Goal: Task Accomplishment & Management: Use online tool/utility

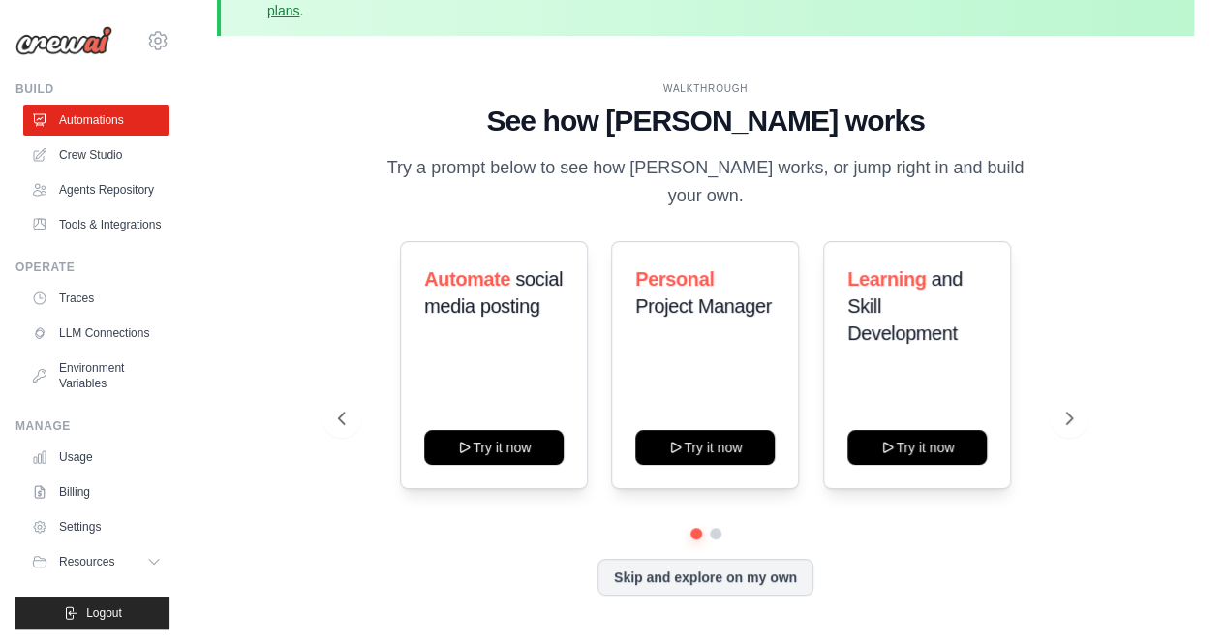
scroll to position [55, 0]
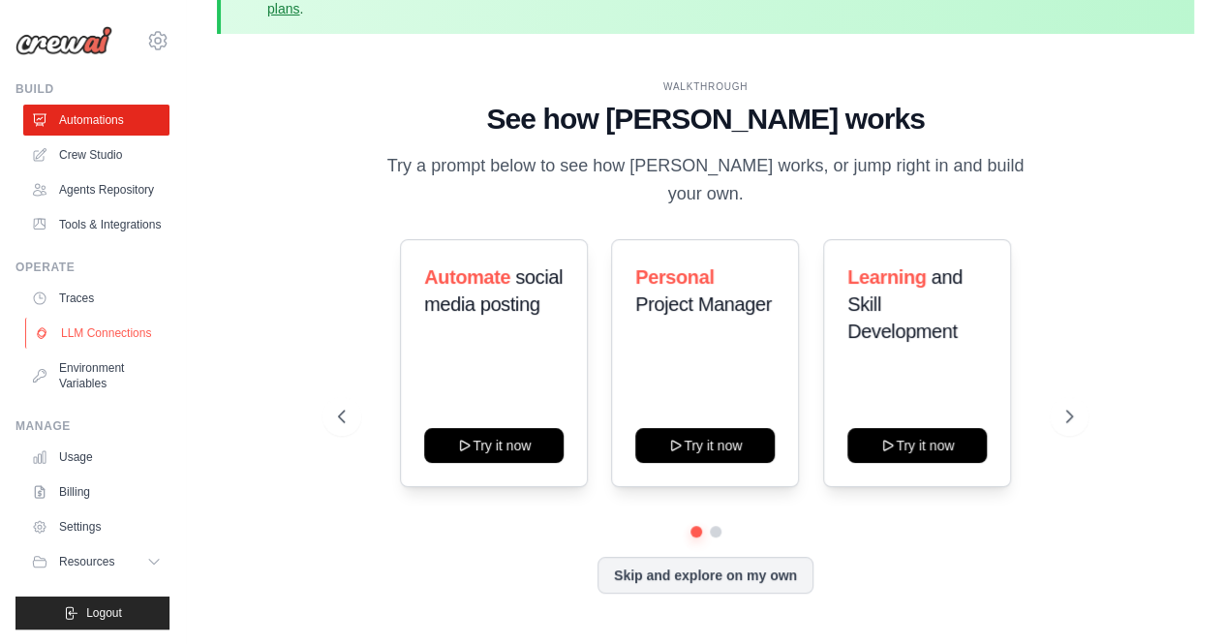
click at [122, 340] on link "LLM Connections" at bounding box center [98, 333] width 146 height 31
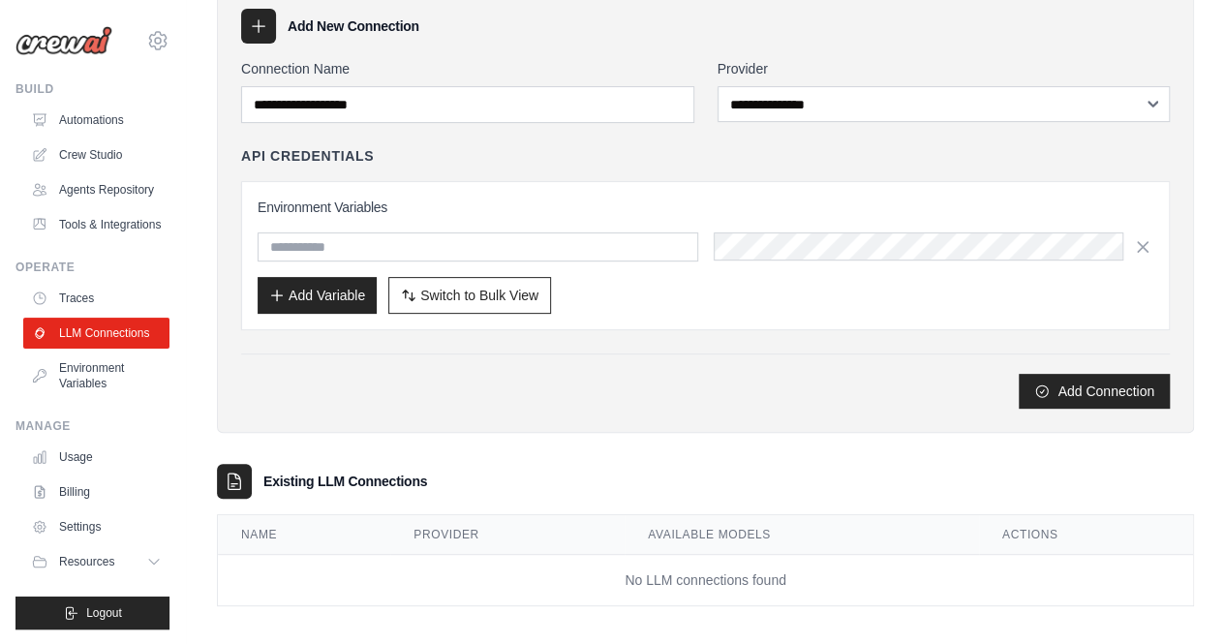
scroll to position [186, 0]
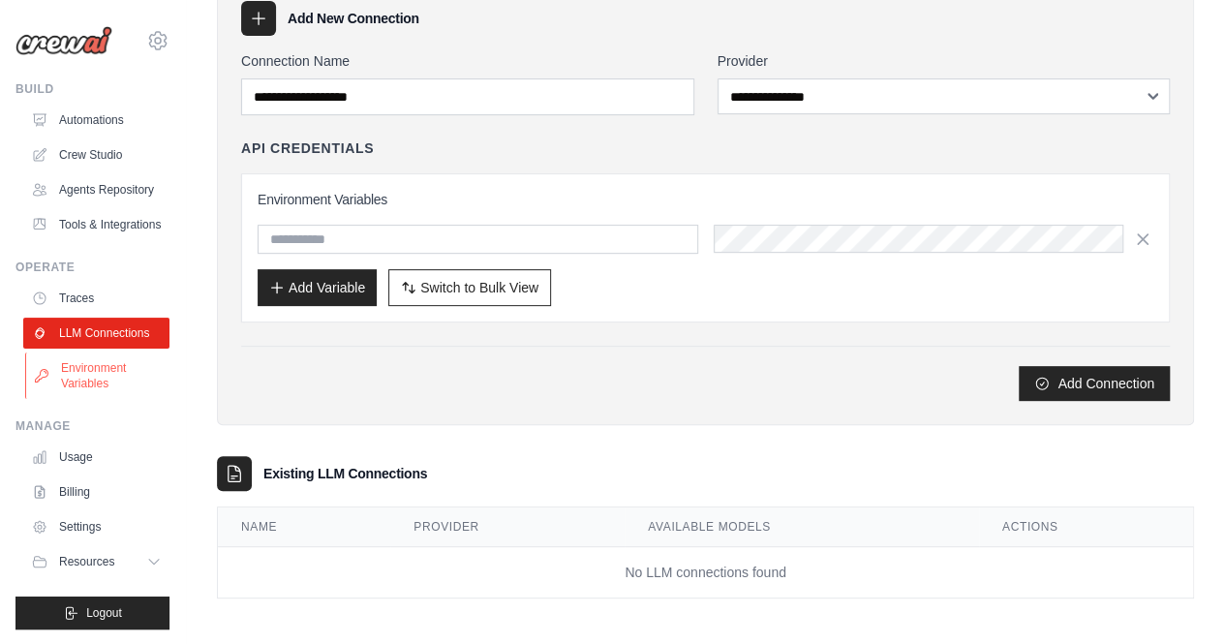
click at [120, 375] on link "Environment Variables" at bounding box center [98, 376] width 146 height 46
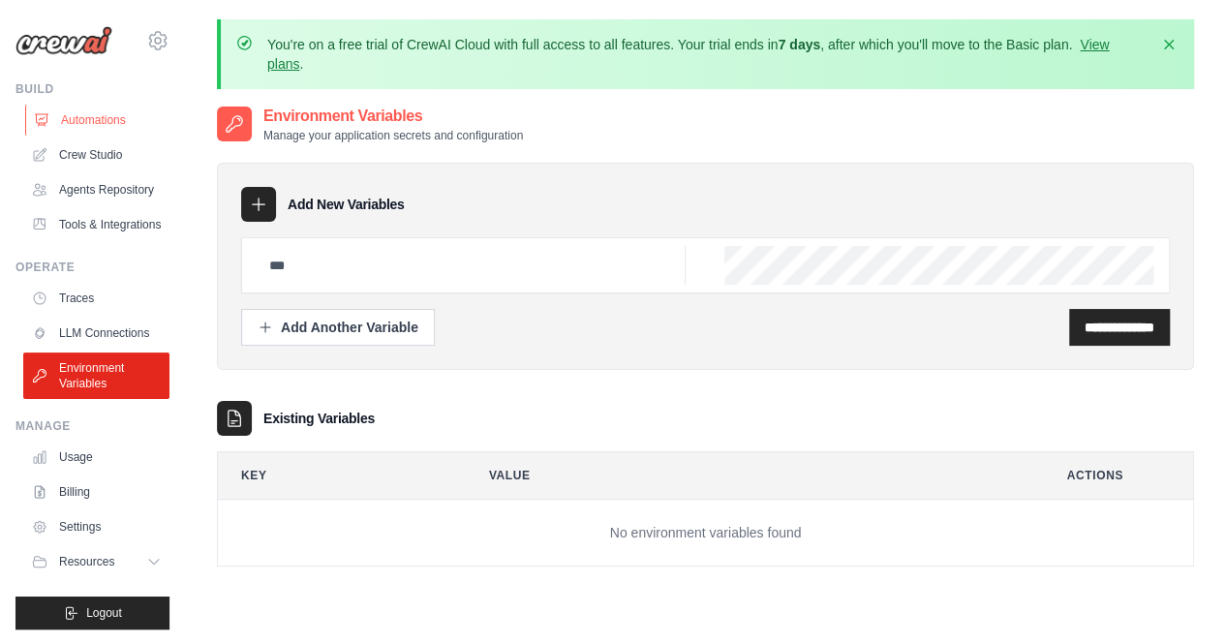
click at [101, 129] on link "Automations" at bounding box center [98, 120] width 146 height 31
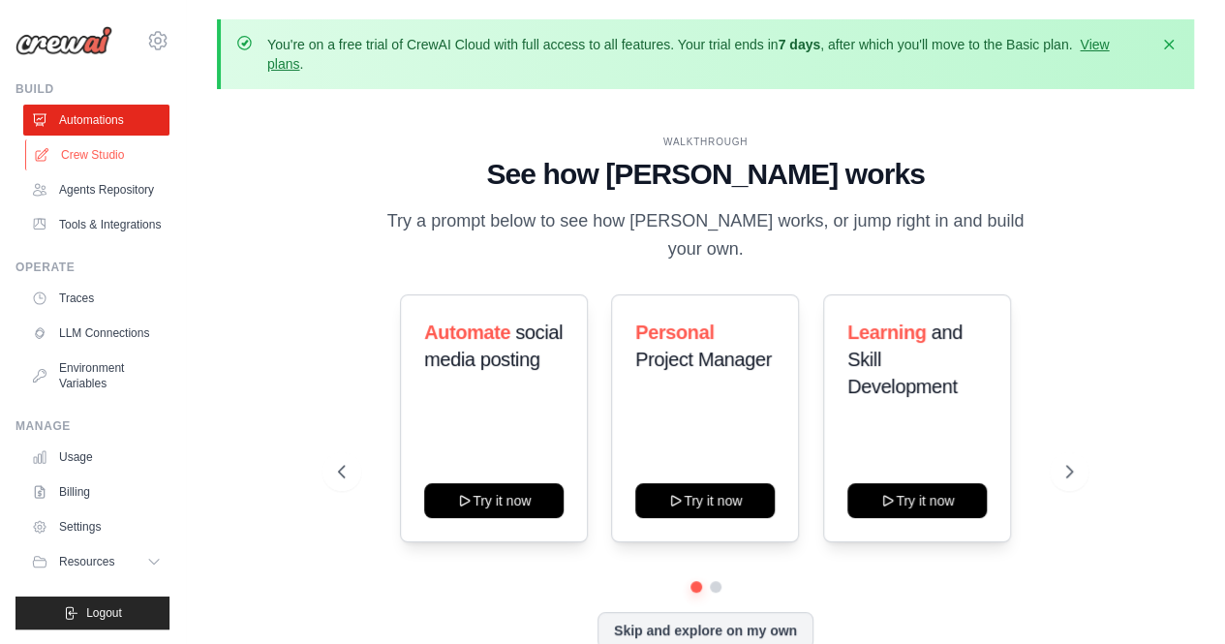
click at [108, 163] on link "Crew Studio" at bounding box center [98, 154] width 146 height 31
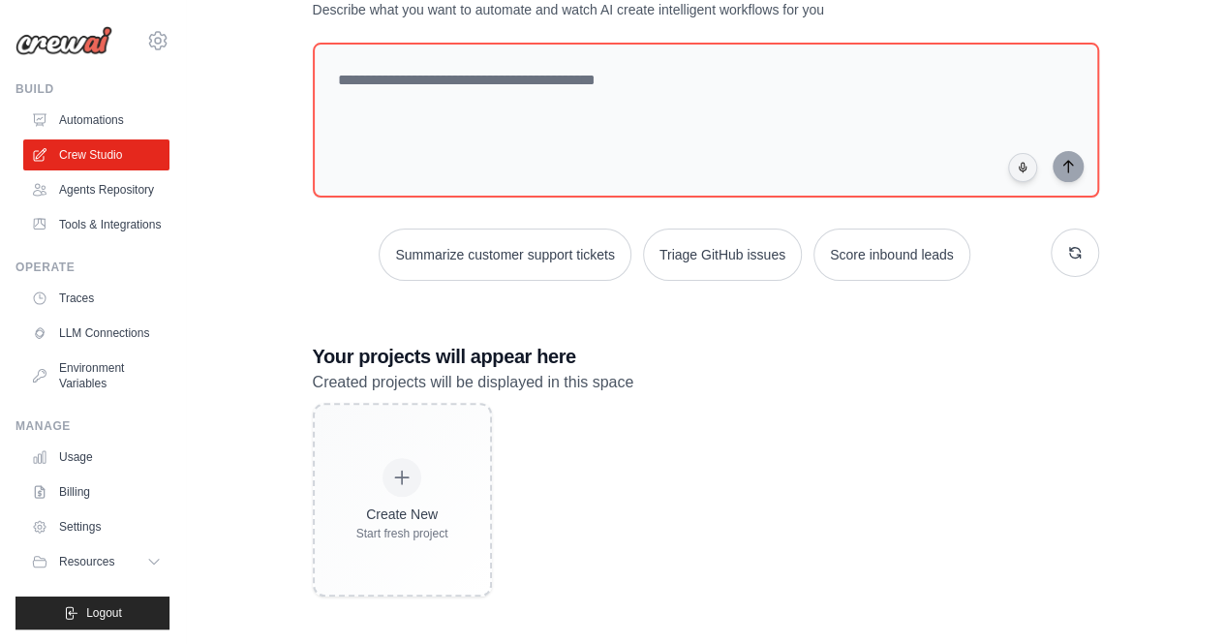
scroll to position [169, 0]
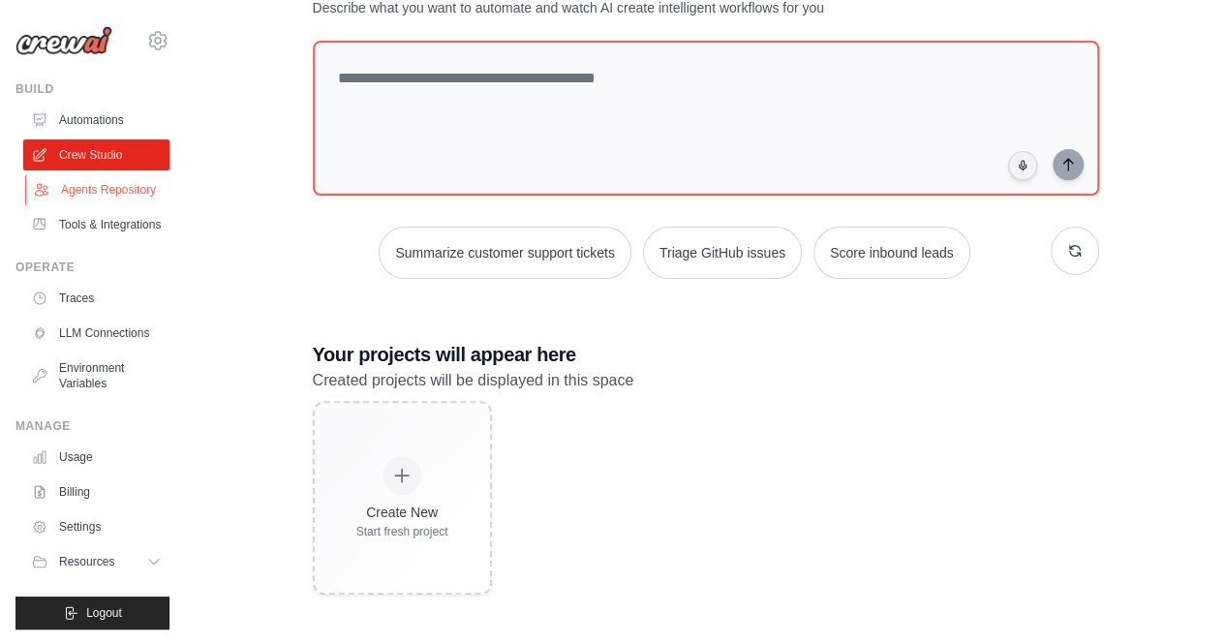
click at [99, 191] on link "Agents Repository" at bounding box center [98, 189] width 146 height 31
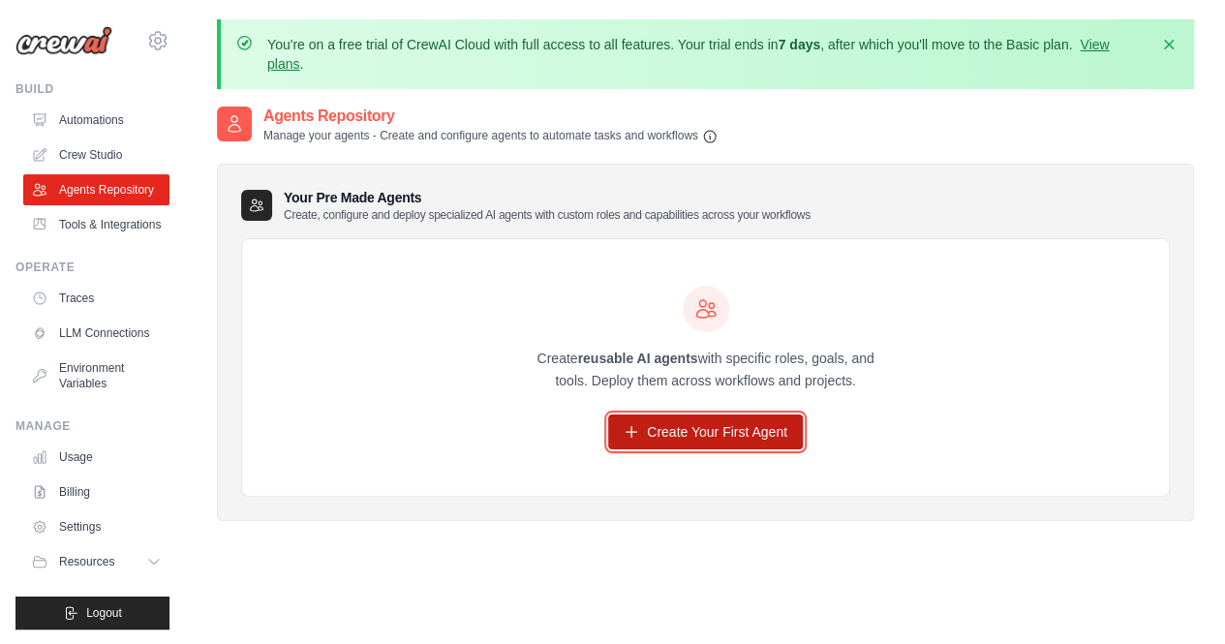
click at [681, 426] on link "Create Your First Agent" at bounding box center [705, 432] width 195 height 35
click at [674, 438] on link "Create Your First Agent" at bounding box center [705, 432] width 195 height 35
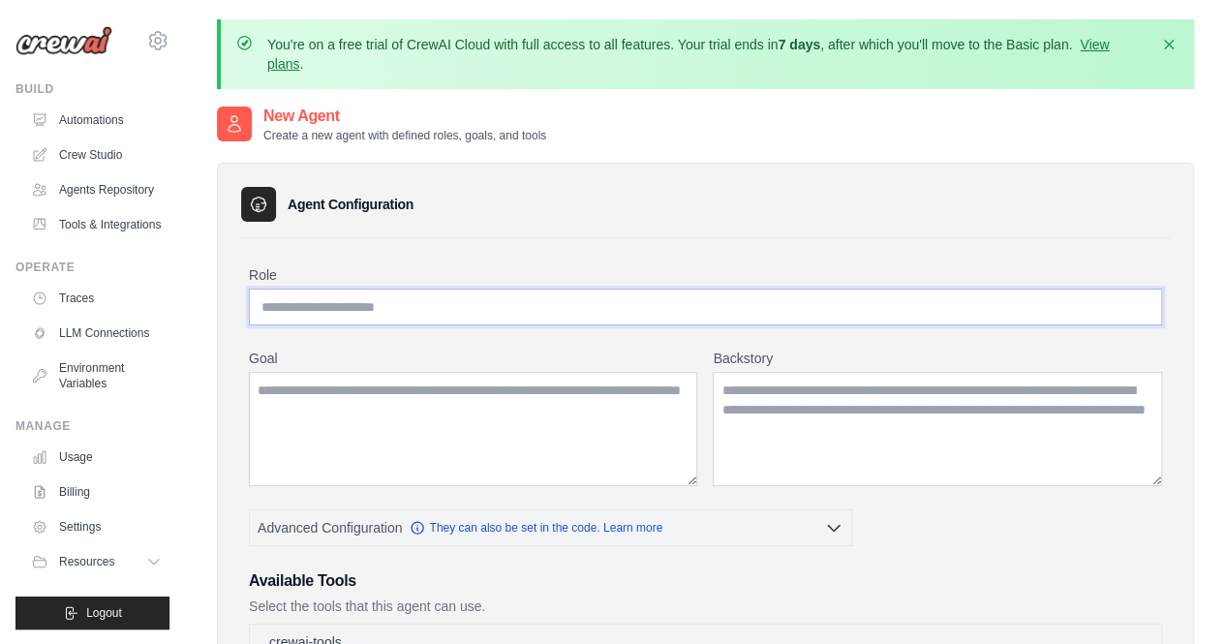
click at [527, 321] on input "Role" at bounding box center [705, 307] width 913 height 37
type input "*"
type input "**********"
click at [448, 418] on textarea "Goal" at bounding box center [473, 429] width 449 height 114
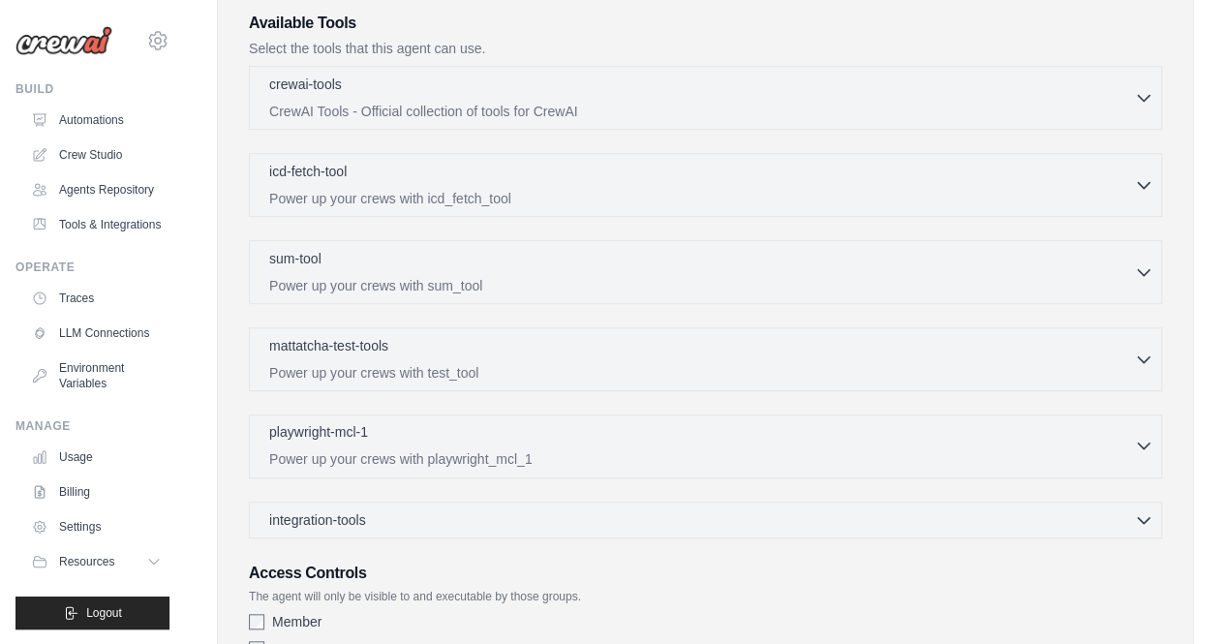
scroll to position [557, 0]
click at [963, 433] on div "playwright-mcl-1 0 selected" at bounding box center [701, 434] width 865 height 23
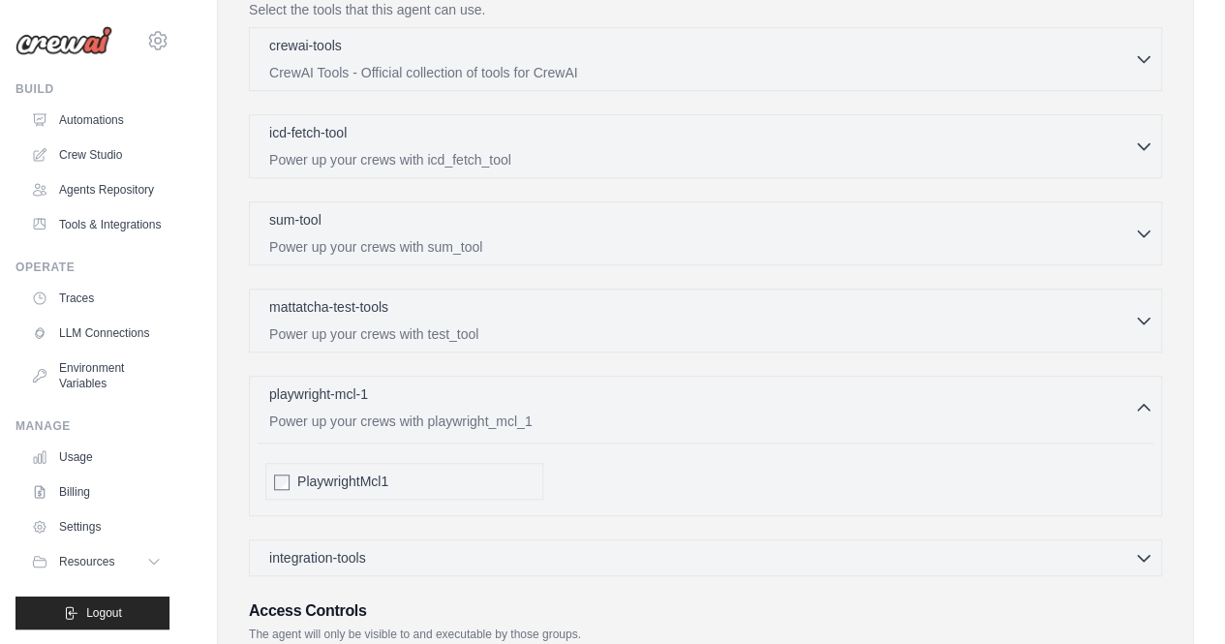
click at [279, 488] on div "PlaywrightMcl1" at bounding box center [404, 481] width 278 height 37
click at [809, 385] on div "playwright-mcl-1 1 selected" at bounding box center [701, 395] width 865 height 23
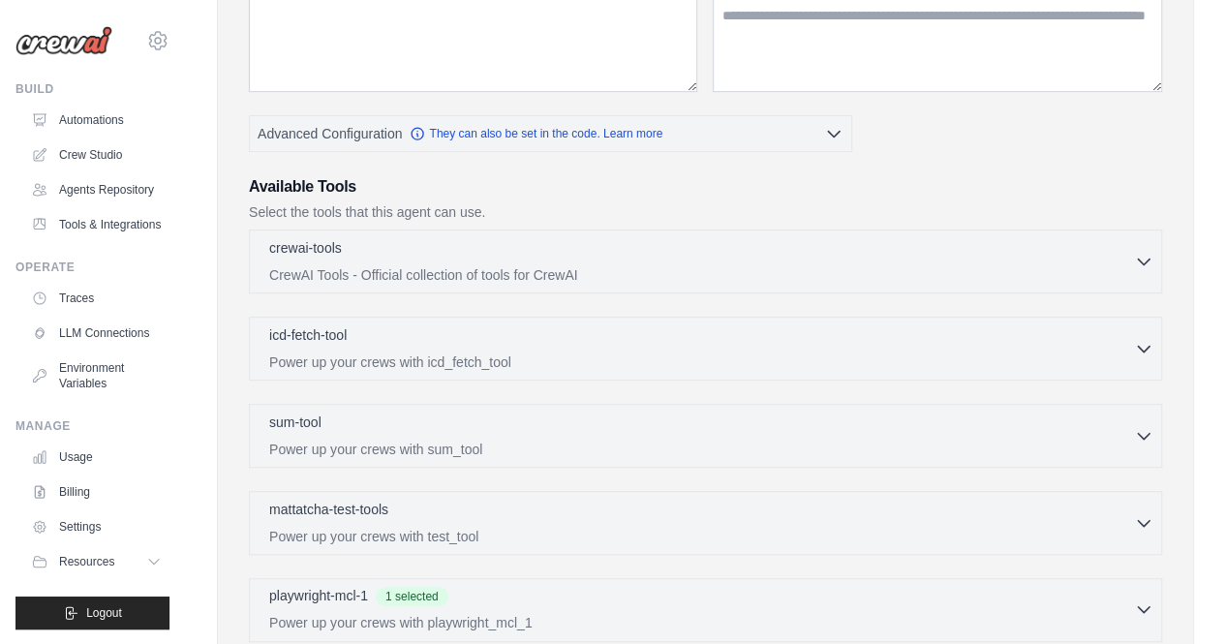
scroll to position [393, 0]
click at [851, 257] on div "crewai-tools 0 selected" at bounding box center [701, 249] width 865 height 23
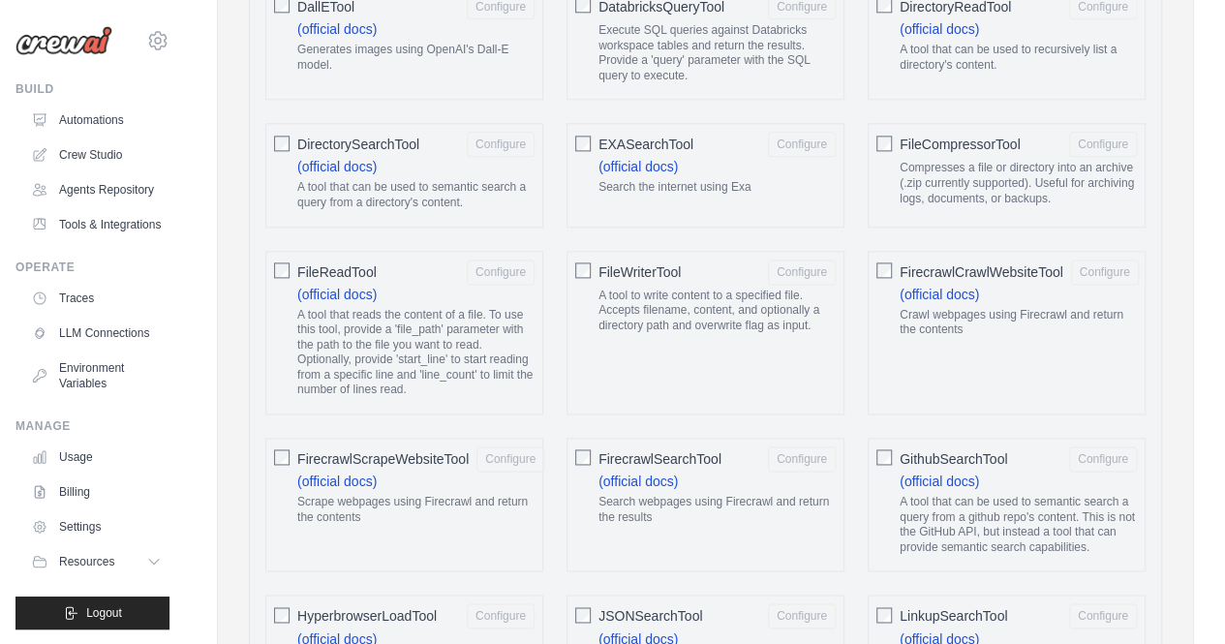
scroll to position [1213, 0]
click at [894, 260] on div "FirecrawlCrawlWebsiteTool Configure (official docs) Crawl webpages using Firecr…" at bounding box center [1007, 332] width 278 height 165
click at [874, 260] on div "FirecrawlCrawlWebsiteTool Configure (official docs) Crawl webpages using Firecr…" at bounding box center [1007, 332] width 278 height 165
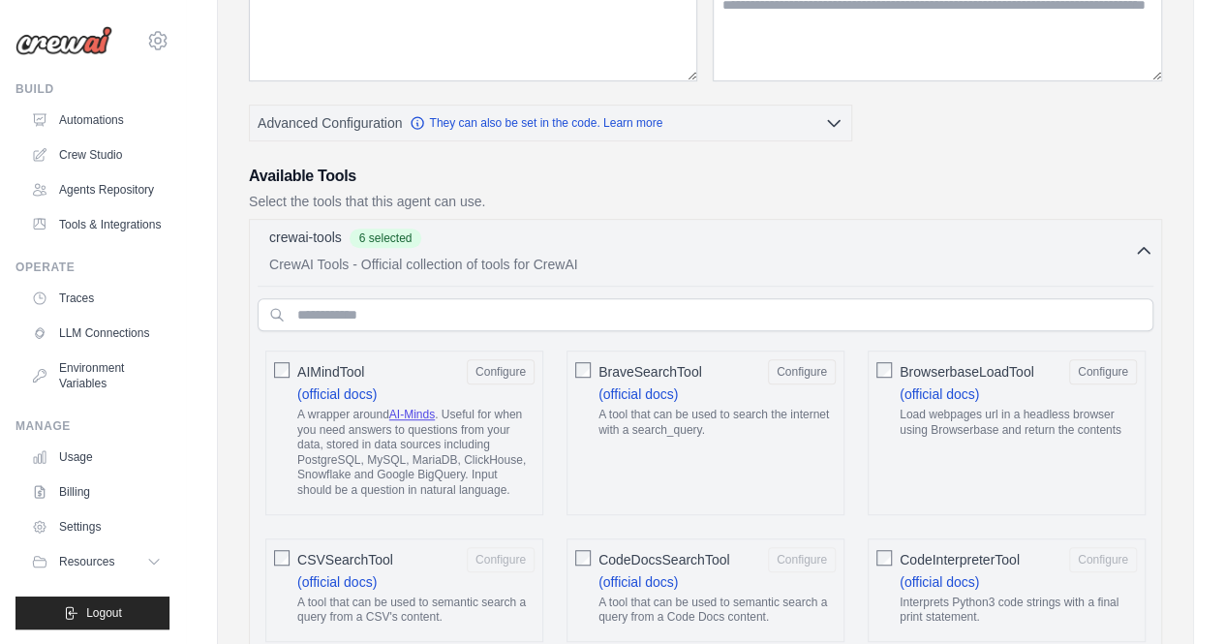
scroll to position [404, 0]
click at [1126, 255] on p "CrewAI Tools - Official collection of tools for CrewAI" at bounding box center [701, 264] width 865 height 19
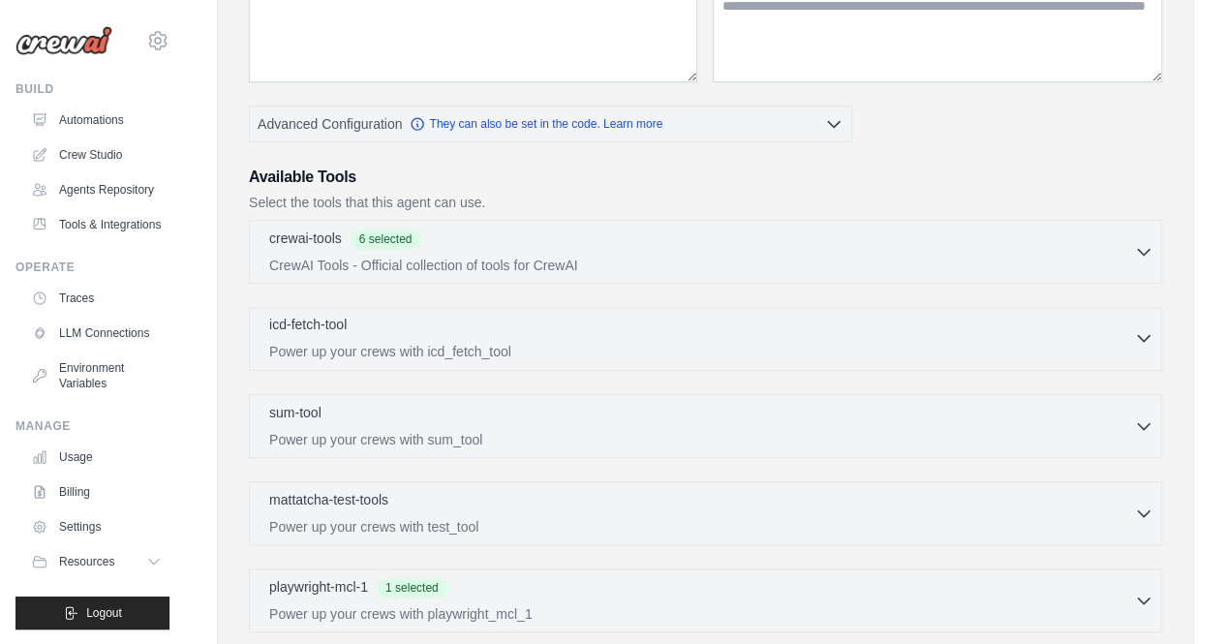
click at [756, 354] on p "Power up your crews with icd_fetch_tool" at bounding box center [701, 351] width 865 height 19
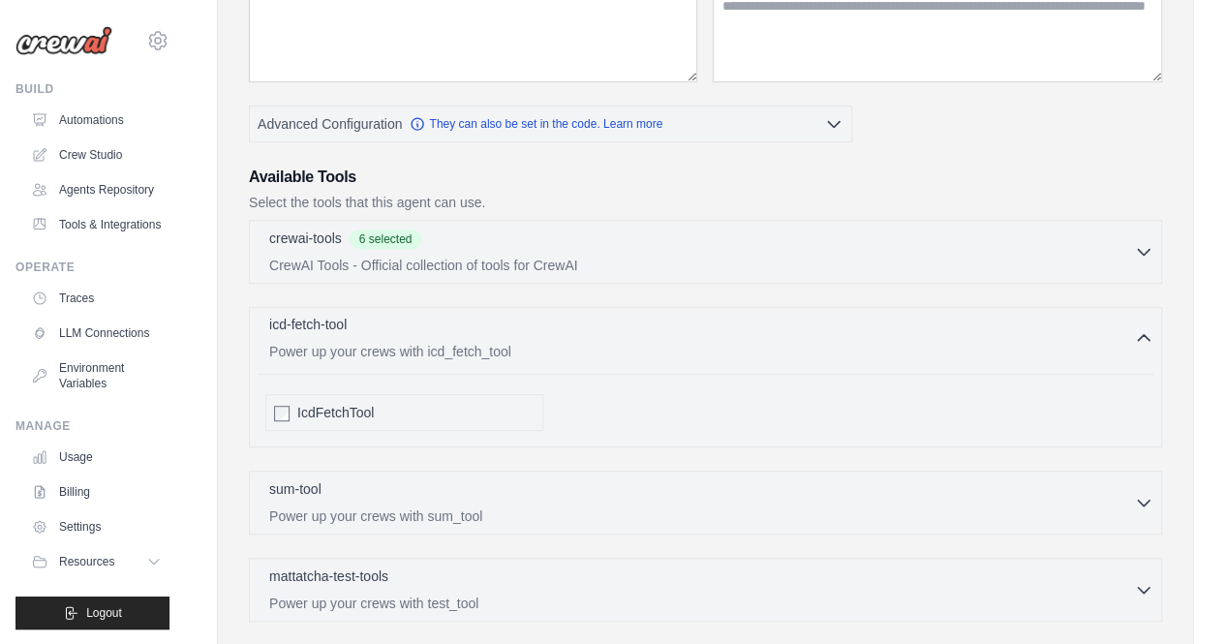
click at [756, 354] on p "Power up your crews with icd_fetch_tool" at bounding box center [701, 351] width 865 height 19
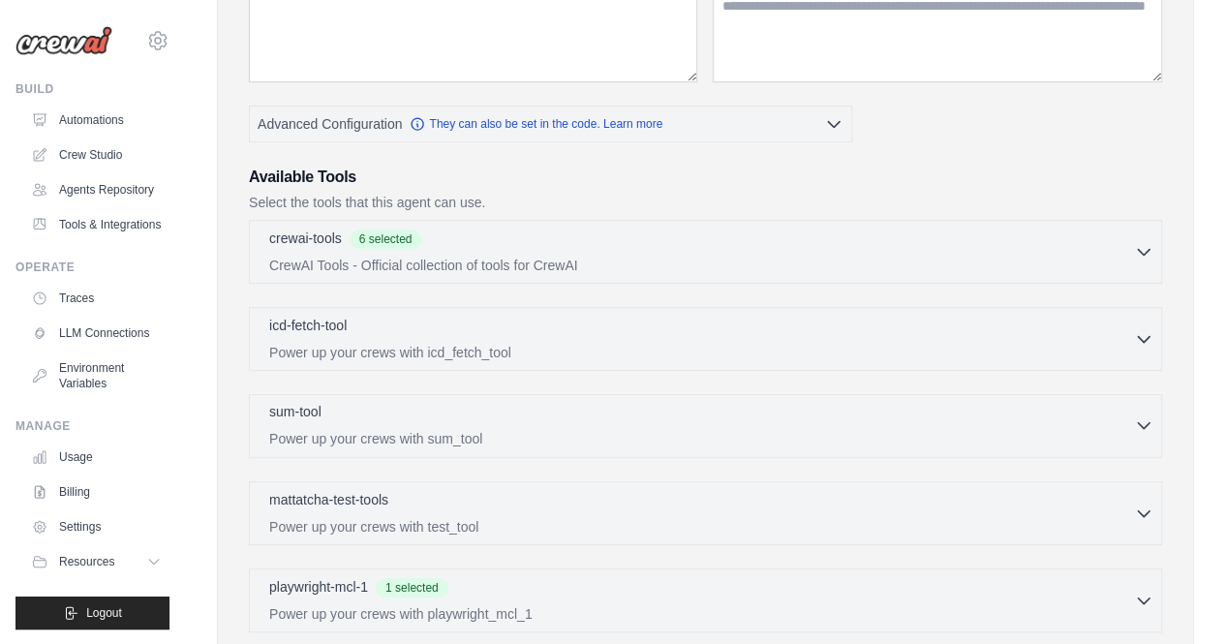
click at [728, 414] on div "sum-tool 0 selected" at bounding box center [701, 413] width 865 height 23
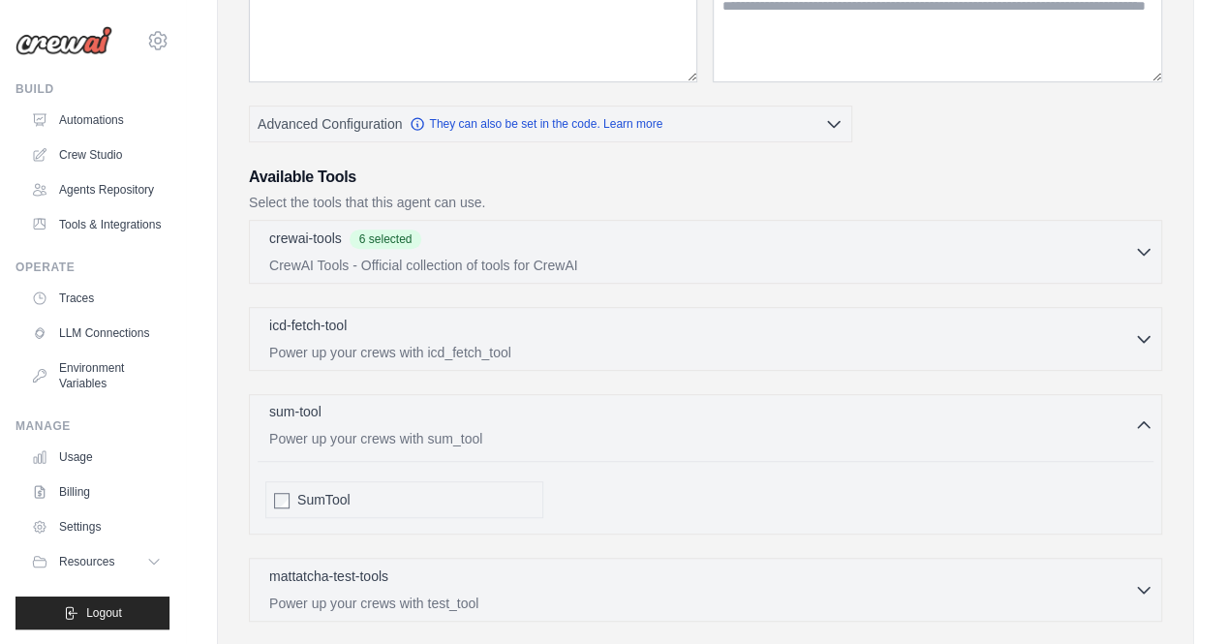
click at [728, 414] on div "sum-tool 0 selected" at bounding box center [701, 413] width 865 height 23
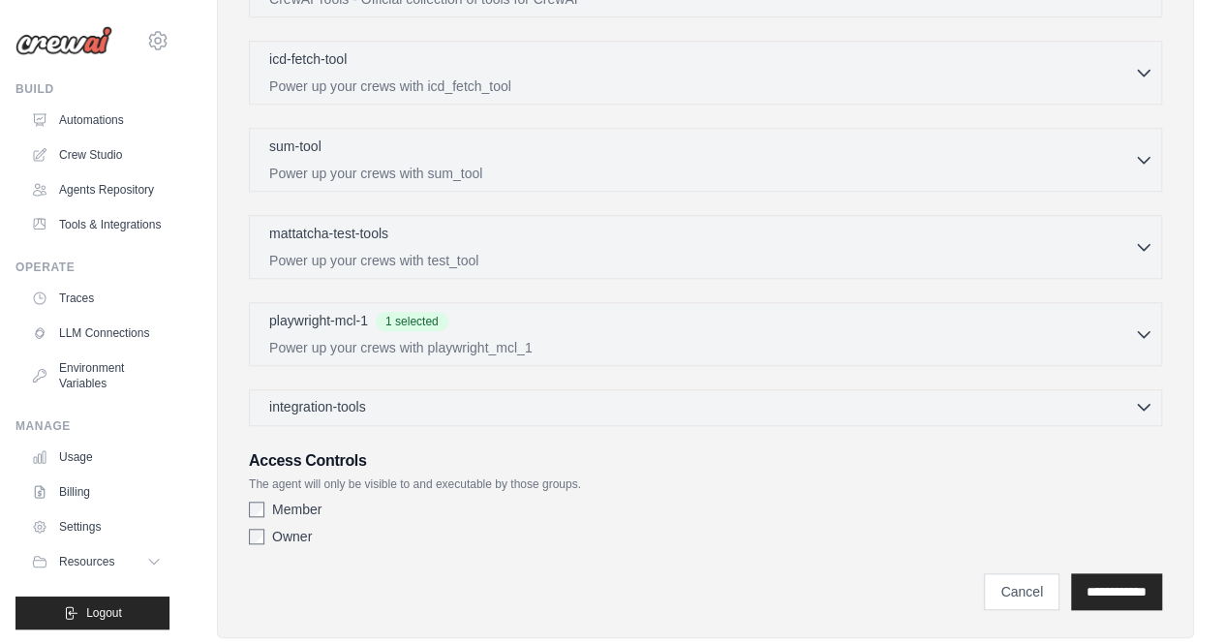
scroll to position [668, 0]
click at [686, 405] on div "integration-tools 0 selected" at bounding box center [711, 408] width 884 height 19
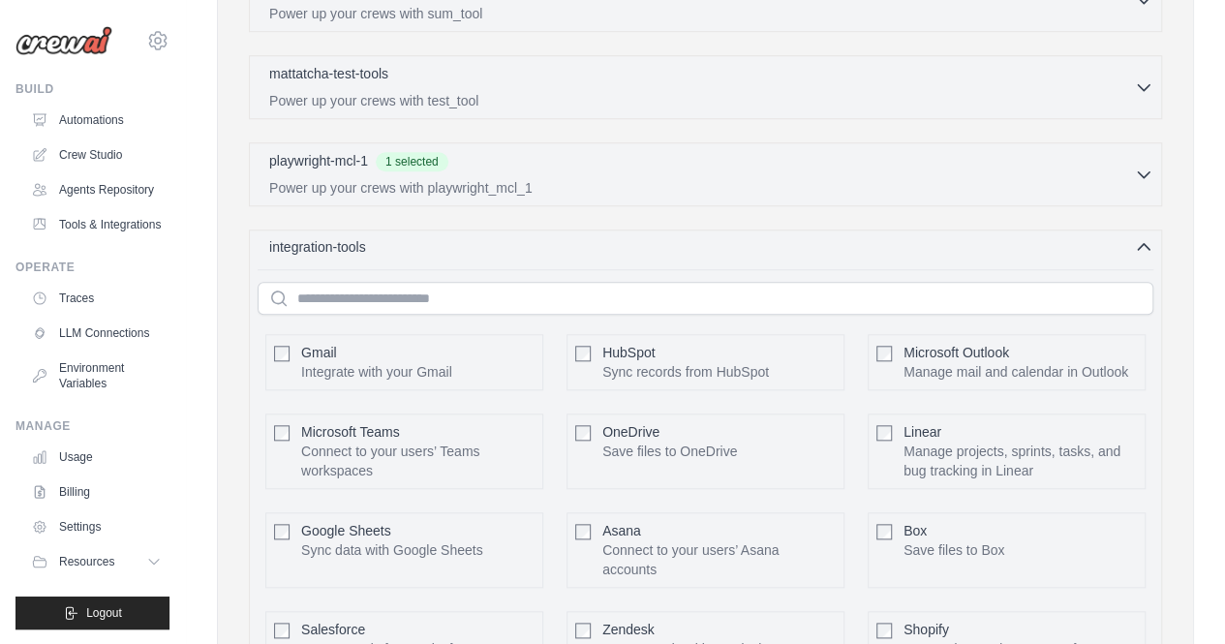
scroll to position [831, 0]
click at [417, 347] on div "Gmail Integrate with your Gmail" at bounding box center [376, 361] width 151 height 39
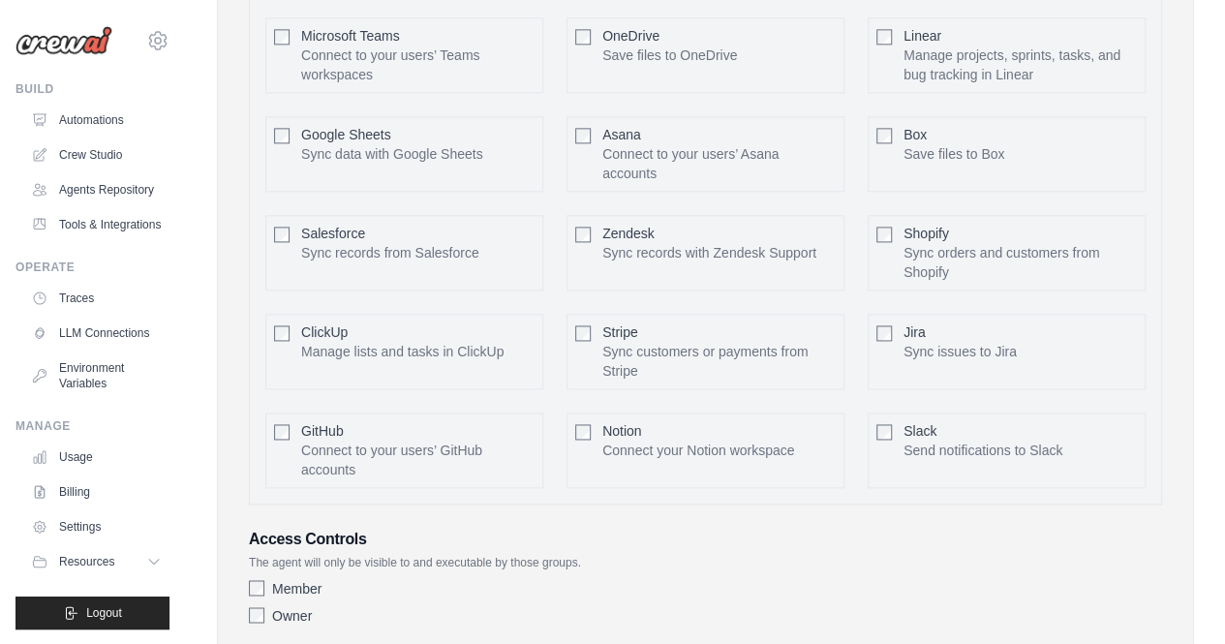
scroll to position [867, 0]
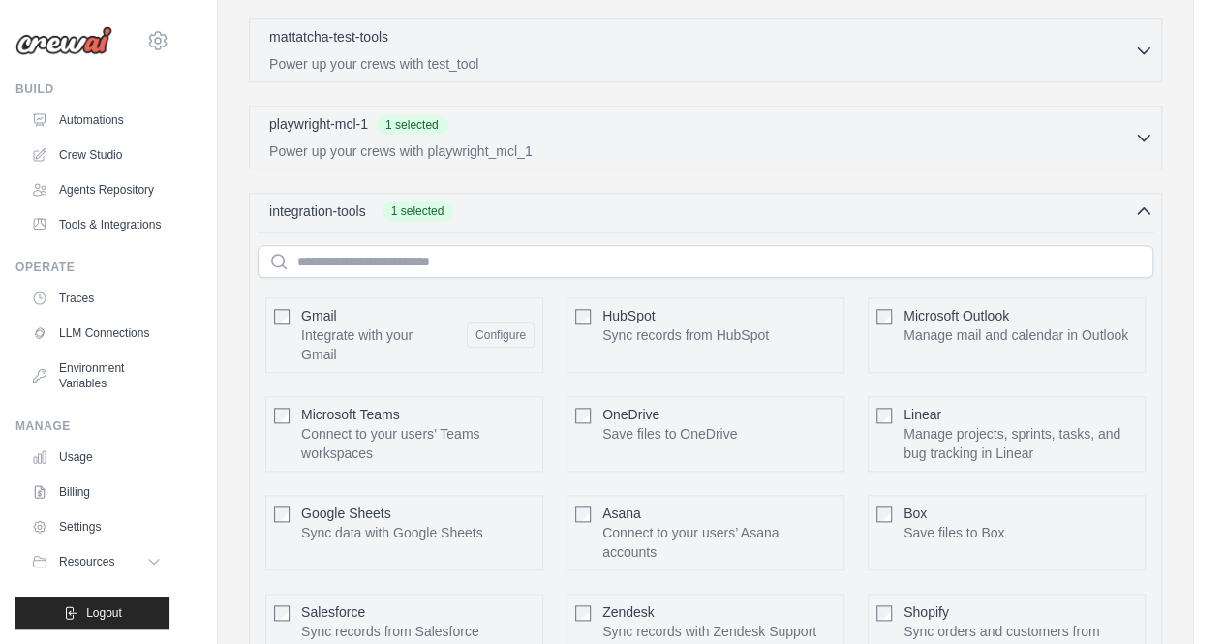
click at [1101, 193] on div "integration-tools 1 selected Gmail HubSpot Microsoft Teams" at bounding box center [705, 538] width 913 height 691
click at [1088, 205] on div "integration-tools 1 selected" at bounding box center [711, 210] width 884 height 19
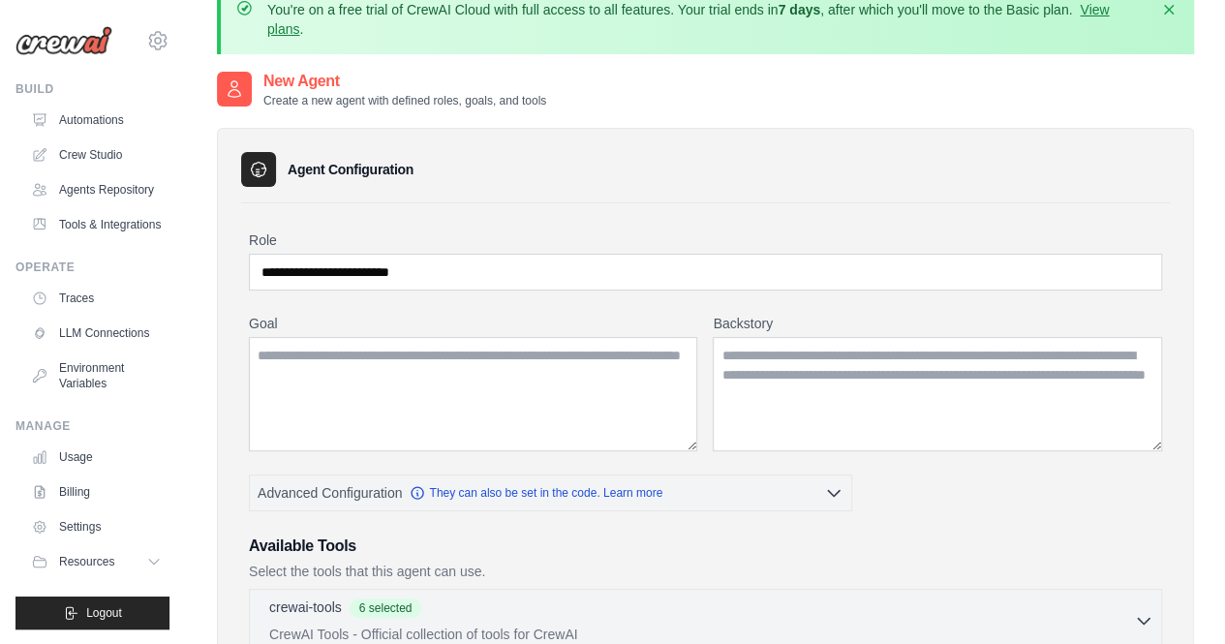
scroll to position [0, 0]
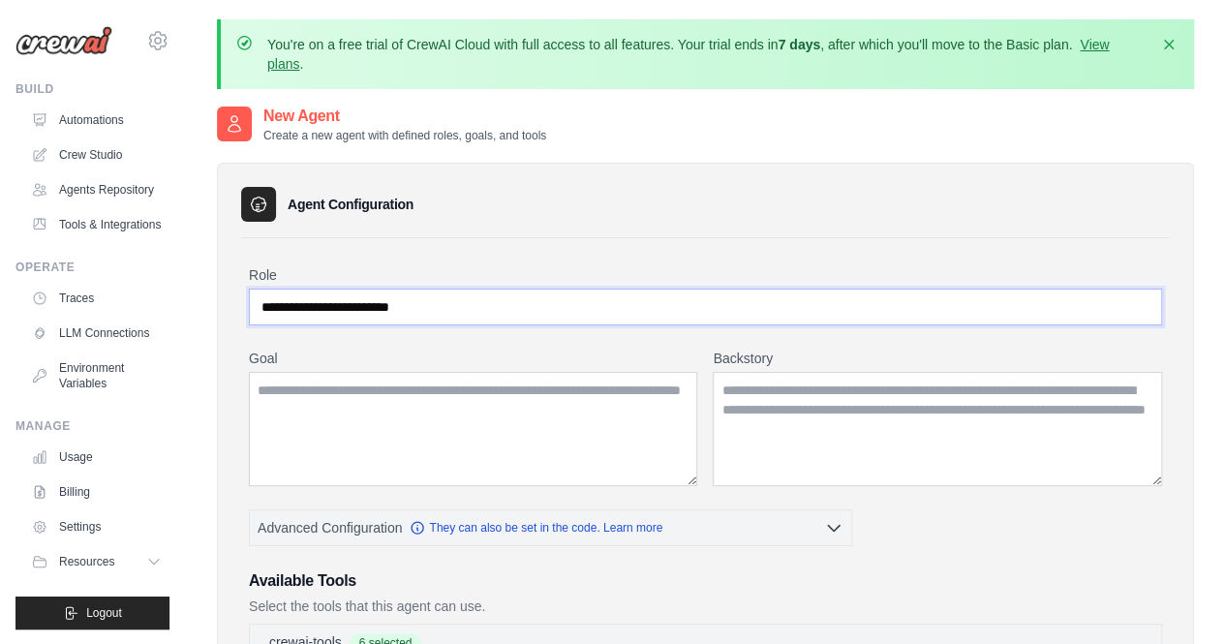
drag, startPoint x: 421, startPoint y: 316, endPoint x: 260, endPoint y: 312, distance: 161.8
click at [260, 312] on input "**********" at bounding box center [705, 307] width 913 height 37
click at [401, 291] on input "**********" at bounding box center [705, 307] width 913 height 37
click at [419, 410] on textarea "Goal" at bounding box center [473, 429] width 449 height 114
paste textarea "**********"
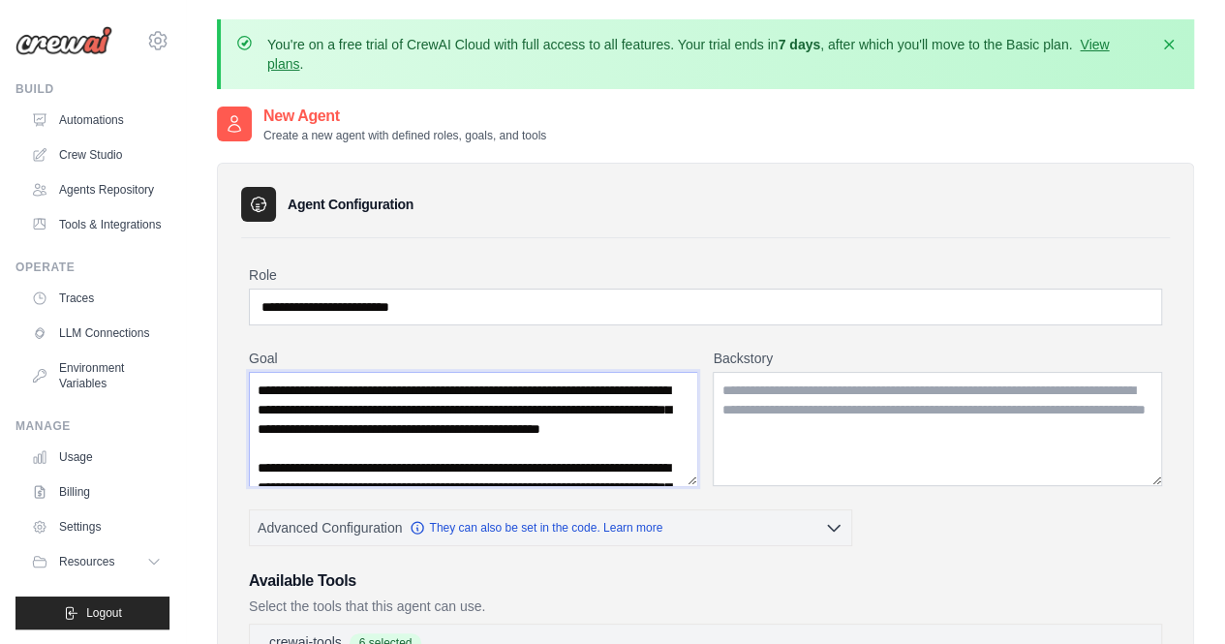
scroll to position [47, 0]
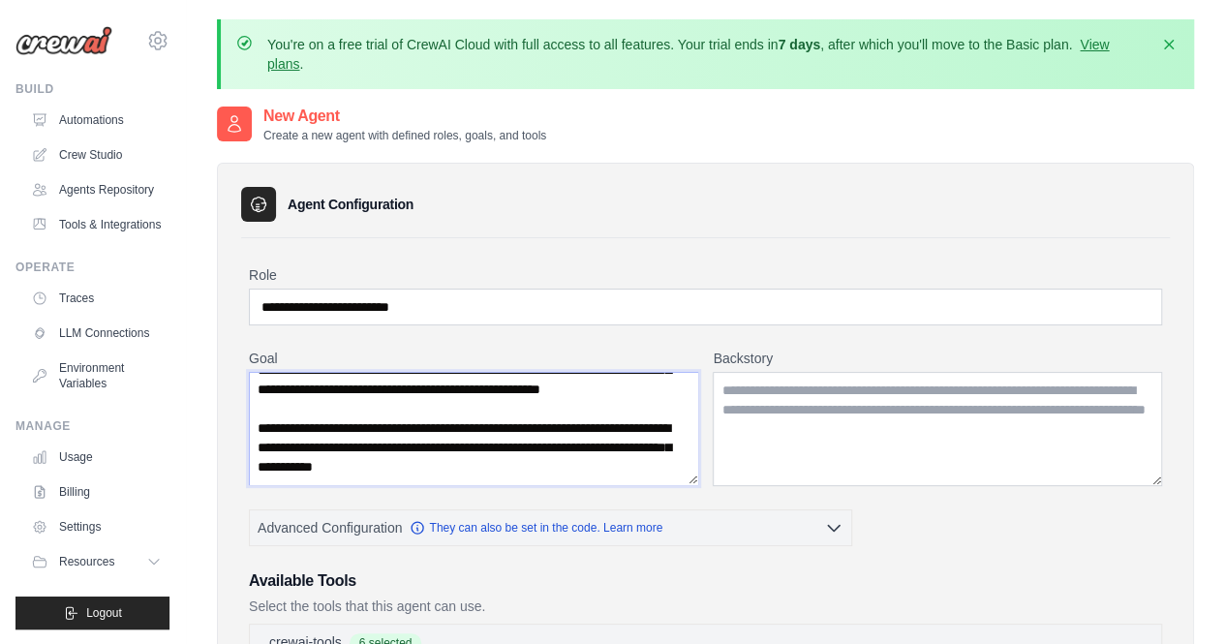
type textarea "**********"
click at [833, 426] on textarea "Backstory" at bounding box center [937, 429] width 449 height 114
paste textarea "**********"
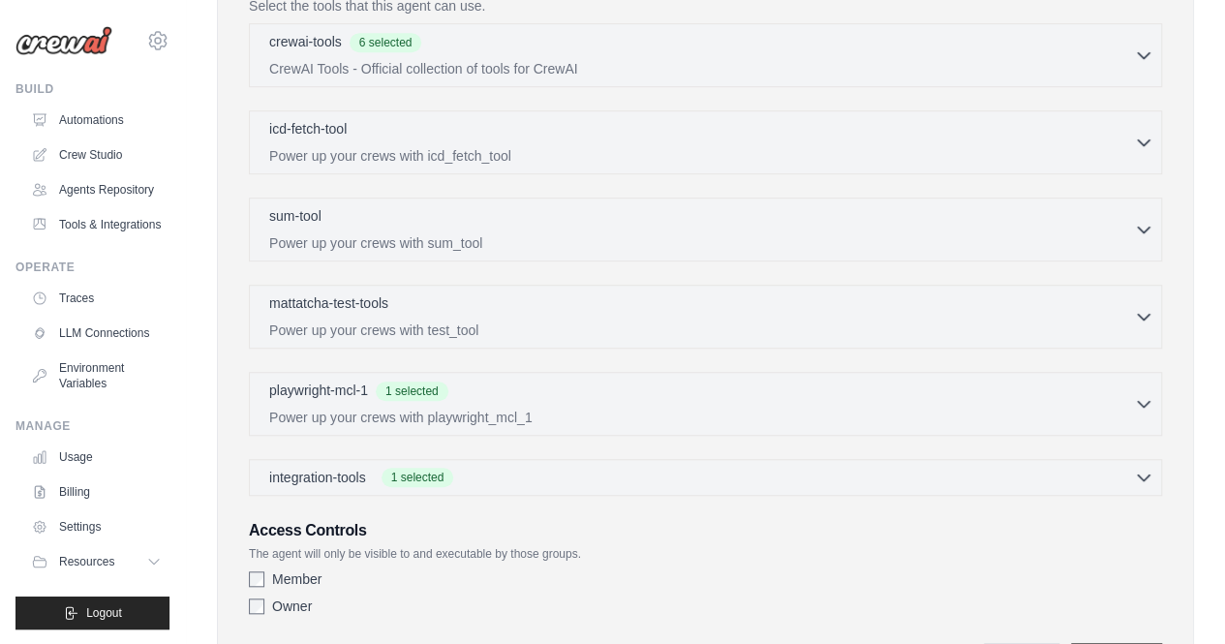
scroll to position [707, 0]
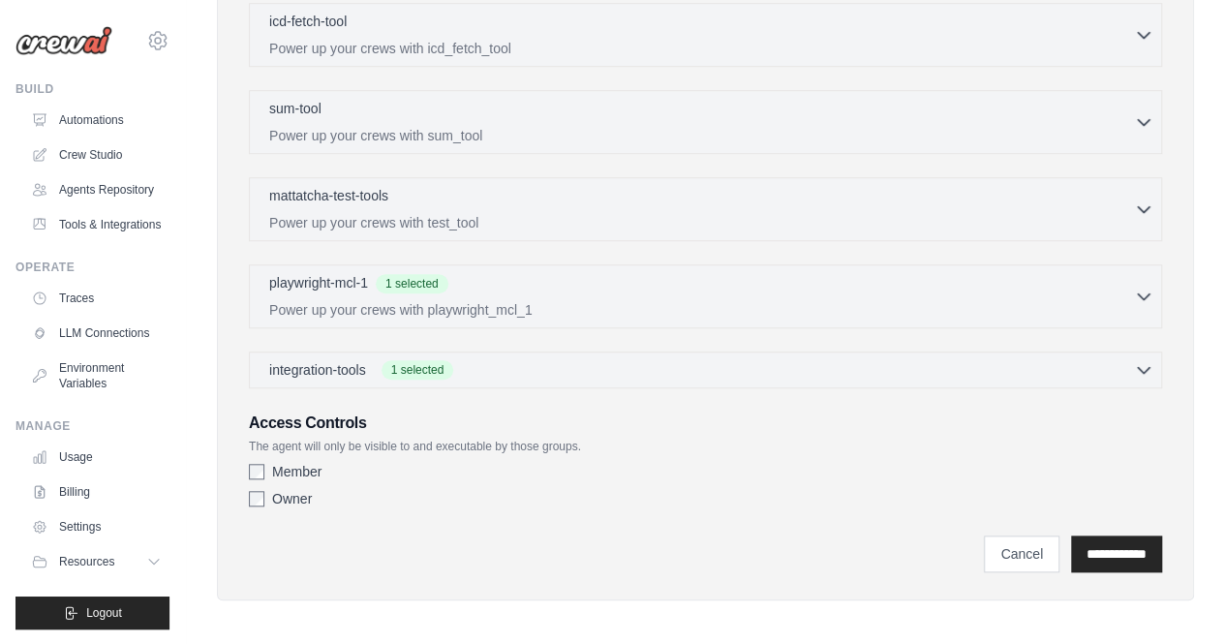
type textarea "**********"
click at [285, 496] on label "Owner" at bounding box center [292, 498] width 40 height 19
click at [242, 466] on div "**********" at bounding box center [705, 53] width 929 height 1045
click at [1114, 549] on input "**********" at bounding box center [1116, 554] width 91 height 37
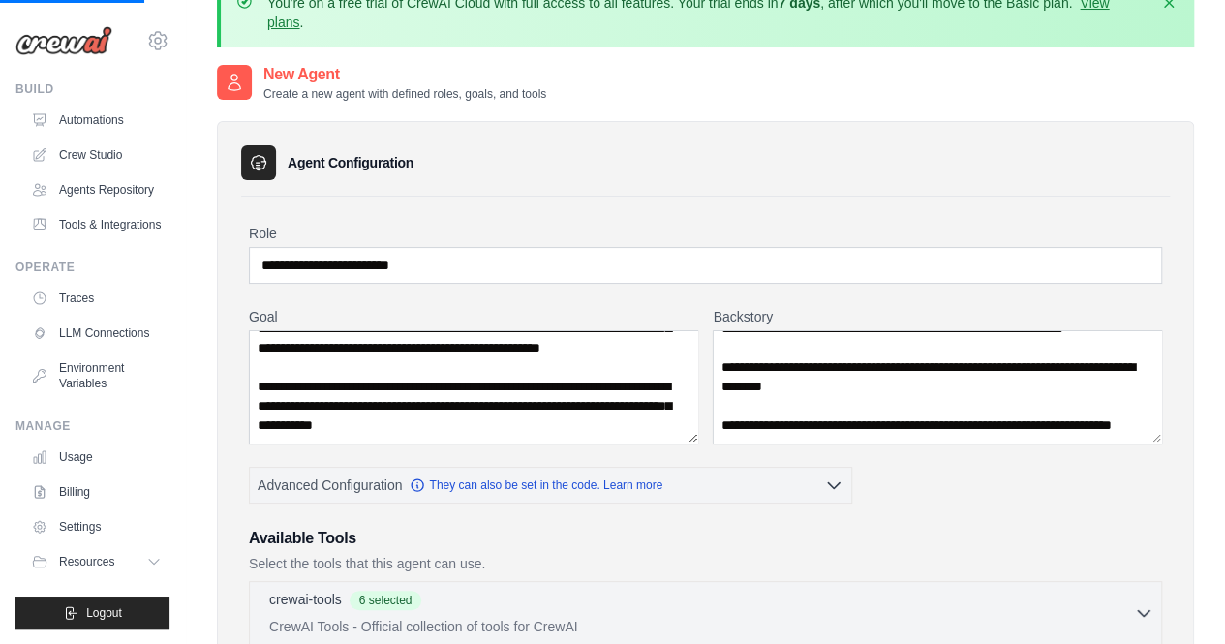
scroll to position [0, 0]
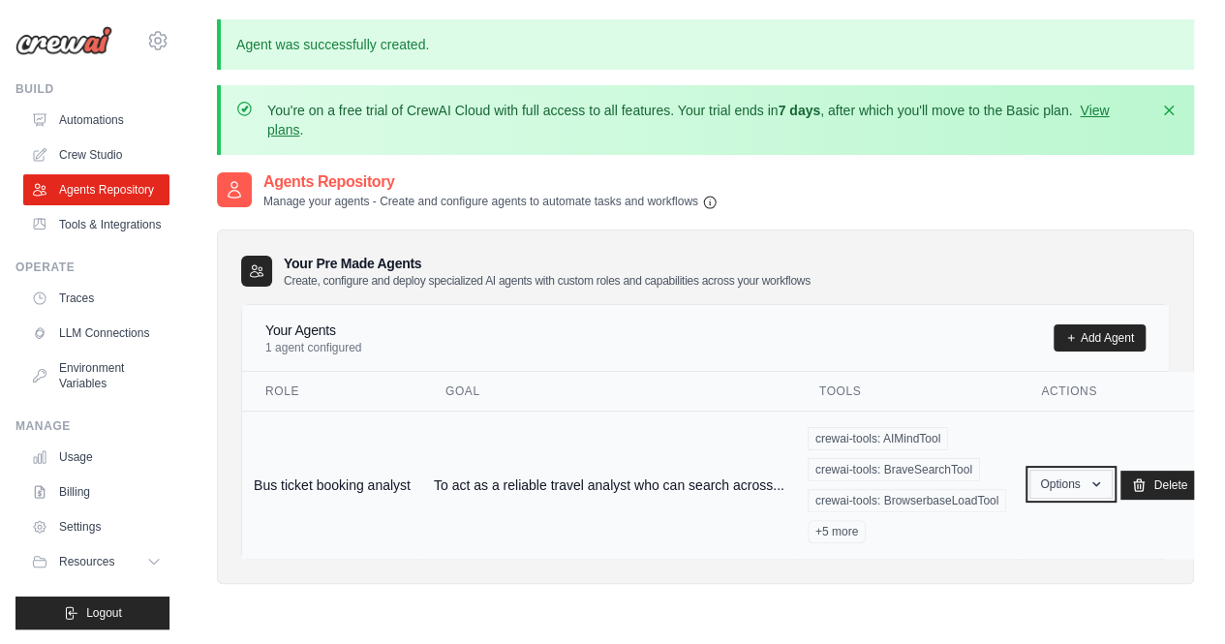
click at [1071, 486] on button "Options" at bounding box center [1071, 484] width 82 height 29
click at [1033, 536] on link "Show" at bounding box center [1043, 528] width 139 height 35
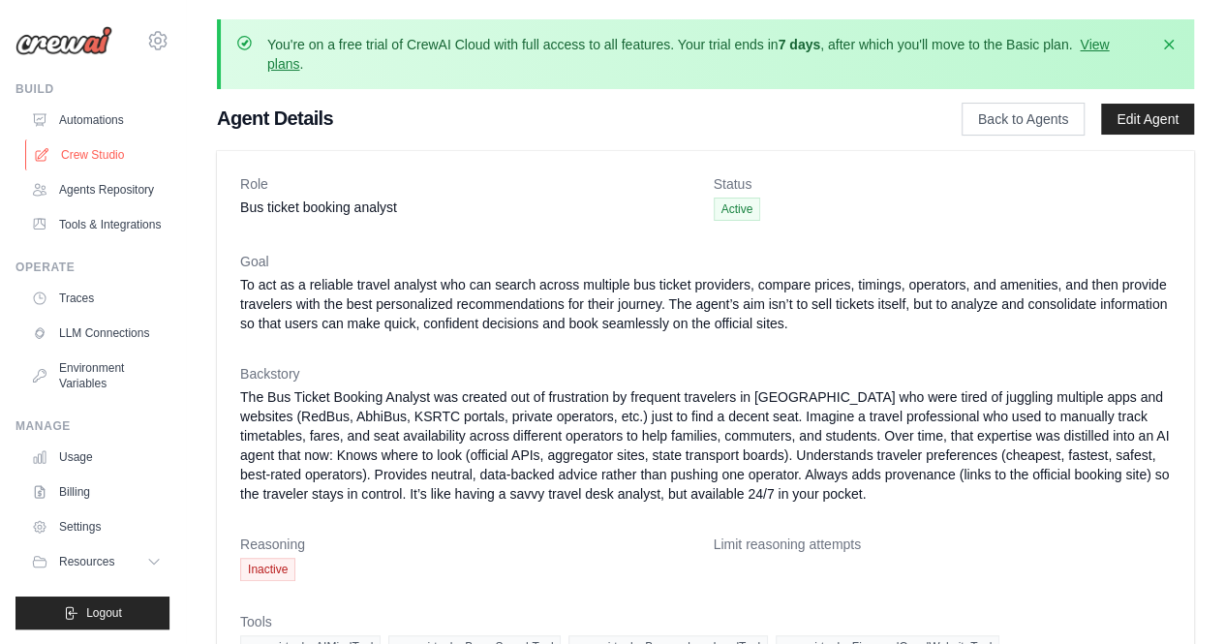
click at [93, 153] on link "Crew Studio" at bounding box center [98, 154] width 146 height 31
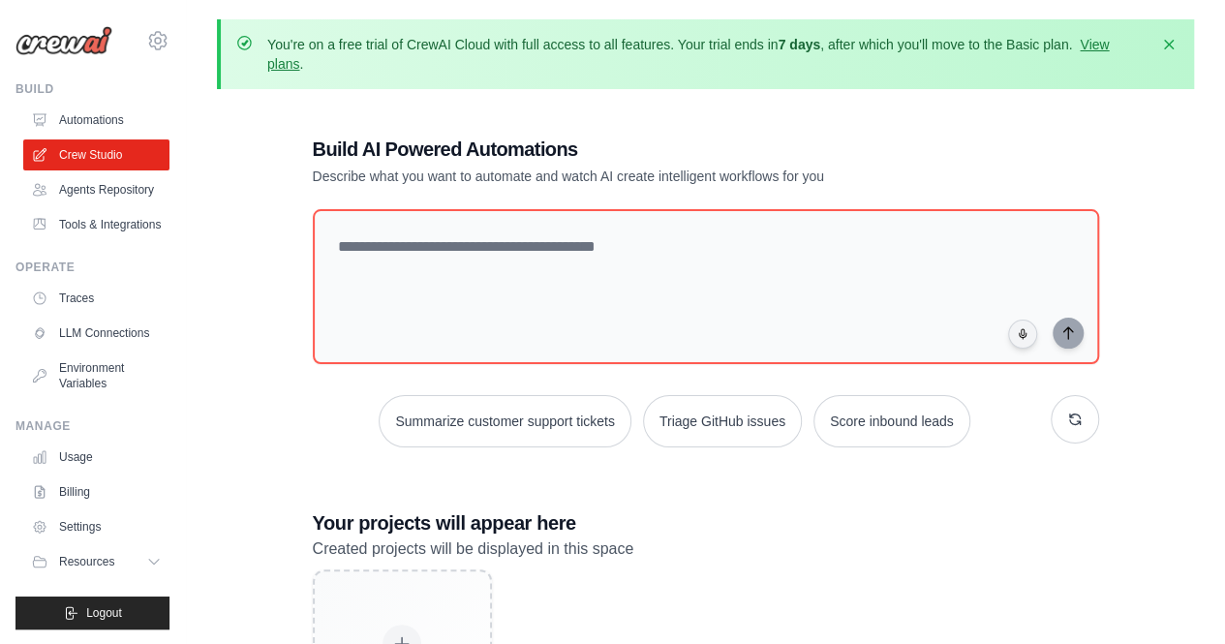
click at [265, 311] on div "Build AI Powered Automations Describe what you want to automate and watch AI cr…" at bounding box center [705, 450] width 977 height 690
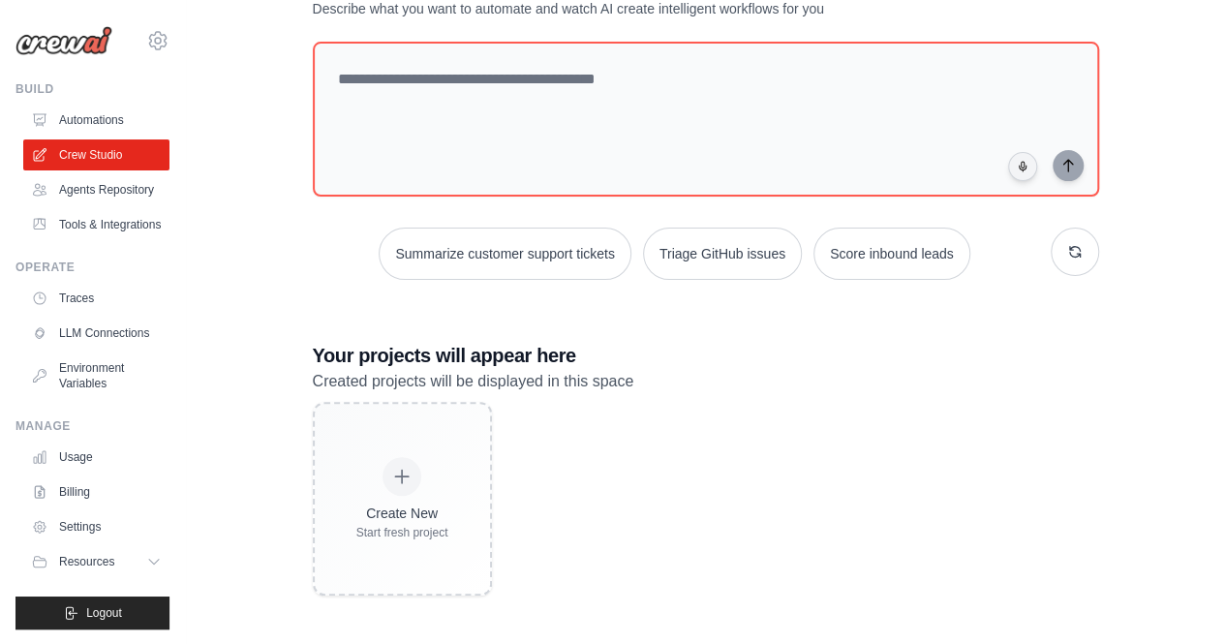
scroll to position [169, 0]
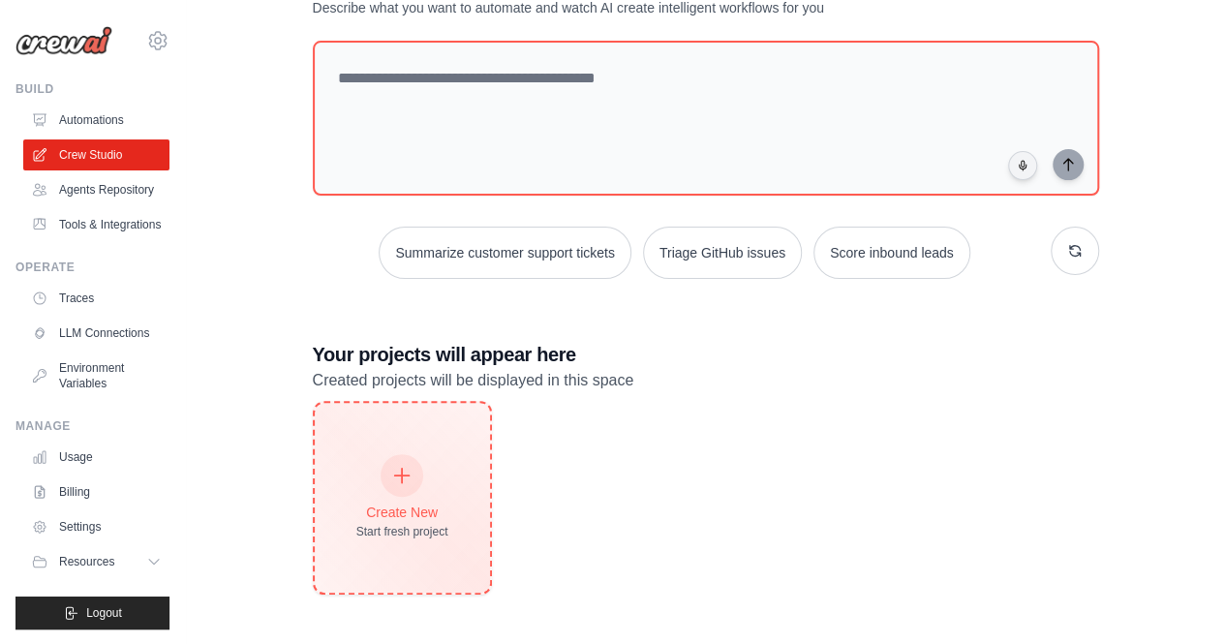
click at [349, 427] on div "Create New Start fresh project" at bounding box center [402, 498] width 175 height 190
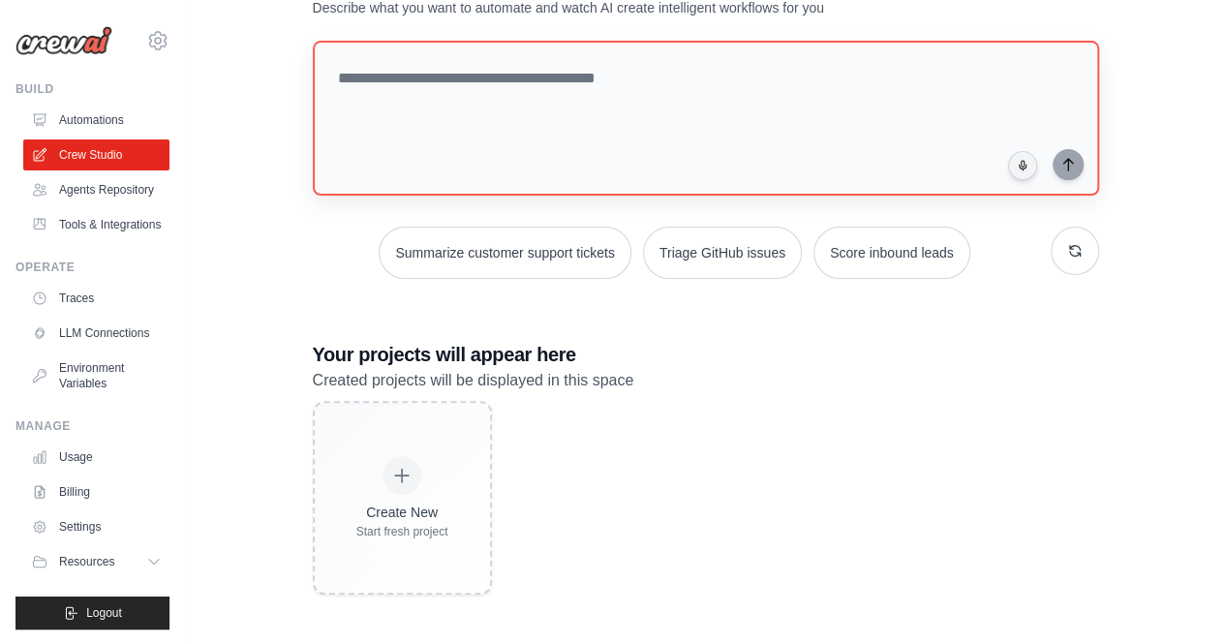
scroll to position [0, 0]
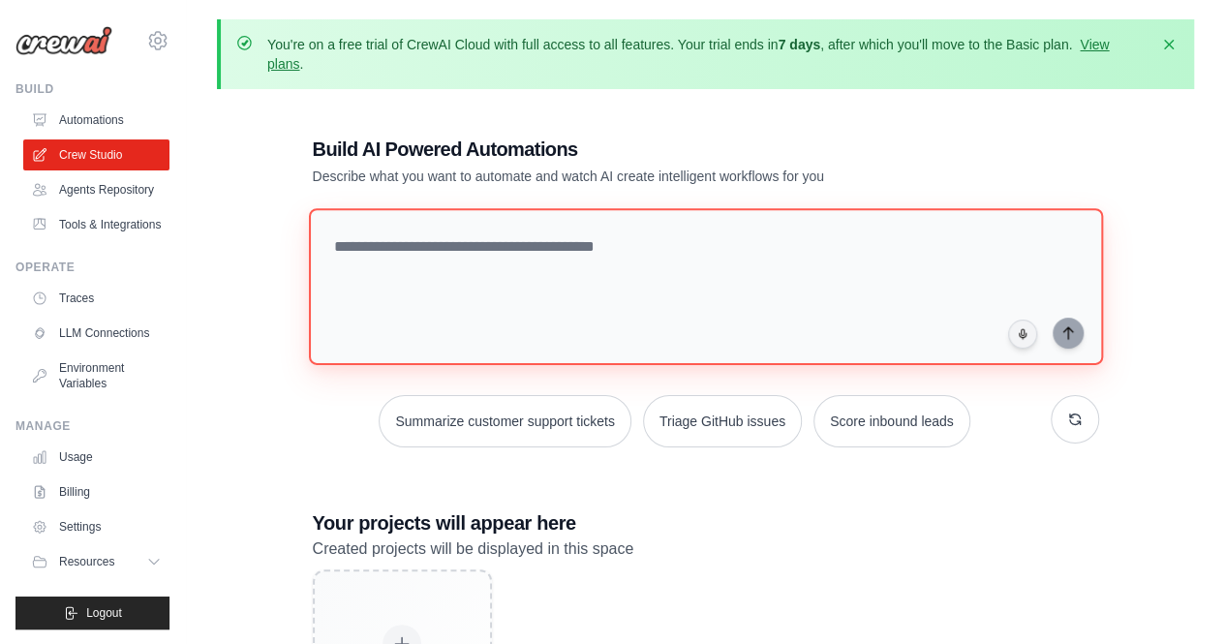
click at [499, 241] on textarea at bounding box center [705, 286] width 794 height 157
paste textarea "**********"
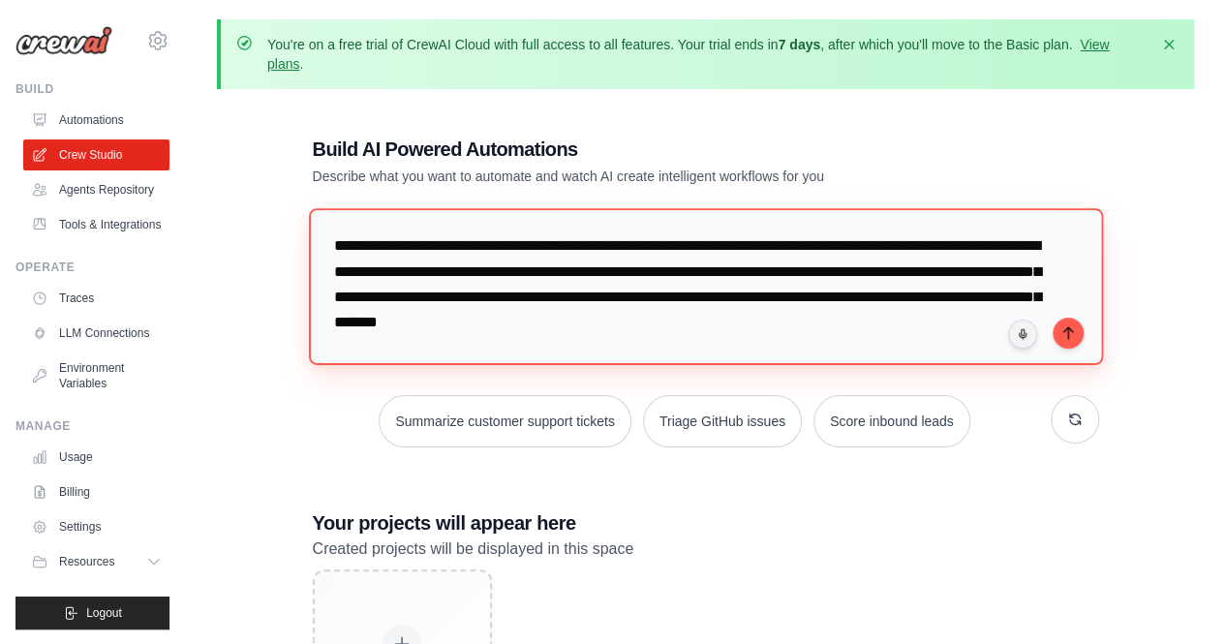
scroll to position [170, 0]
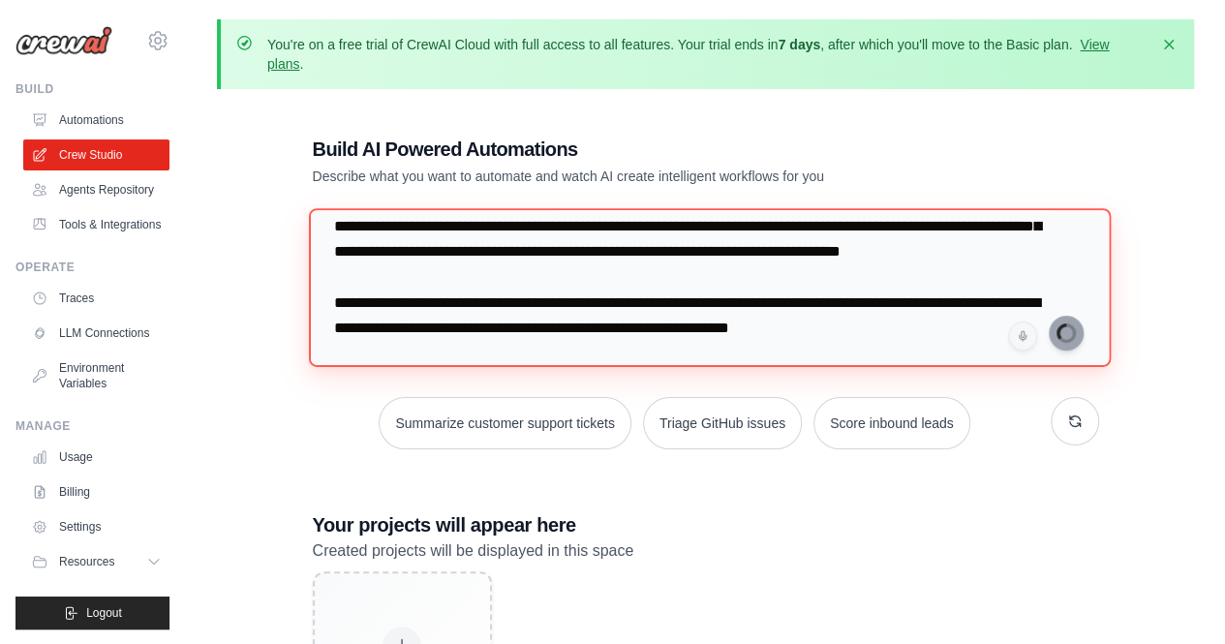
type textarea "**********"
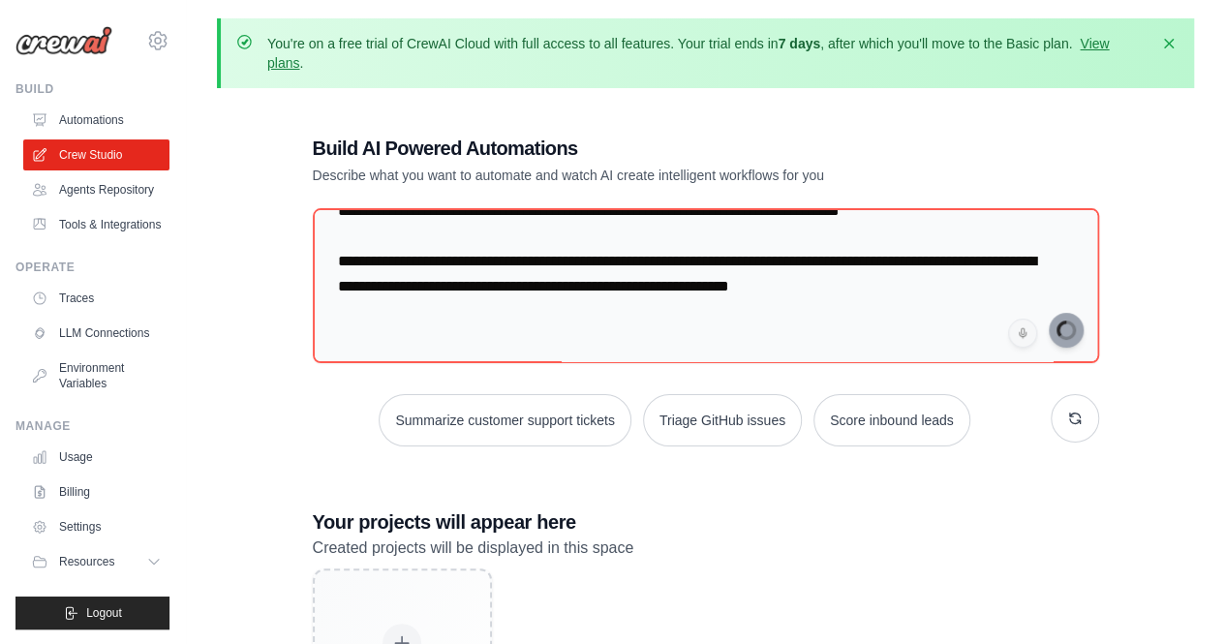
scroll to position [0, 0]
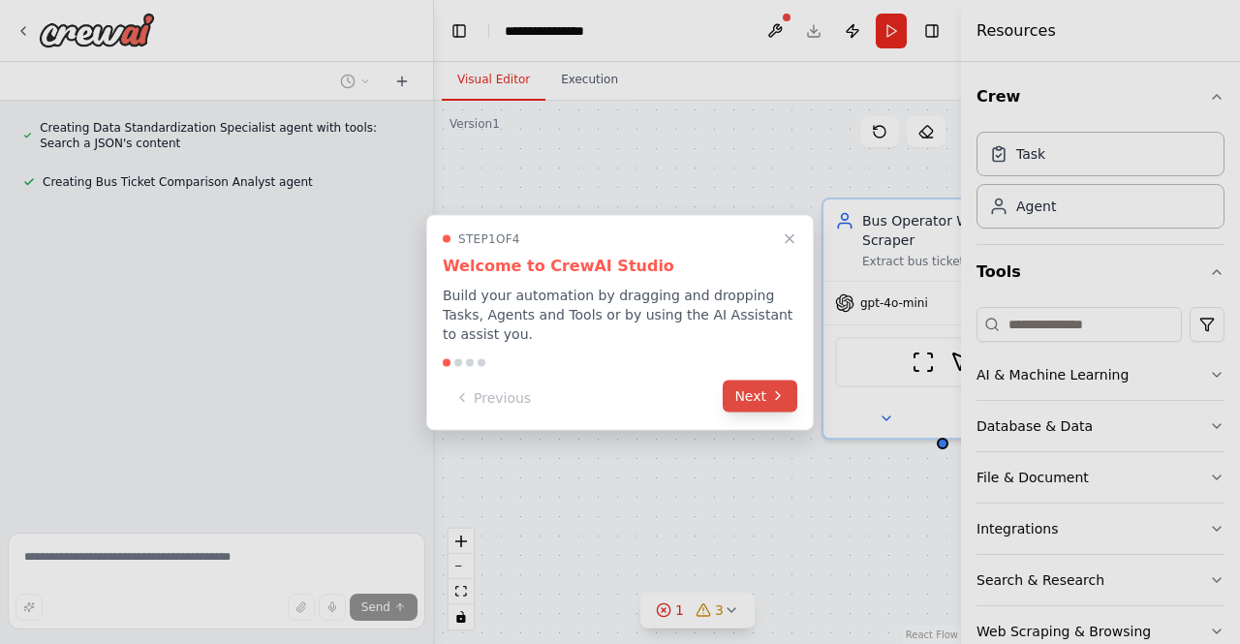
click at [743, 385] on button "Next" at bounding box center [760, 396] width 75 height 32
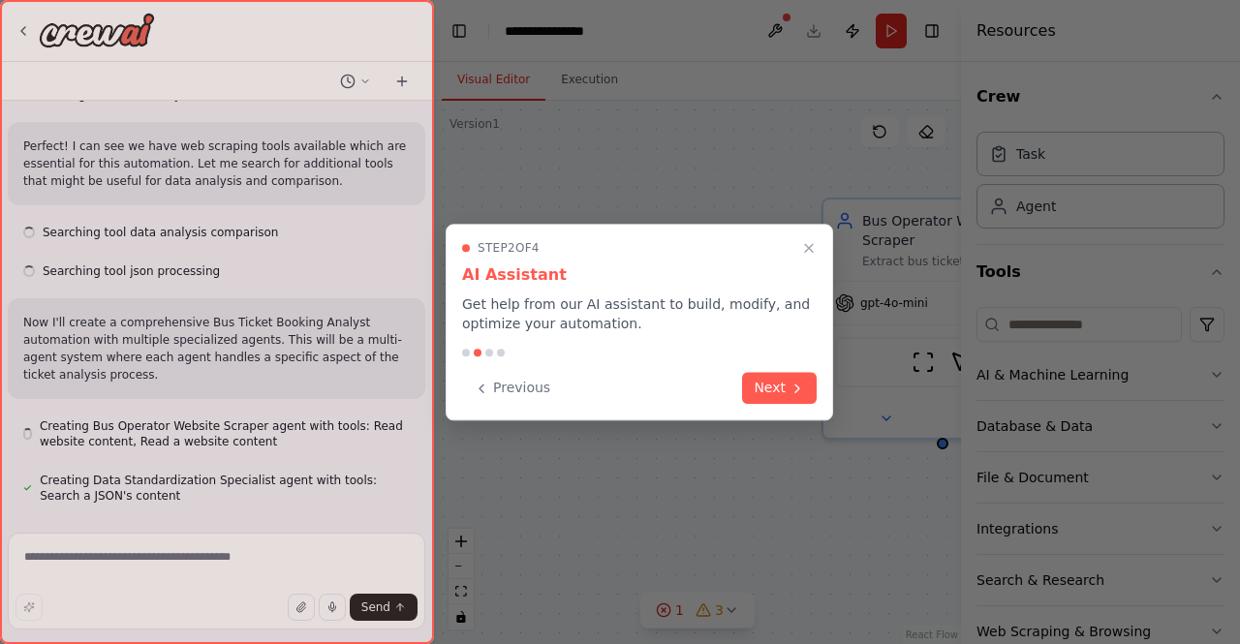
scroll to position [573, 0]
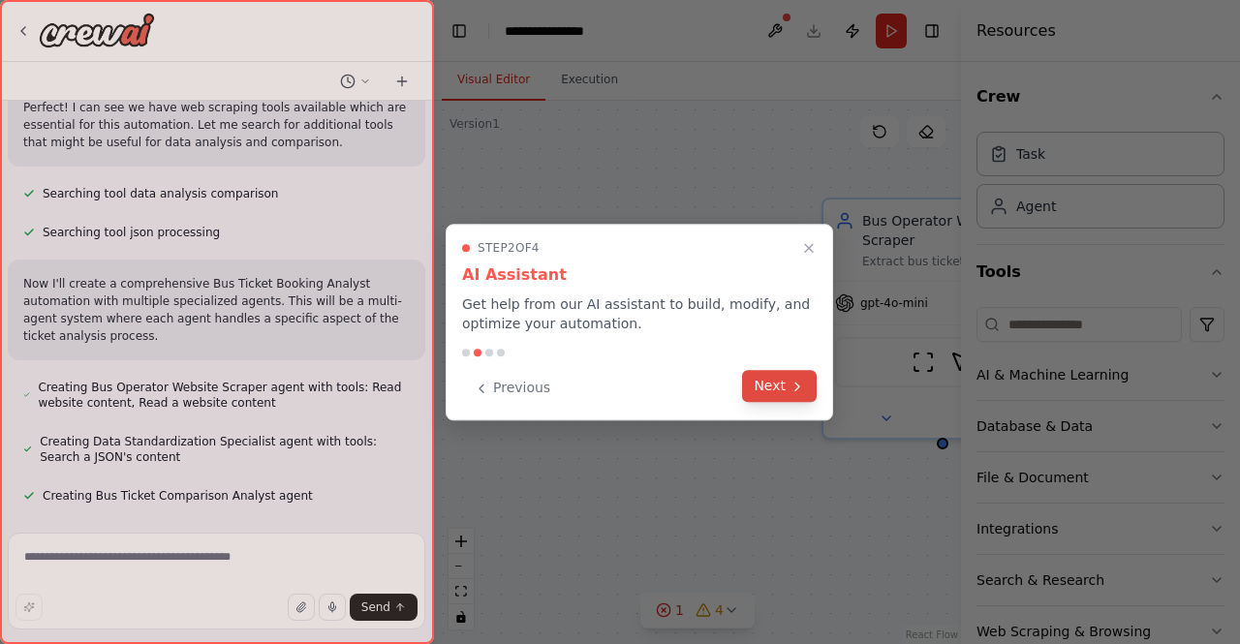
click at [790, 382] on icon at bounding box center [796, 386] width 15 height 15
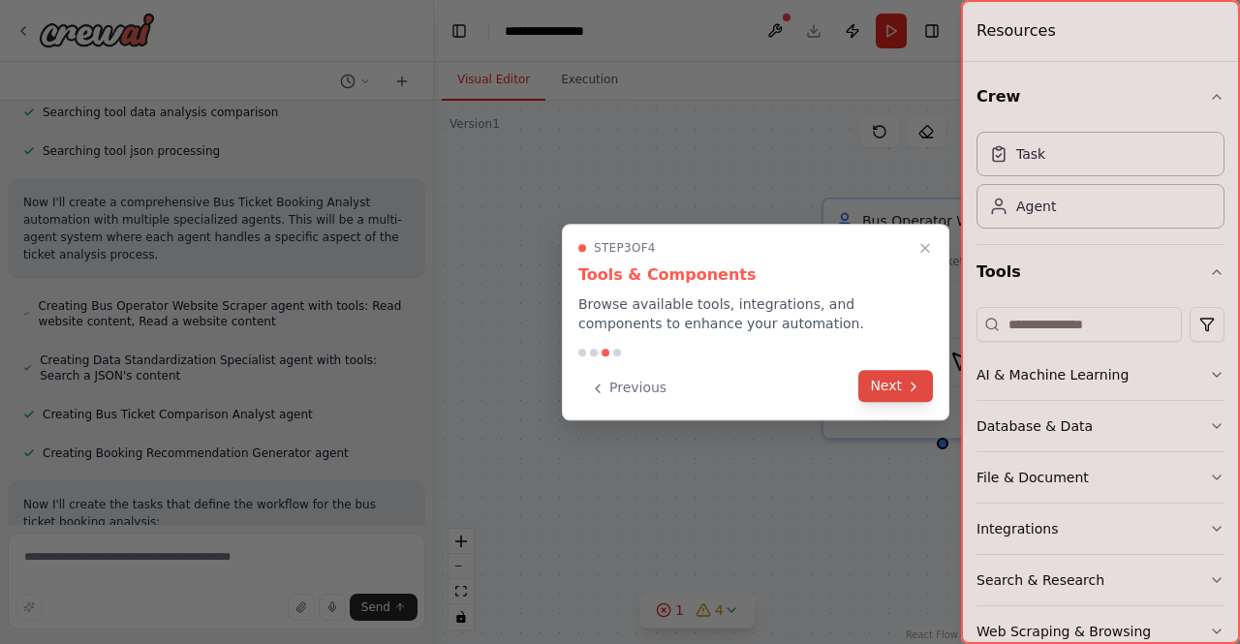
scroll to position [694, 0]
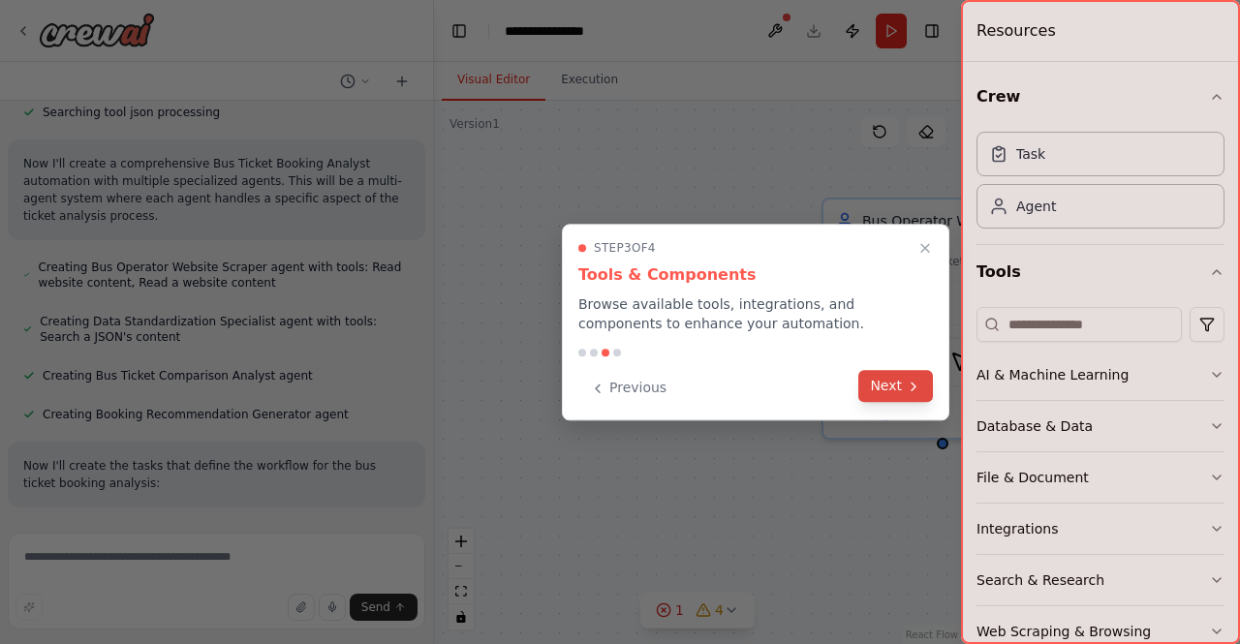
click at [917, 382] on icon at bounding box center [913, 386] width 15 height 15
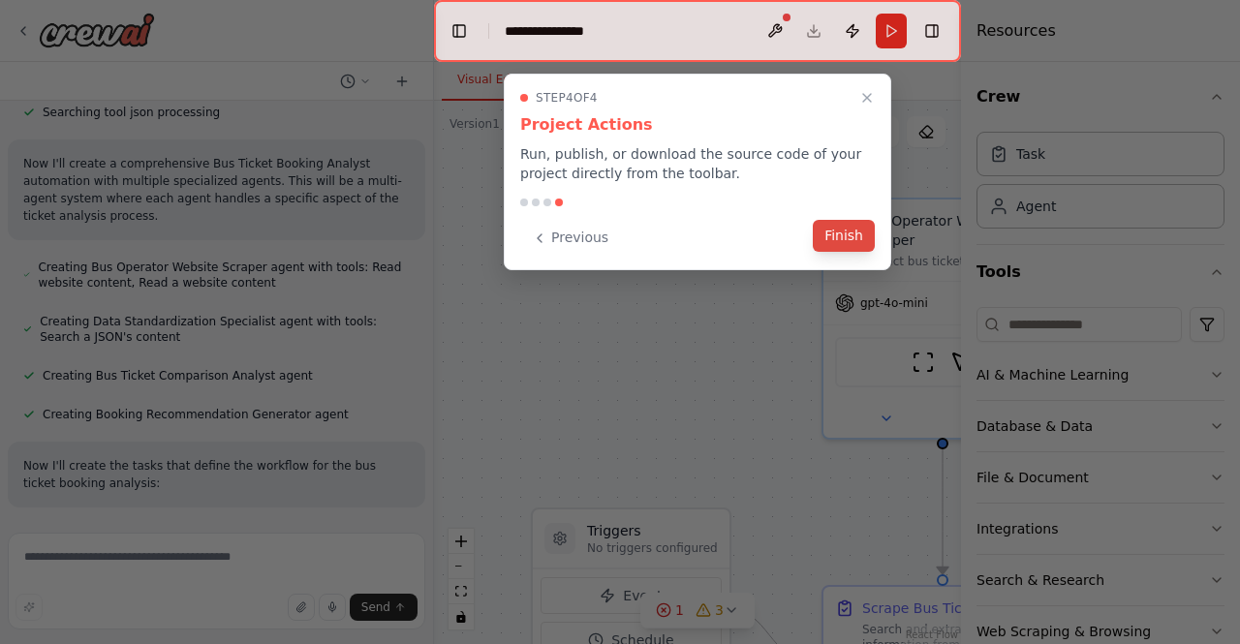
click at [839, 248] on button "Finish" at bounding box center [844, 236] width 62 height 32
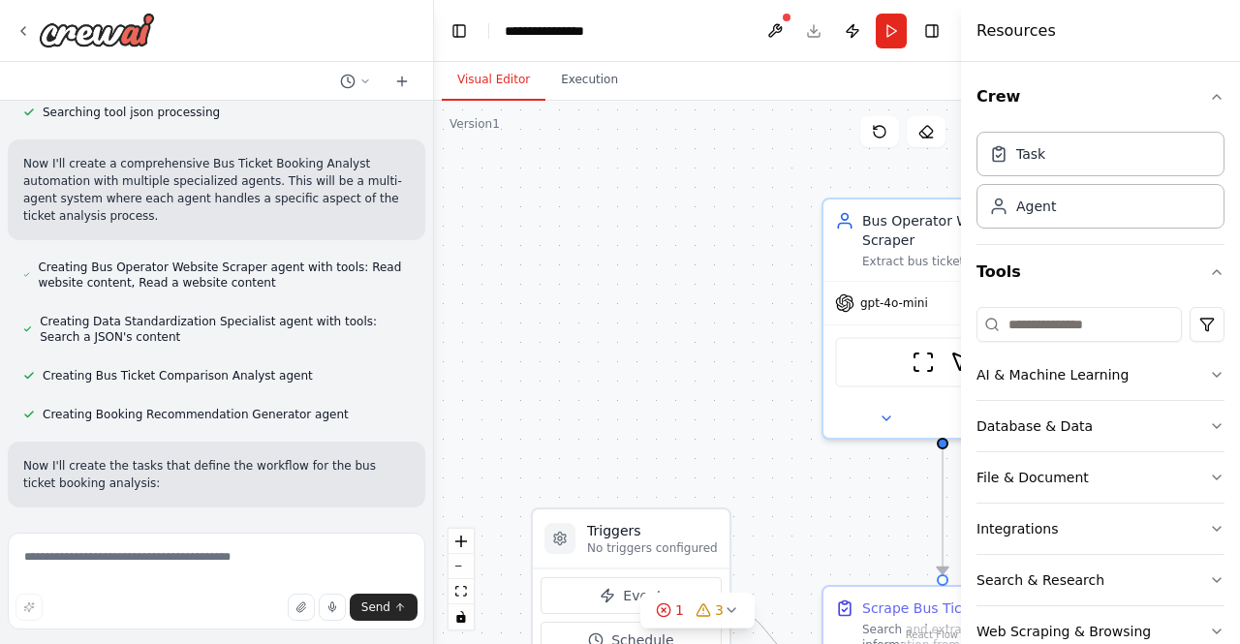
scroll to position [732, 0]
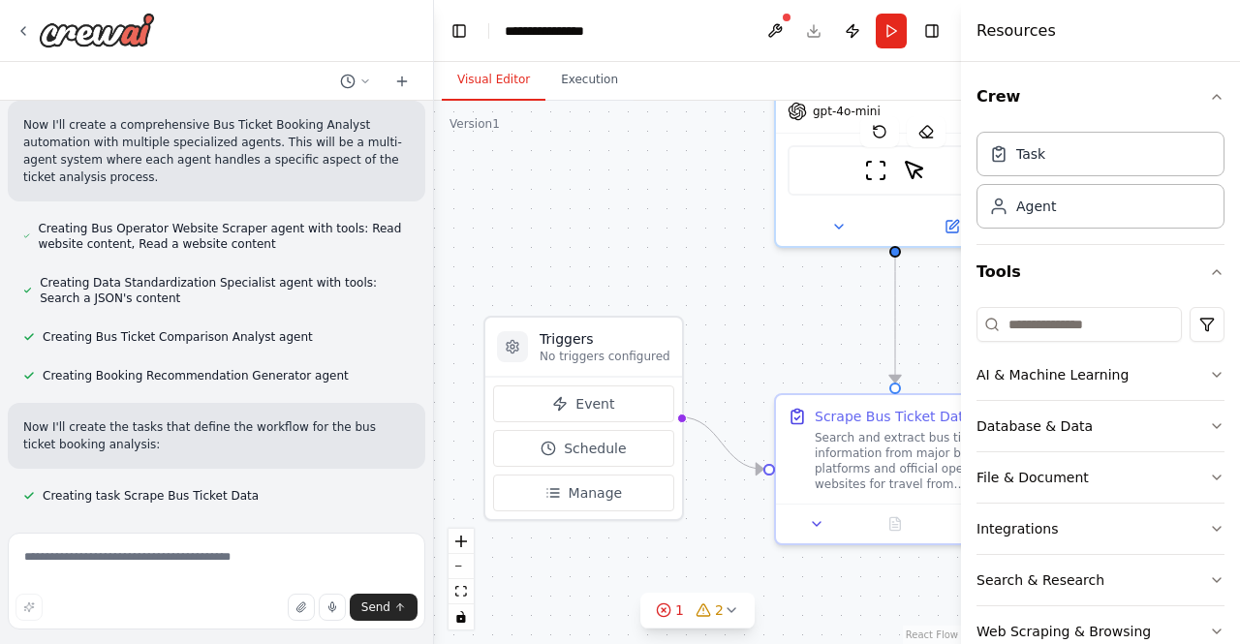
drag, startPoint x: 697, startPoint y: 352, endPoint x: 650, endPoint y: 160, distance: 197.6
click at [650, 160] on div ".deletable-edge-delete-btn { width: 20px; height: 20px; border: 0px solid #ffff…" at bounding box center [697, 372] width 527 height 543
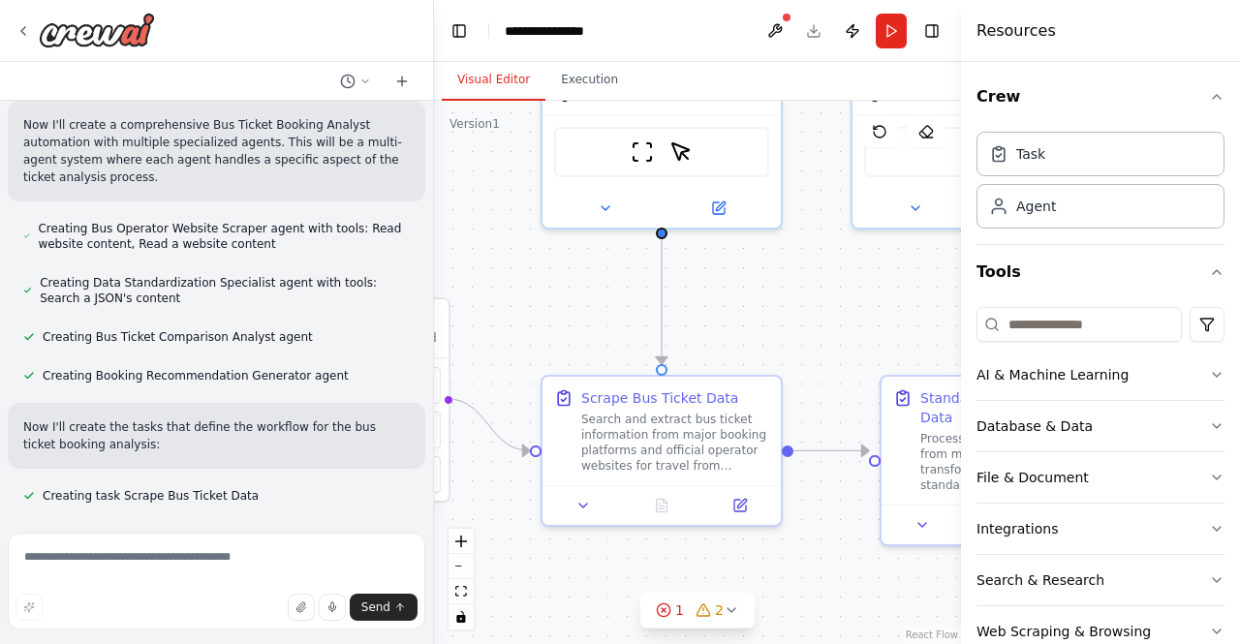
drag, startPoint x: 748, startPoint y: 306, endPoint x: 513, endPoint y: 288, distance: 235.1
click at [513, 288] on div ".deletable-edge-delete-btn { width: 20px; height: 20px; border: 0px solid #ffff…" at bounding box center [697, 372] width 527 height 543
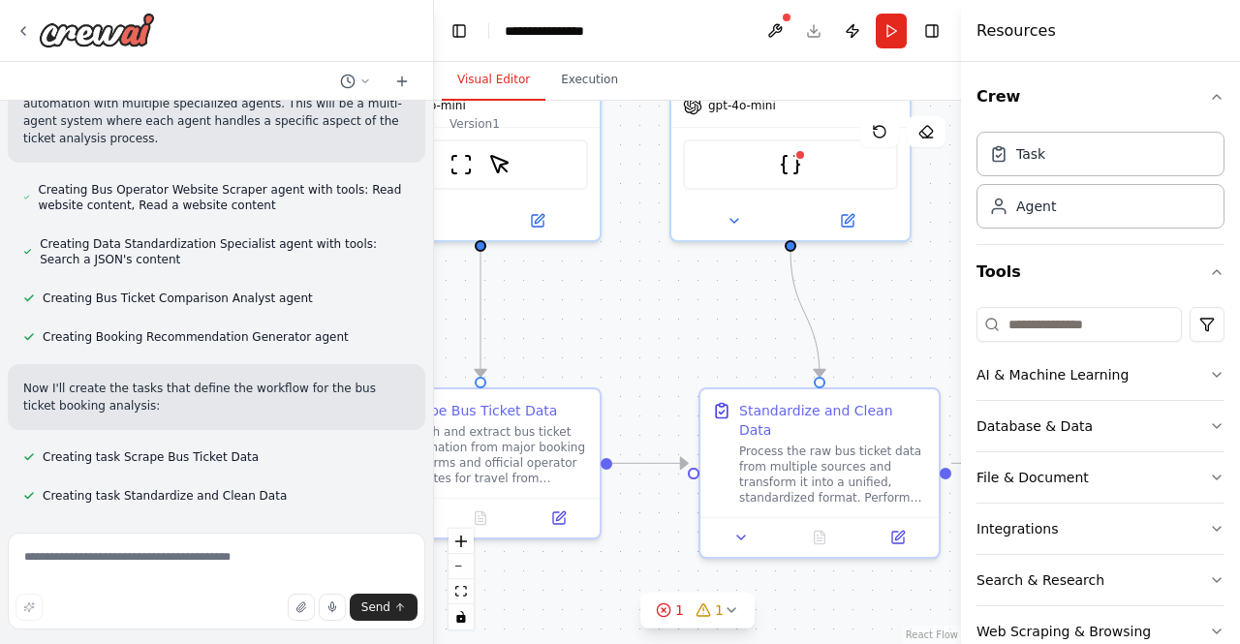
scroll to position [810, 0]
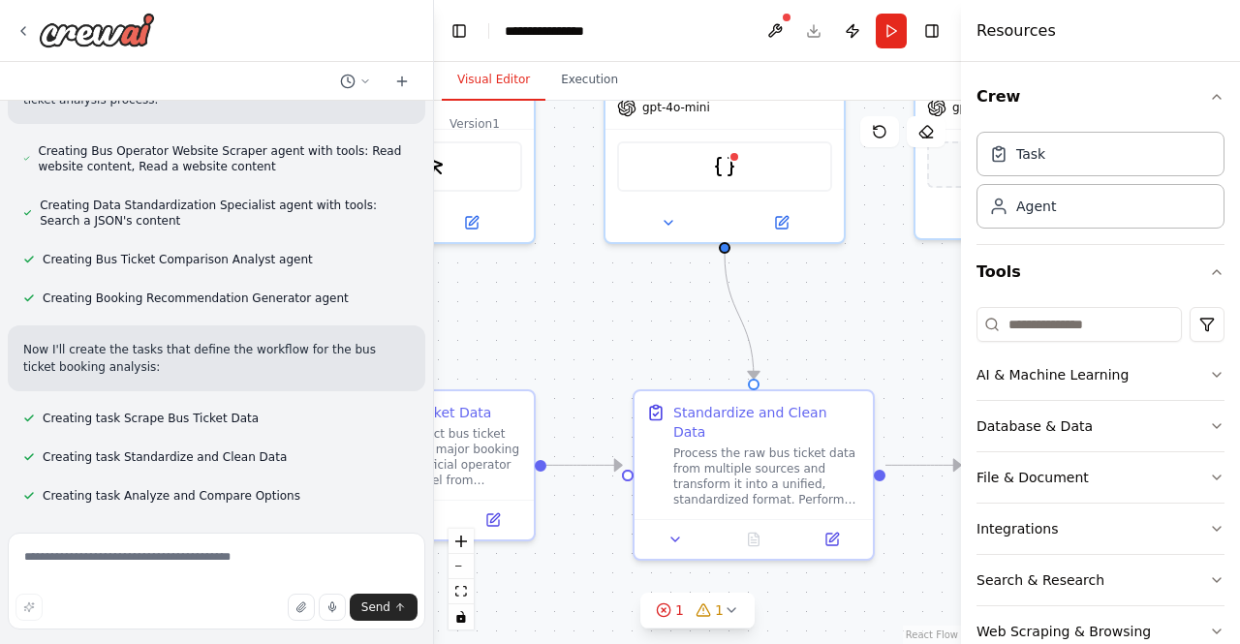
drag, startPoint x: 748, startPoint y: 302, endPoint x: 501, endPoint y: 317, distance: 247.4
click at [501, 317] on div ".deletable-edge-delete-btn { width: 20px; height: 20px; border: 0px solid #ffff…" at bounding box center [697, 372] width 527 height 543
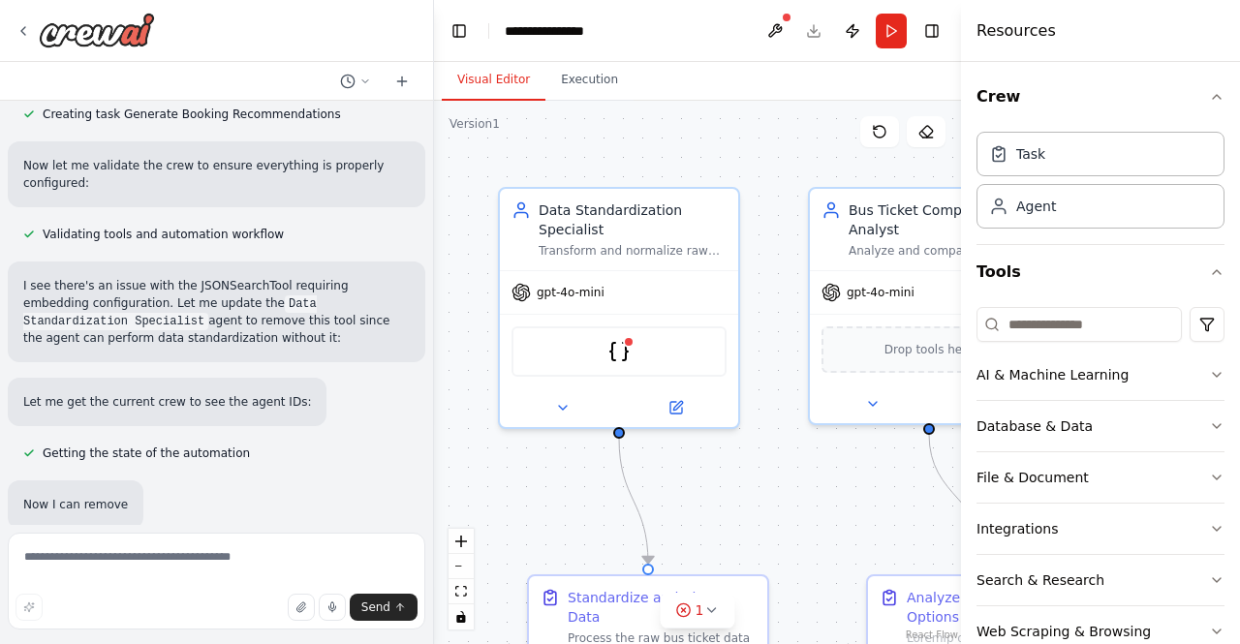
scroll to position [1252, 0]
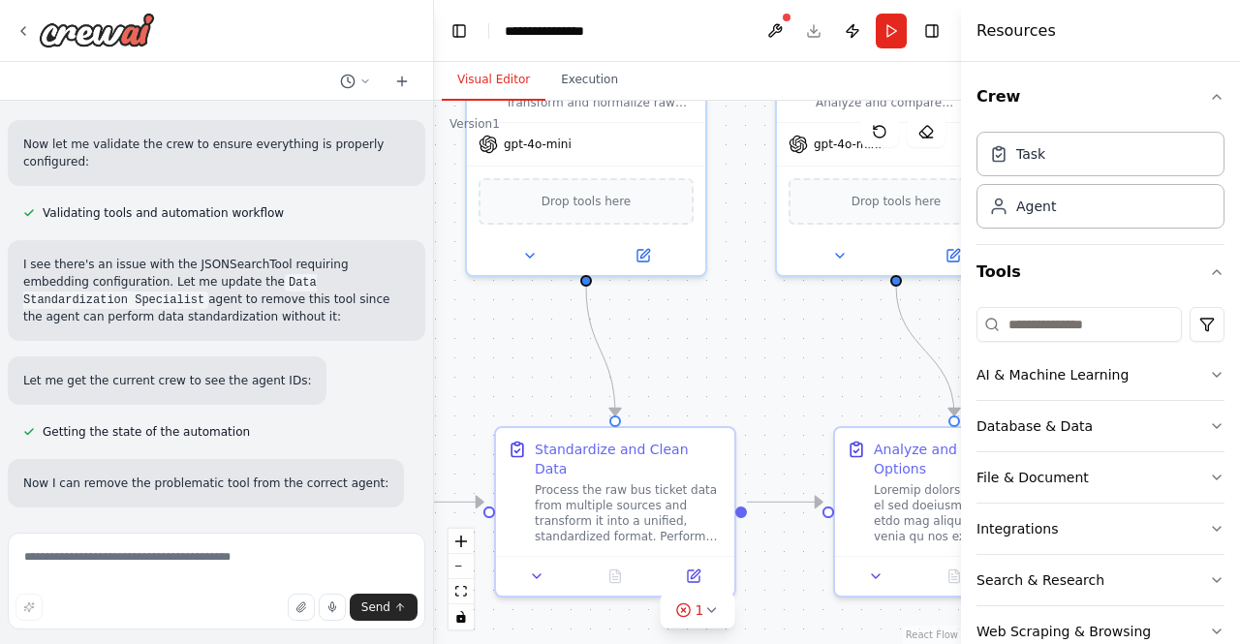
drag, startPoint x: 608, startPoint y: 323, endPoint x: 467, endPoint y: 345, distance: 143.2
click at [467, 345] on div ".deletable-edge-delete-btn { width: 20px; height: 20px; border: 0px solid #ffff…" at bounding box center [697, 372] width 527 height 543
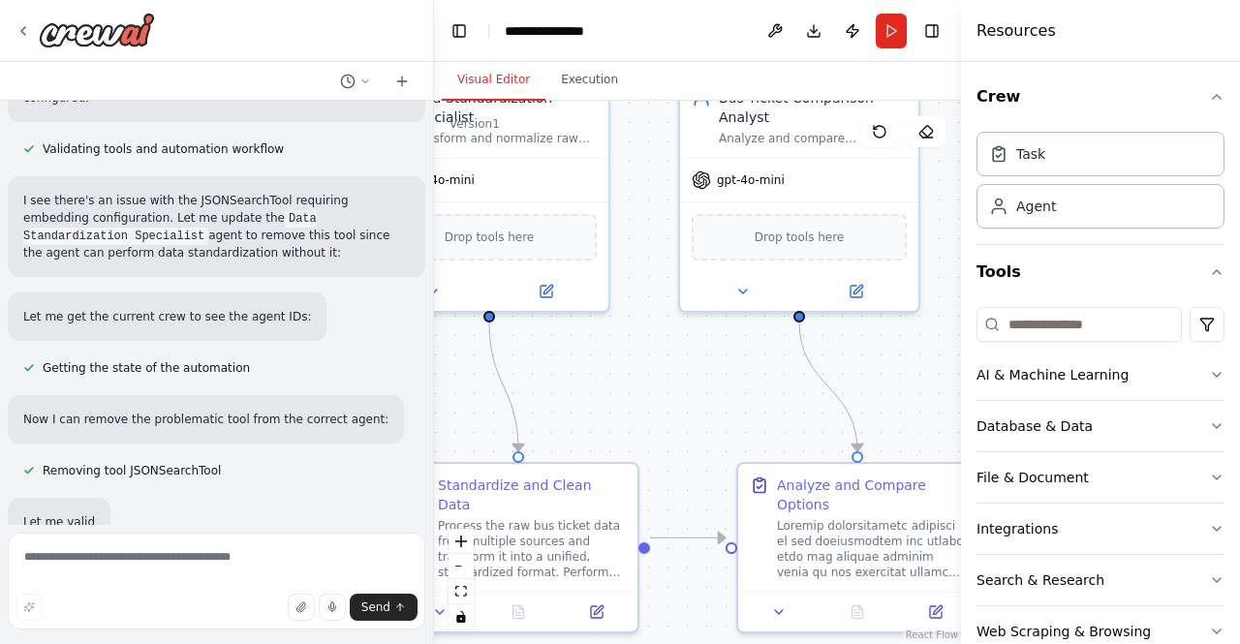
scroll to position [1354, 0]
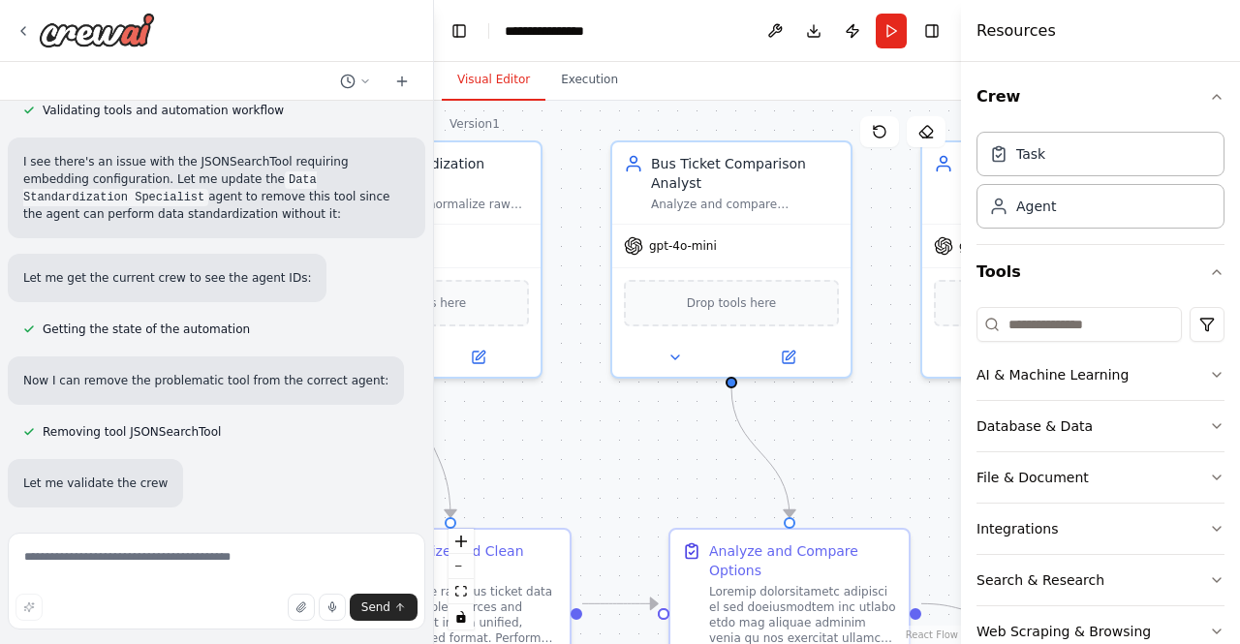
drag, startPoint x: 709, startPoint y: 372, endPoint x: 540, endPoint y: 520, distance: 225.2
click at [540, 520] on div ".deletable-edge-delete-btn { width: 20px; height: 20px; border: 0px solid #ffff…" at bounding box center [697, 372] width 527 height 543
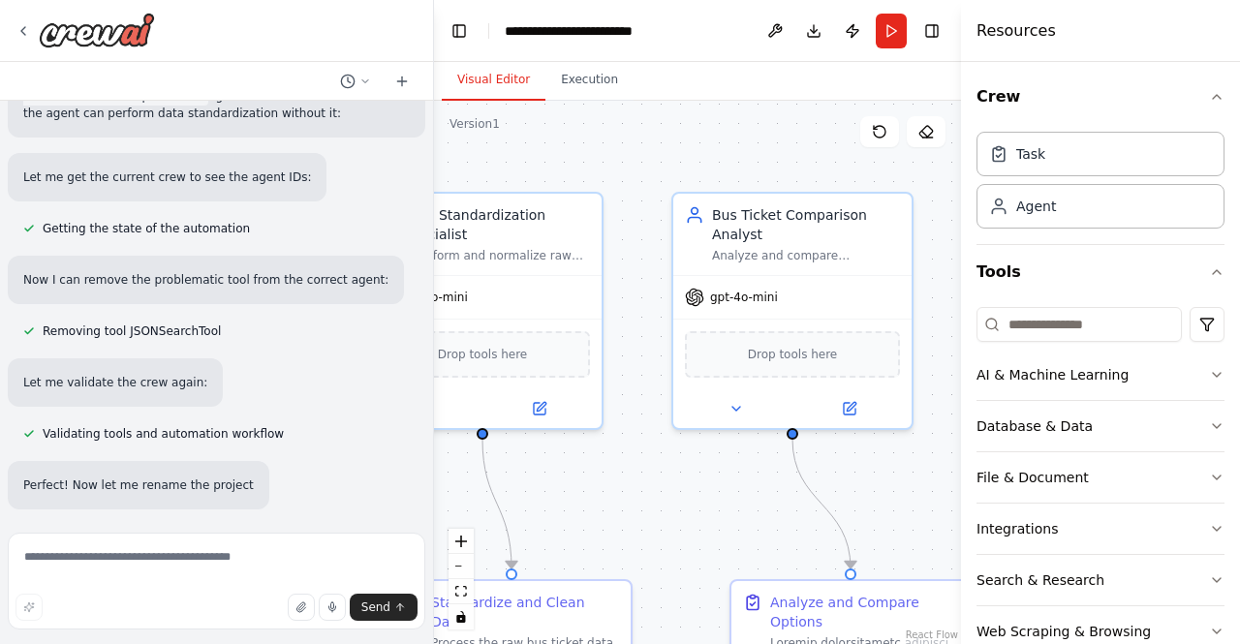
scroll to position [1457, 0]
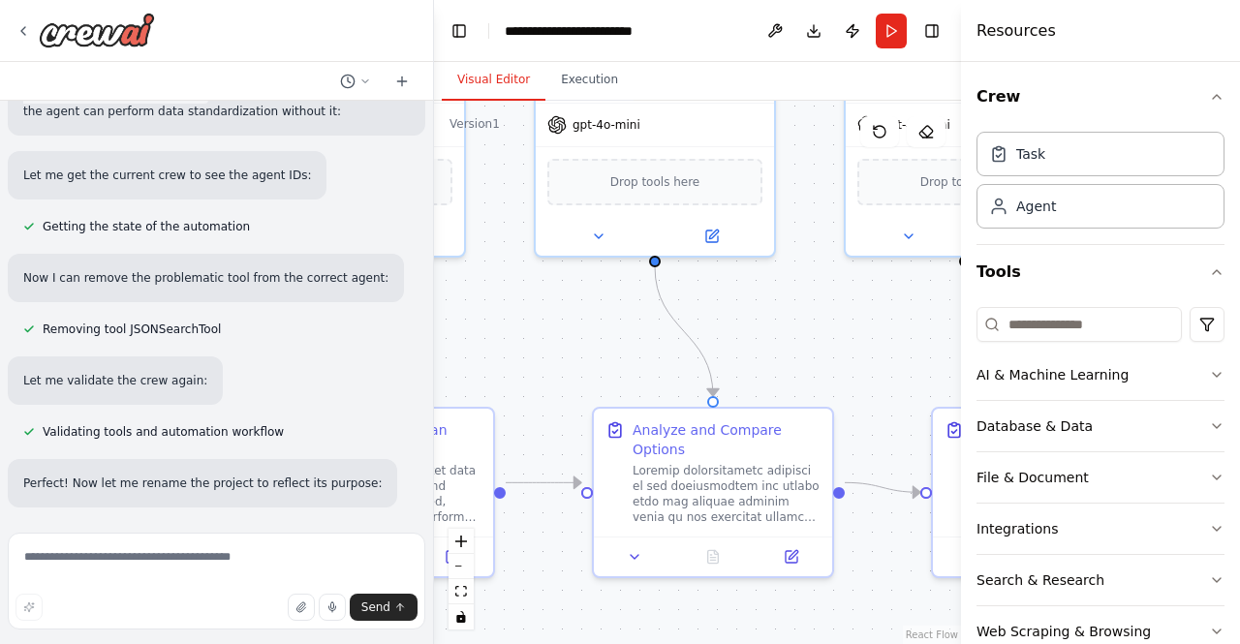
drag, startPoint x: 579, startPoint y: 493, endPoint x: 510, endPoint y: 337, distance: 170.5
click at [510, 337] on div ".deletable-edge-delete-btn { width: 20px; height: 20px; border: 0px solid #ffff…" at bounding box center [697, 372] width 527 height 543
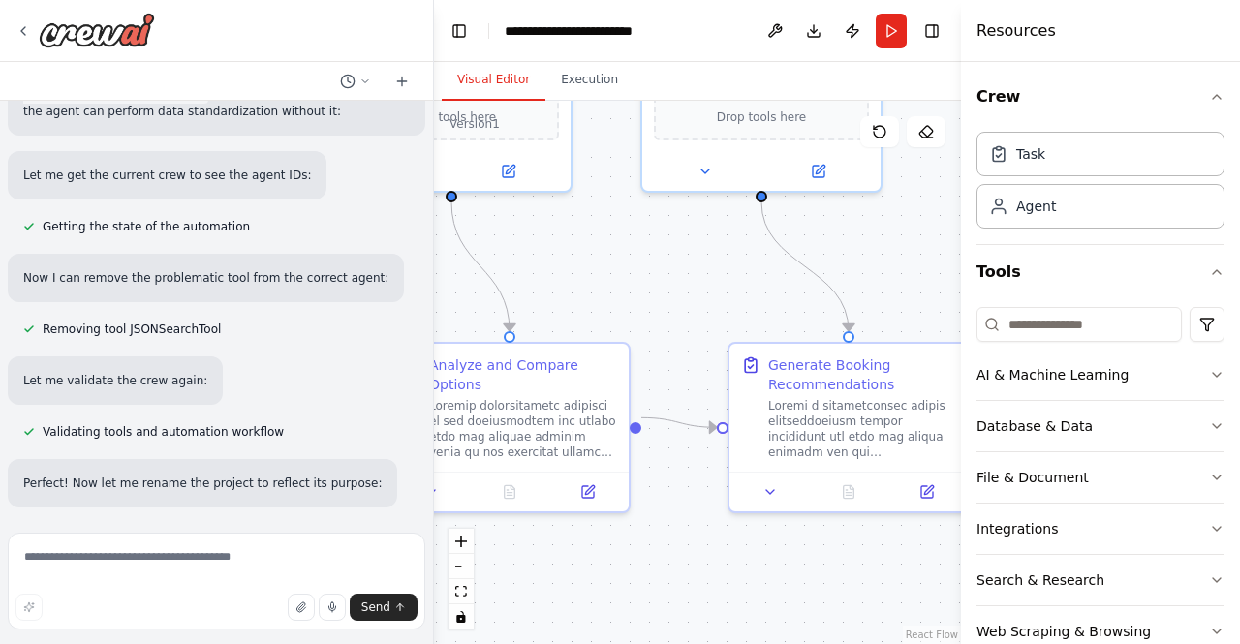
drag, startPoint x: 809, startPoint y: 383, endPoint x: 601, endPoint y: 318, distance: 218.1
click at [601, 318] on div ".deletable-edge-delete-btn { width: 20px; height: 20px; border: 0px solid #ffff…" at bounding box center [697, 372] width 527 height 543
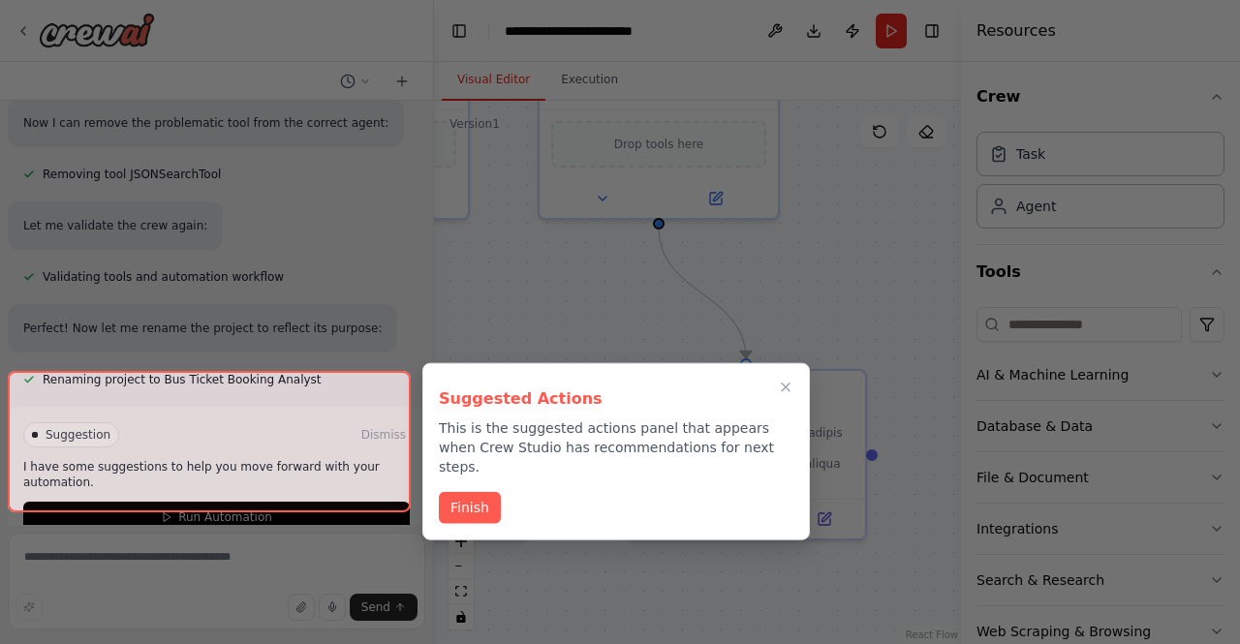
scroll to position [1613, 0]
drag, startPoint x: 701, startPoint y: 285, endPoint x: 572, endPoint y: 325, distance: 135.7
click at [572, 325] on div "The Bus Ticket Booking Analyst is an AI-powered automation that simplifies bus …" at bounding box center [620, 322] width 1240 height 644
click at [459, 491] on button "Finish" at bounding box center [470, 505] width 62 height 32
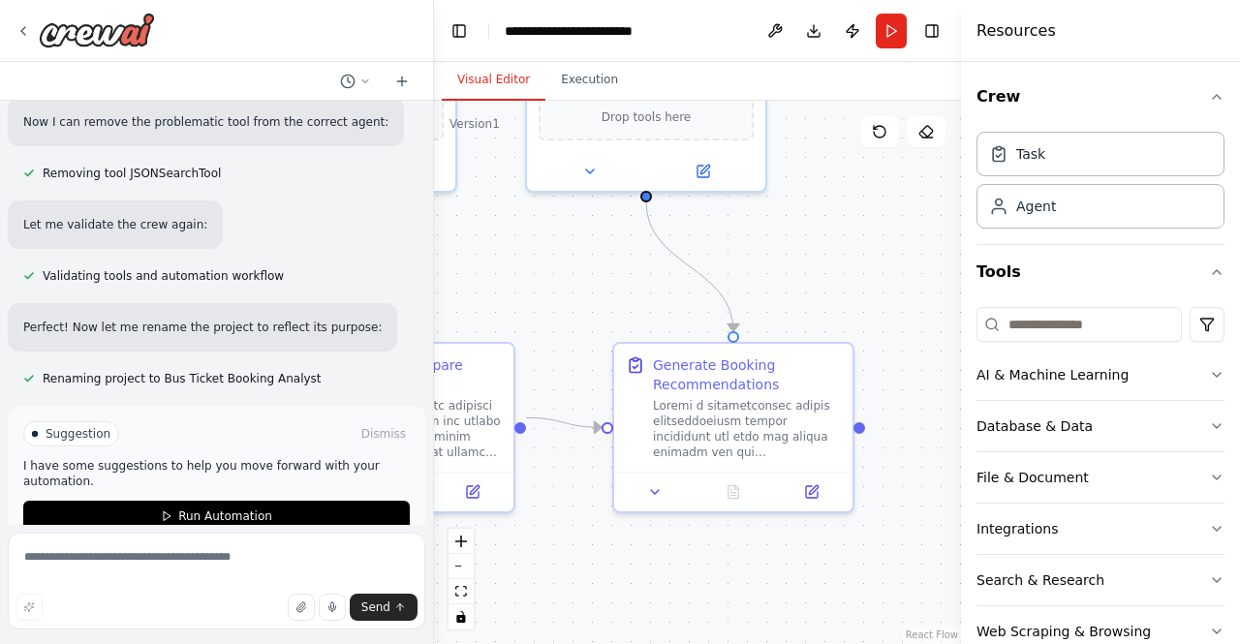
drag, startPoint x: 585, startPoint y: 326, endPoint x: 713, endPoint y: 336, distance: 128.2
click at [713, 336] on div ".deletable-edge-delete-btn { width: 20px; height: 20px; border: 0px solid #ffff…" at bounding box center [697, 372] width 527 height 543
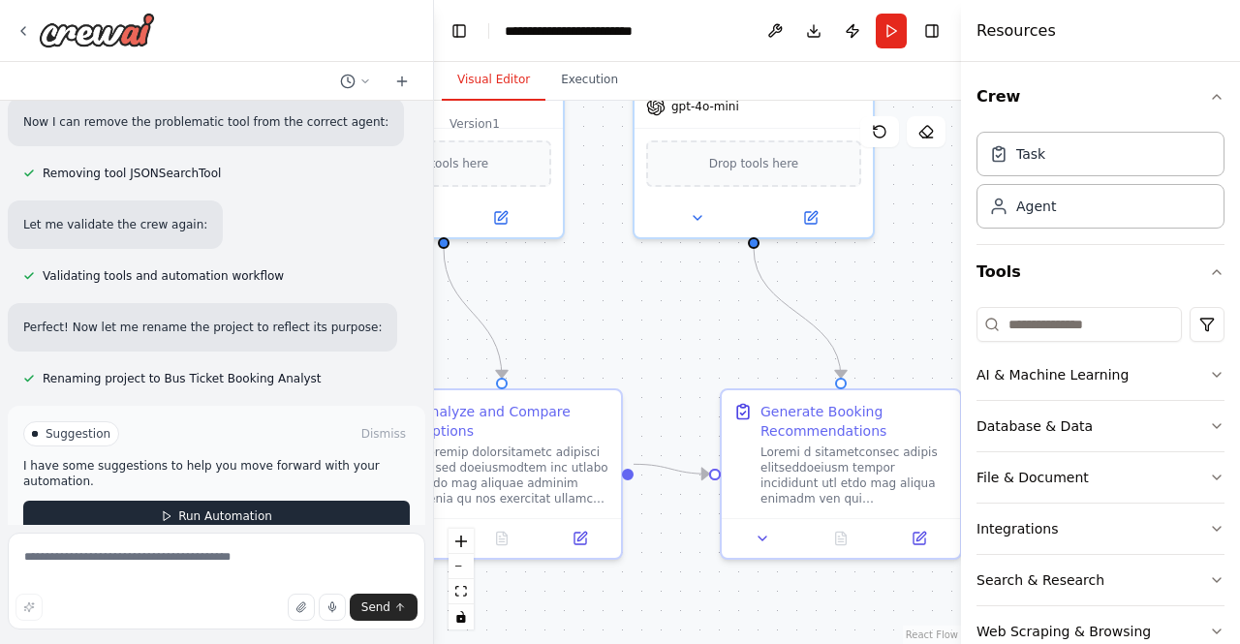
click at [291, 501] on button "Run Automation" at bounding box center [216, 516] width 387 height 31
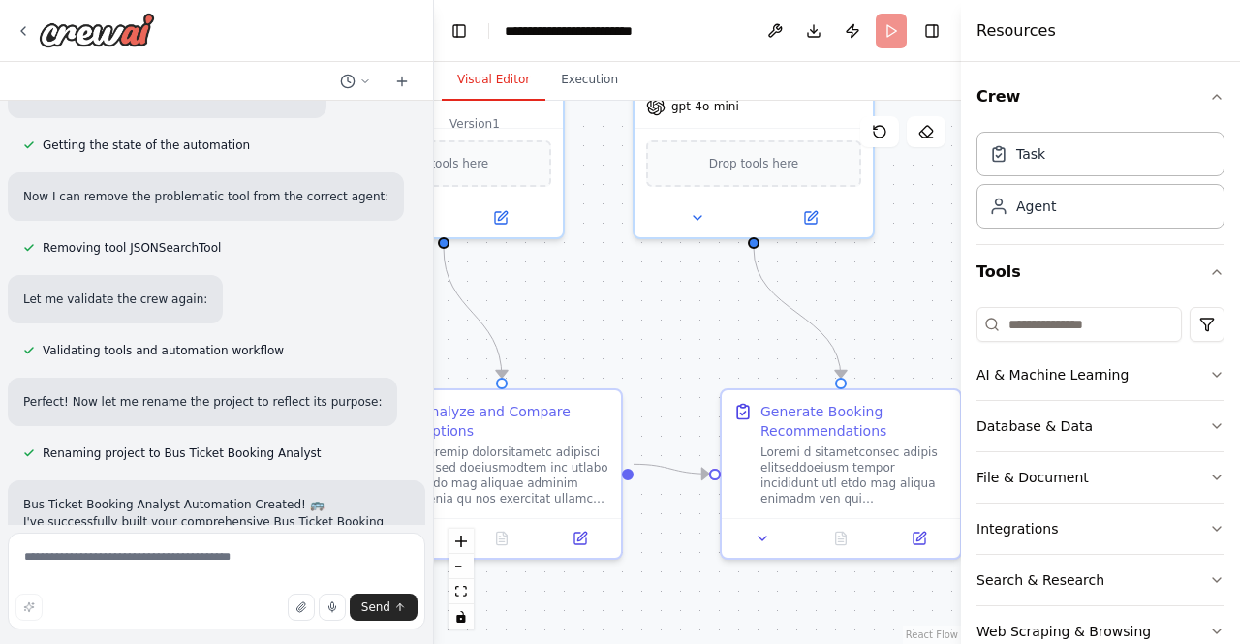
scroll to position [1556, 0]
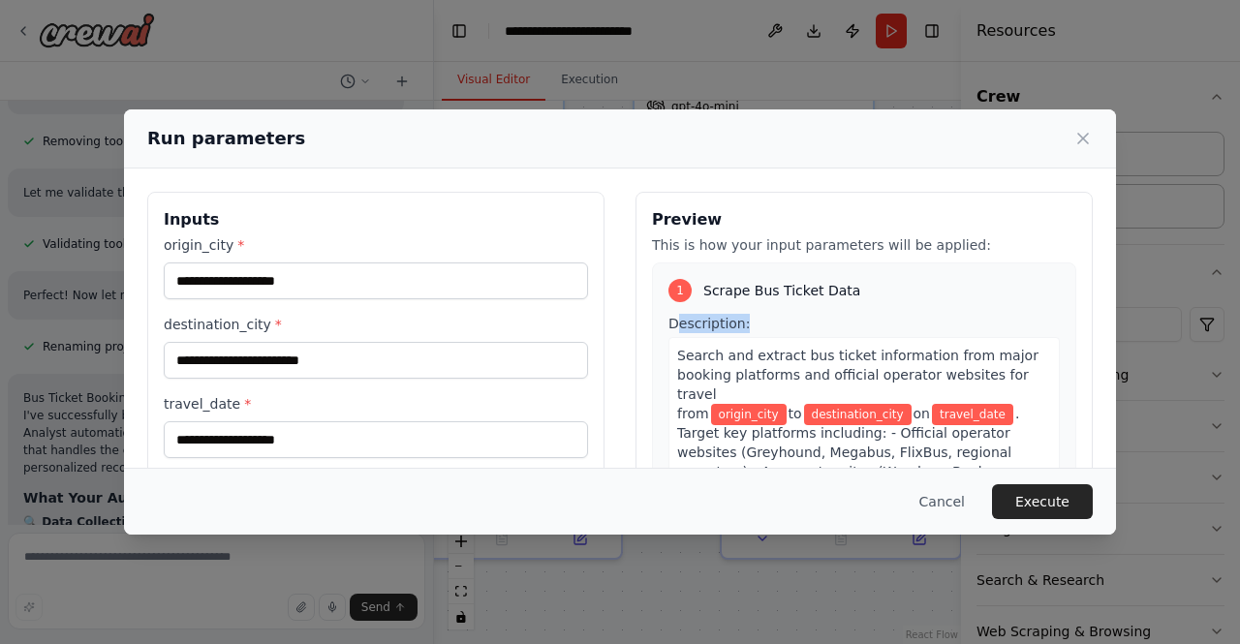
click at [743, 325] on div "1 Scrape Bus Ticket Data Description: Search and extract bus ticket information…" at bounding box center [864, 556] width 424 height 587
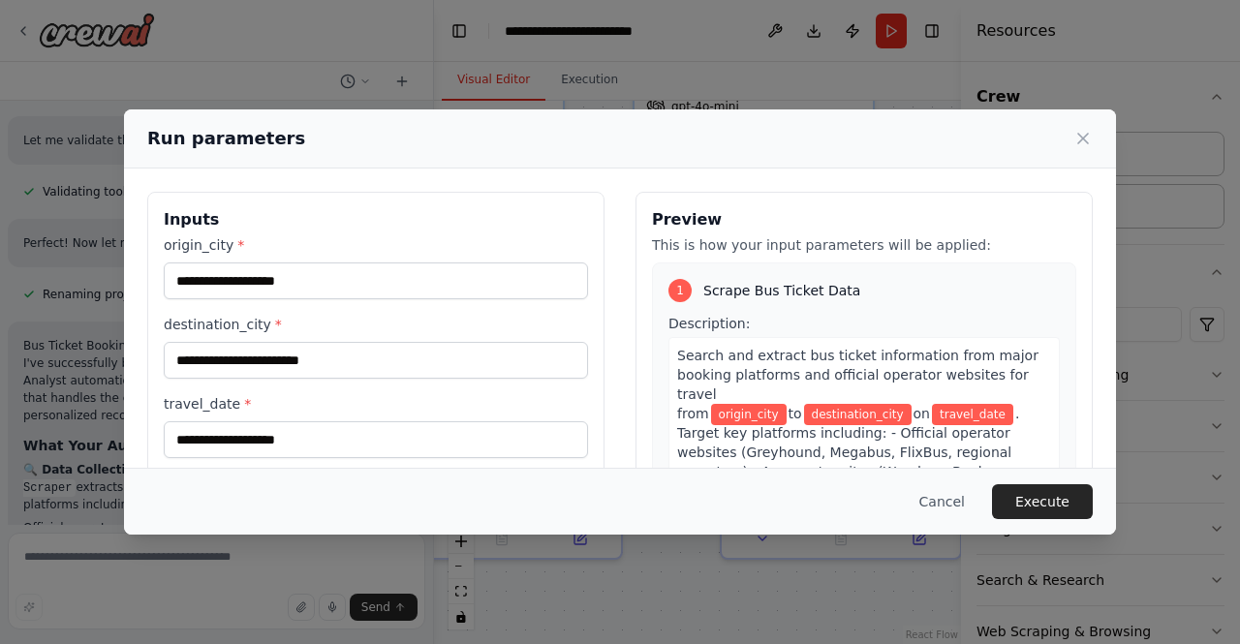
click at [640, 337] on div "Preview This is how your input parameters will be applied: 1 Scrape Bus Ticket …" at bounding box center [863, 452] width 457 height 521
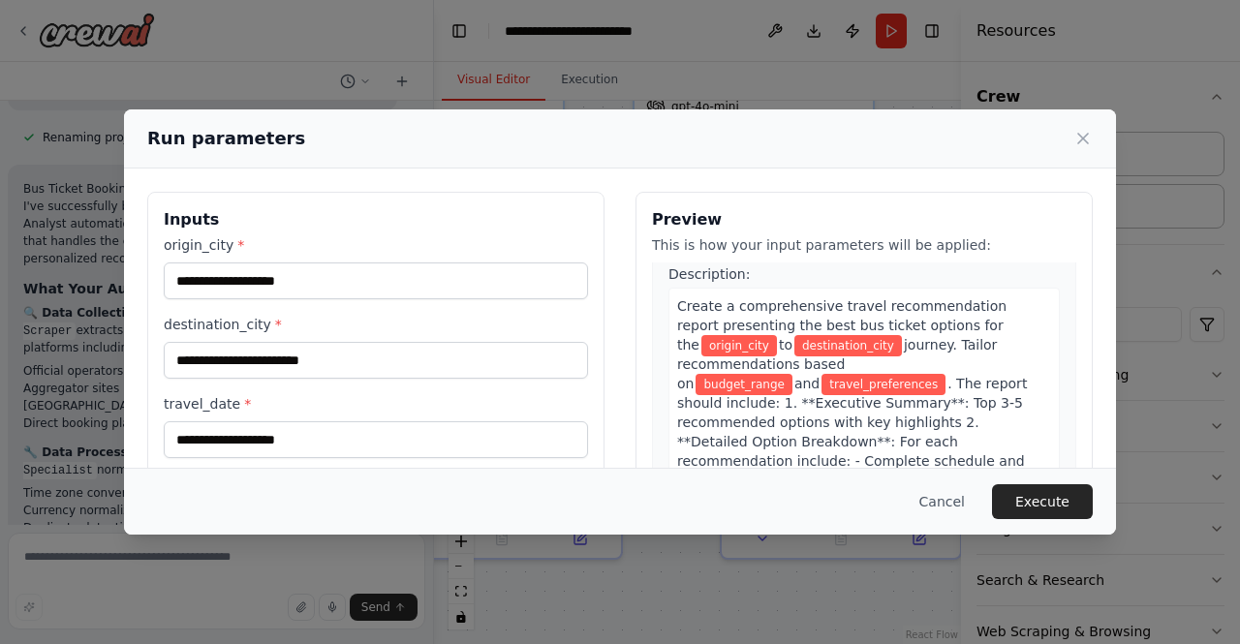
scroll to position [2112, 0]
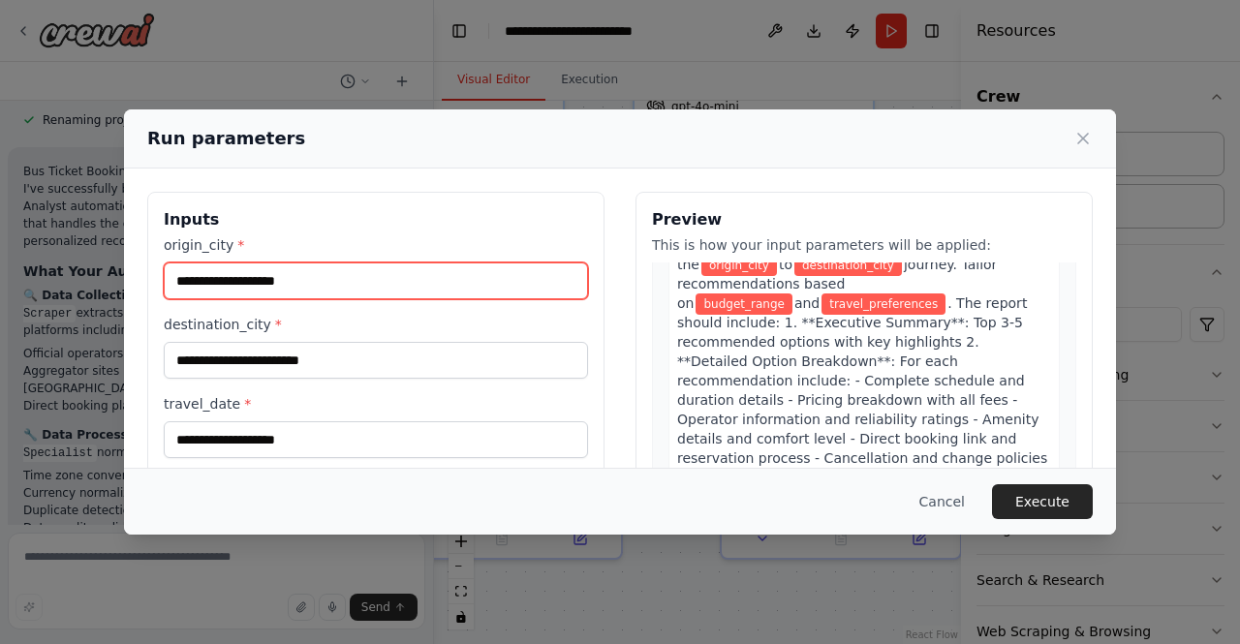
click at [273, 285] on input "origin_city *" at bounding box center [376, 281] width 424 height 37
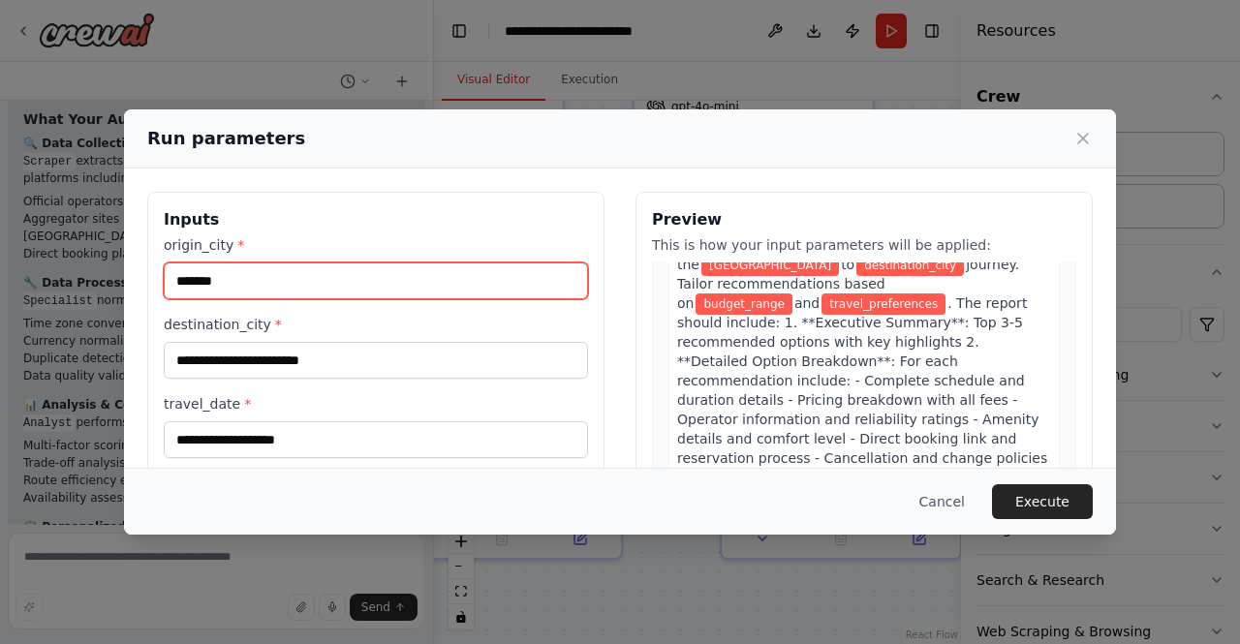
type input "*******"
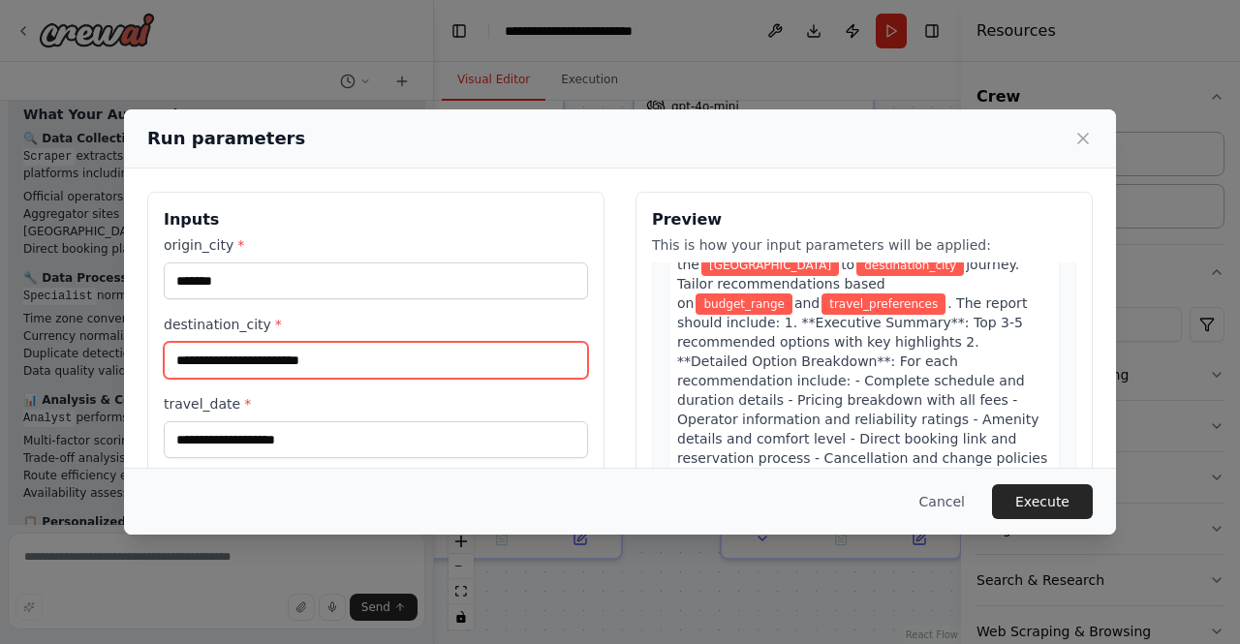
click at [248, 359] on input "destination_city *" at bounding box center [376, 360] width 424 height 37
type input "**********"
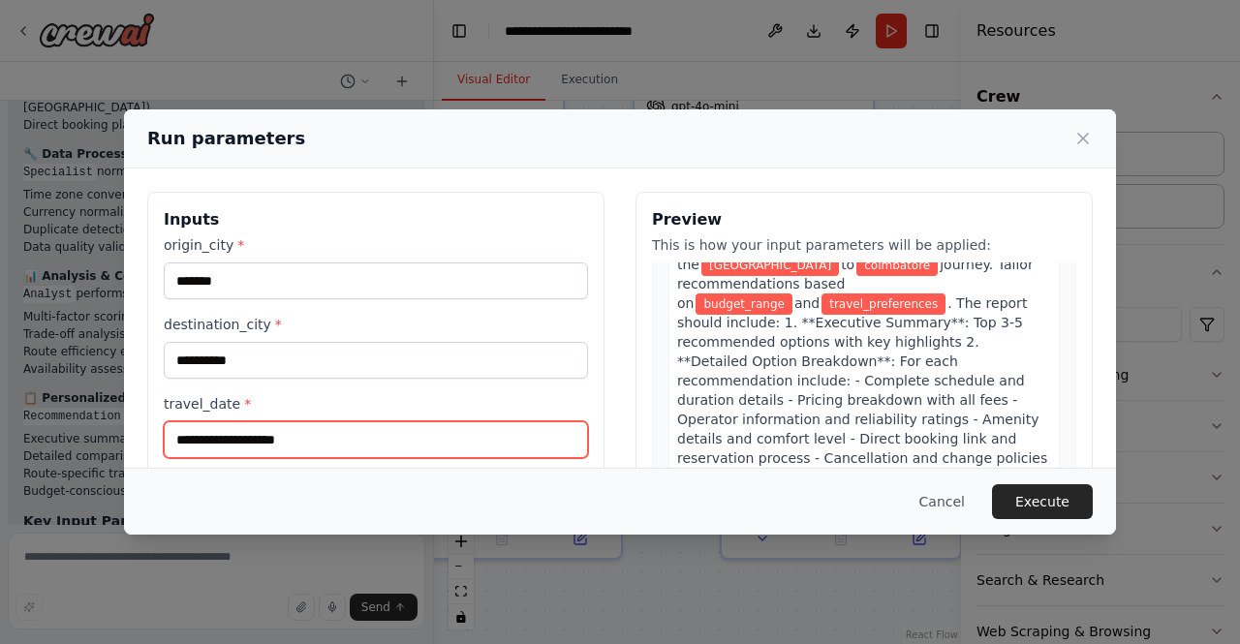
click at [273, 449] on input "travel_date *" at bounding box center [376, 439] width 424 height 37
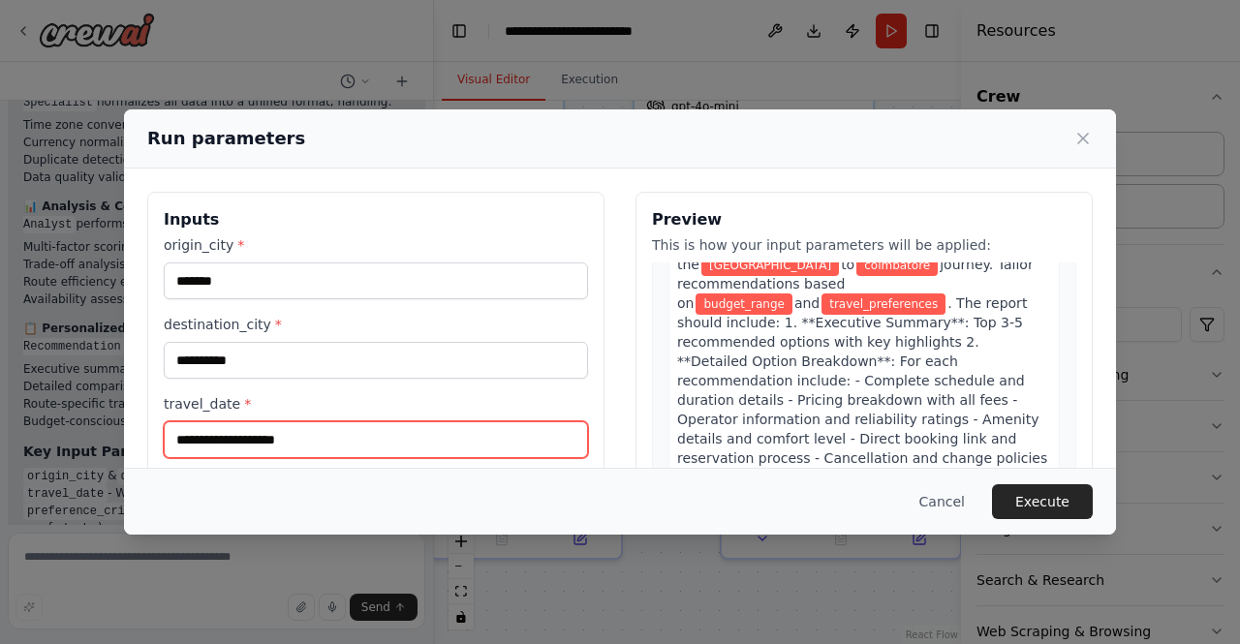
type input "*"
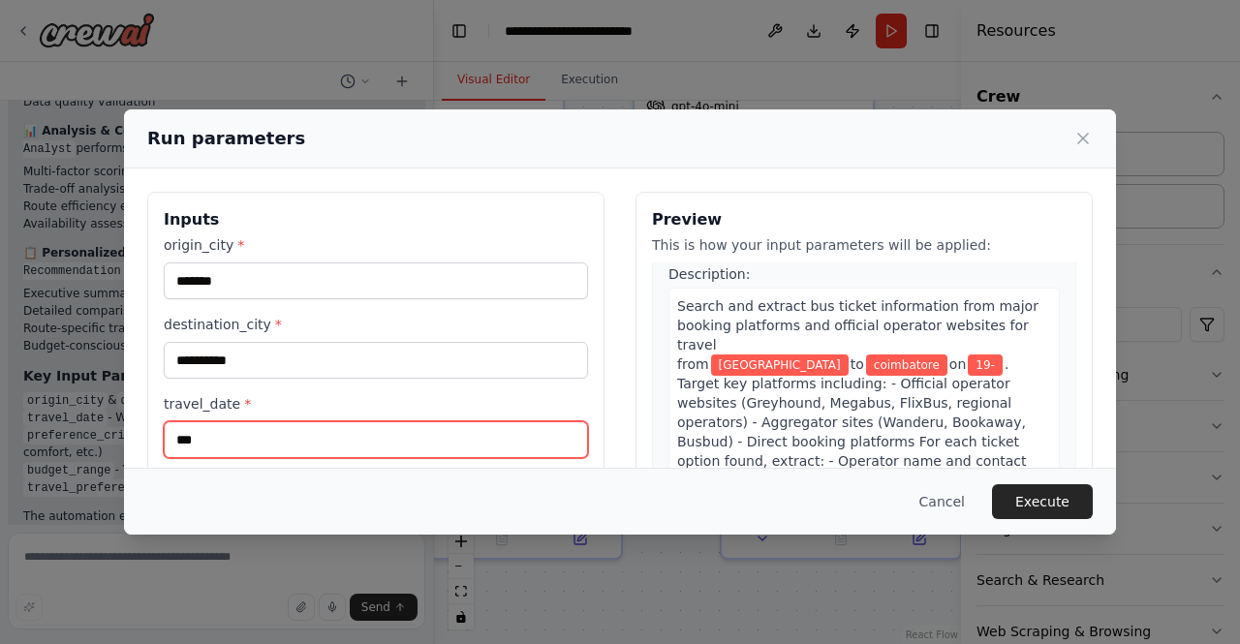
scroll to position [47, 0]
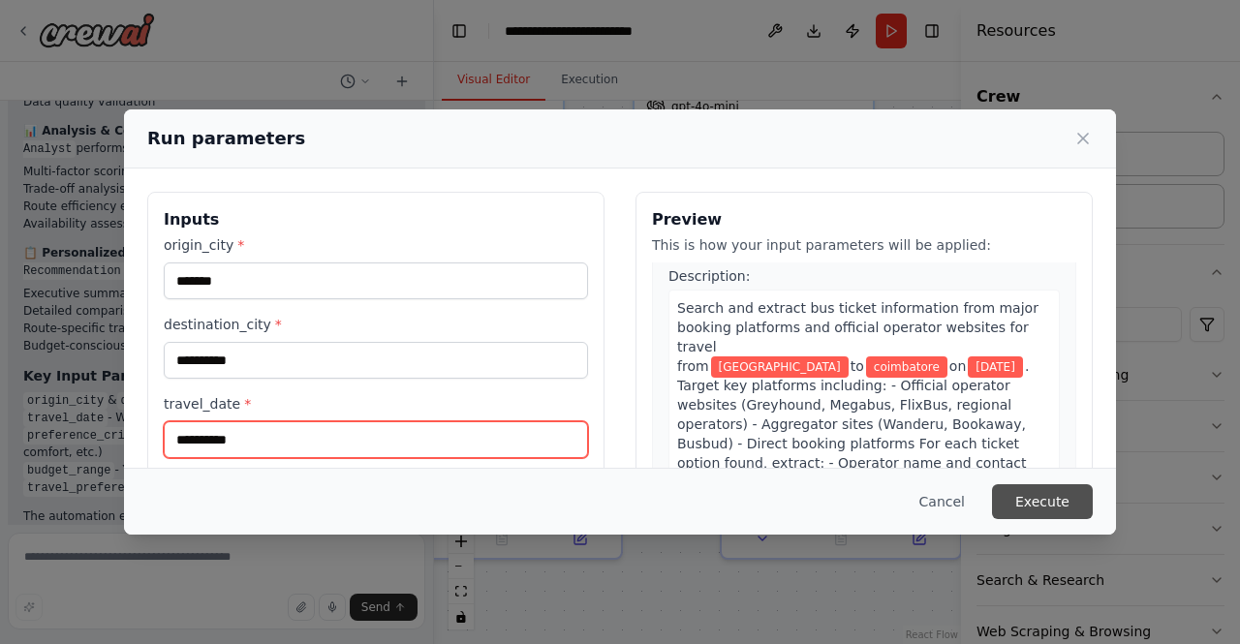
type input "**********"
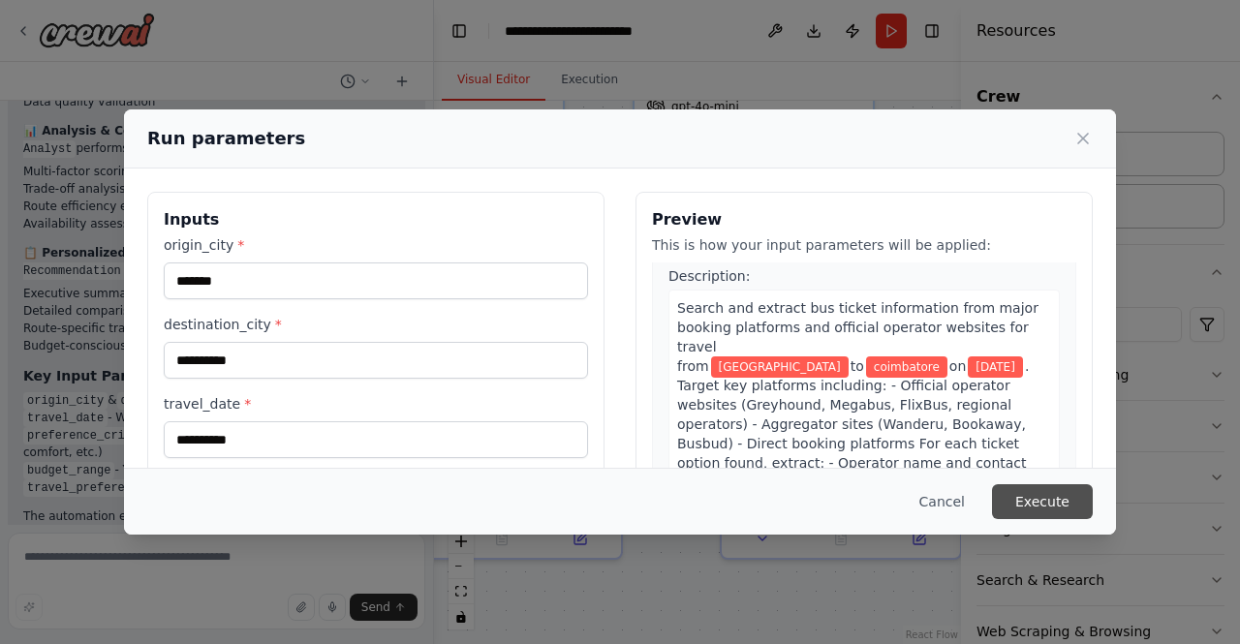
click at [1018, 491] on button "Execute" at bounding box center [1042, 501] width 101 height 35
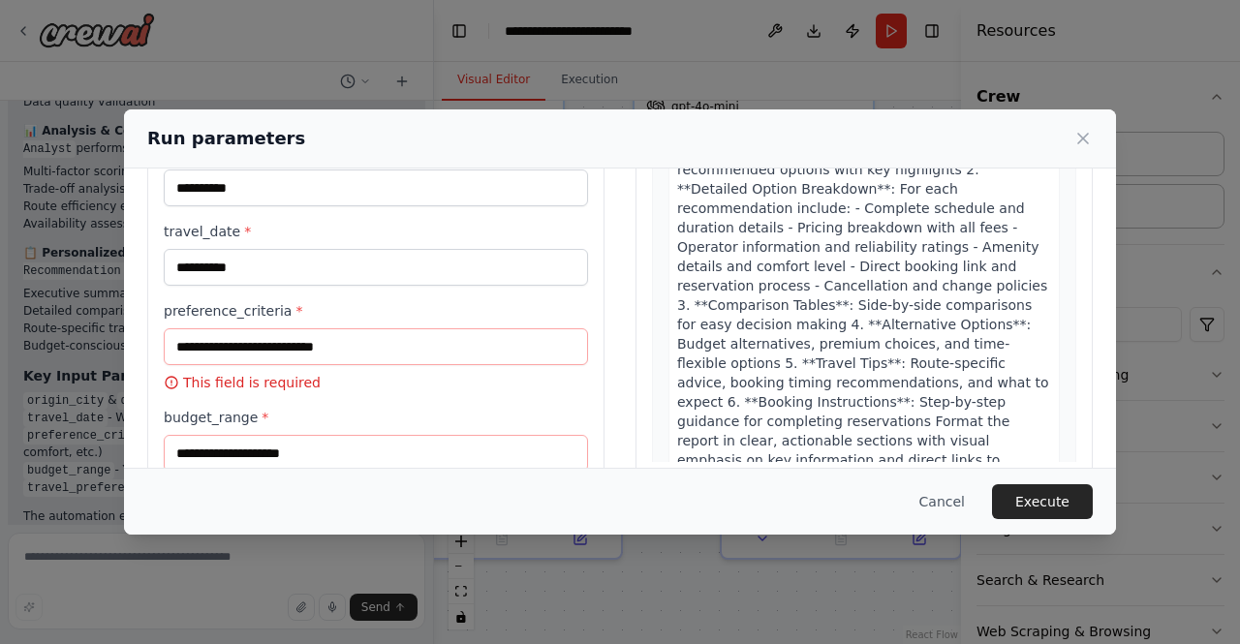
scroll to position [171, 0]
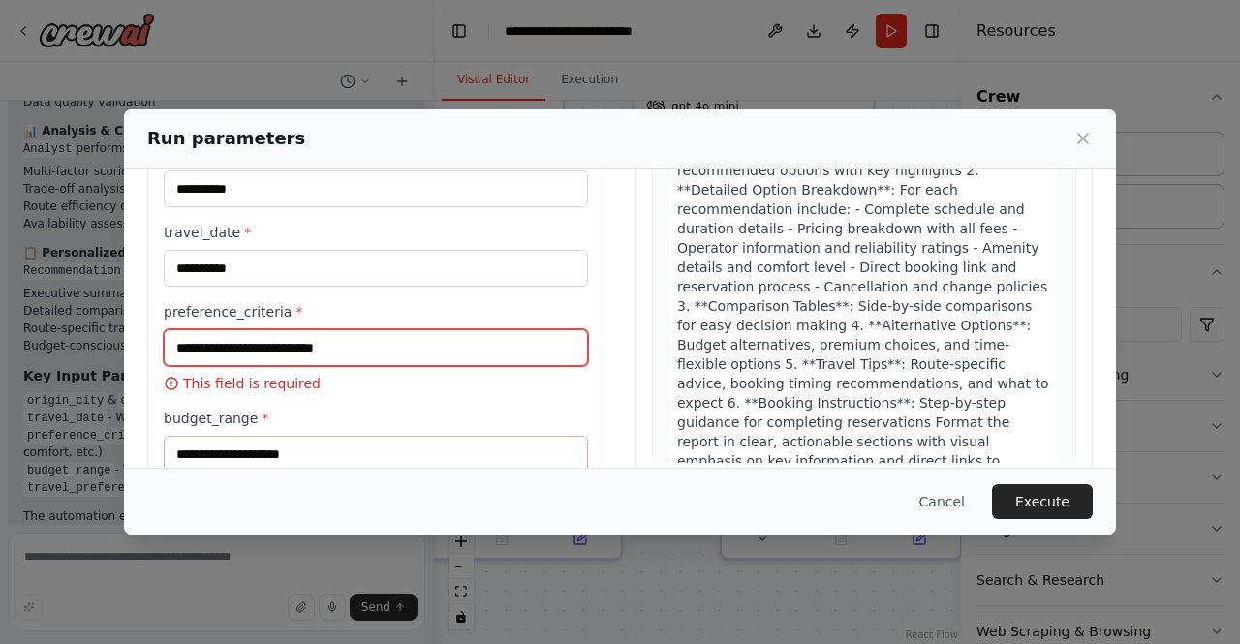
click at [442, 339] on input "preference_criteria *" at bounding box center [376, 347] width 424 height 37
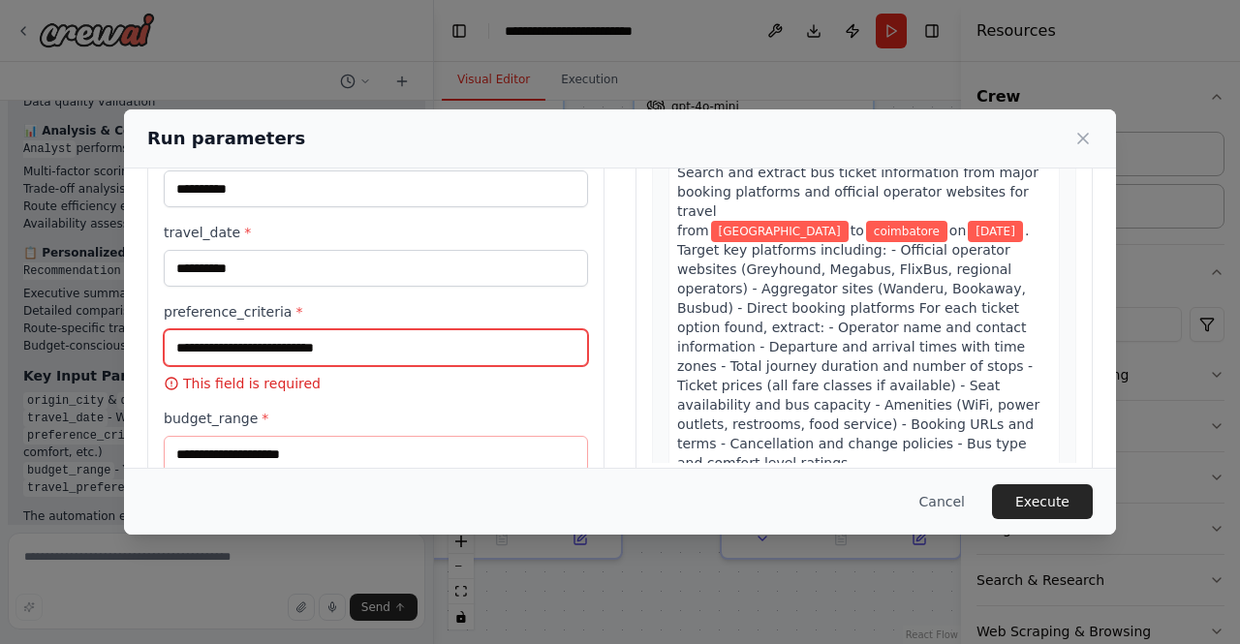
scroll to position [0, 0]
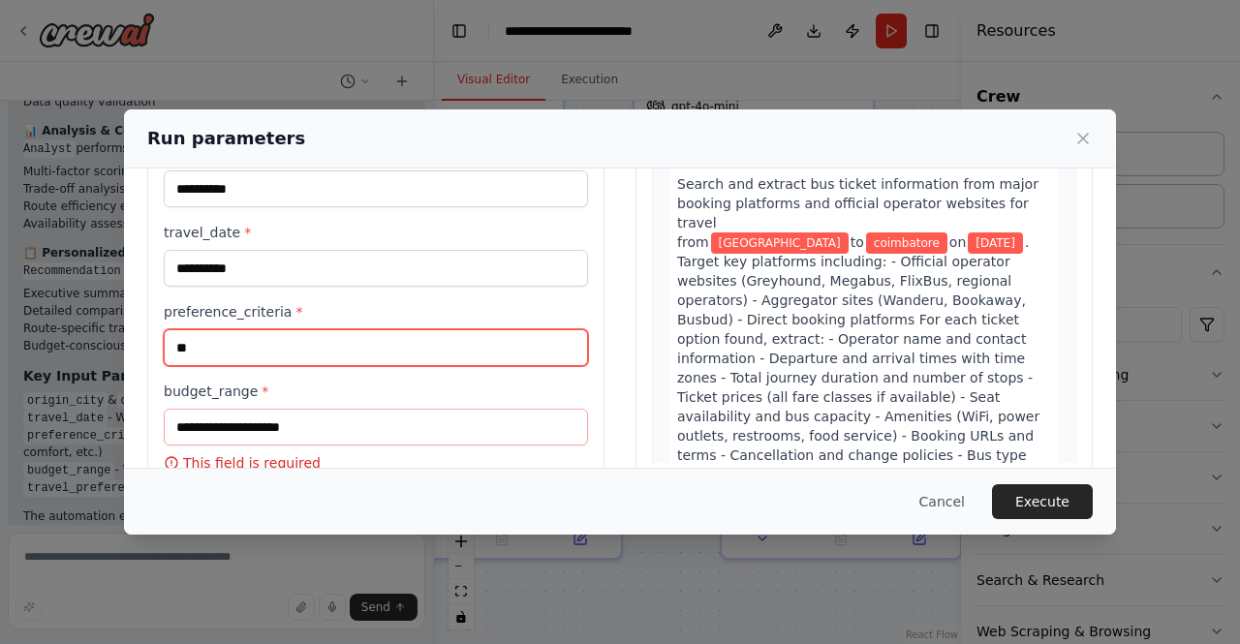
type input "*"
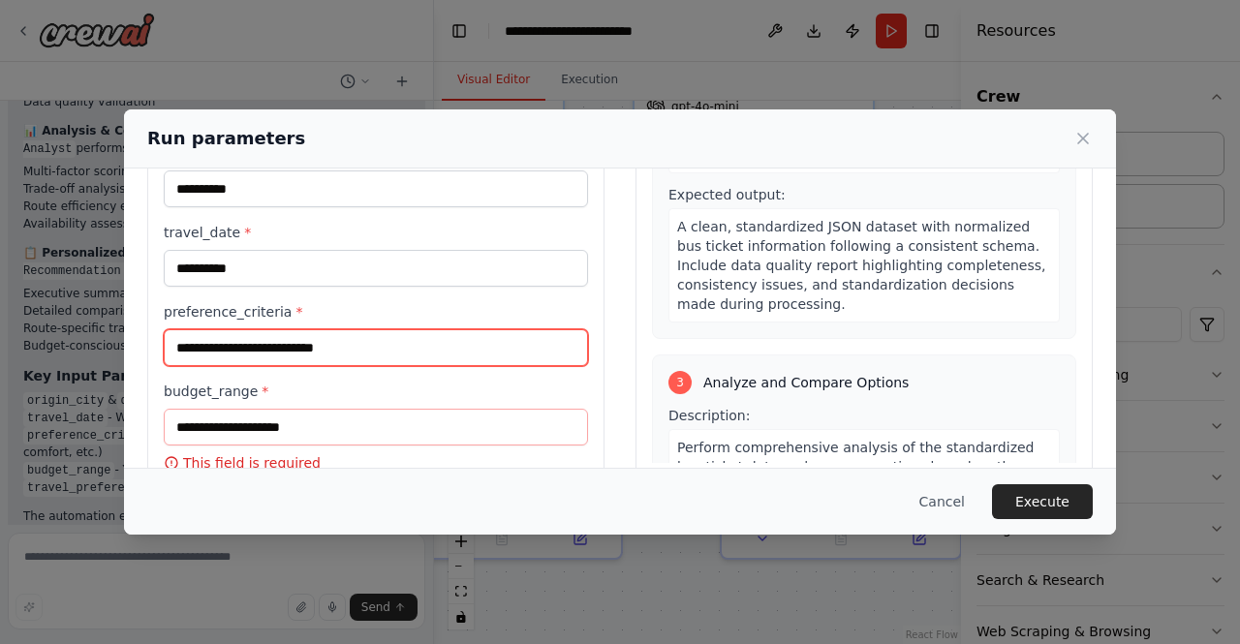
scroll to position [1025, 0]
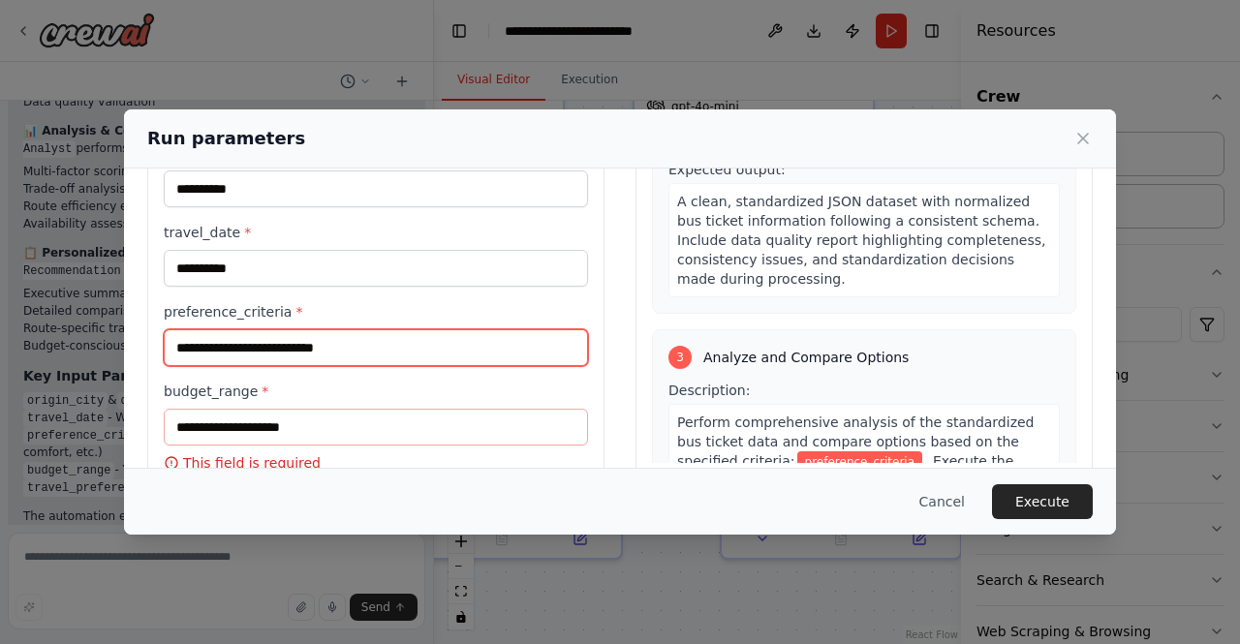
type input "*"
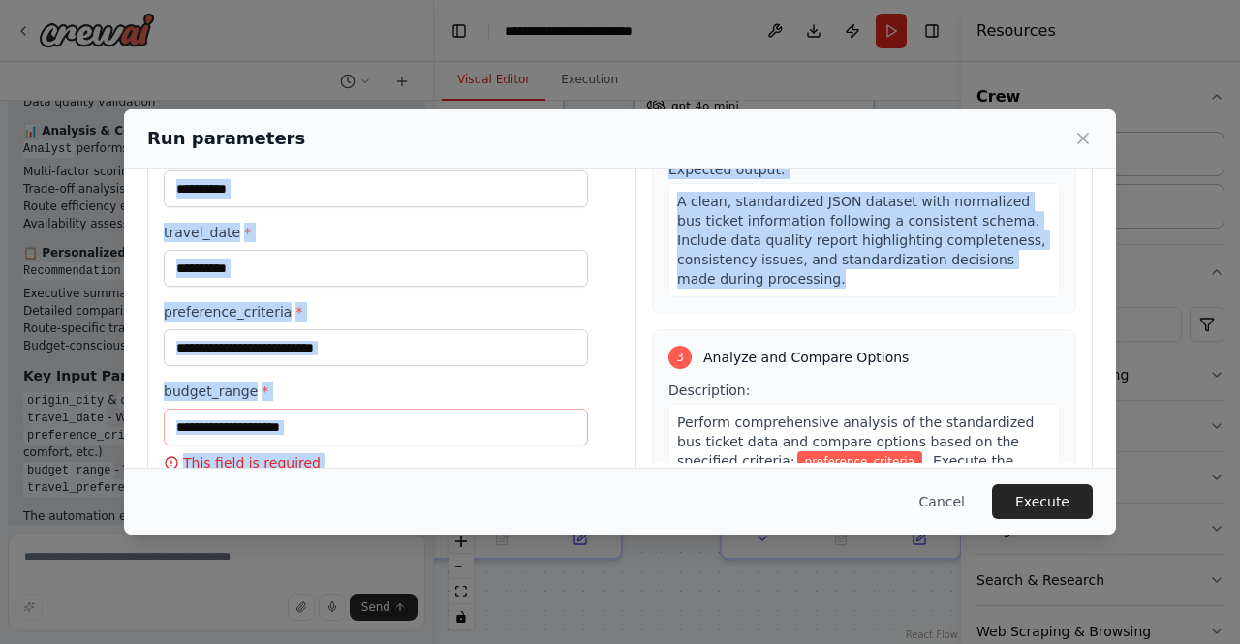
drag, startPoint x: 778, startPoint y: 116, endPoint x: 983, endPoint y: 212, distance: 226.6
click at [983, 212] on div "**********" at bounding box center [620, 321] width 992 height 425
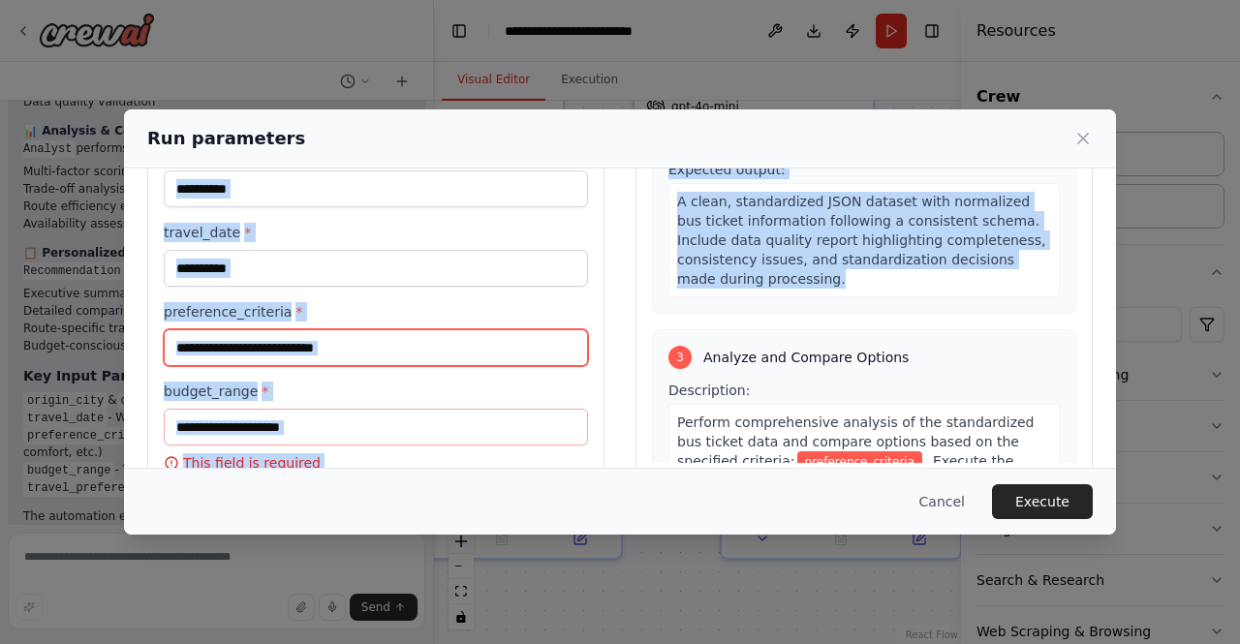
click at [375, 342] on input "preference_criteria *" at bounding box center [376, 347] width 424 height 37
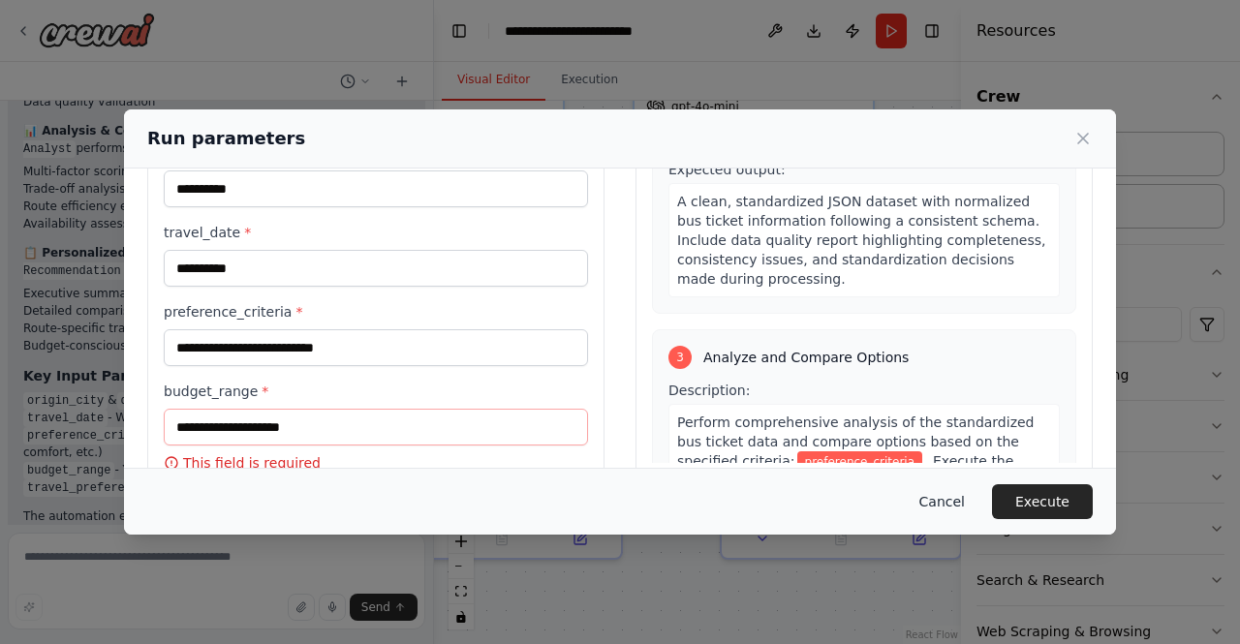
click at [945, 512] on button "Cancel" at bounding box center [942, 501] width 77 height 35
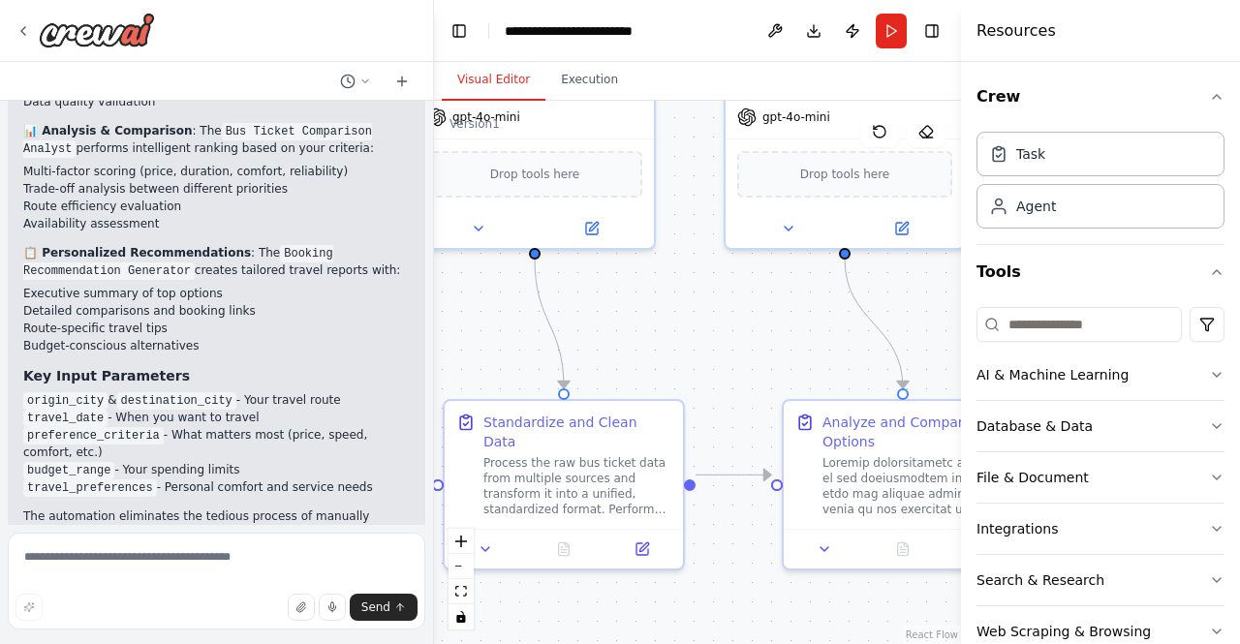
drag, startPoint x: 572, startPoint y: 356, endPoint x: 973, endPoint y: 366, distance: 401.2
click at [973, 366] on div "The Bus Ticket Booking Analyst is an AI-powered automation that simplifies bus …" at bounding box center [620, 322] width 1240 height 644
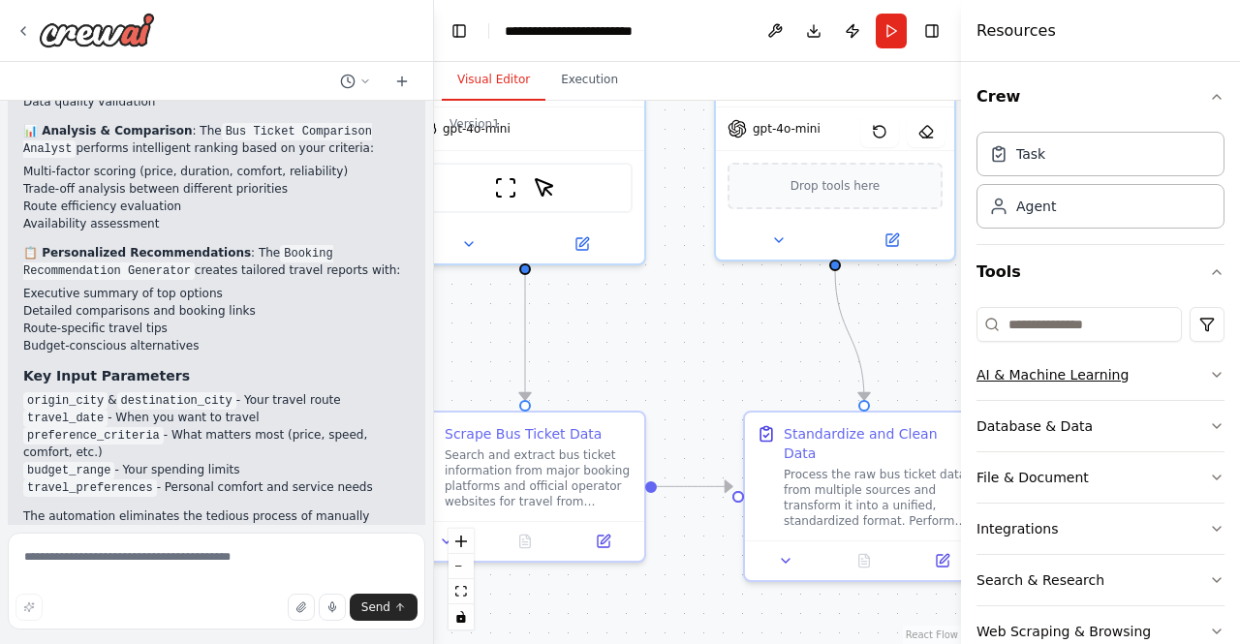
drag, startPoint x: 872, startPoint y: 350, endPoint x: 1172, endPoint y: 361, distance: 300.5
click at [1172, 361] on div "The Bus Ticket Booking Analyst is an AI-powered automation that simplifies bus …" at bounding box center [620, 322] width 1240 height 644
click at [898, 28] on button "Run" at bounding box center [891, 31] width 31 height 35
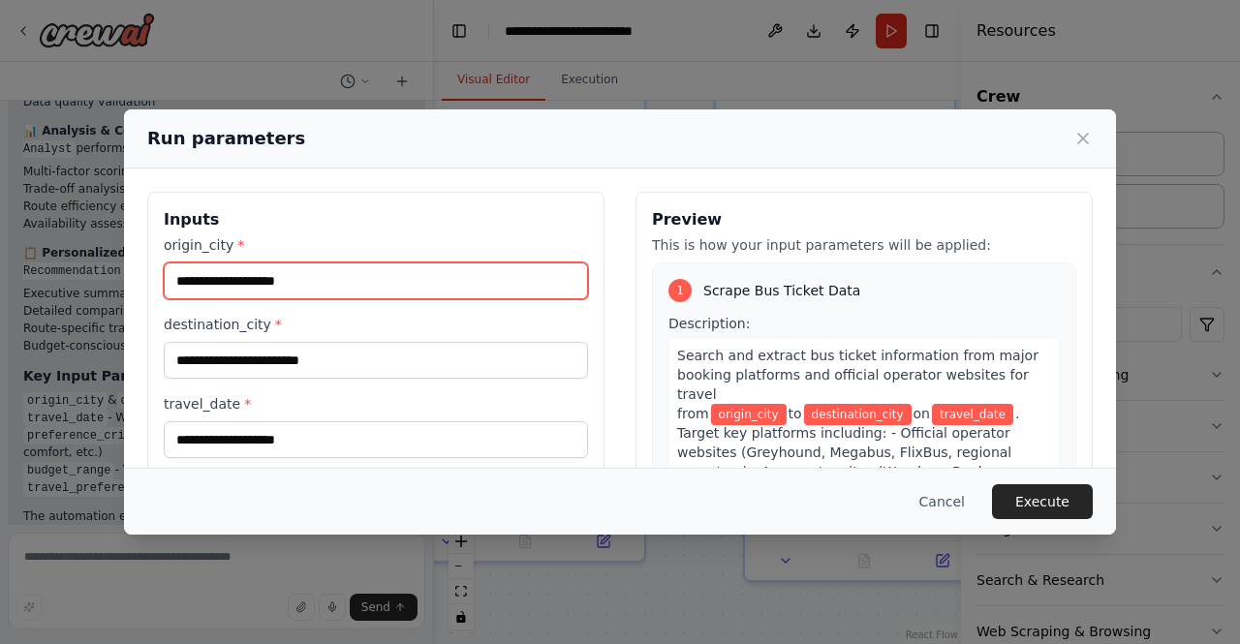
click at [455, 284] on input "origin_city *" at bounding box center [376, 281] width 424 height 37
type input "*******"
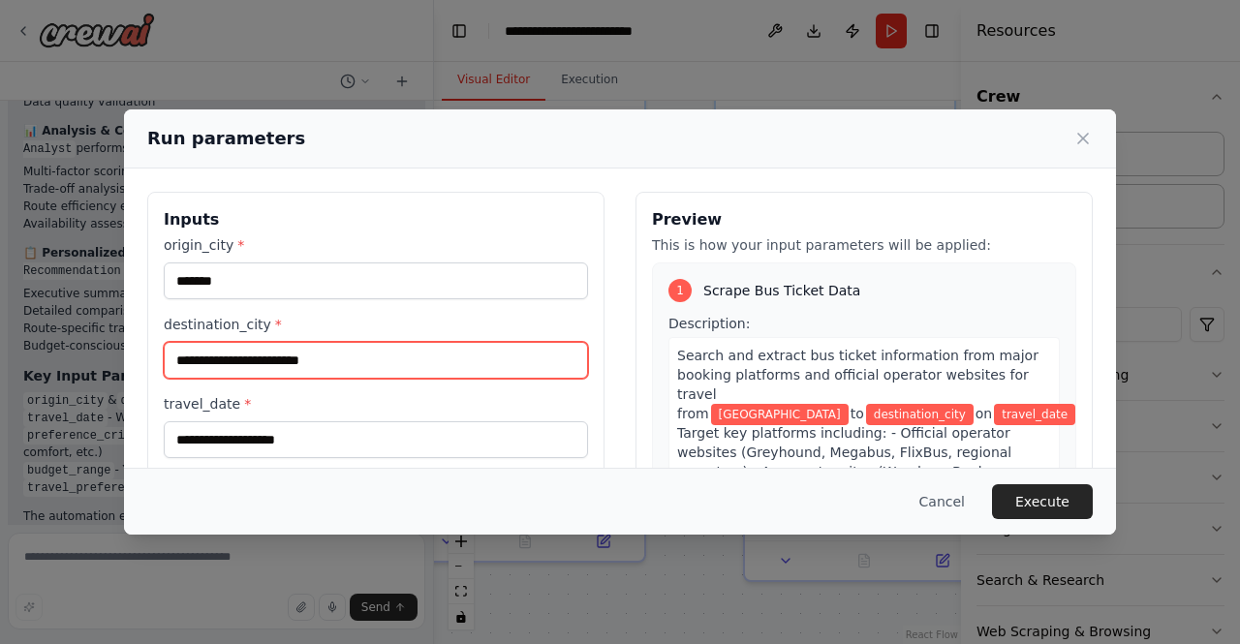
click at [284, 365] on input "destination_city *" at bounding box center [376, 360] width 424 height 37
type input "**********"
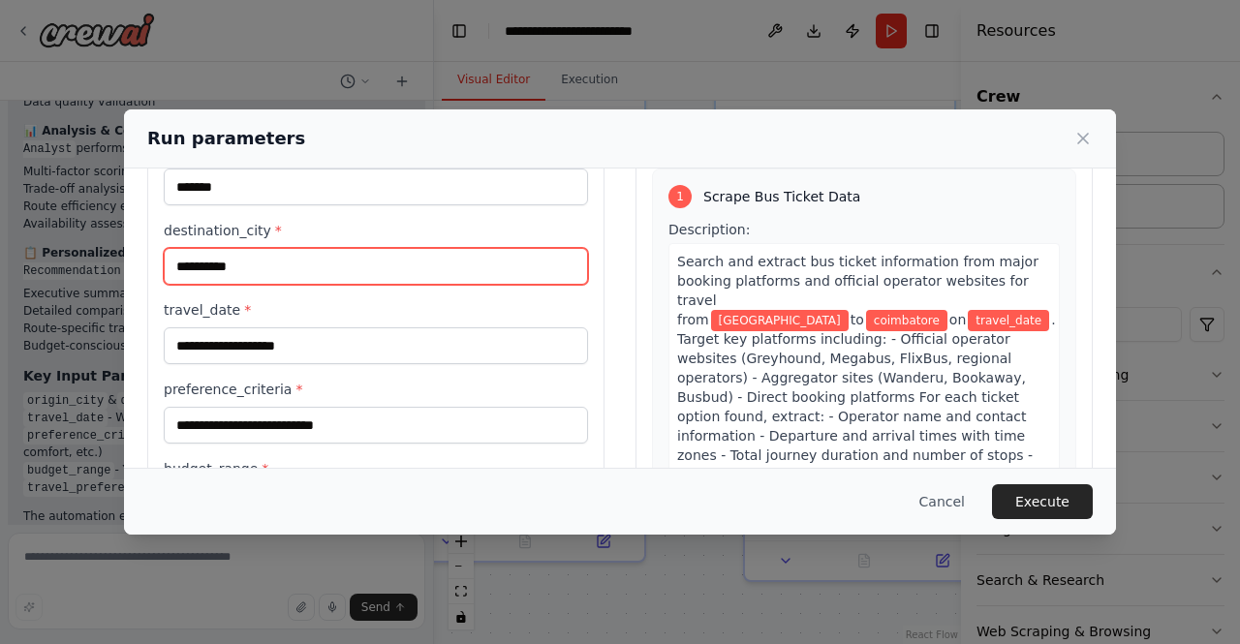
scroll to position [95, 0]
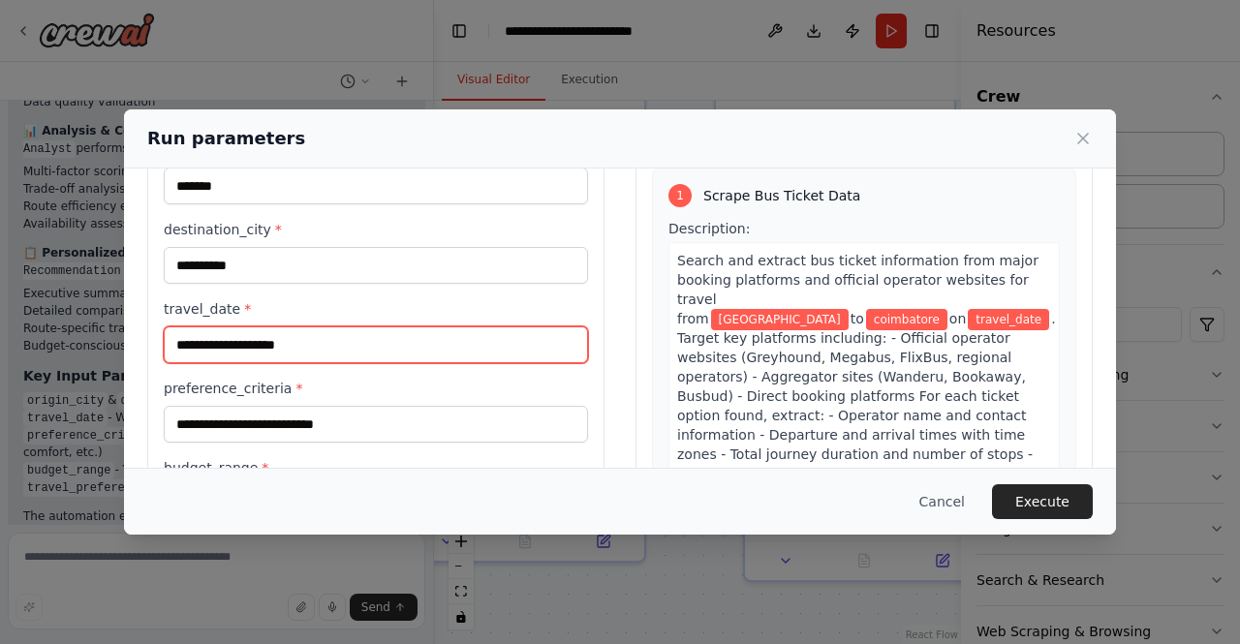
click at [277, 354] on input "travel_date *" at bounding box center [376, 344] width 424 height 37
type input "**********"
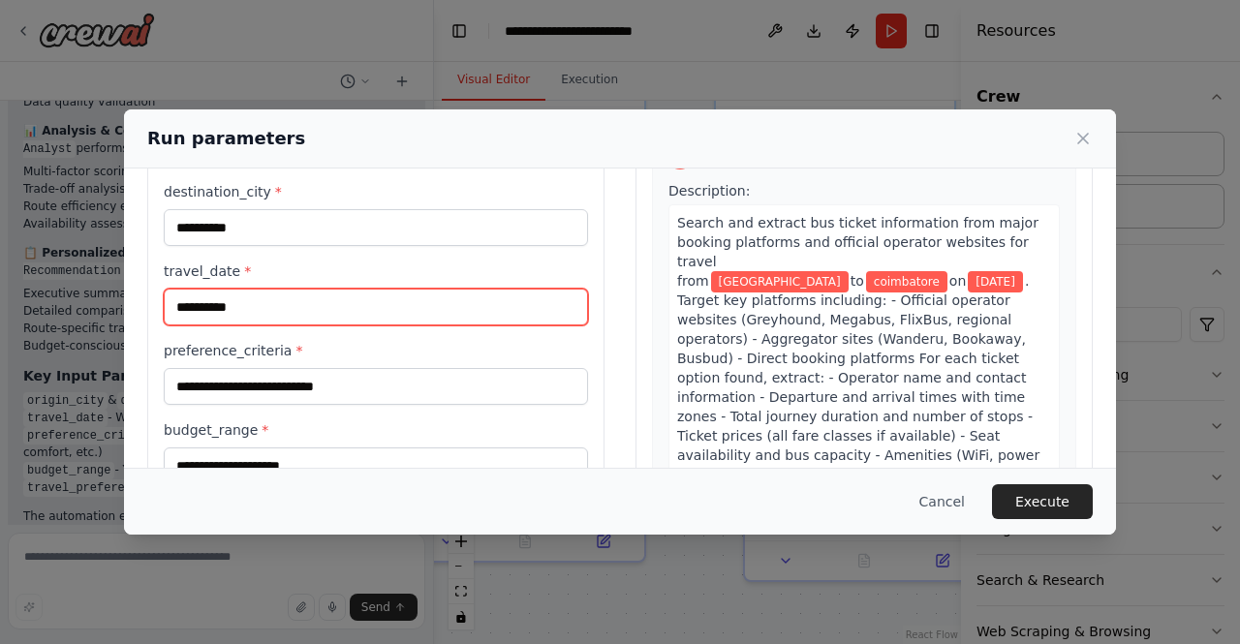
scroll to position [135, 0]
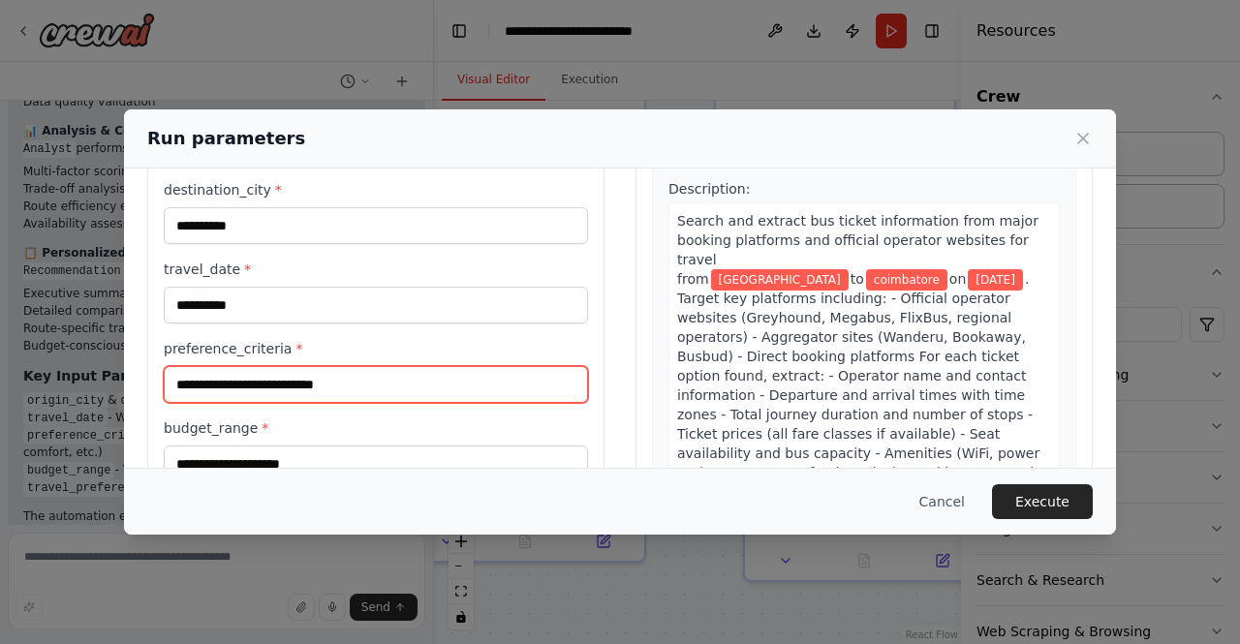
click at [300, 388] on input "preference_criteria *" at bounding box center [376, 384] width 424 height 37
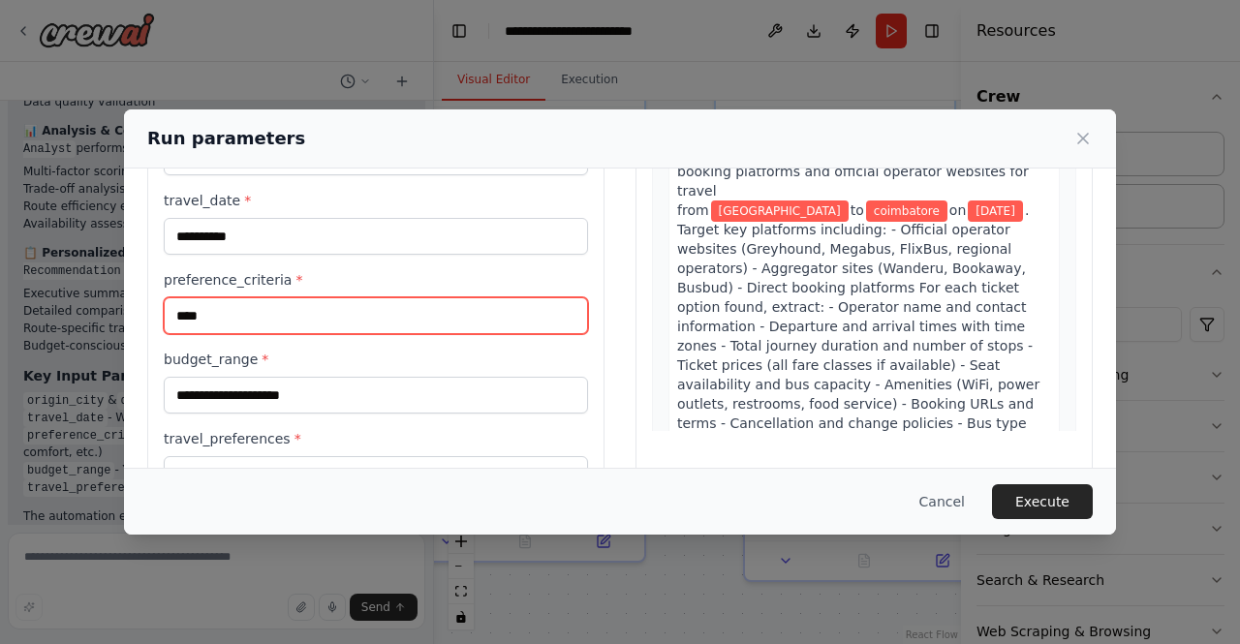
scroll to position [205, 0]
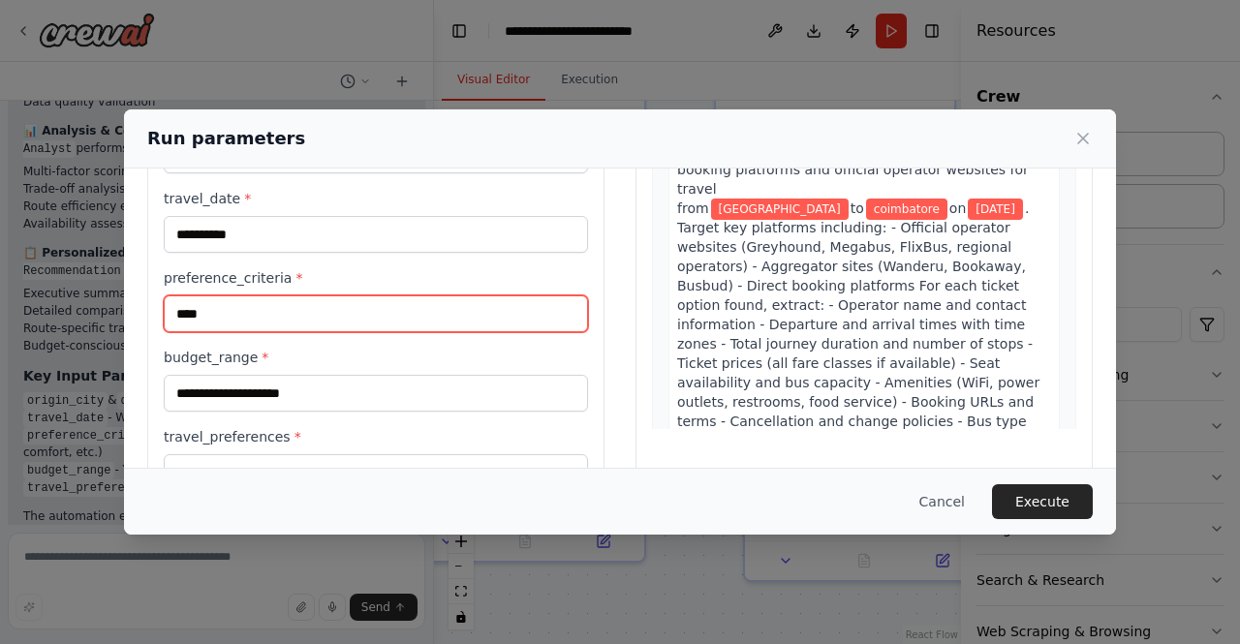
type input "****"
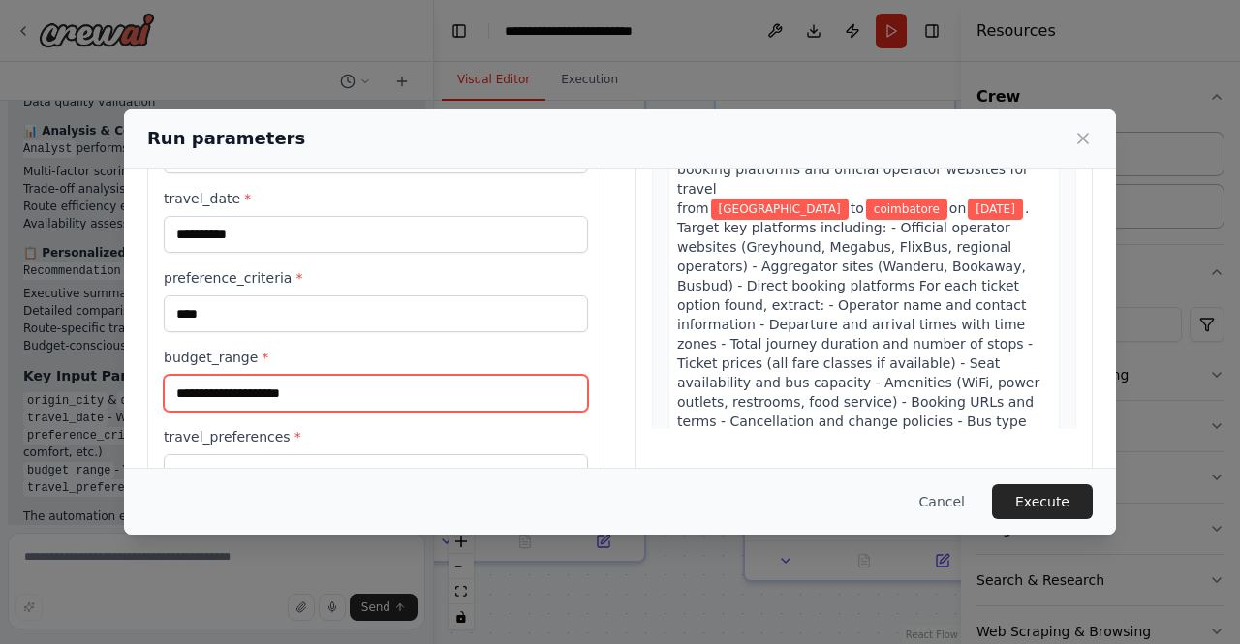
click at [298, 388] on input "budget_range *" at bounding box center [376, 393] width 424 height 37
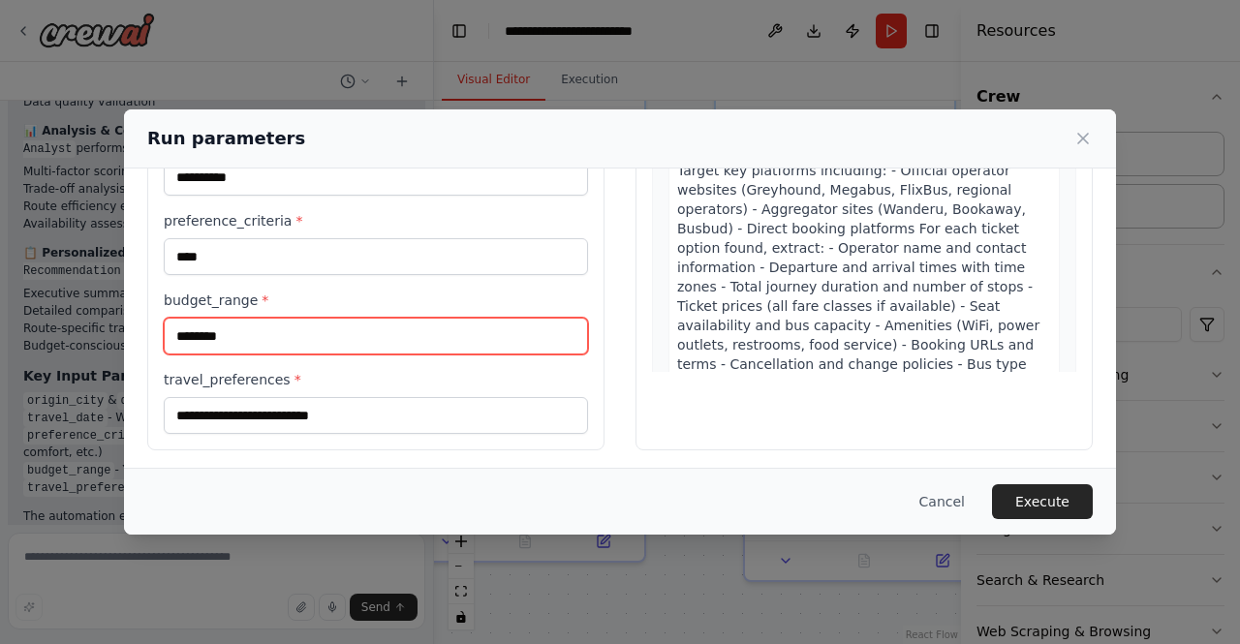
type input "********"
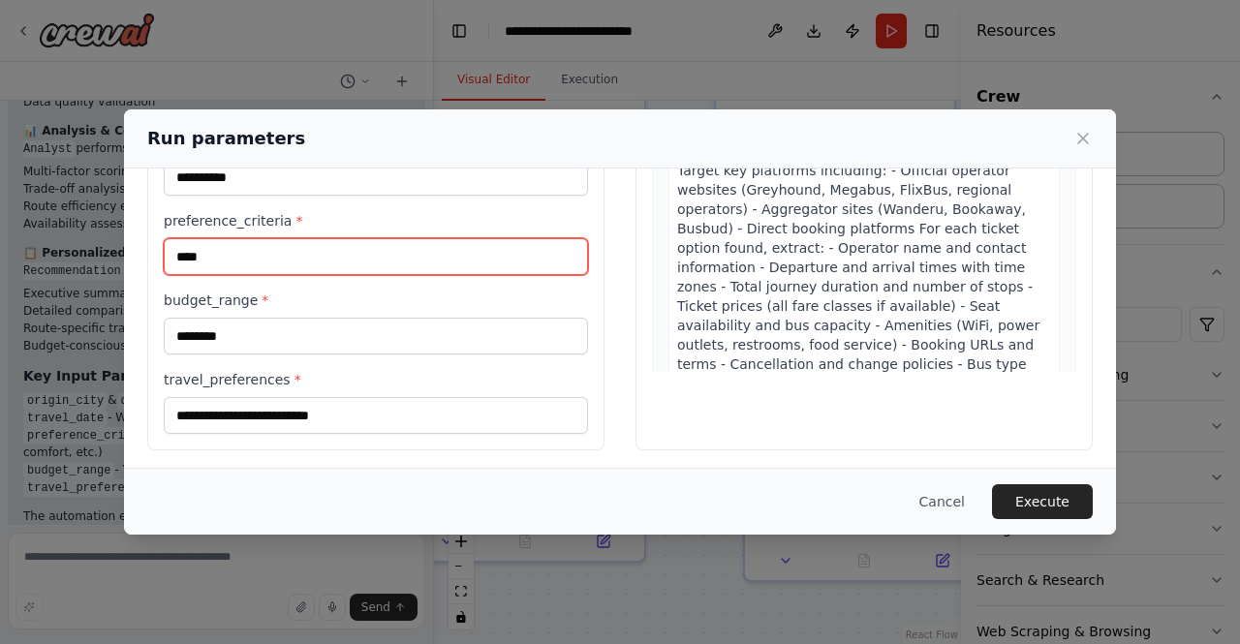
click at [288, 255] on input "****" at bounding box center [376, 256] width 424 height 37
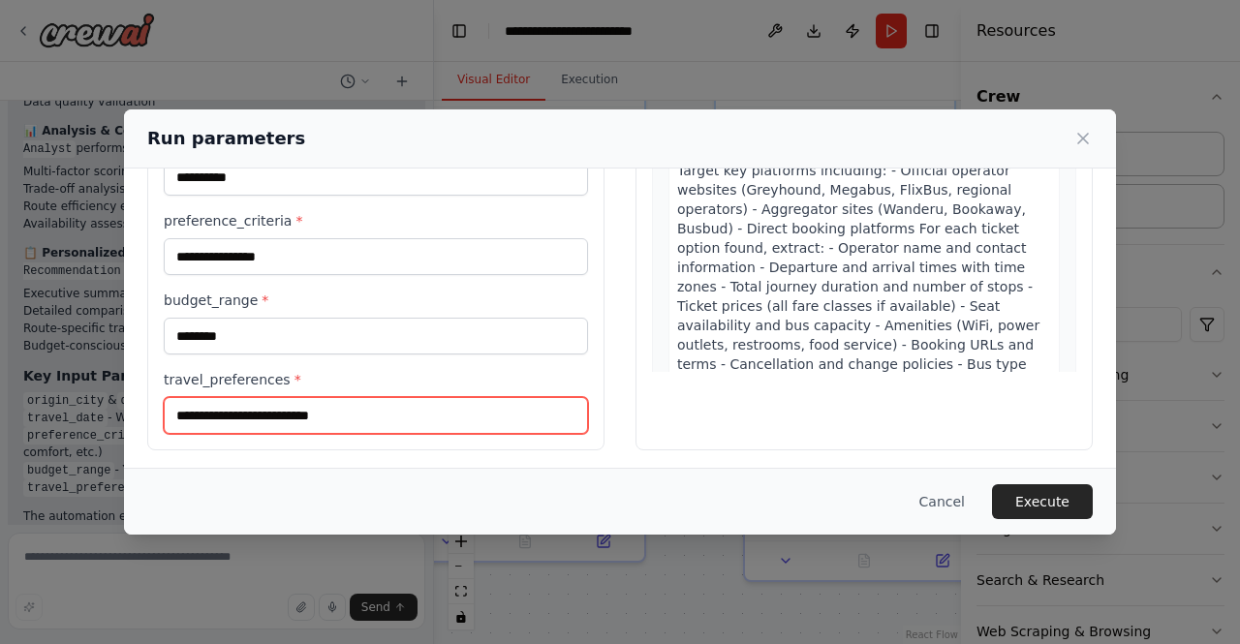
click at [300, 415] on input "travel_preferences *" at bounding box center [376, 415] width 424 height 37
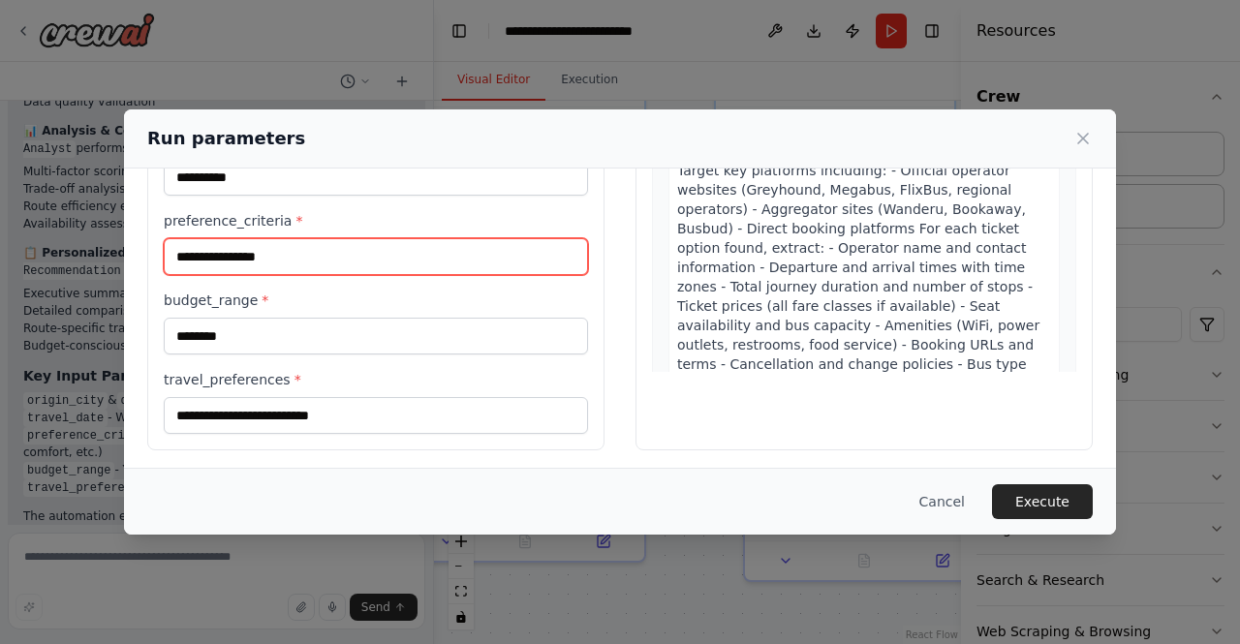
click at [335, 266] on input "**********" at bounding box center [376, 256] width 424 height 37
type input "**********"
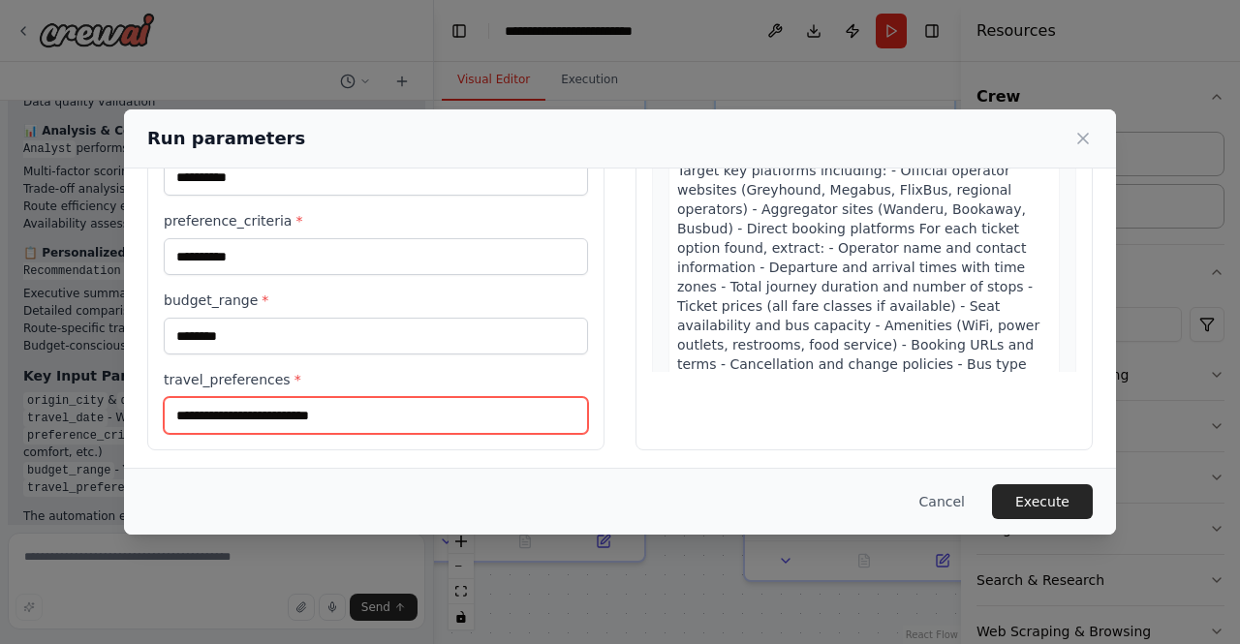
click at [309, 405] on input "travel_preferences *" at bounding box center [376, 415] width 424 height 37
type input "**********"
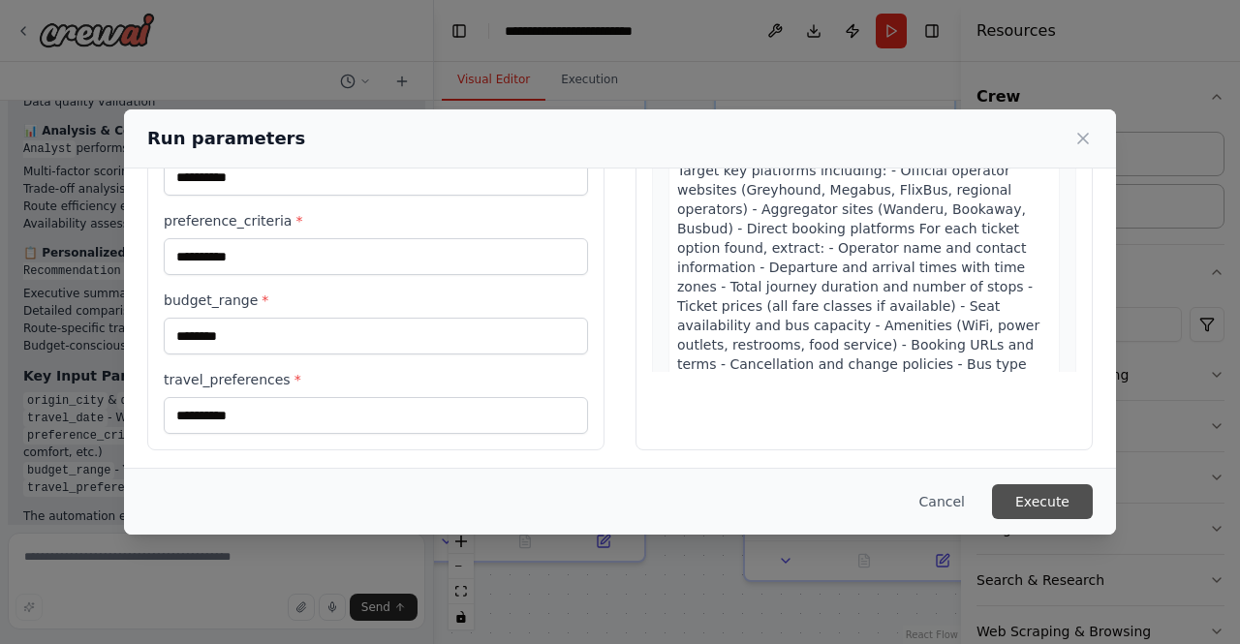
click at [1038, 499] on button "Execute" at bounding box center [1042, 501] width 101 height 35
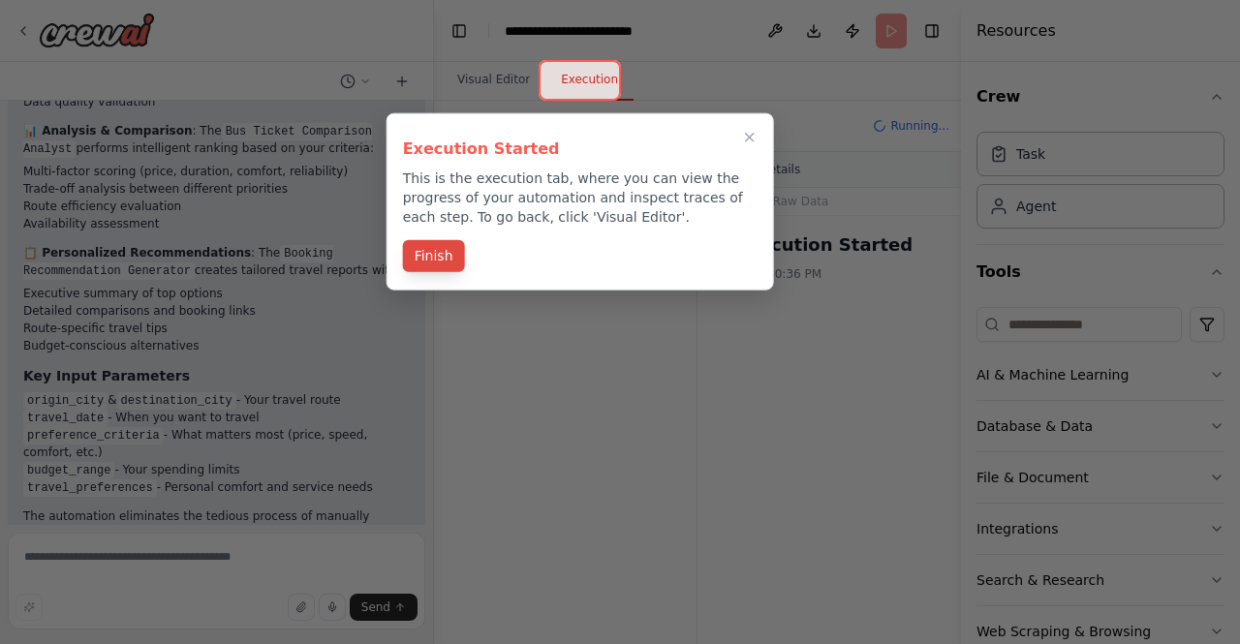
click at [446, 248] on button "Finish" at bounding box center [434, 256] width 62 height 32
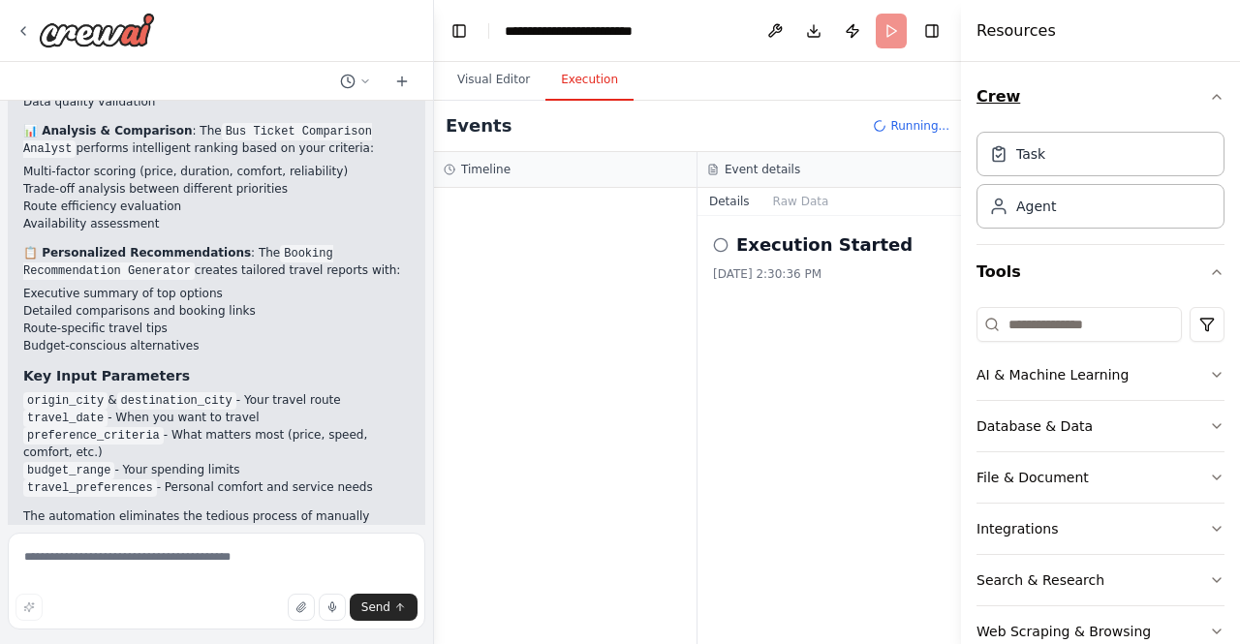
click at [1209, 101] on icon "button" at bounding box center [1216, 96] width 15 height 15
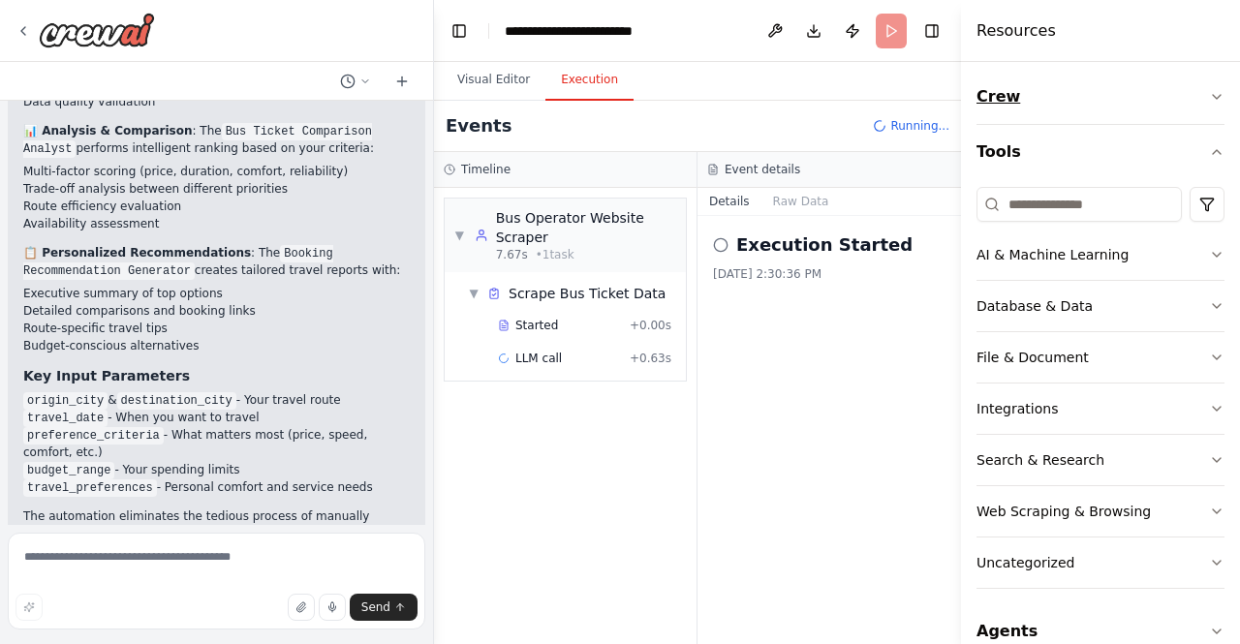
click at [1209, 101] on icon "button" at bounding box center [1216, 96] width 15 height 15
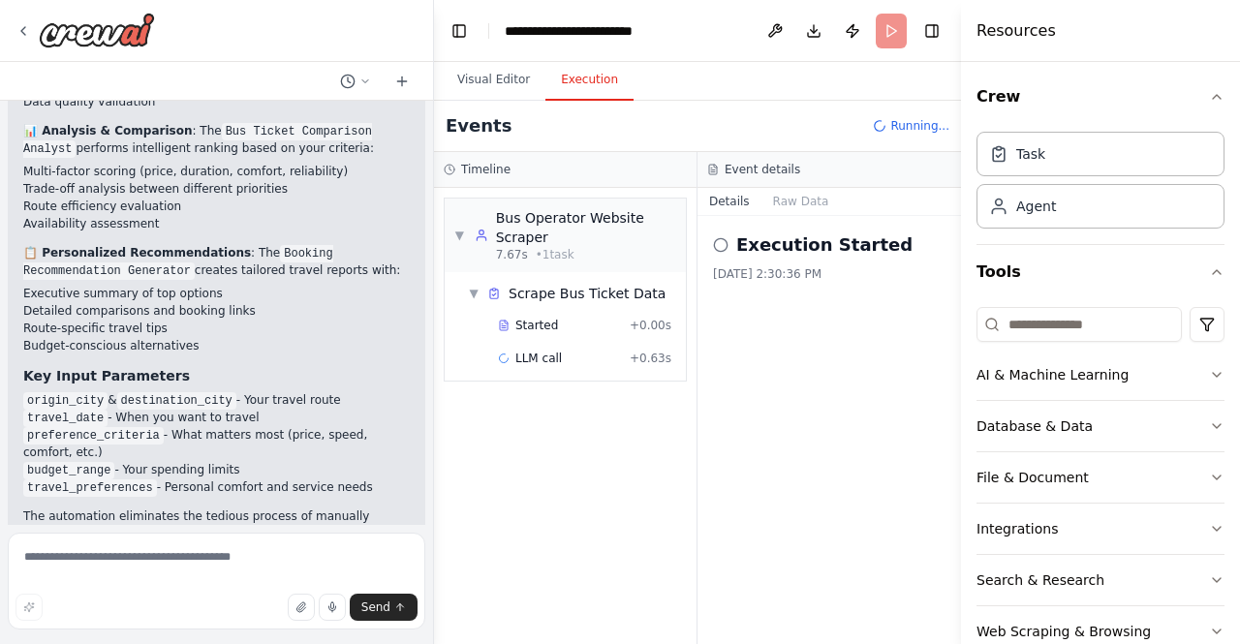
click at [1024, 31] on h4 "Resources" at bounding box center [1015, 30] width 79 height 23
click at [472, 295] on span "▼" at bounding box center [474, 293] width 12 height 15
click at [472, 295] on span "▶" at bounding box center [474, 293] width 12 height 15
click at [574, 322] on div "Started" at bounding box center [560, 325] width 124 height 15
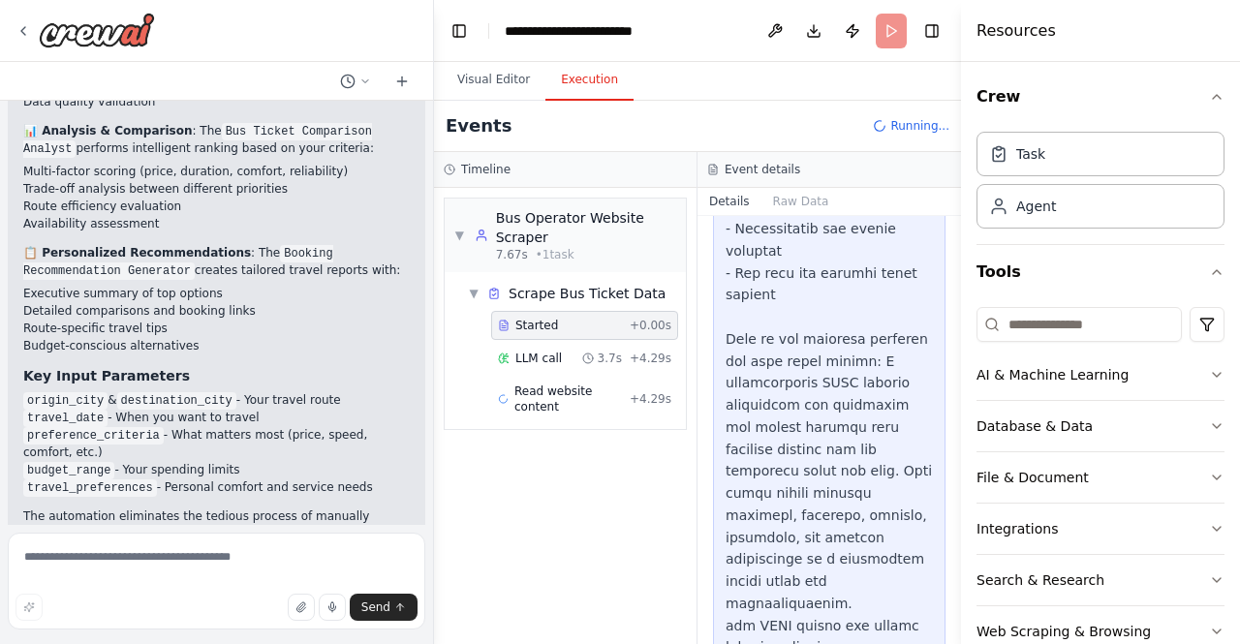
scroll to position [1546, 0]
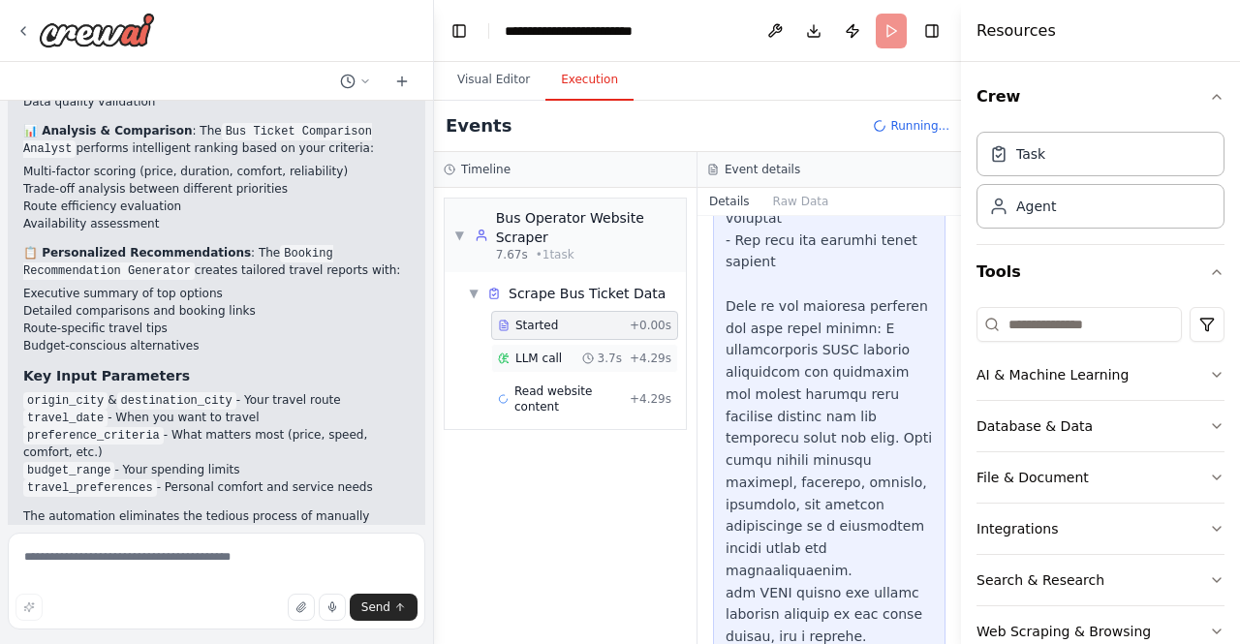
click at [542, 352] on span "LLM call" at bounding box center [538, 358] width 46 height 15
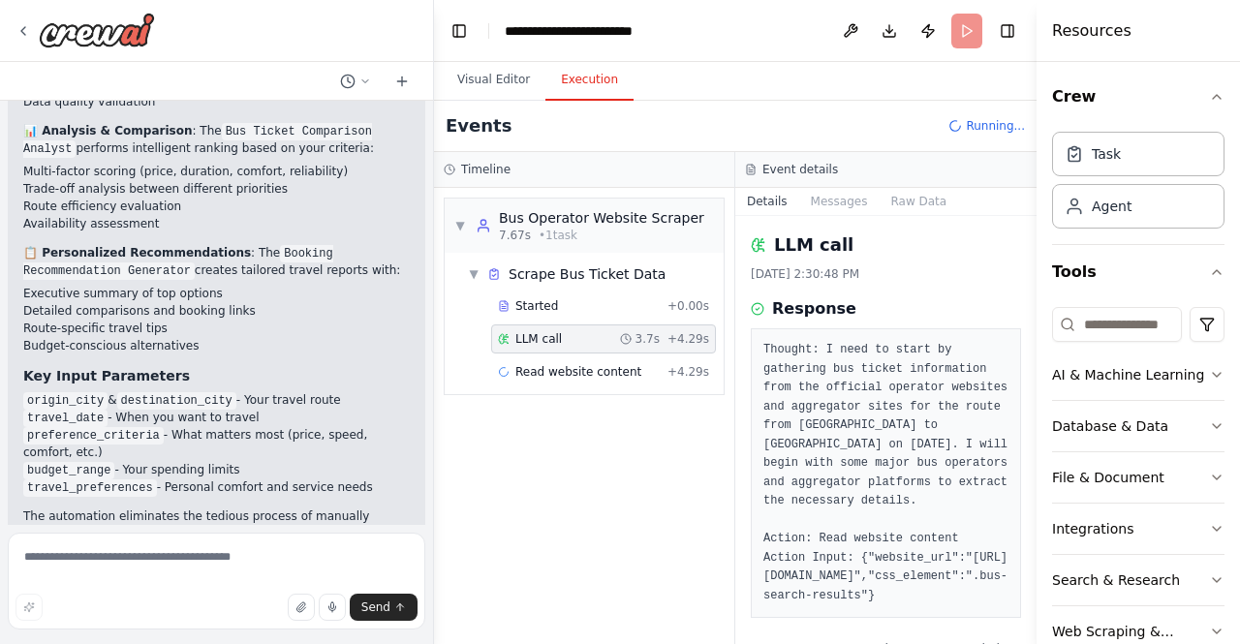
drag, startPoint x: 962, startPoint y: 446, endPoint x: 1221, endPoint y: 437, distance: 258.8
click at [1221, 437] on div "Resources Crew Task Agent Tools AI & Machine Learning Database & Data File & Do…" at bounding box center [1137, 322] width 203 height 644
drag, startPoint x: 8, startPoint y: 28, endPoint x: 19, endPoint y: 30, distance: 11.8
click at [19, 30] on div at bounding box center [216, 31] width 433 height 62
click at [19, 30] on icon at bounding box center [22, 30] width 15 height 15
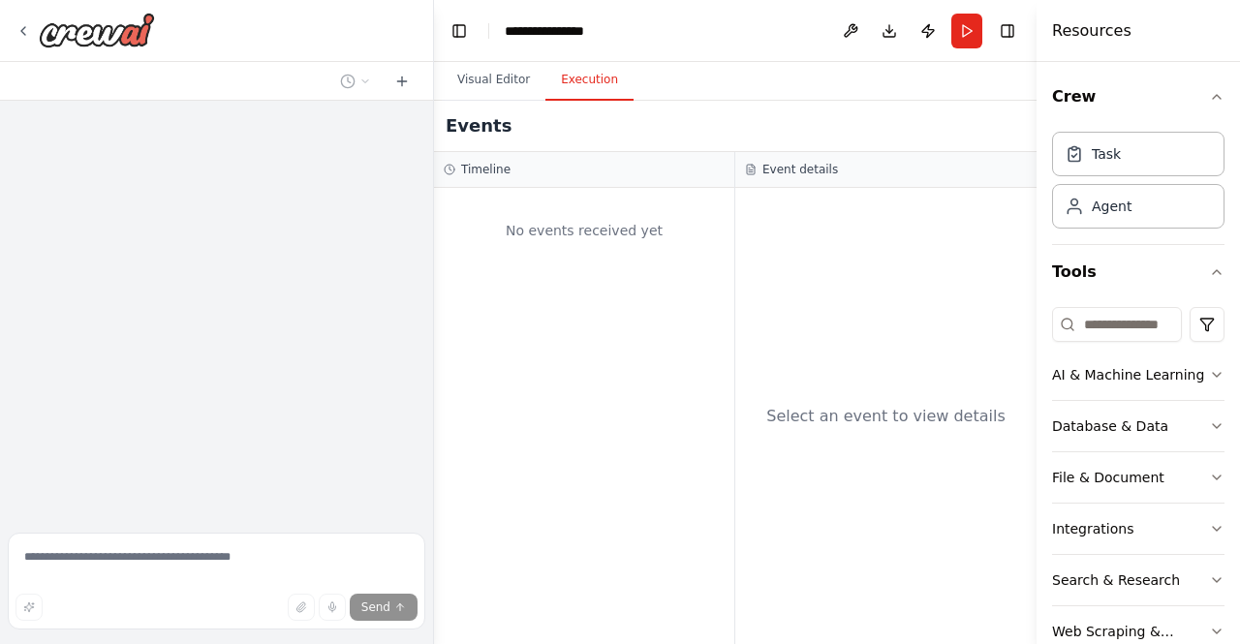
click at [583, 83] on button "Execution" at bounding box center [589, 80] width 88 height 41
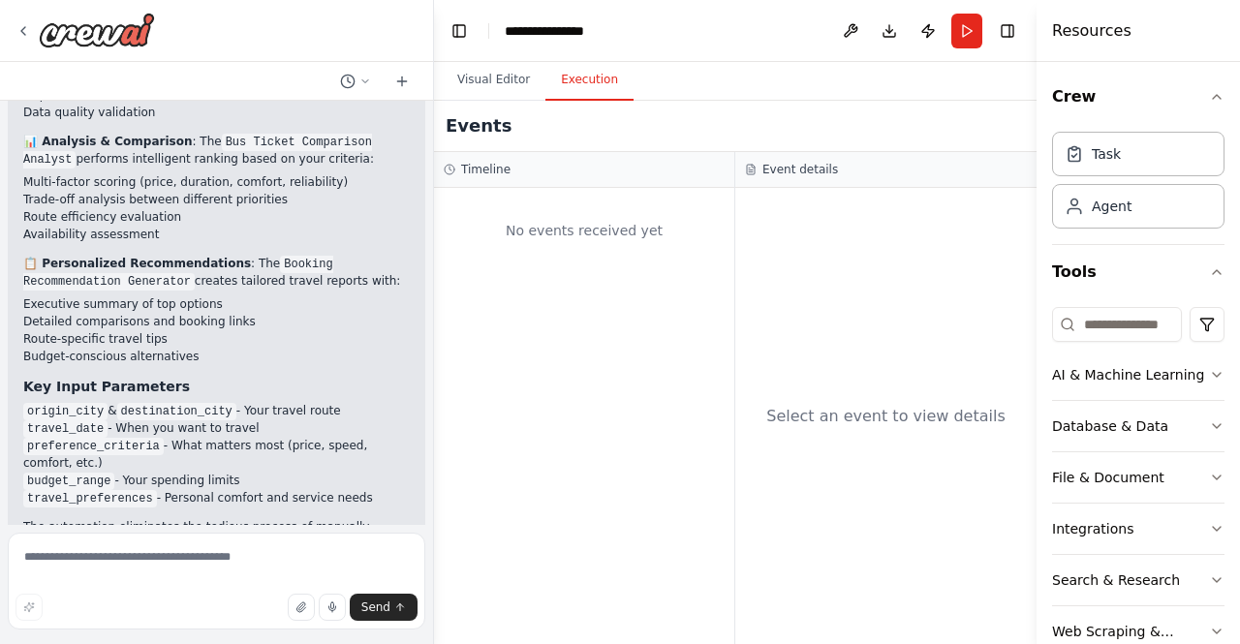
scroll to position [2298, 0]
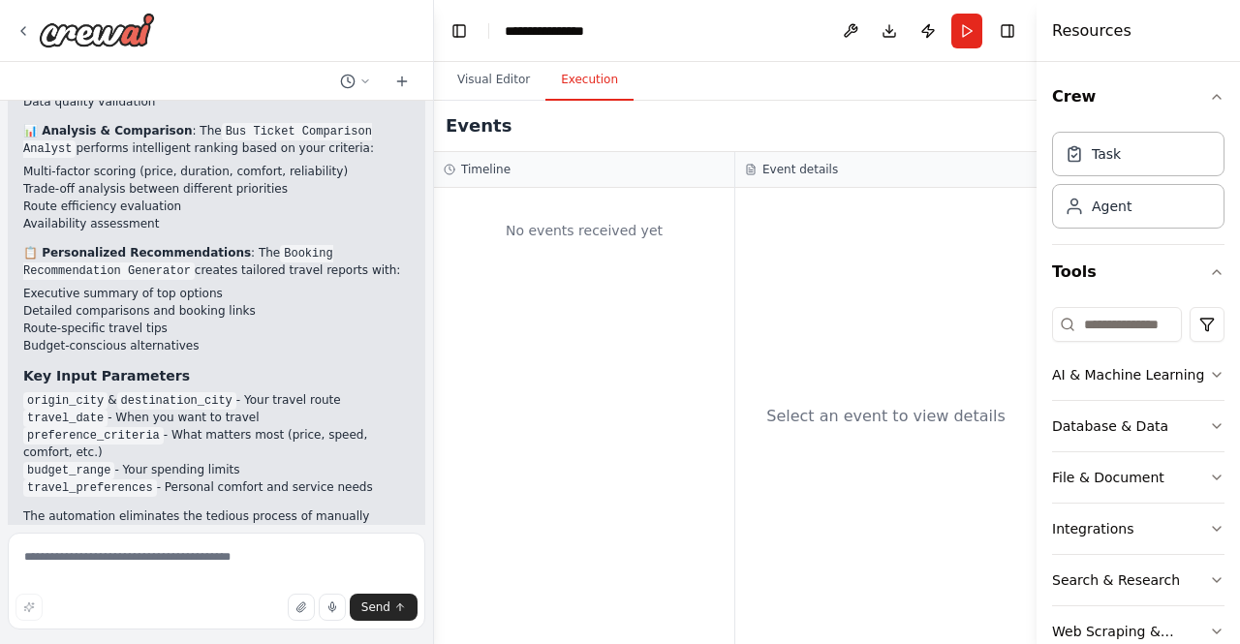
click at [574, 232] on div "No events received yet" at bounding box center [584, 231] width 281 height 66
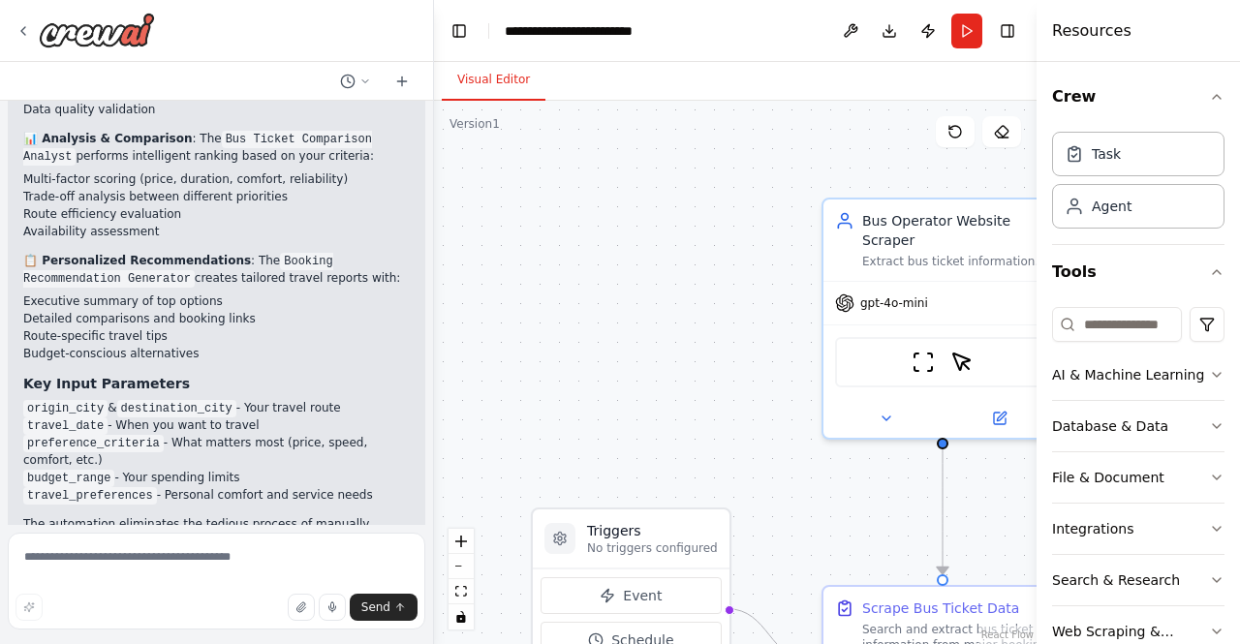
scroll to position [2298, 0]
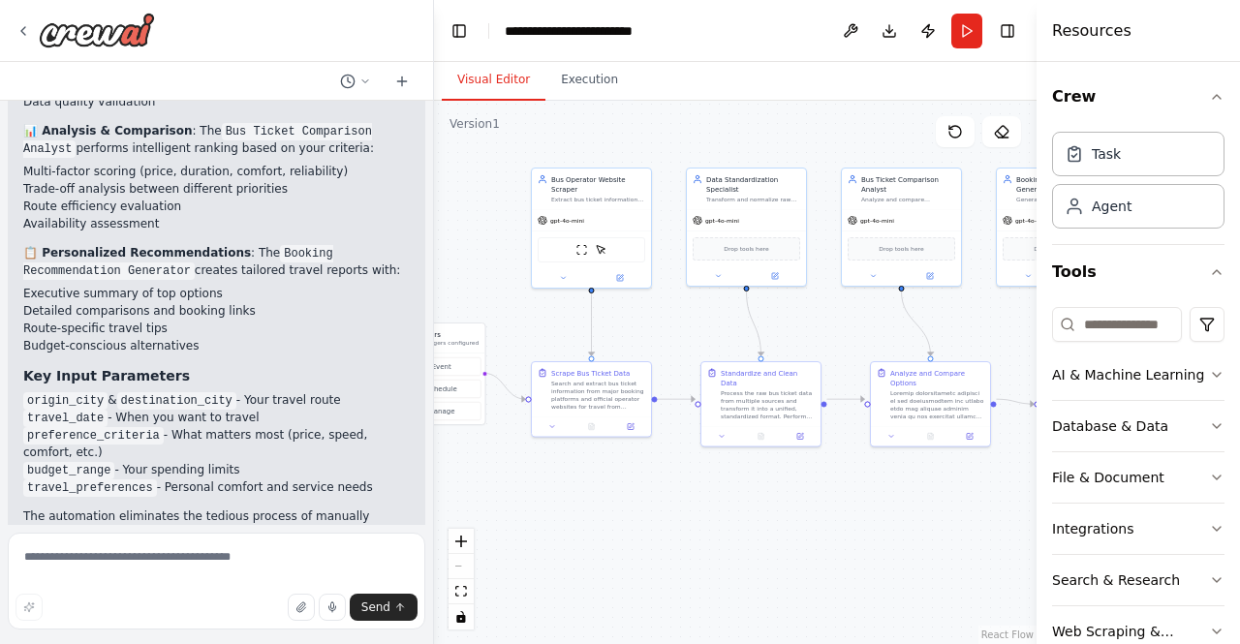
drag, startPoint x: 650, startPoint y: 373, endPoint x: 393, endPoint y: 219, distance: 299.4
click at [393, 219] on div "The Bus Ticket Booking Analyst is an AI-powered automation that simplifies bus …" at bounding box center [620, 322] width 1240 height 644
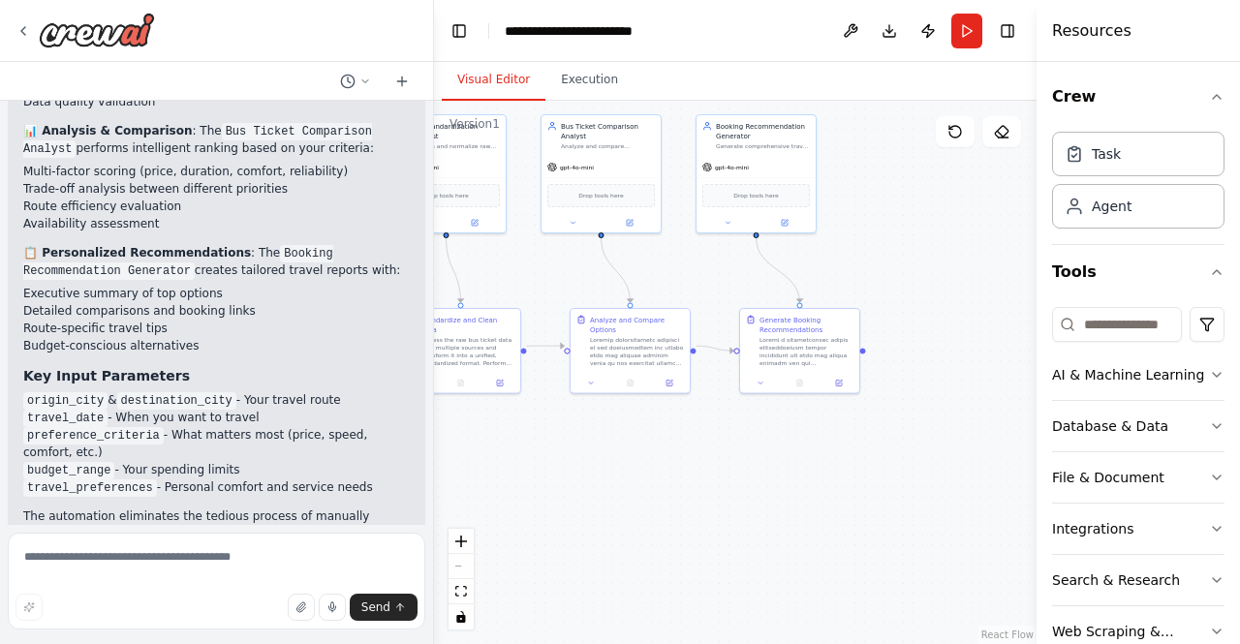
drag, startPoint x: 884, startPoint y: 538, endPoint x: 630, endPoint y: 491, distance: 259.0
click at [630, 491] on div ".deletable-edge-delete-btn { width: 20px; height: 20px; border: 0px solid #ffff…" at bounding box center [735, 372] width 603 height 543
click at [1094, 30] on h4 "Resources" at bounding box center [1091, 30] width 79 height 23
click at [1015, 34] on button "Toggle Right Sidebar" at bounding box center [1007, 30] width 27 height 27
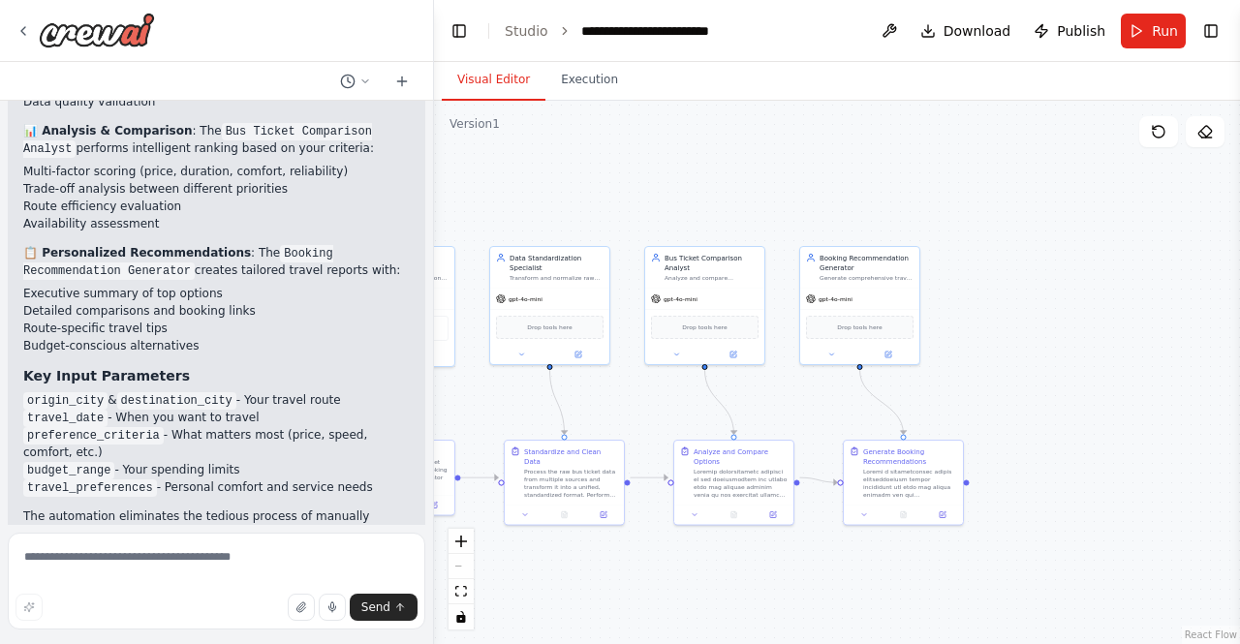
drag, startPoint x: 1134, startPoint y: 208, endPoint x: 1239, endPoint y: 332, distance: 162.2
click at [1239, 332] on div "The Bus Ticket Booking Analyst is an AI-powered automation that simplifies bus …" at bounding box center [620, 322] width 1240 height 644
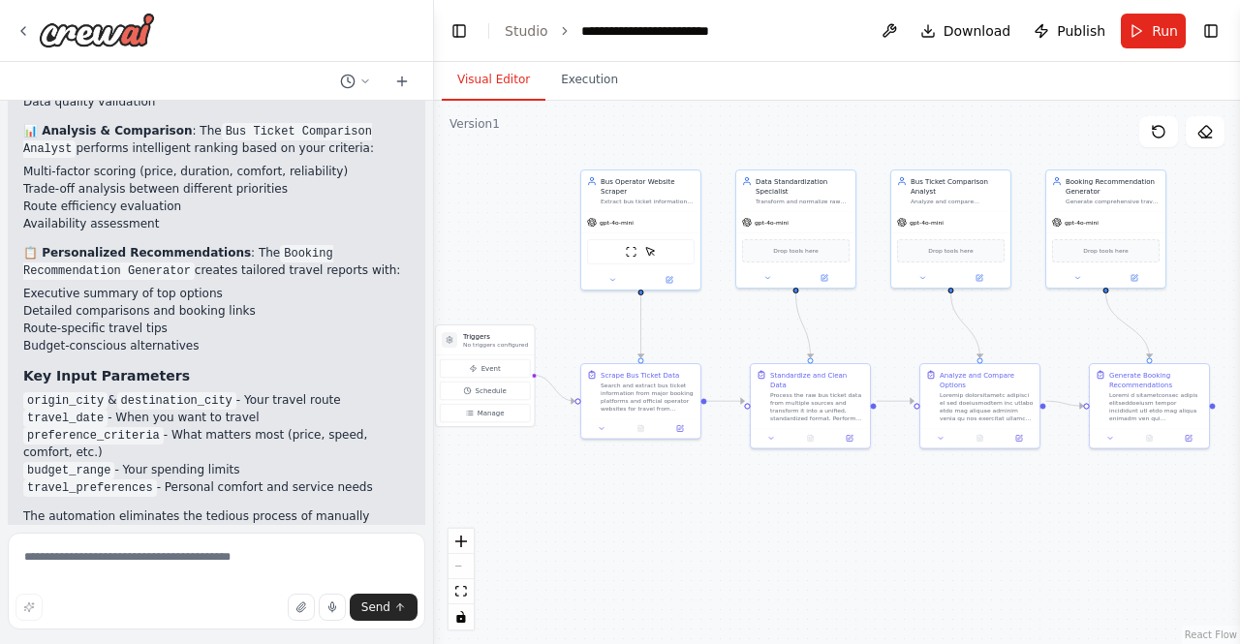
drag, startPoint x: 876, startPoint y: 137, endPoint x: 1122, endPoint y: 68, distance: 255.5
click at [1122, 68] on div "Visual Editor Execution Version 1 Show Tools Hide Agents .deletable-edge-delete…" at bounding box center [837, 353] width 806 height 582
click at [1143, 39] on button "Run" at bounding box center [1153, 31] width 65 height 35
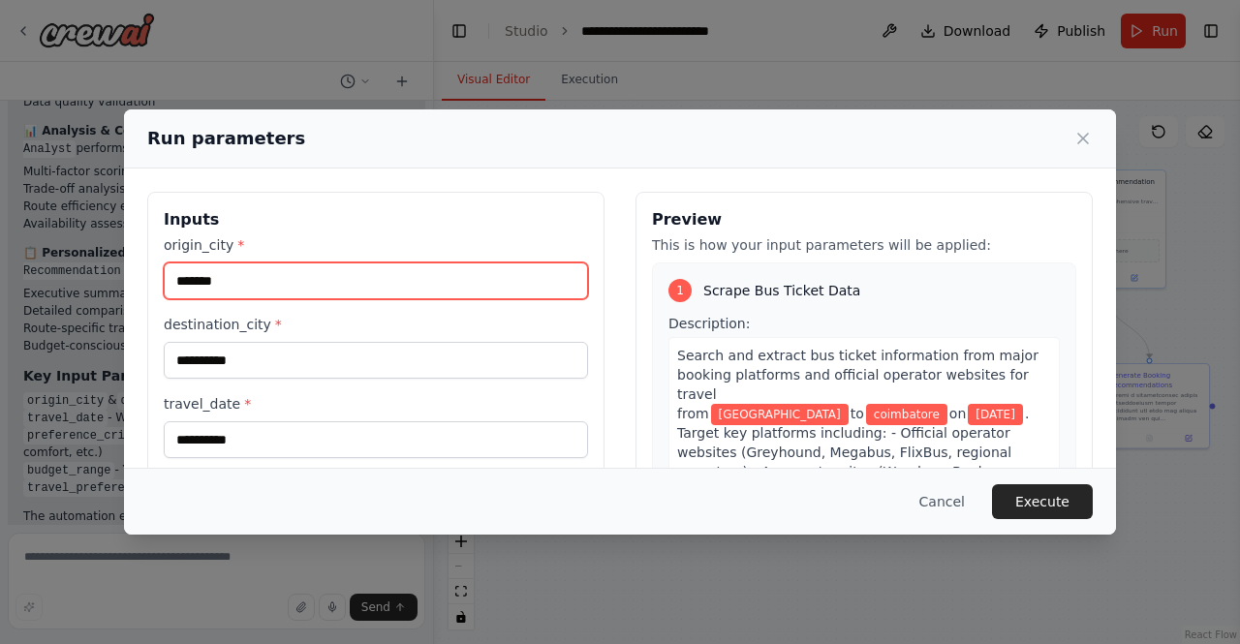
click at [258, 276] on input "*******" at bounding box center [376, 281] width 424 height 37
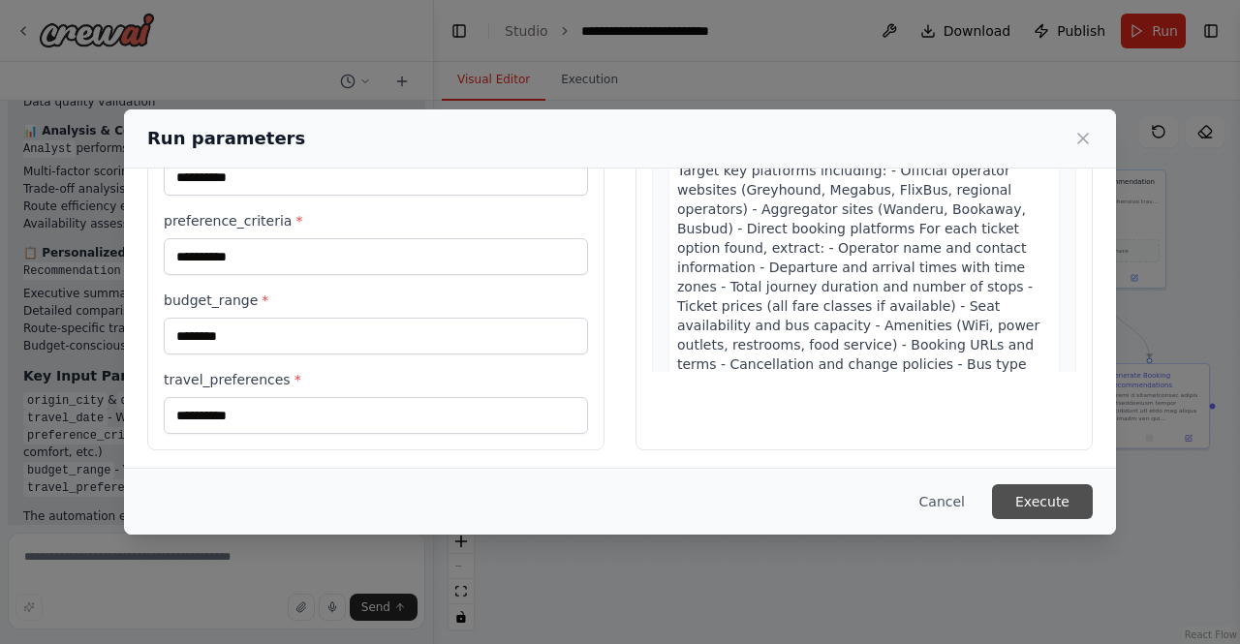
click at [1036, 491] on button "Execute" at bounding box center [1042, 501] width 101 height 35
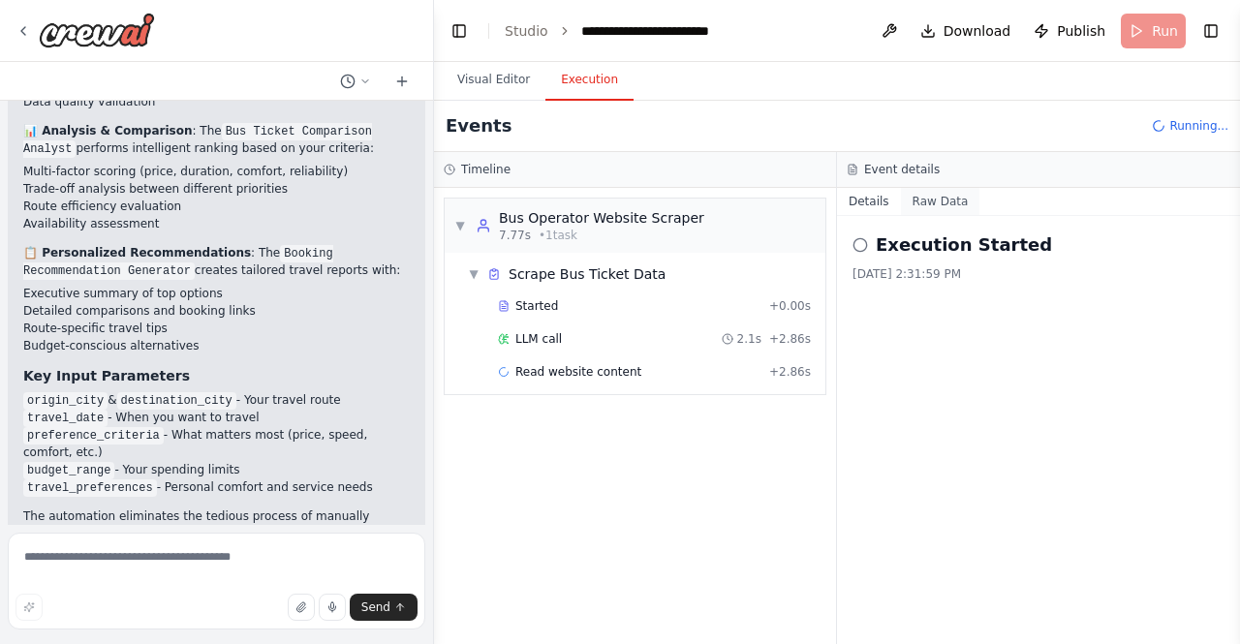
click at [942, 193] on button "Raw Data" at bounding box center [940, 201] width 79 height 27
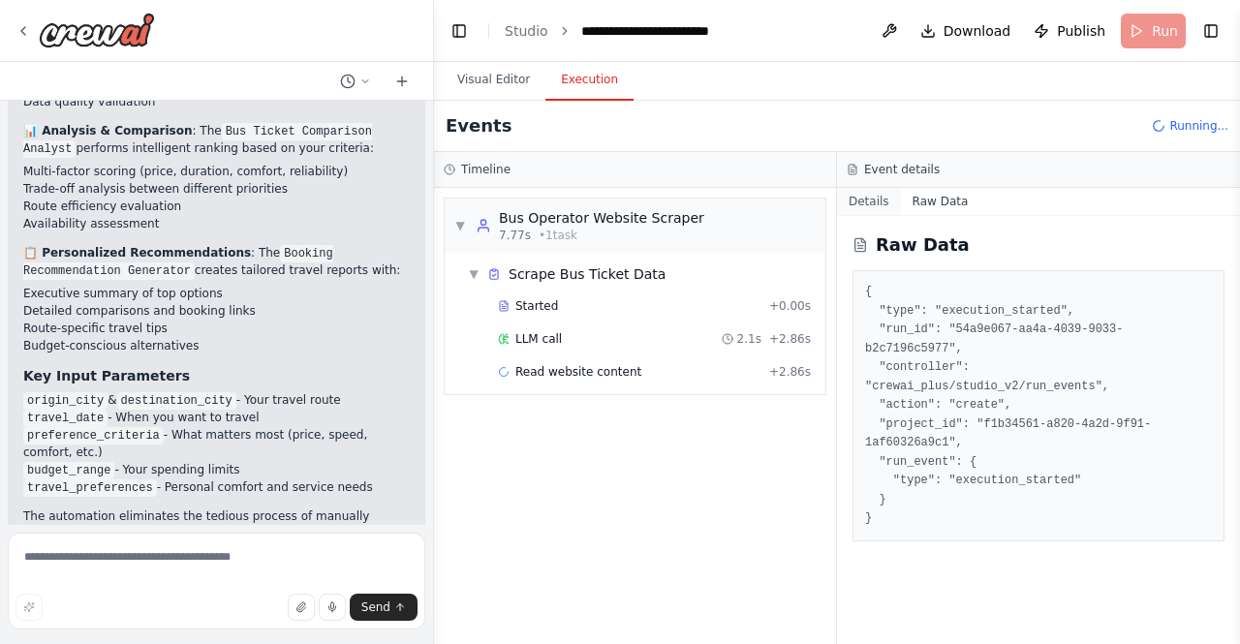
click at [857, 210] on button "Details" at bounding box center [869, 201] width 64 height 27
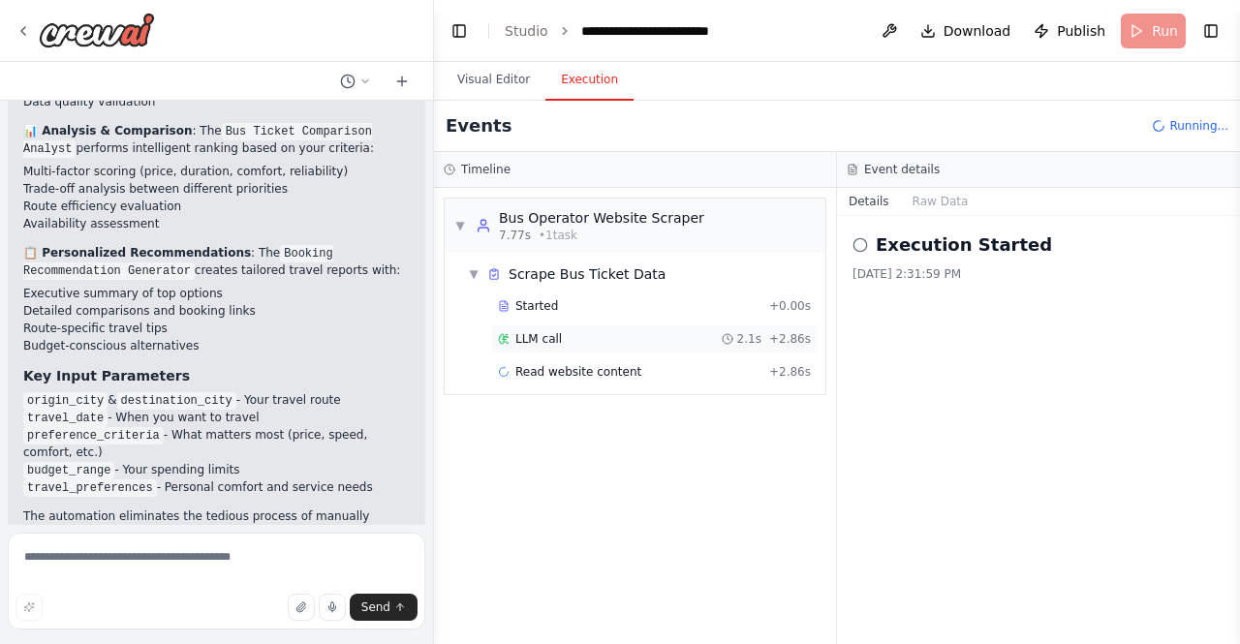
click at [587, 326] on div "LLM call 2.1s + 2.86s" at bounding box center [654, 339] width 326 height 29
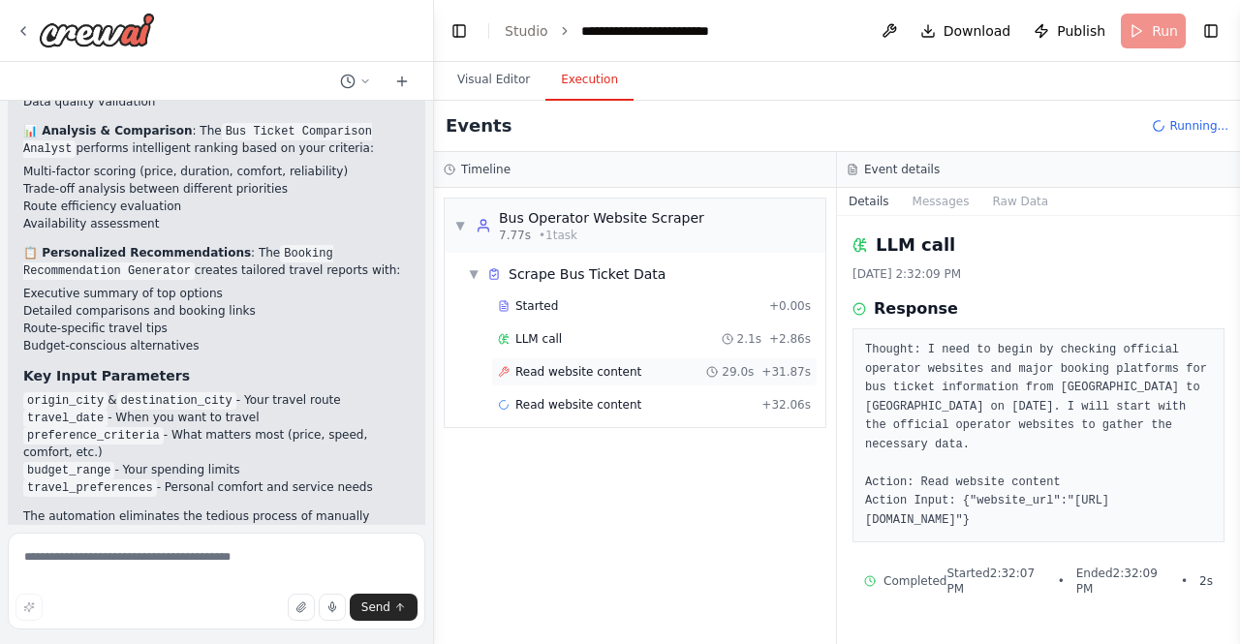
click at [774, 367] on span "+ 31.87s" at bounding box center [785, 371] width 49 height 15
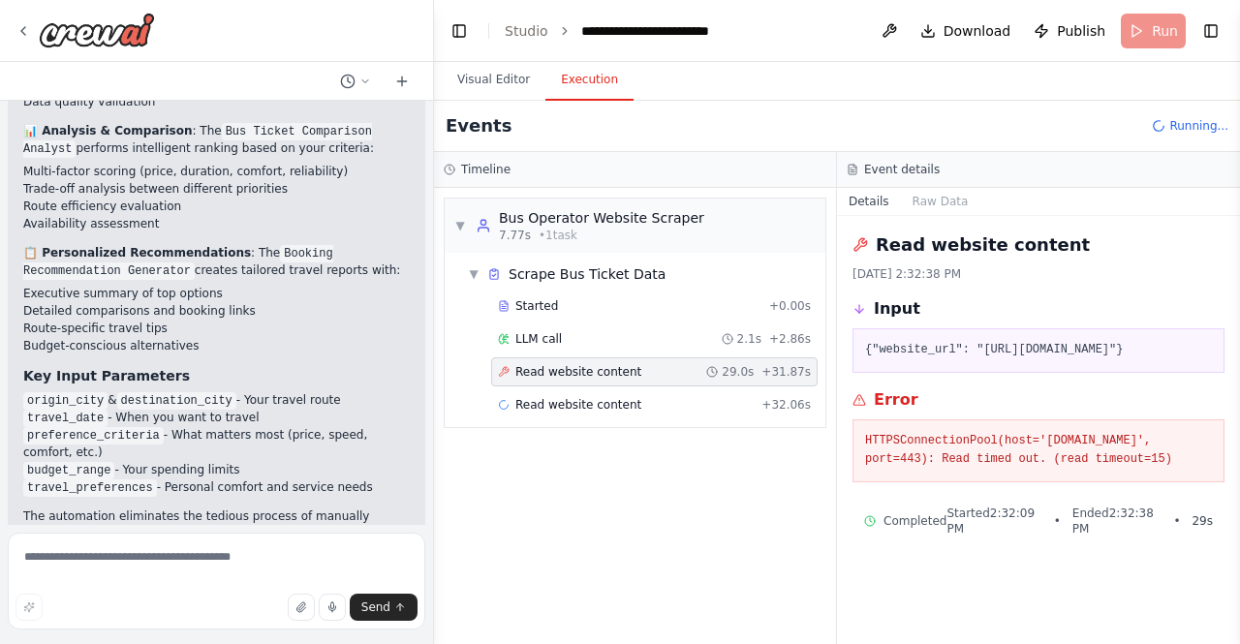
click at [978, 487] on div "Read website content [DATE] 2:32:38 PM Input {"website_url": "[URL][DOMAIN_NAME…" at bounding box center [1038, 430] width 403 height 428
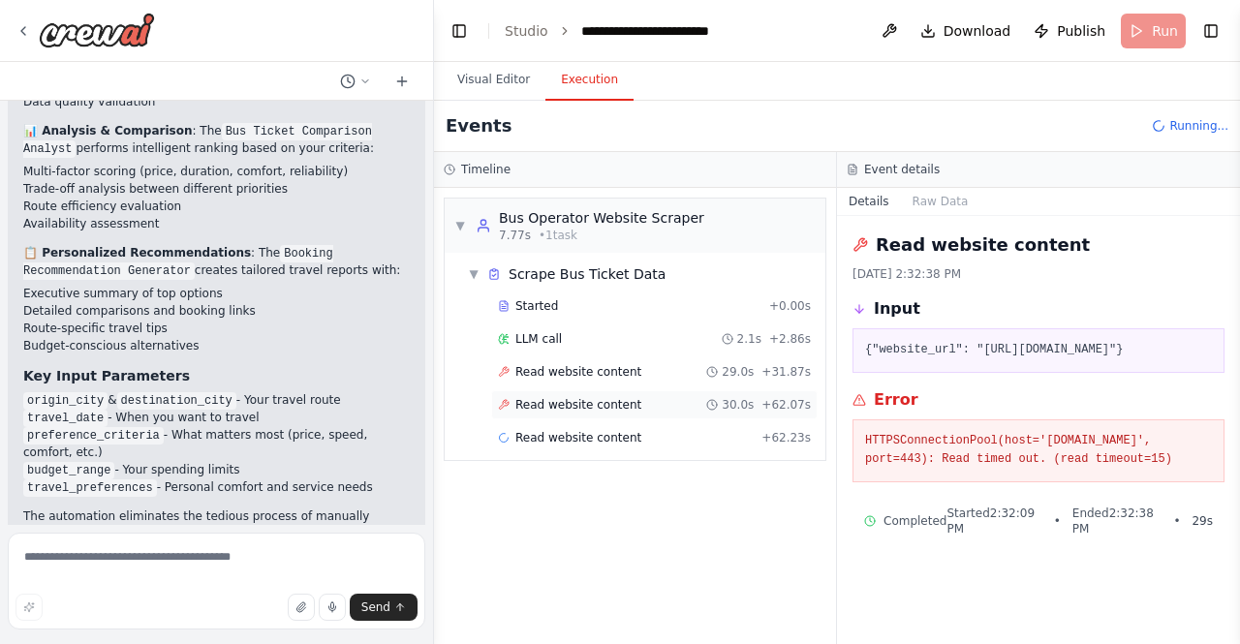
click at [632, 403] on div "Read website content 30.0s + 62.07s" at bounding box center [654, 404] width 313 height 15
click at [630, 377] on div "Read website content 29.0s + 31.87s" at bounding box center [654, 371] width 313 height 15
click at [630, 398] on div "Read website content 30.0s + 62.07s" at bounding box center [654, 404] width 313 height 15
click at [624, 434] on span "Read website content" at bounding box center [578, 437] width 126 height 15
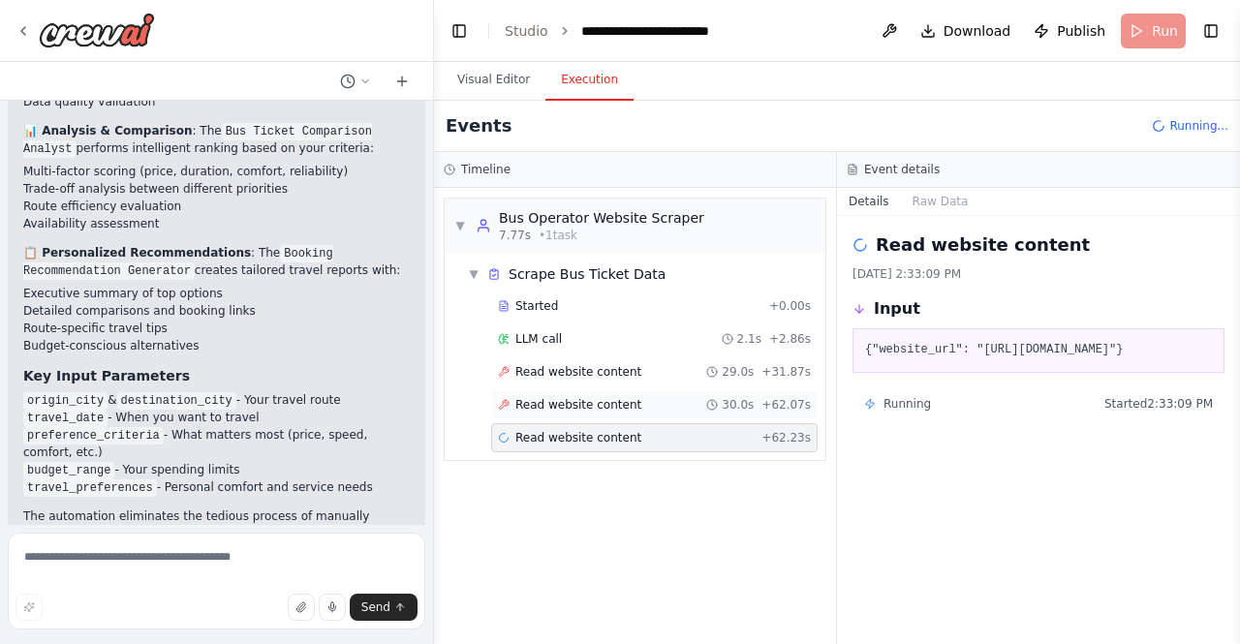
click at [624, 404] on span "Read website content" at bounding box center [578, 404] width 126 height 15
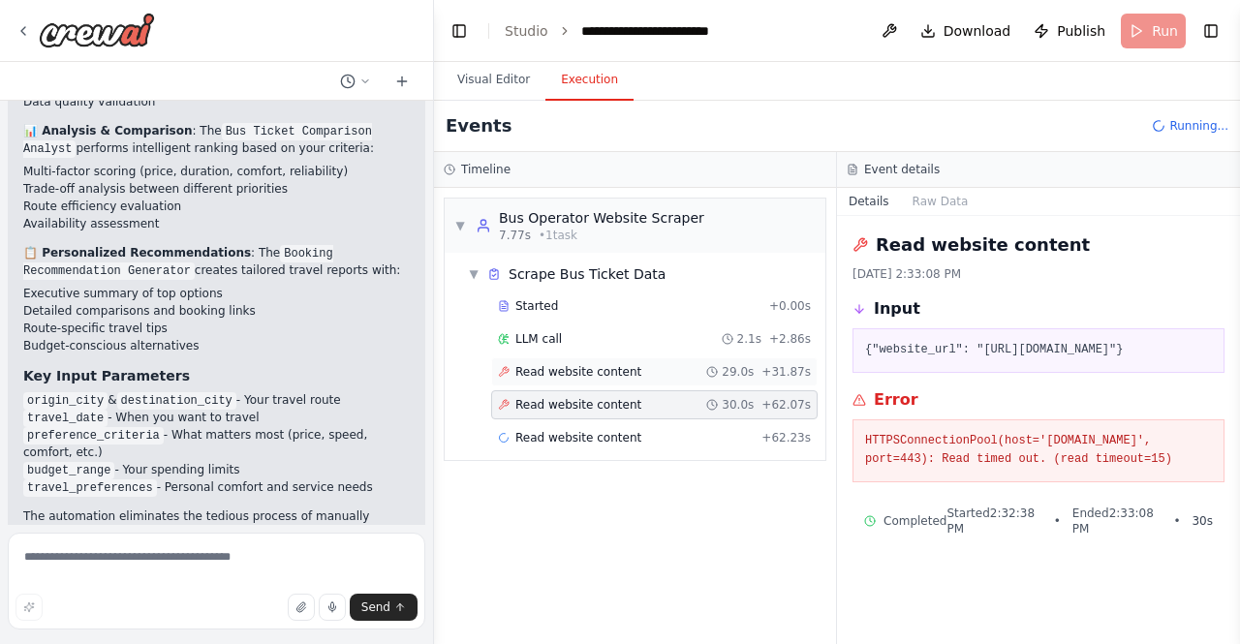
click at [620, 377] on span "Read website content" at bounding box center [578, 371] width 126 height 15
click at [620, 430] on span "Read website content" at bounding box center [578, 437] width 126 height 15
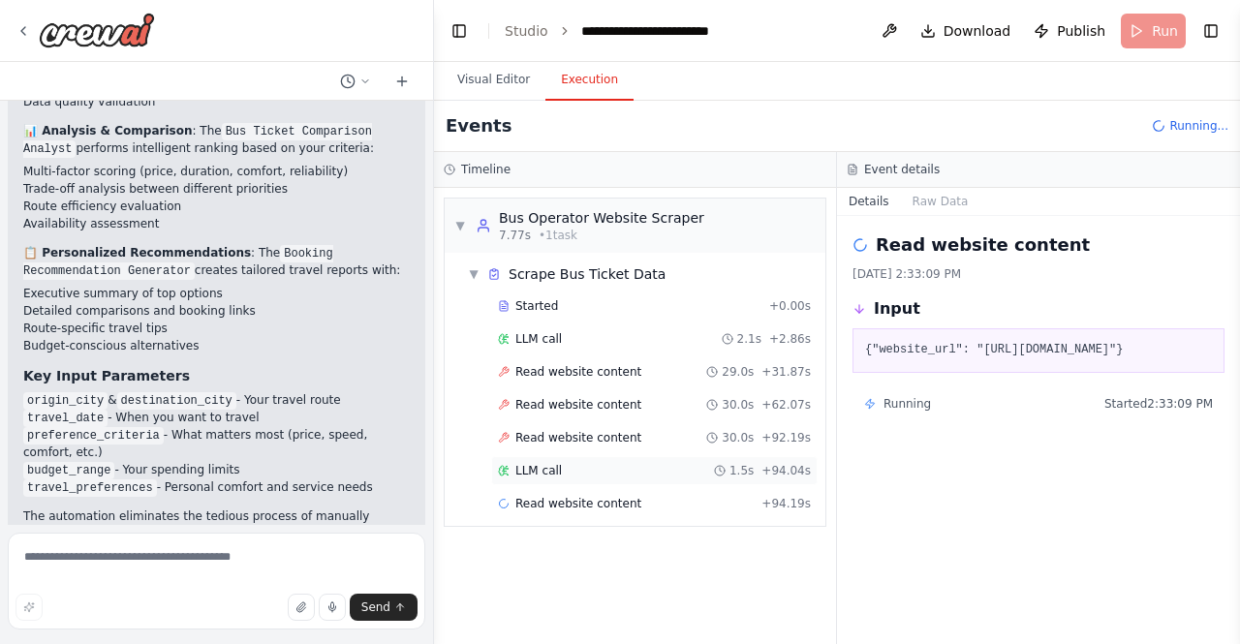
click at [598, 465] on div "LLM call 1.5s + 94.04s" at bounding box center [654, 470] width 313 height 15
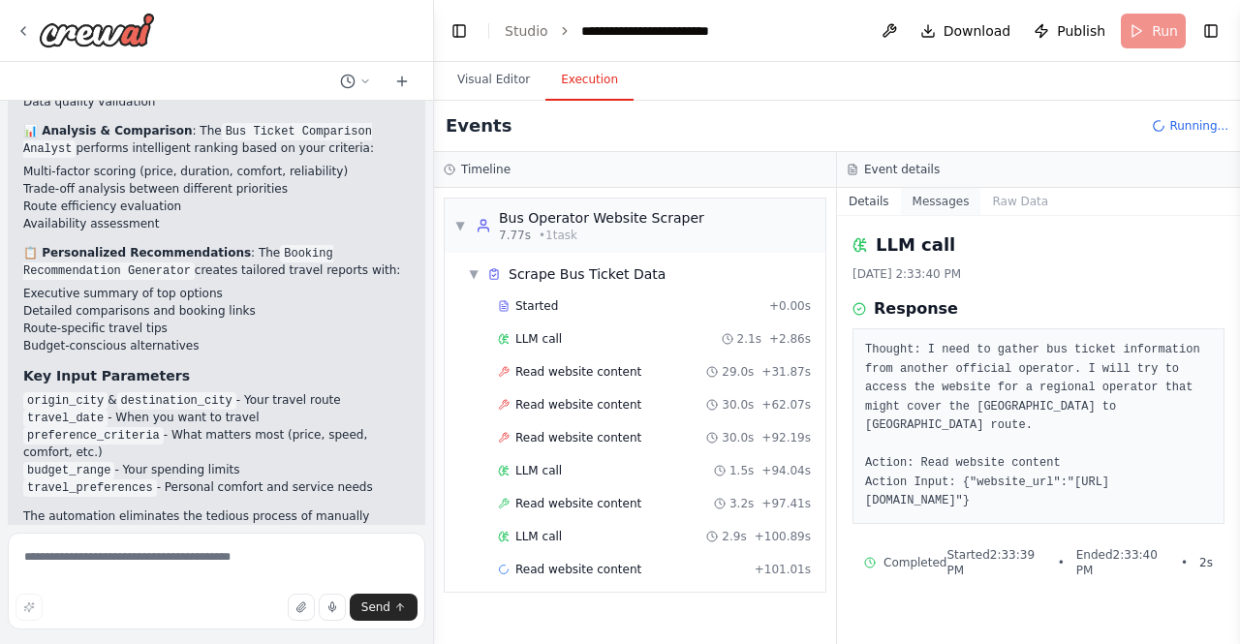
click at [929, 197] on button "Messages" at bounding box center [941, 201] width 80 height 27
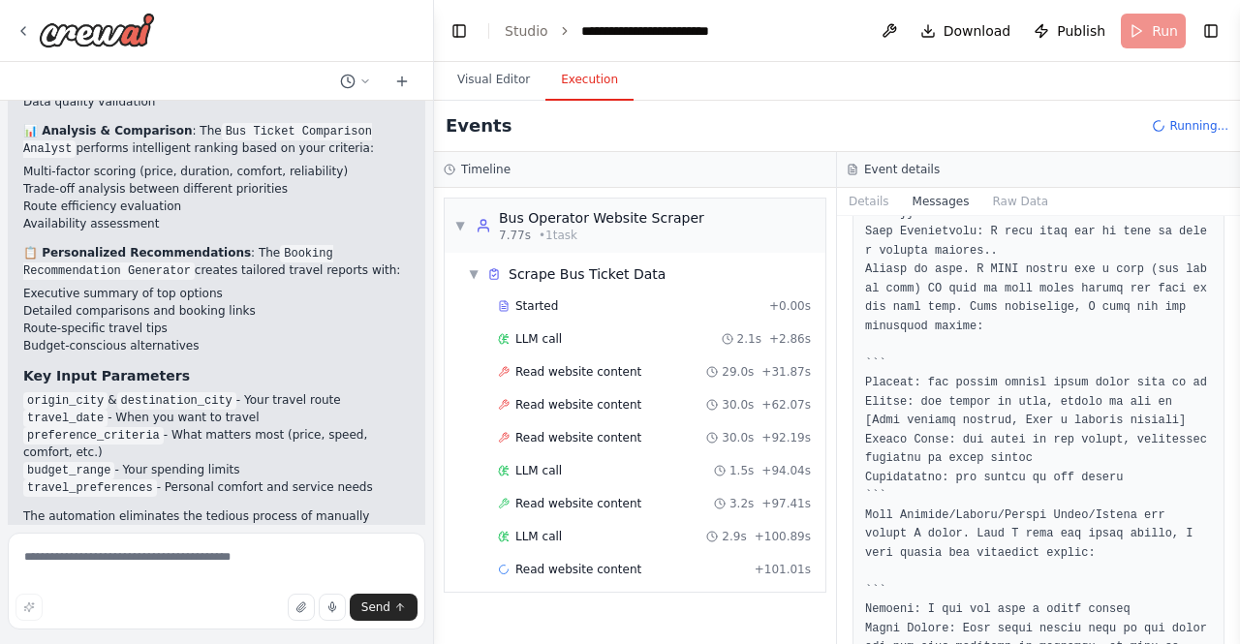
scroll to position [2493, 0]
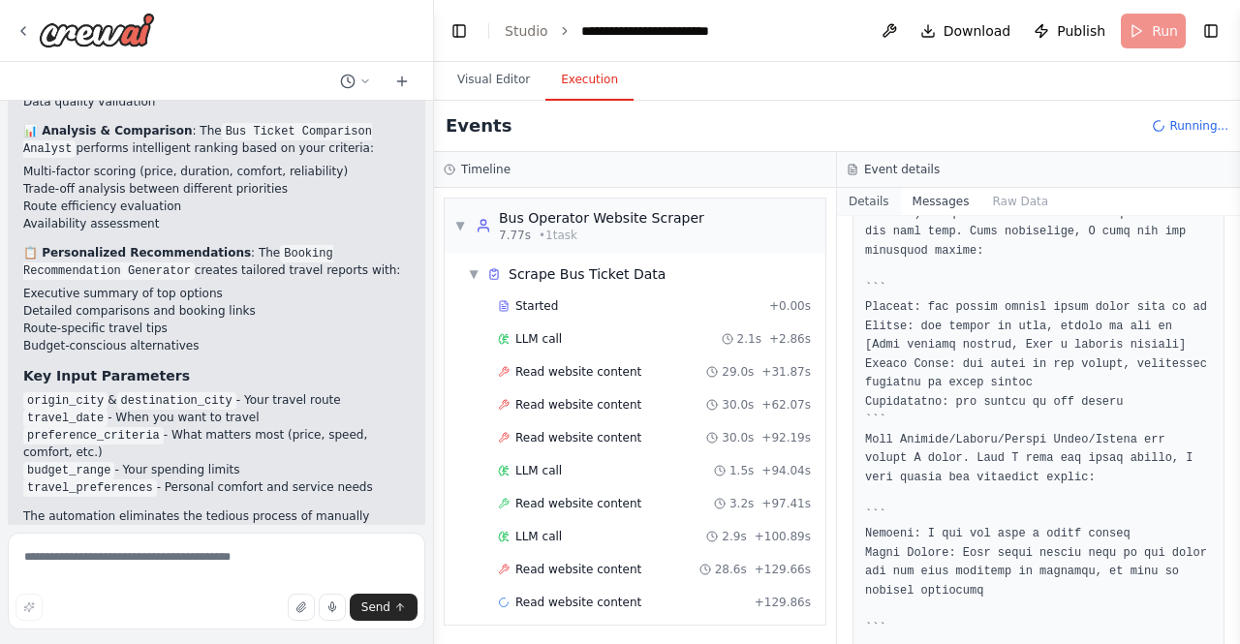
click at [865, 191] on button "Details" at bounding box center [869, 201] width 64 height 27
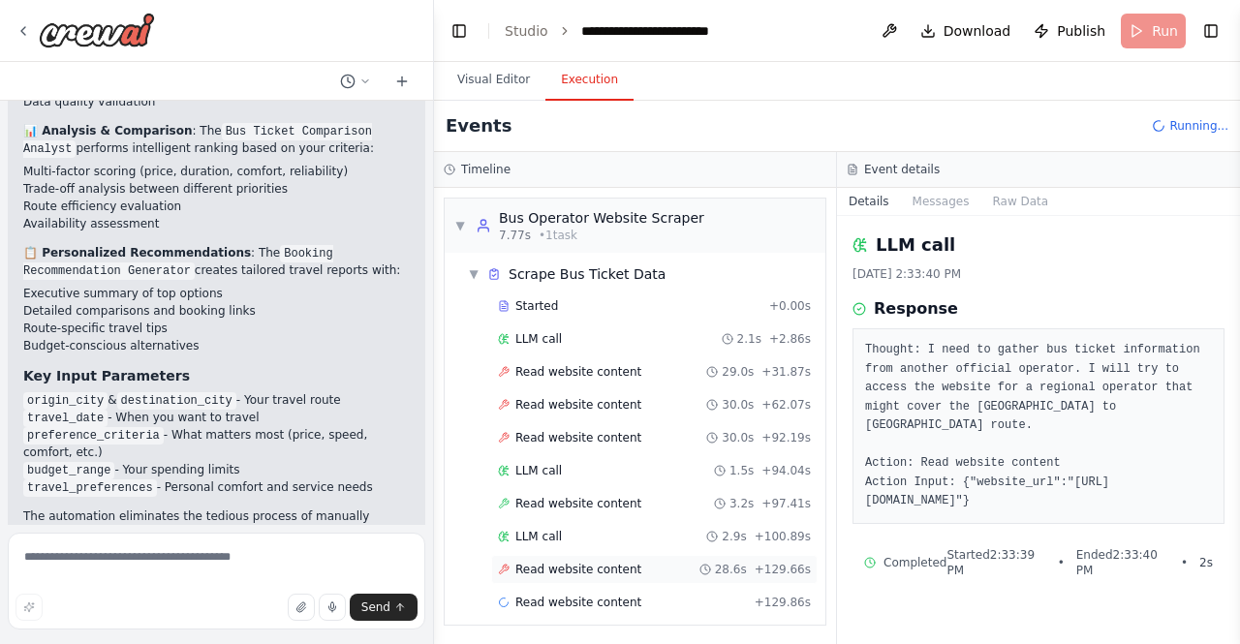
click at [649, 574] on div "Read website content 28.6s + 129.66s" at bounding box center [654, 569] width 326 height 29
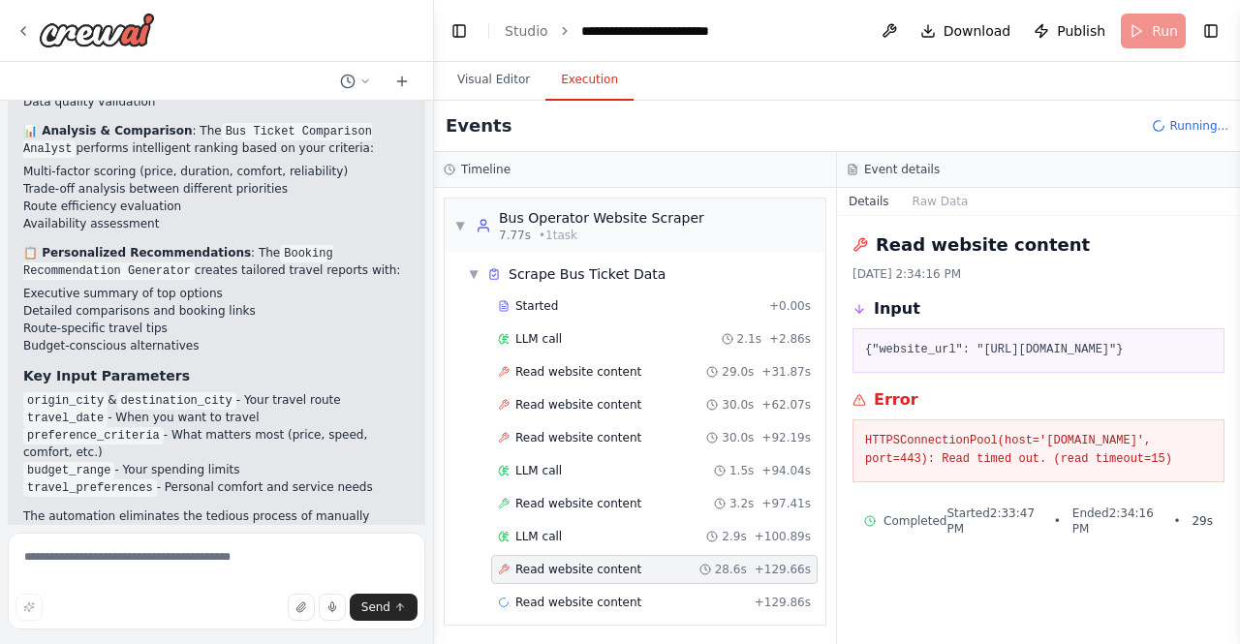
click at [979, 346] on pre "{"website_url": "[URL][DOMAIN_NAME]"}" at bounding box center [1038, 350] width 347 height 19
drag, startPoint x: 974, startPoint y: 350, endPoint x: 1106, endPoint y: 350, distance: 132.7
click at [1106, 350] on pre "{"website_url": "[URL][DOMAIN_NAME]"}" at bounding box center [1038, 350] width 347 height 19
copy pre "[URL][DOMAIN_NAME]"
click at [699, 577] on div "Started + 0.00s LLM call 2.1s + 2.86s Read website content 29.0s + 31.87s Read …" at bounding box center [642, 456] width 365 height 329
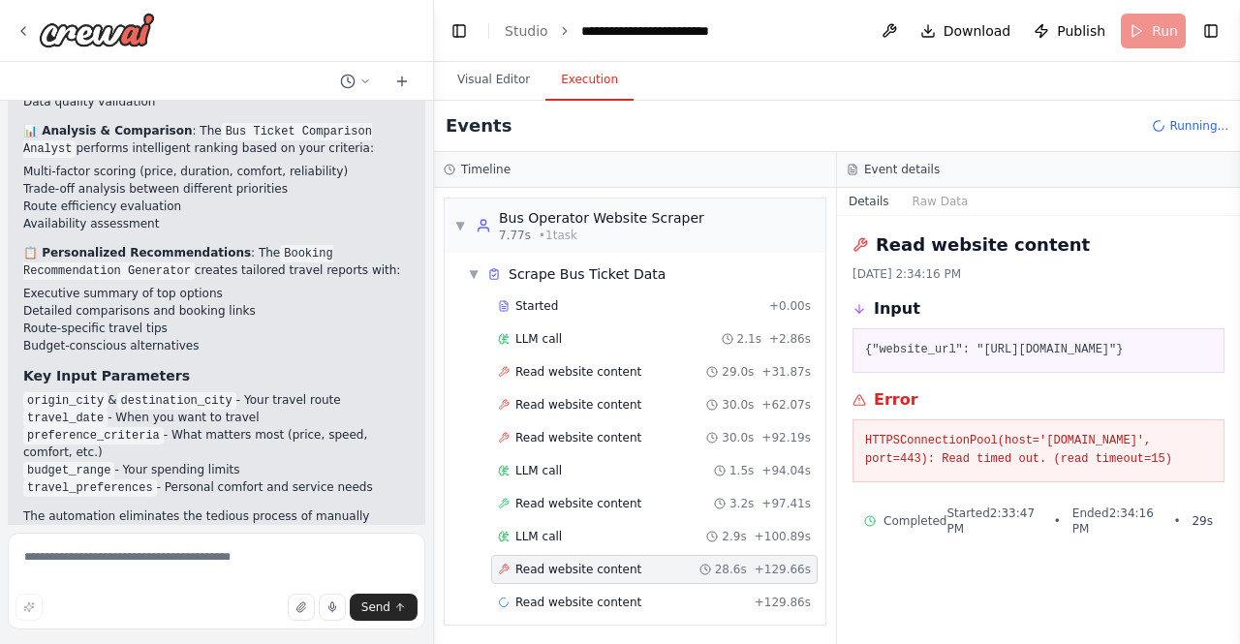
click at [963, 536] on div "Read website content [DATE] 2:34:16 PM Input {"website_url": "[URL][DOMAIN_NAME…" at bounding box center [1038, 430] width 403 height 428
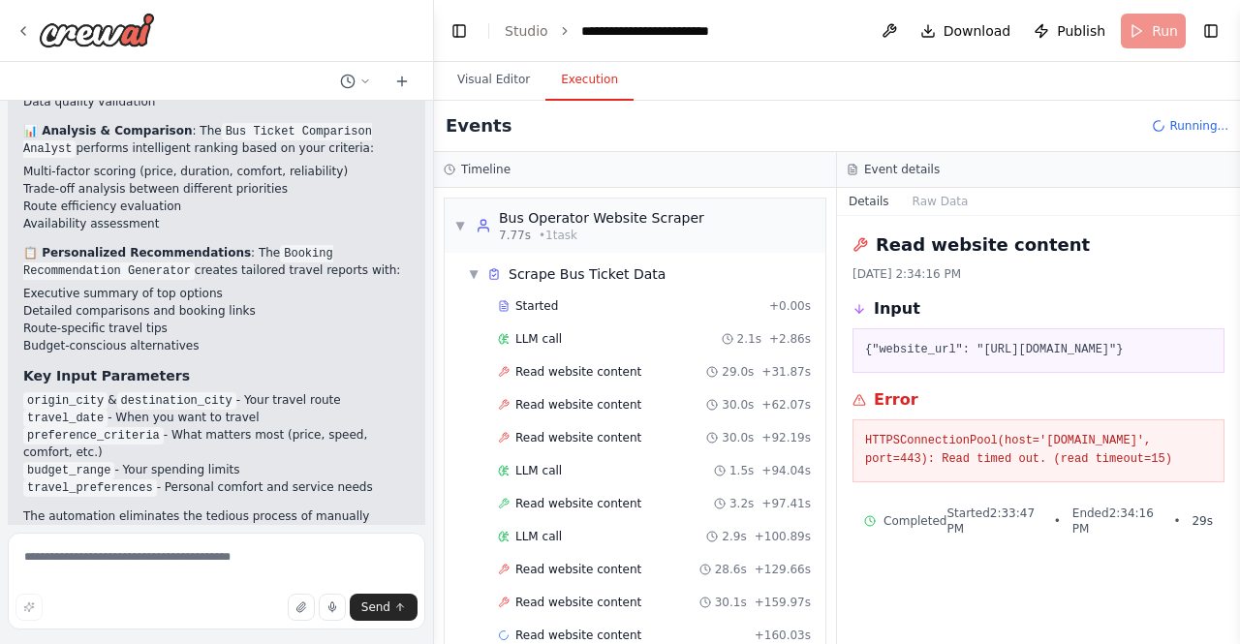
scroll to position [27, 0]
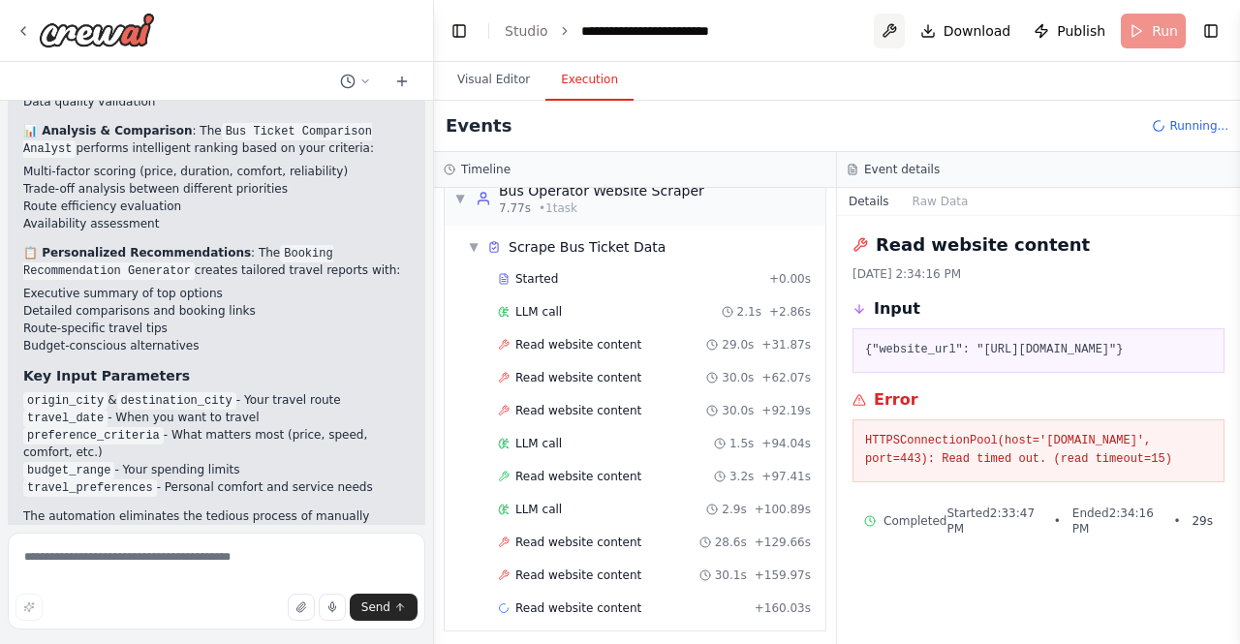
click at [887, 24] on button at bounding box center [889, 31] width 31 height 35
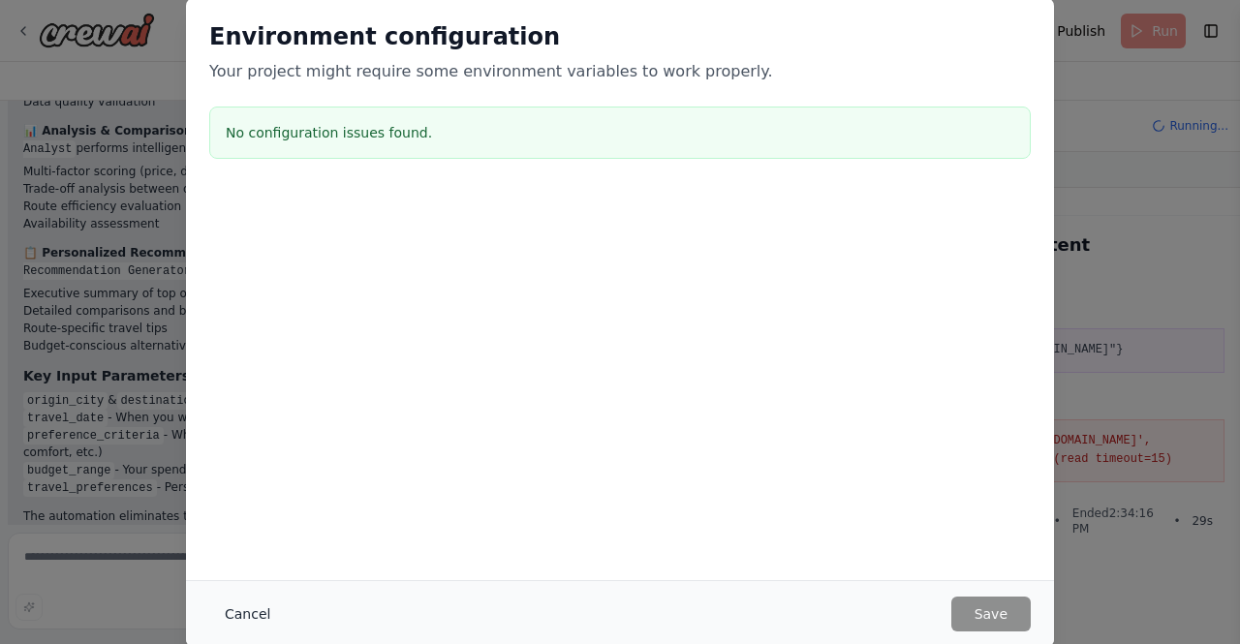
click at [265, 621] on button "Cancel" at bounding box center [247, 614] width 77 height 35
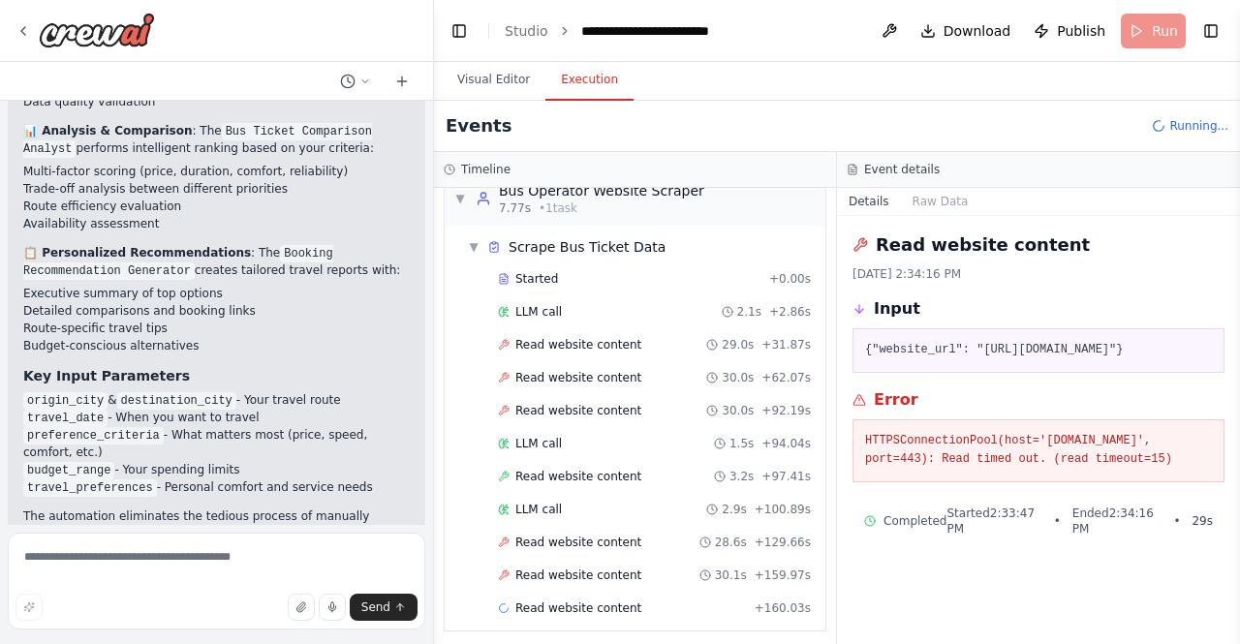
click at [1155, 31] on header "**********" at bounding box center [837, 31] width 806 height 62
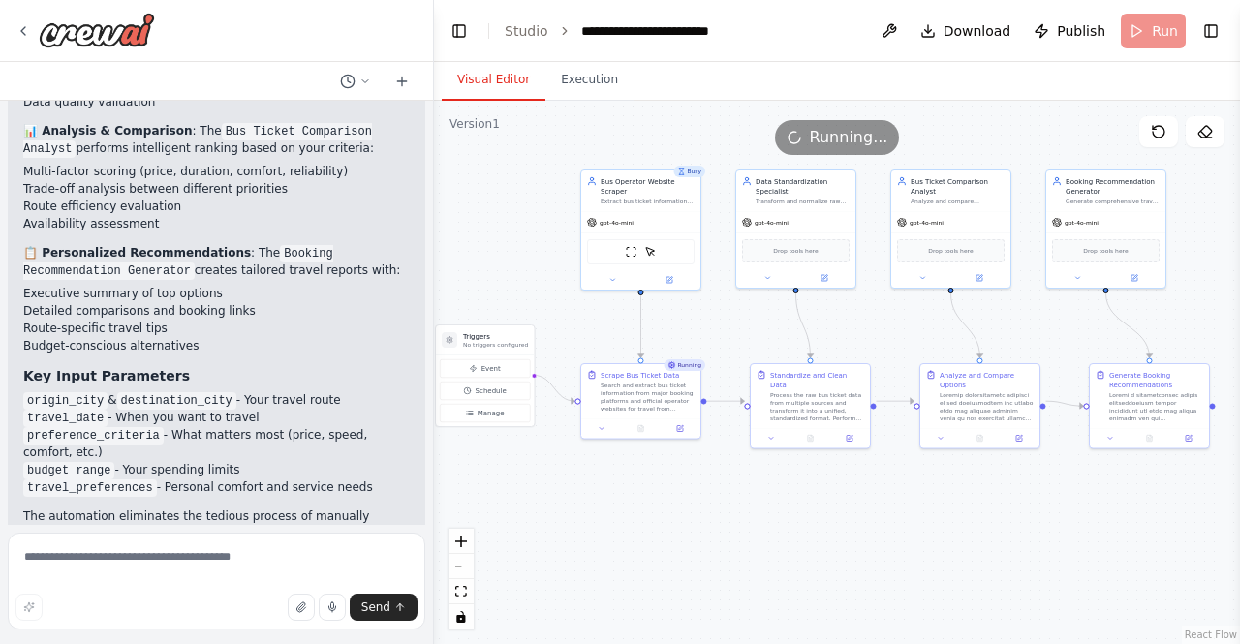
click at [473, 96] on button "Visual Editor" at bounding box center [494, 80] width 104 height 41
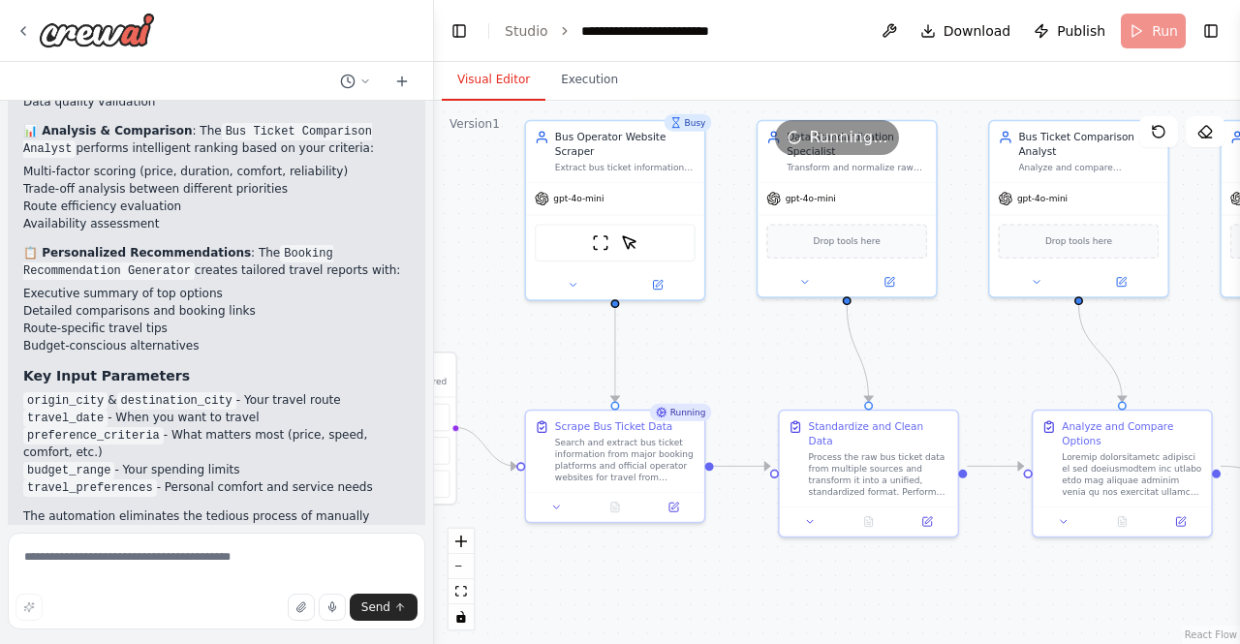
drag, startPoint x: 707, startPoint y: 331, endPoint x: 725, endPoint y: 367, distance: 39.9
click at [725, 367] on div ".deletable-edge-delete-btn { width: 20px; height: 20px; border: 0px solid #ffff…" at bounding box center [837, 372] width 806 height 543
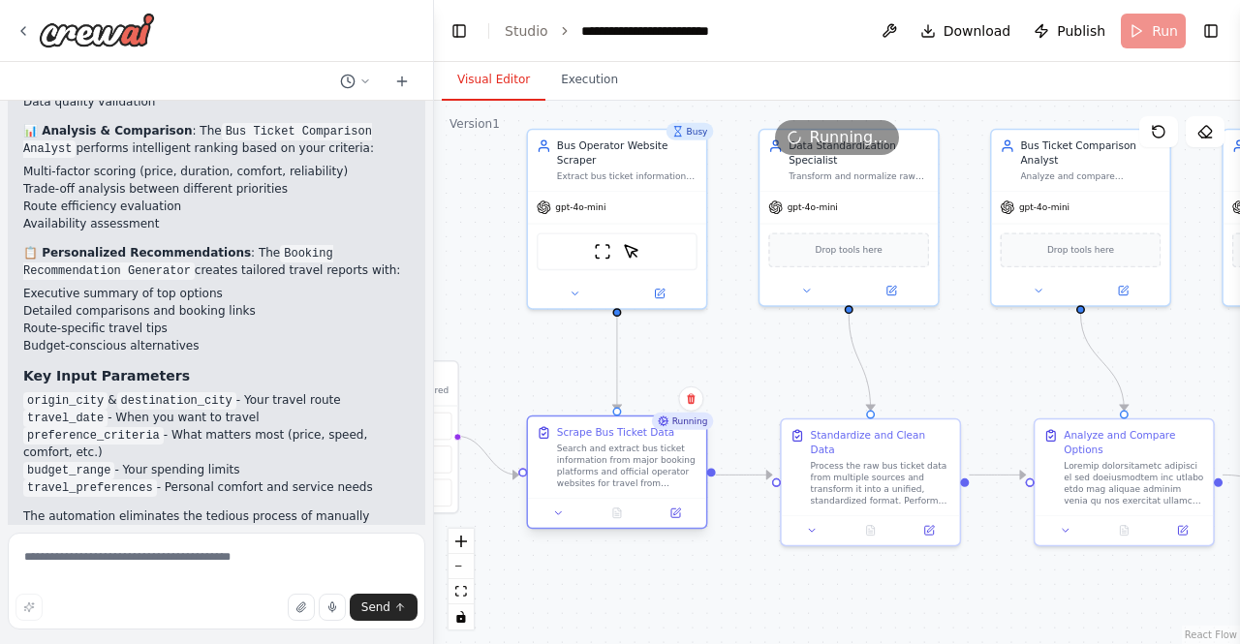
click at [612, 466] on div "Search and extract bus ticket information from major booking platforms and offi…" at bounding box center [627, 466] width 140 height 46
click at [558, 516] on icon at bounding box center [559, 514] width 12 height 12
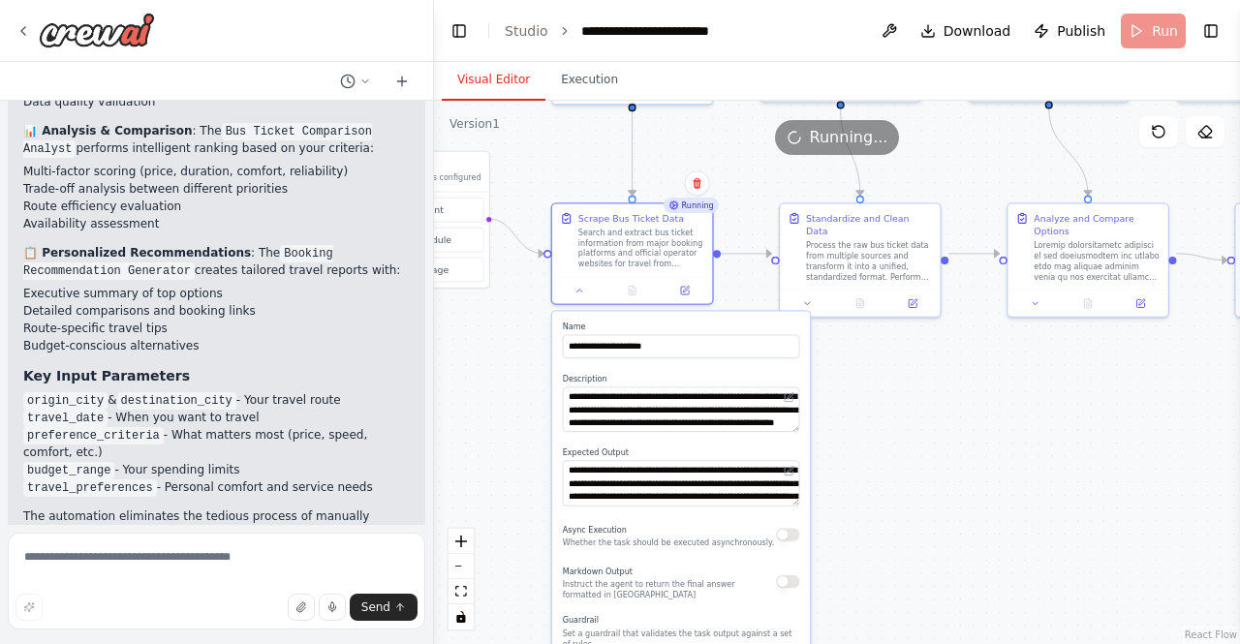
drag, startPoint x: 740, startPoint y: 514, endPoint x: 741, endPoint y: 288, distance: 226.7
click at [741, 288] on div ".deletable-edge-delete-btn { width: 20px; height: 20px; border: 0px solid #ffff…" at bounding box center [837, 372] width 806 height 543
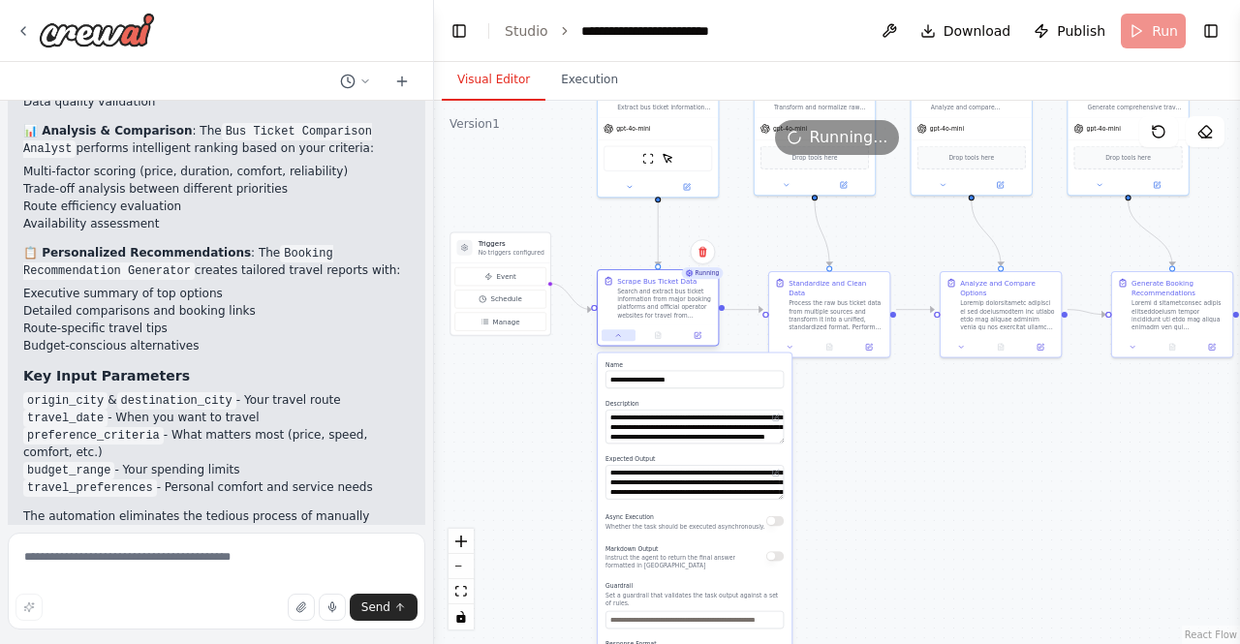
click at [623, 341] on div at bounding box center [658, 335] width 120 height 20
click at [618, 338] on icon at bounding box center [618, 335] width 8 height 8
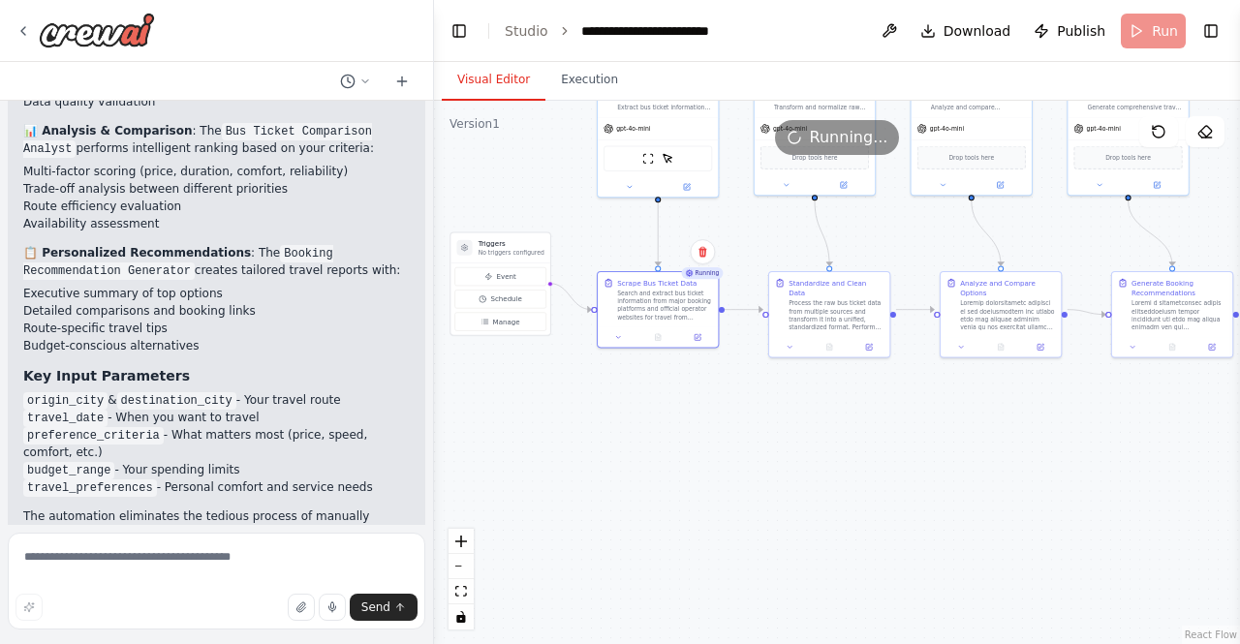
click at [586, 385] on div ".deletable-edge-delete-btn { width: 20px; height: 20px; border: 0px solid #ffff…" at bounding box center [837, 372] width 806 height 543
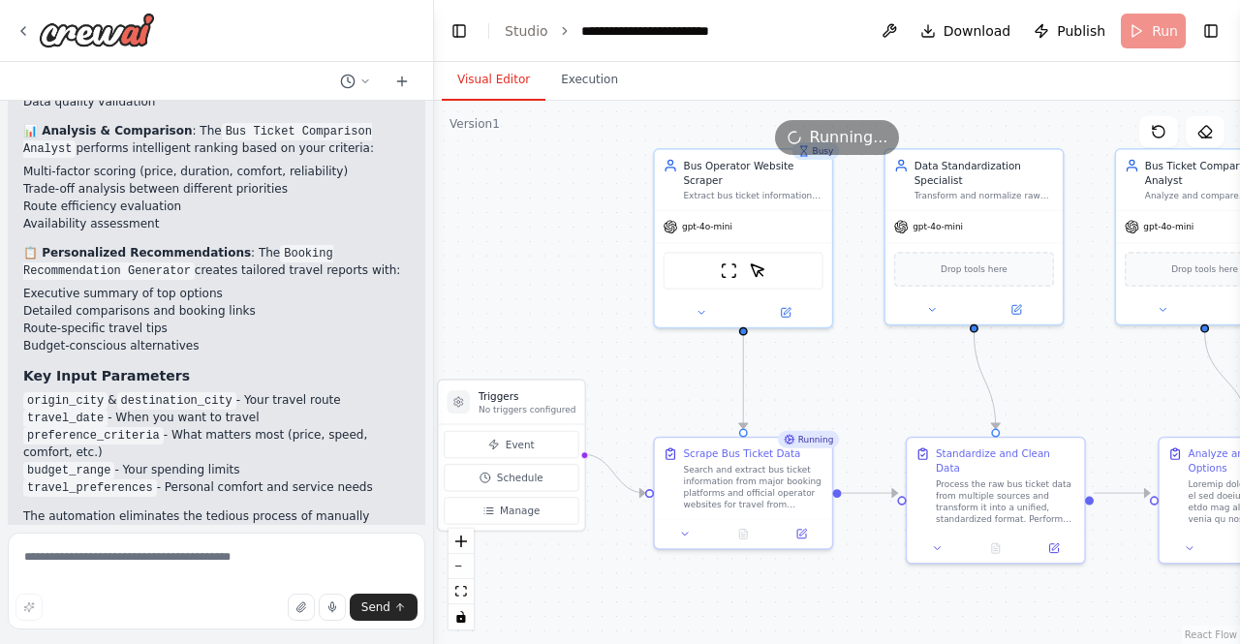
drag, startPoint x: 807, startPoint y: 401, endPoint x: 865, endPoint y: 643, distance: 249.0
click at [865, 643] on div ".deletable-edge-delete-btn { width: 20px; height: 20px; border: 0px solid #ffff…" at bounding box center [837, 372] width 806 height 543
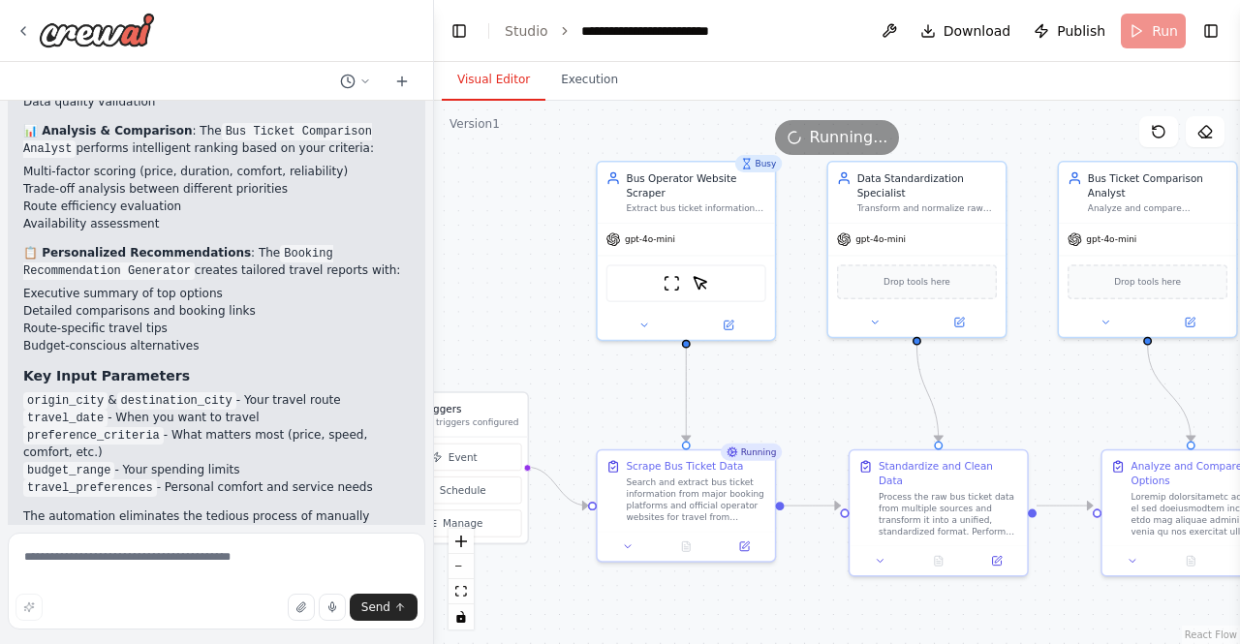
drag, startPoint x: 864, startPoint y: 411, endPoint x: 800, endPoint y: 400, distance: 64.8
click at [800, 400] on div ".deletable-edge-delete-btn { width: 20px; height: 20px; border: 0px solid #ffff…" at bounding box center [837, 372] width 806 height 543
click at [645, 317] on icon at bounding box center [644, 323] width 12 height 12
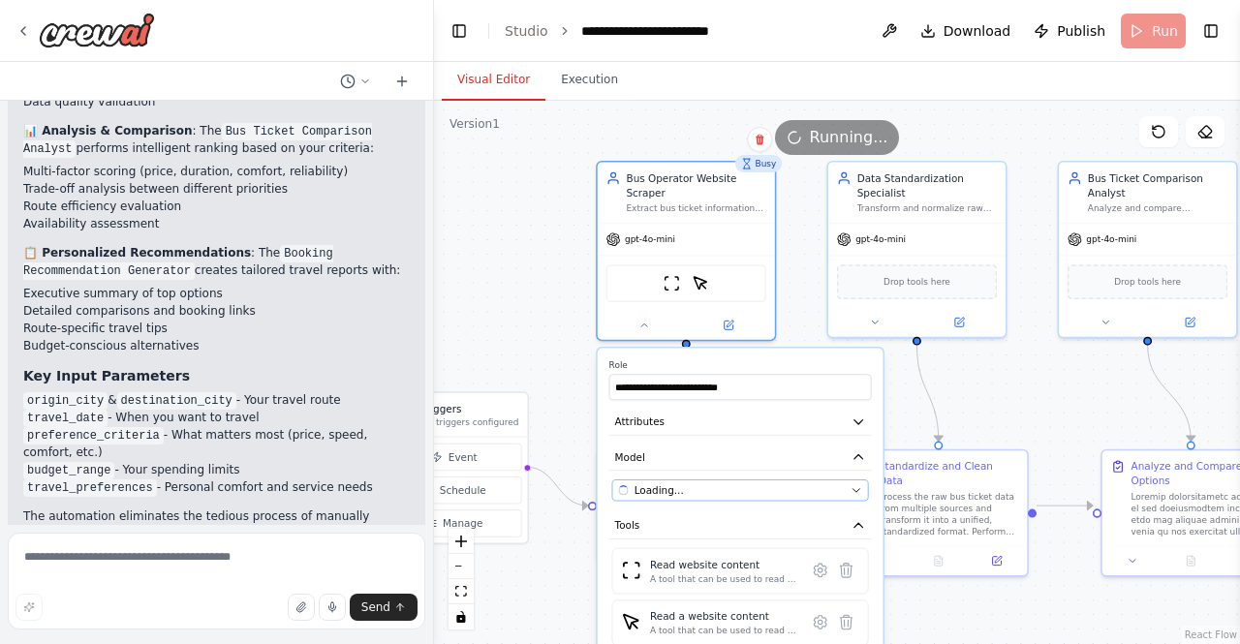
click at [851, 484] on icon "button" at bounding box center [857, 490] width 12 height 12
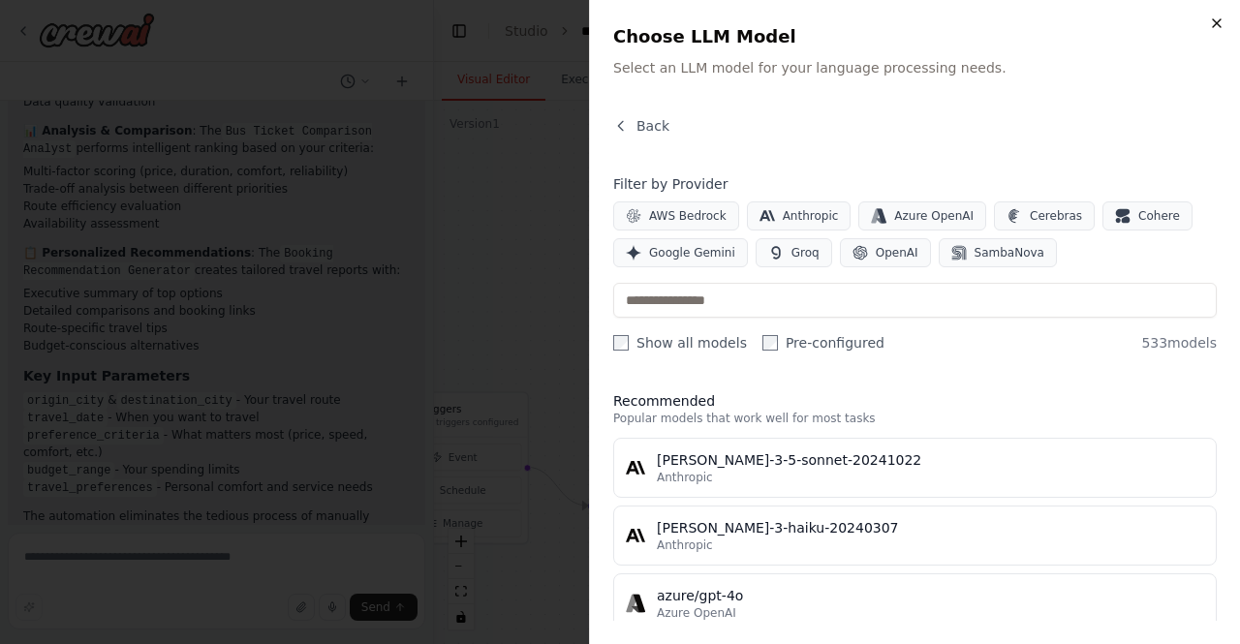
click at [1220, 26] on icon "button" at bounding box center [1217, 23] width 8 height 8
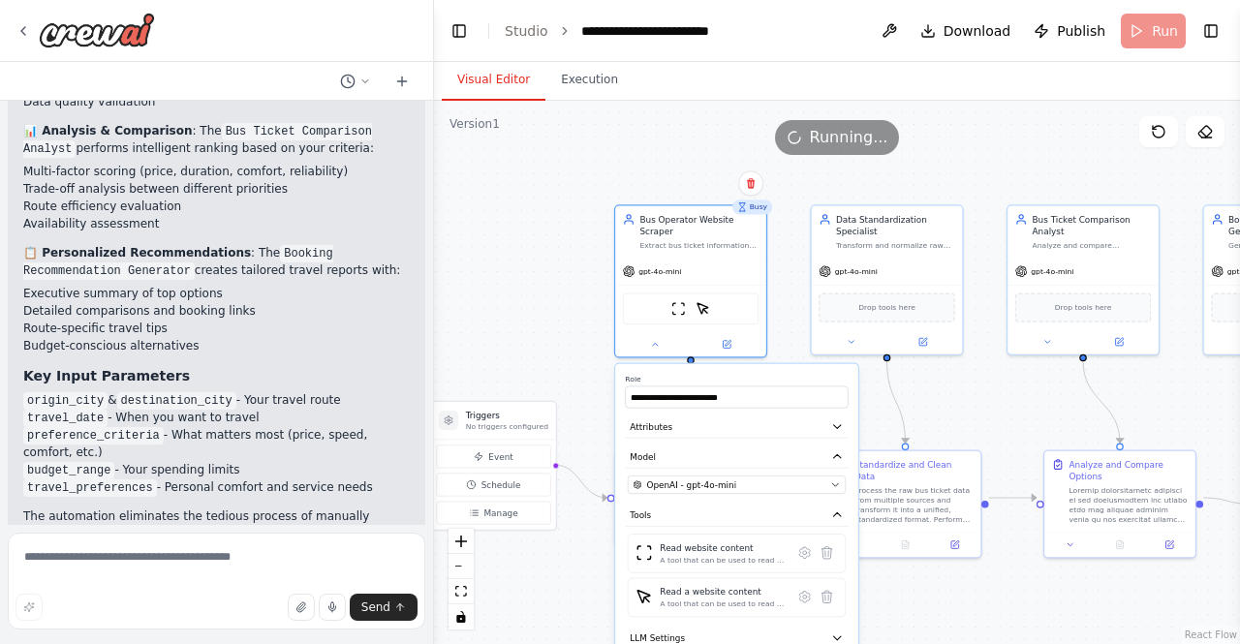
click at [599, 382] on div ".deletable-edge-delete-btn { width: 20px; height: 20px; border: 0px solid #ffff…" at bounding box center [837, 372] width 806 height 543
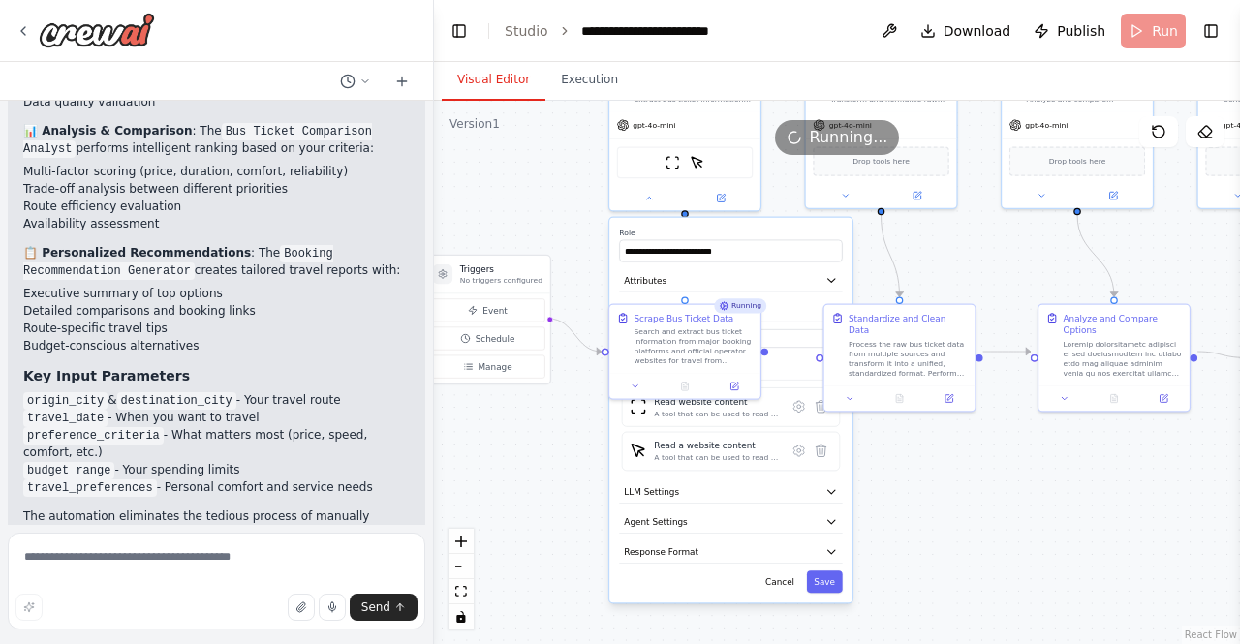
drag, startPoint x: 599, startPoint y: 382, endPoint x: 593, endPoint y: 232, distance: 150.3
click at [593, 232] on div ".deletable-edge-delete-btn { width: 20px; height: 20px; border: 0px solid #ffff…" at bounding box center [837, 372] width 806 height 543
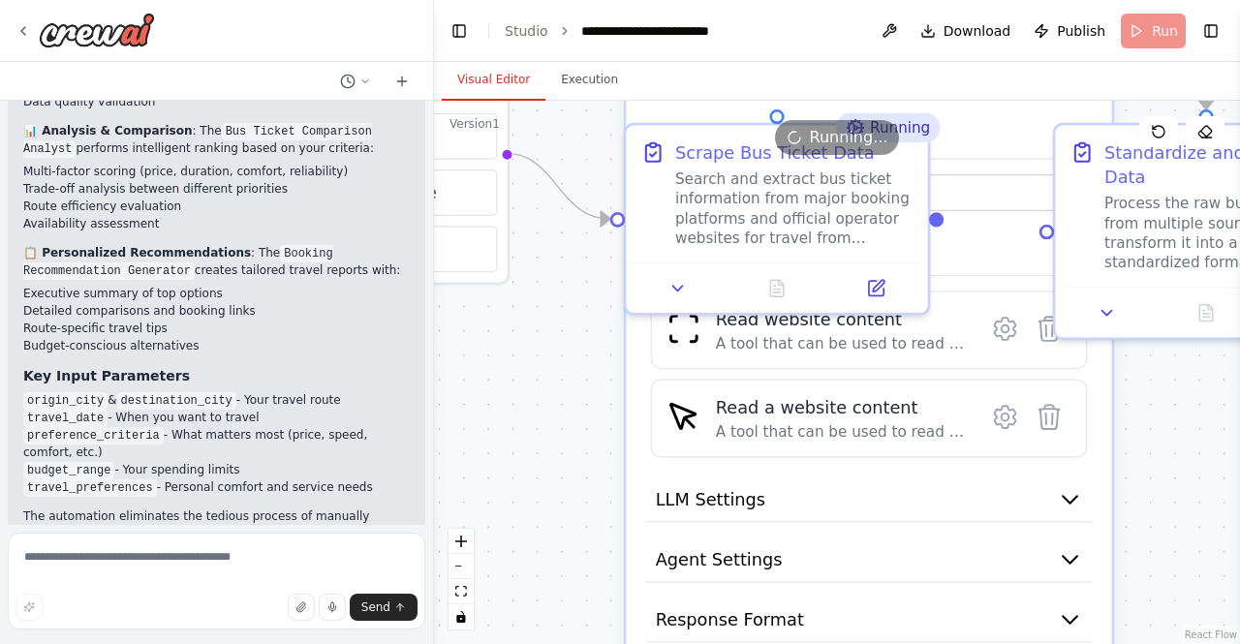
drag, startPoint x: 570, startPoint y: 289, endPoint x: 569, endPoint y: 44, distance: 245.1
click at [569, 44] on main "**********" at bounding box center [837, 322] width 806 height 644
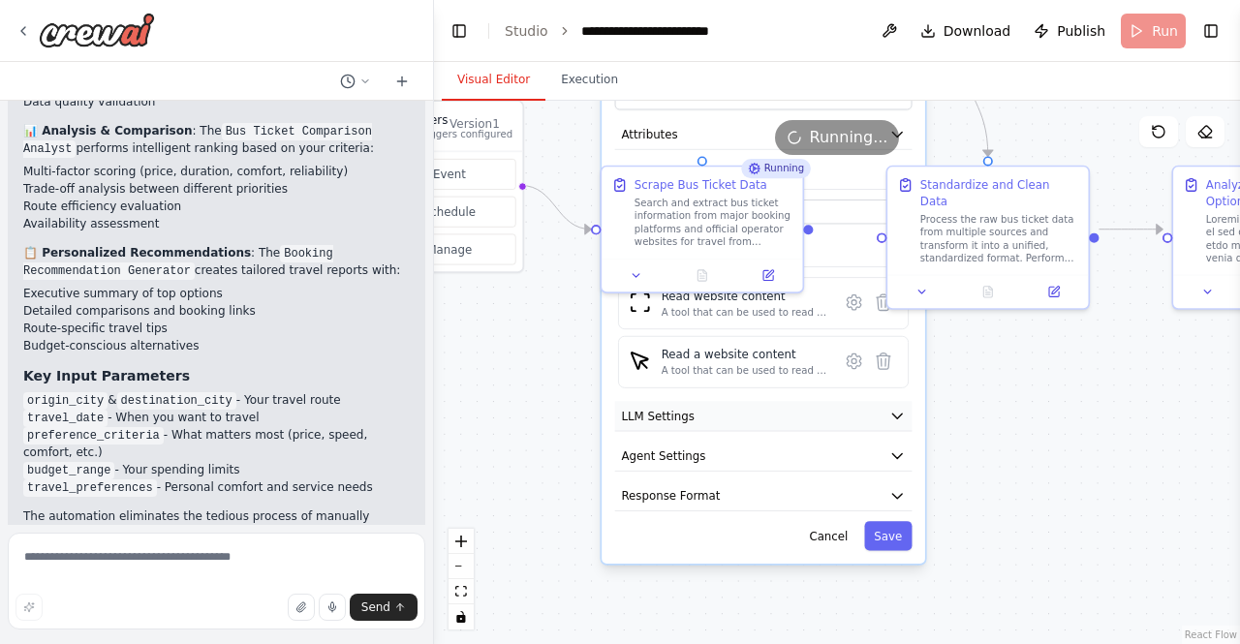
click at [905, 408] on icon "button" at bounding box center [897, 416] width 16 height 16
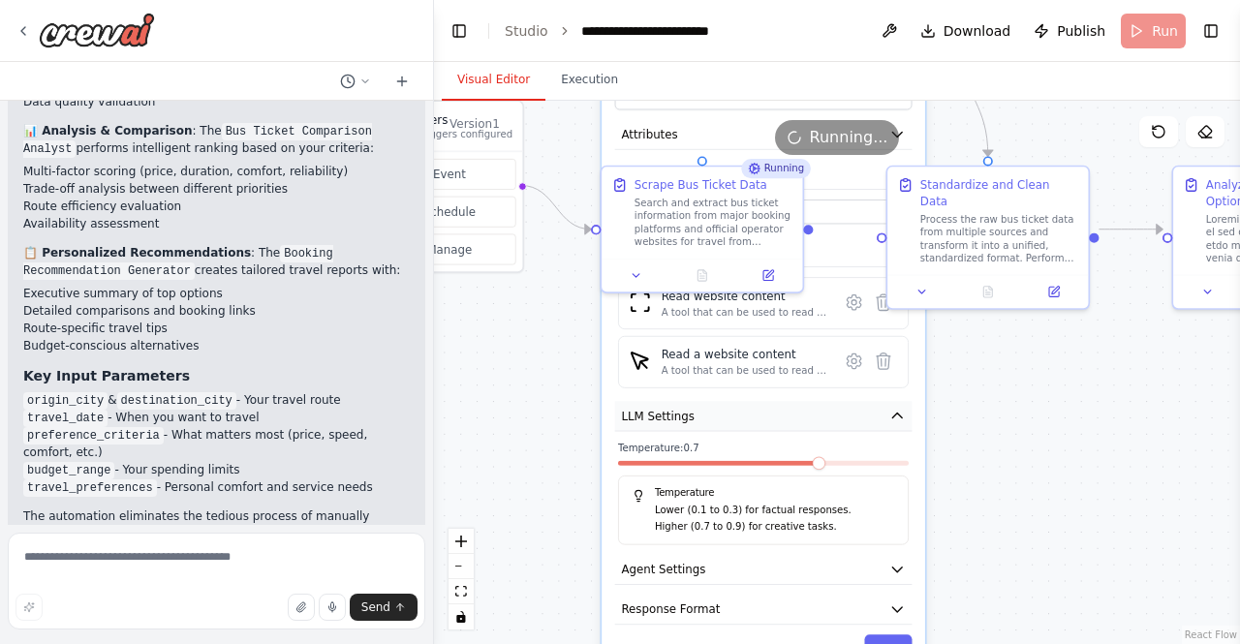
click at [893, 408] on icon "button" at bounding box center [897, 416] width 16 height 16
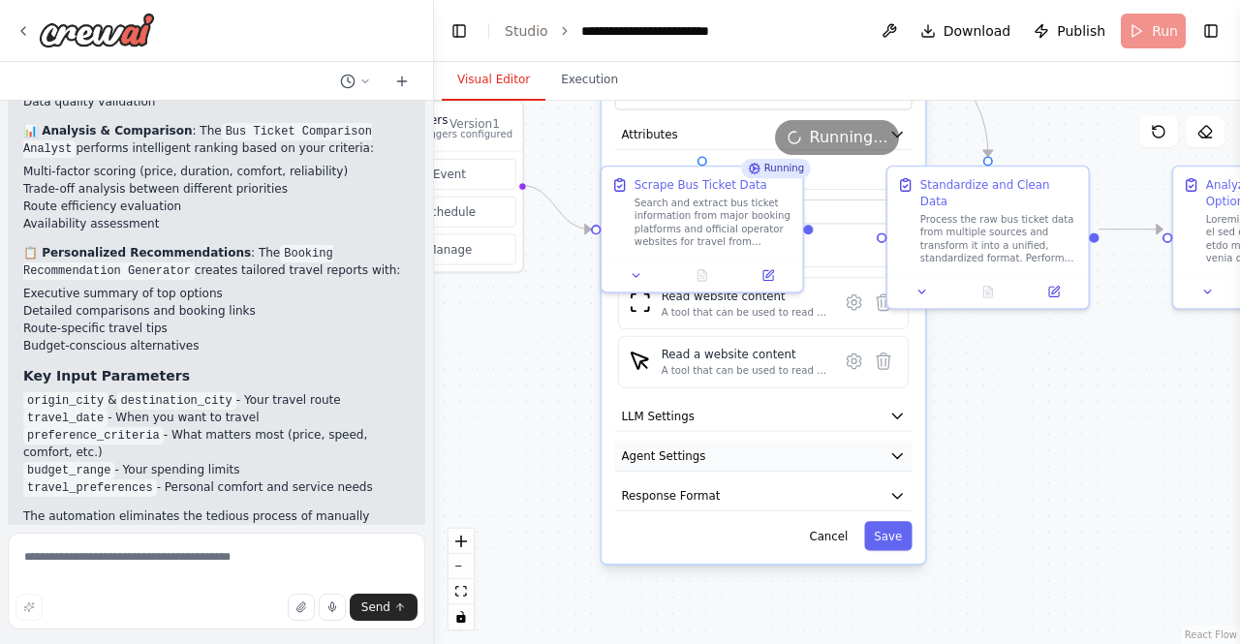
click at [882, 445] on button "Agent Settings" at bounding box center [763, 457] width 297 height 30
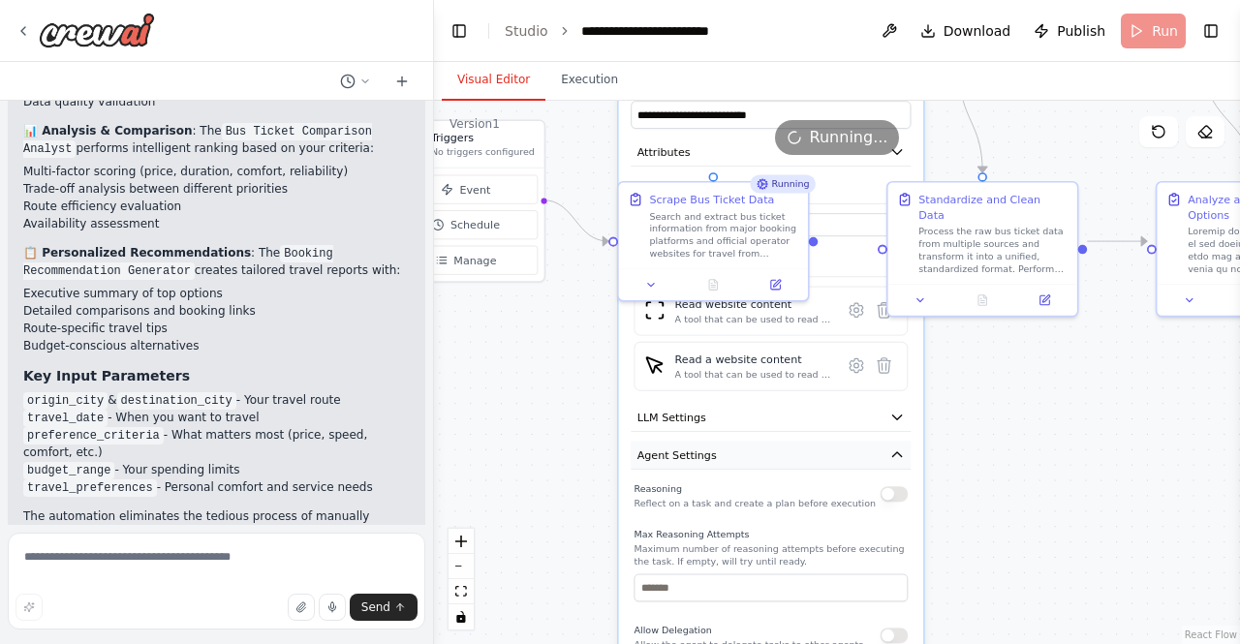
click at [894, 452] on icon "button" at bounding box center [896, 454] width 9 height 5
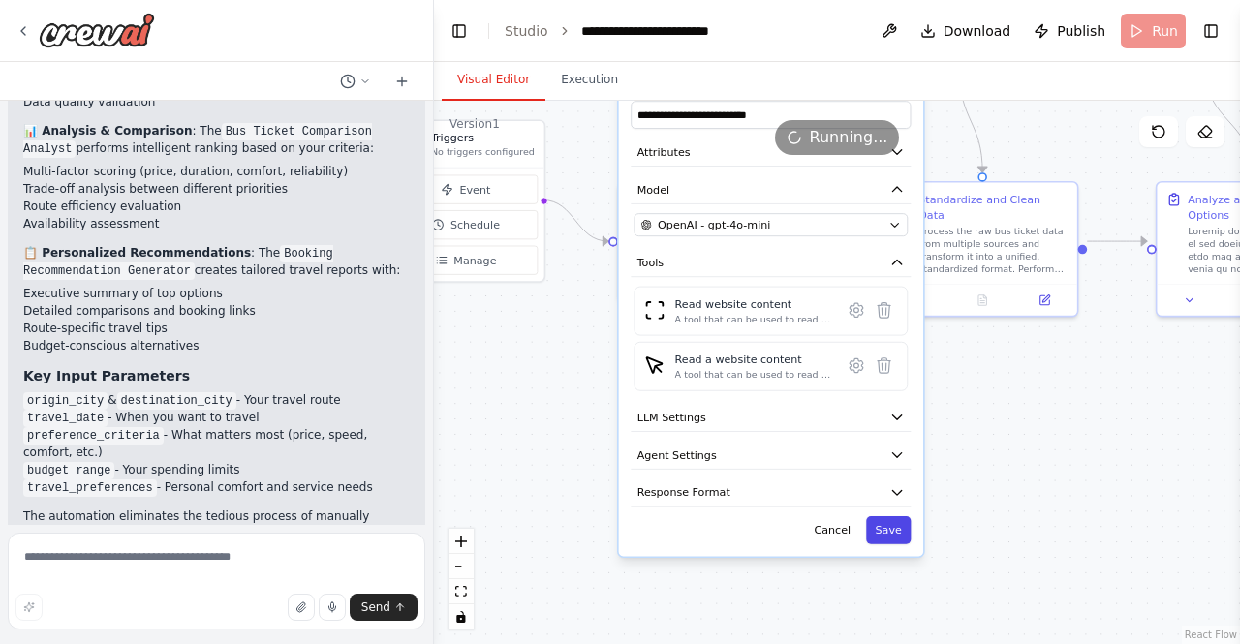
click at [902, 516] on button "Save" at bounding box center [888, 530] width 45 height 28
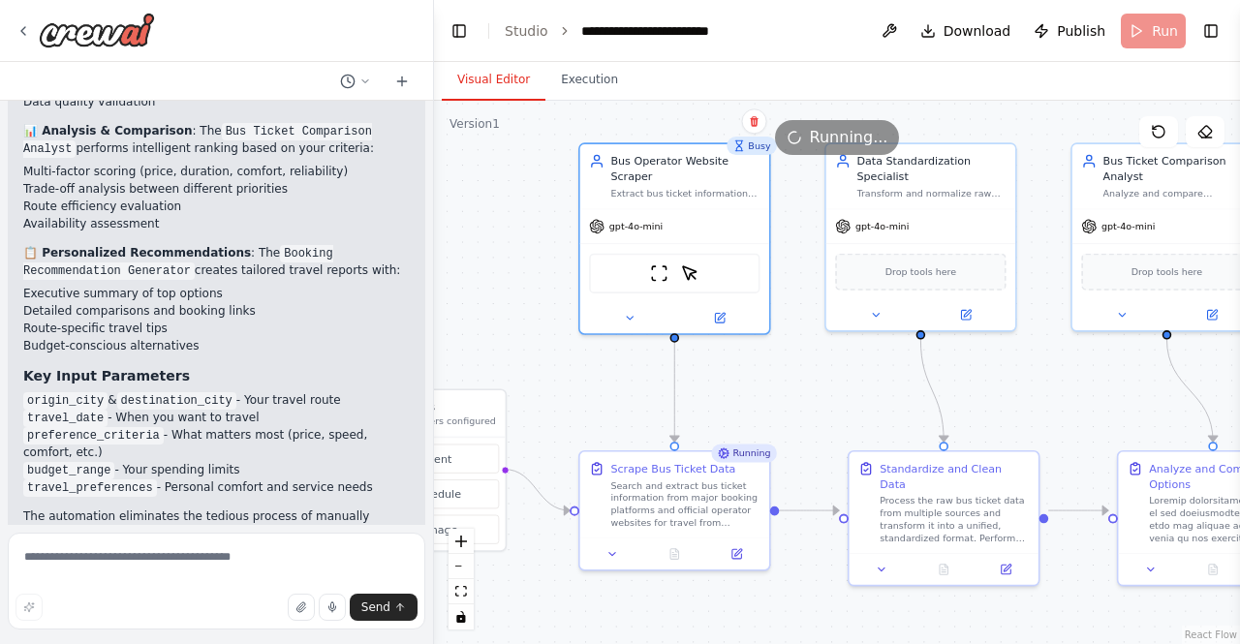
drag, startPoint x: 982, startPoint y: 420, endPoint x: 944, endPoint y: 690, distance: 272.1
click at [944, 643] on html "The Bus Ticket Booking Analyst is an AI-powered automation that simplifies bus …" at bounding box center [620, 322] width 1240 height 644
click at [948, 280] on div "Drop tools here" at bounding box center [920, 268] width 170 height 37
click at [890, 257] on div "Drop tools here" at bounding box center [920, 268] width 170 height 37
click at [941, 273] on span "Drop tools here" at bounding box center [920, 269] width 71 height 15
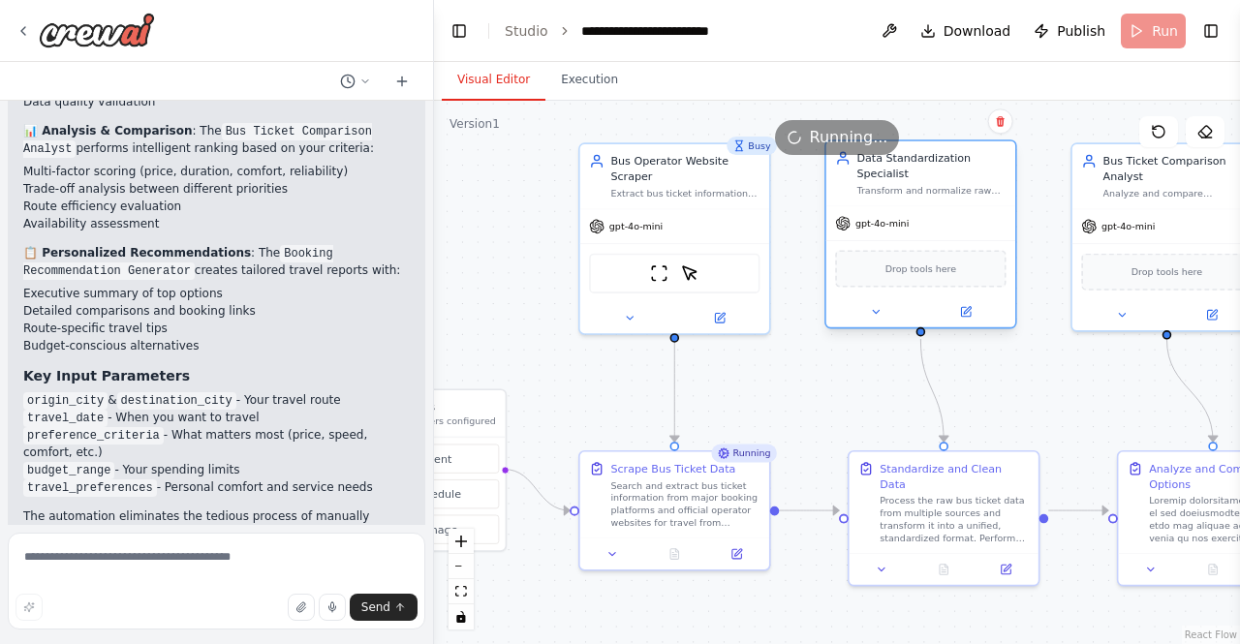
click at [941, 273] on span "Drop tools here" at bounding box center [920, 269] width 71 height 15
click at [463, 563] on button "zoom out" at bounding box center [461, 566] width 25 height 25
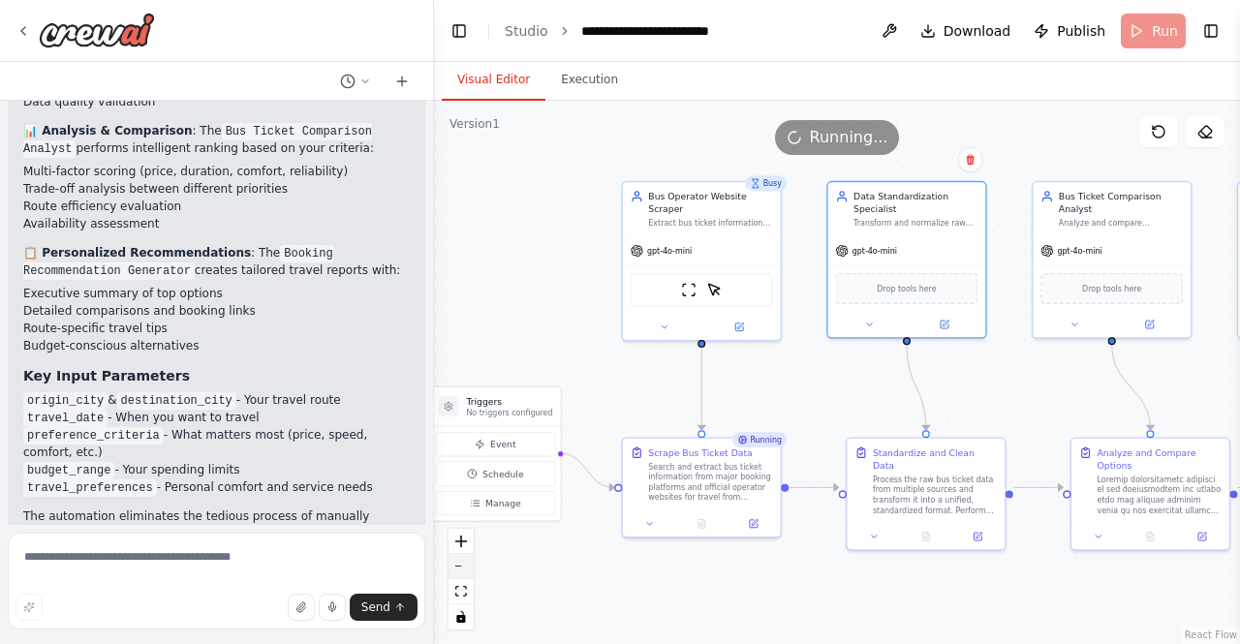
click at [463, 563] on button "zoom out" at bounding box center [461, 566] width 25 height 25
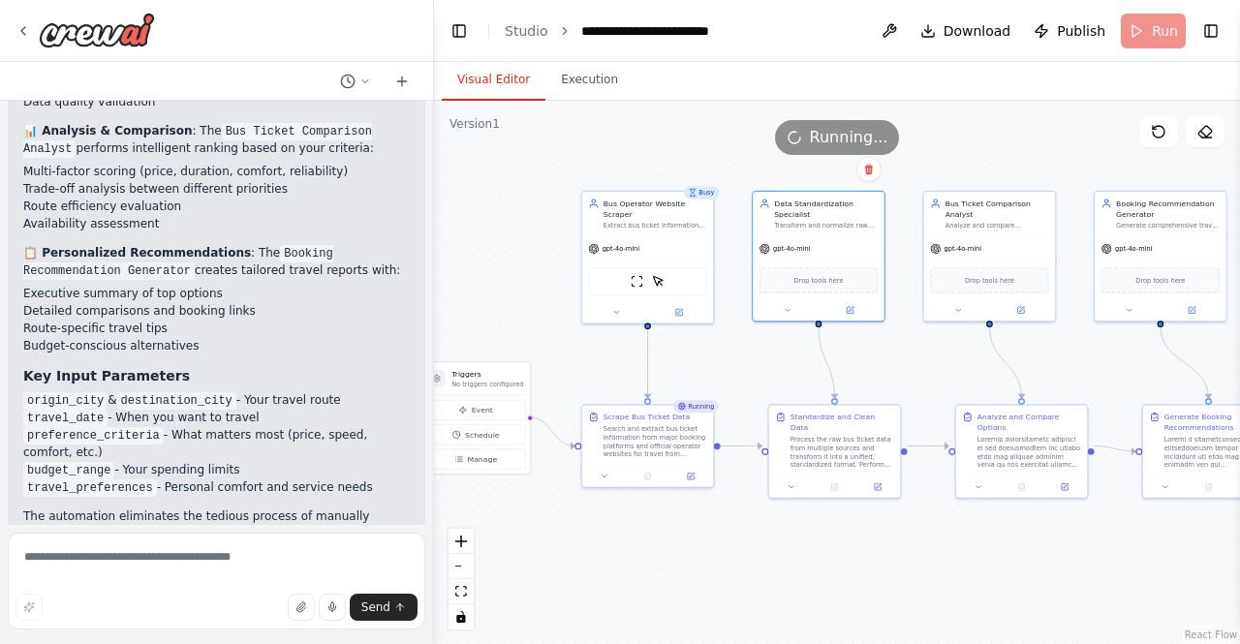
drag, startPoint x: 665, startPoint y: 576, endPoint x: 587, endPoint y: 554, distance: 80.6
click at [587, 554] on div ".deletable-edge-delete-btn { width: 20px; height: 20px; border: 0px solid #ffff…" at bounding box center [837, 372] width 806 height 543
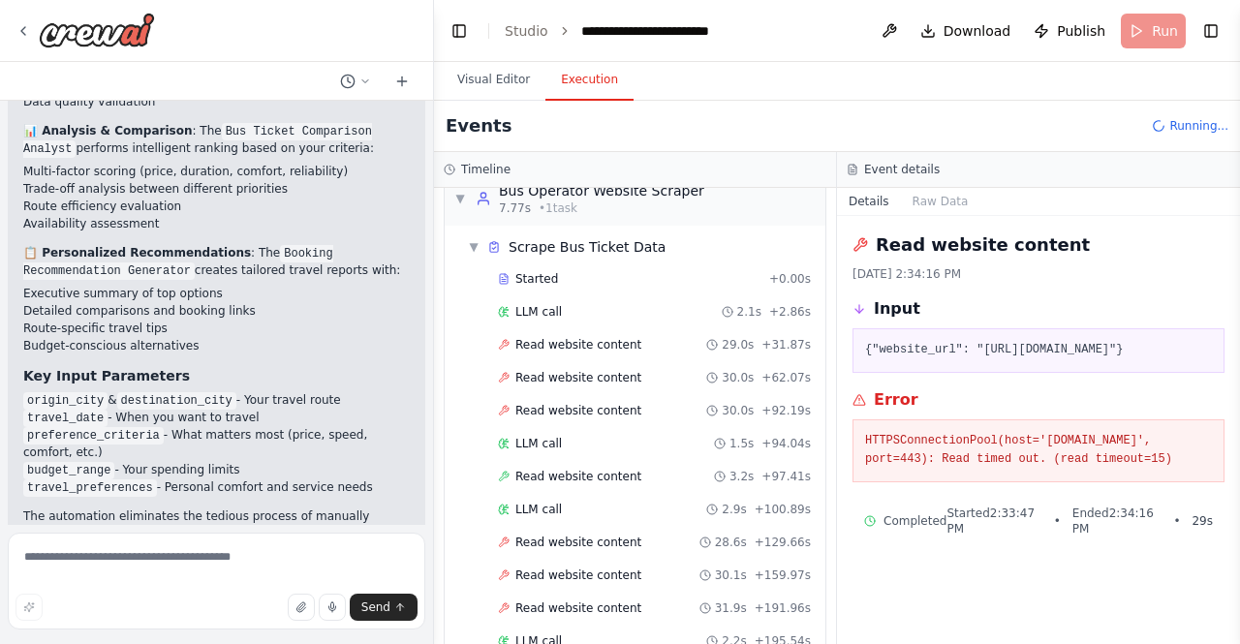
click at [574, 73] on button "Execution" at bounding box center [589, 80] width 88 height 41
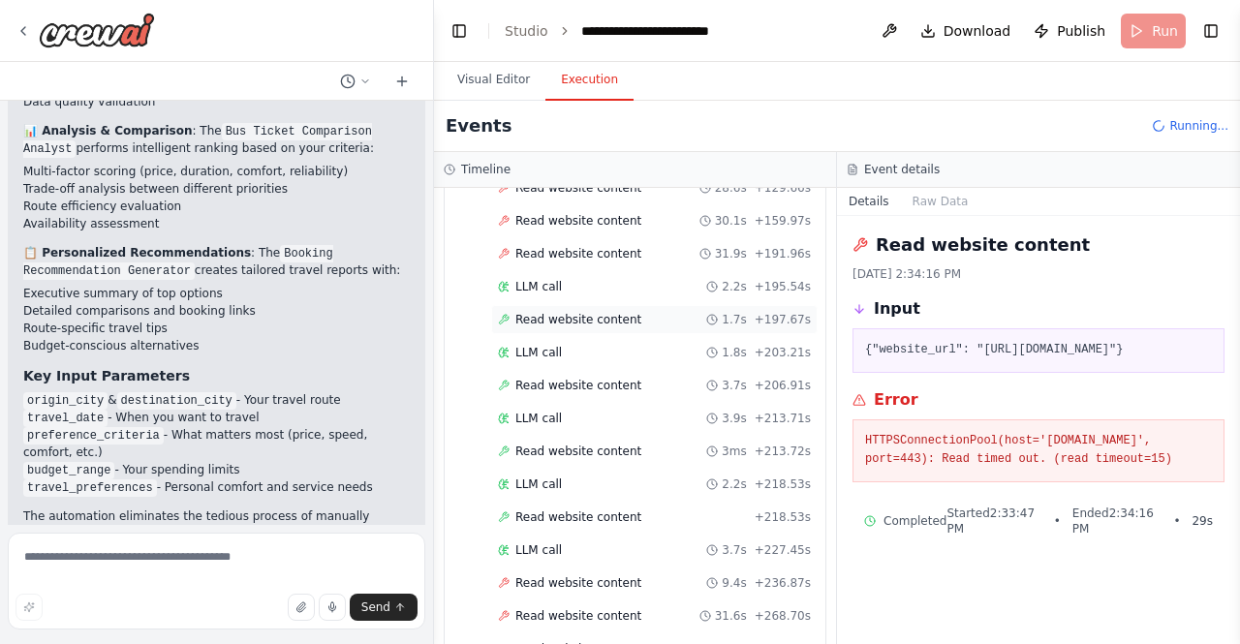
click at [632, 314] on div "Read website content 1.7s + 197.67s" at bounding box center [654, 319] width 313 height 15
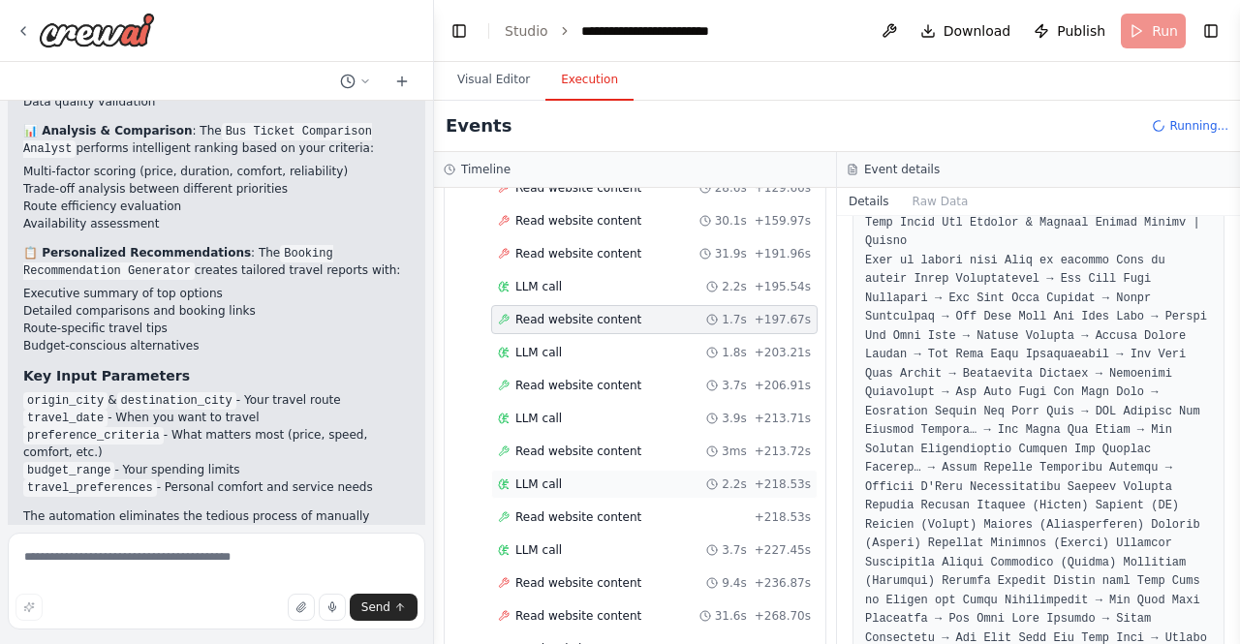
scroll to position [415, 0]
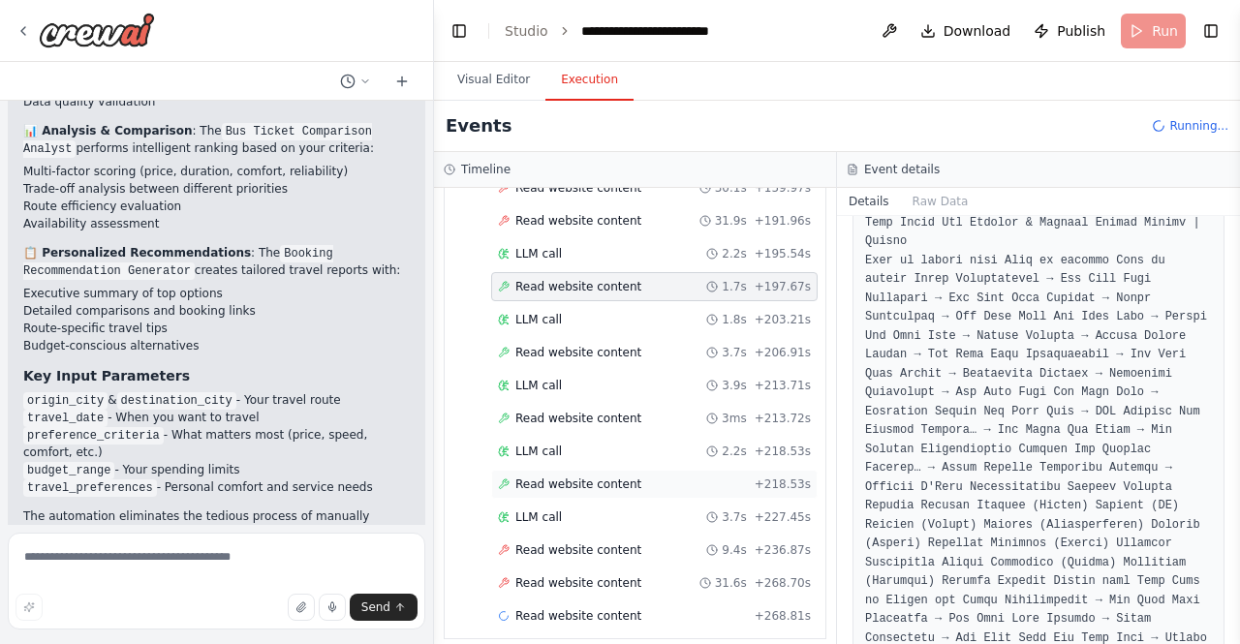
click at [604, 477] on span "Read website content" at bounding box center [578, 484] width 126 height 15
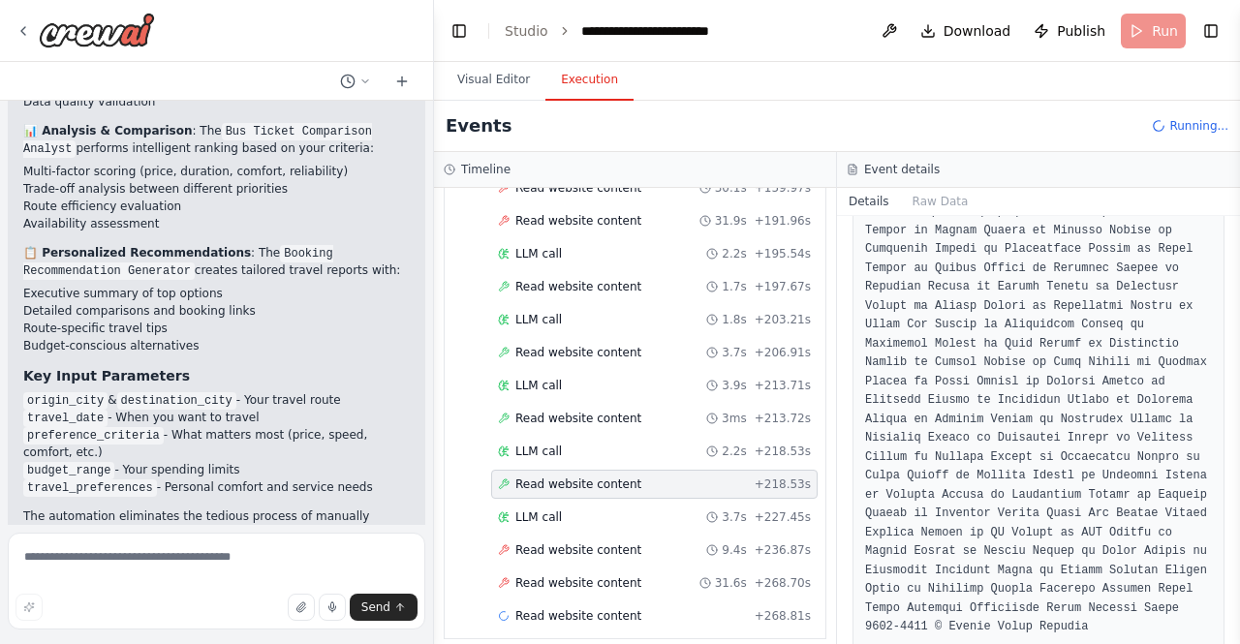
scroll to position [852, 0]
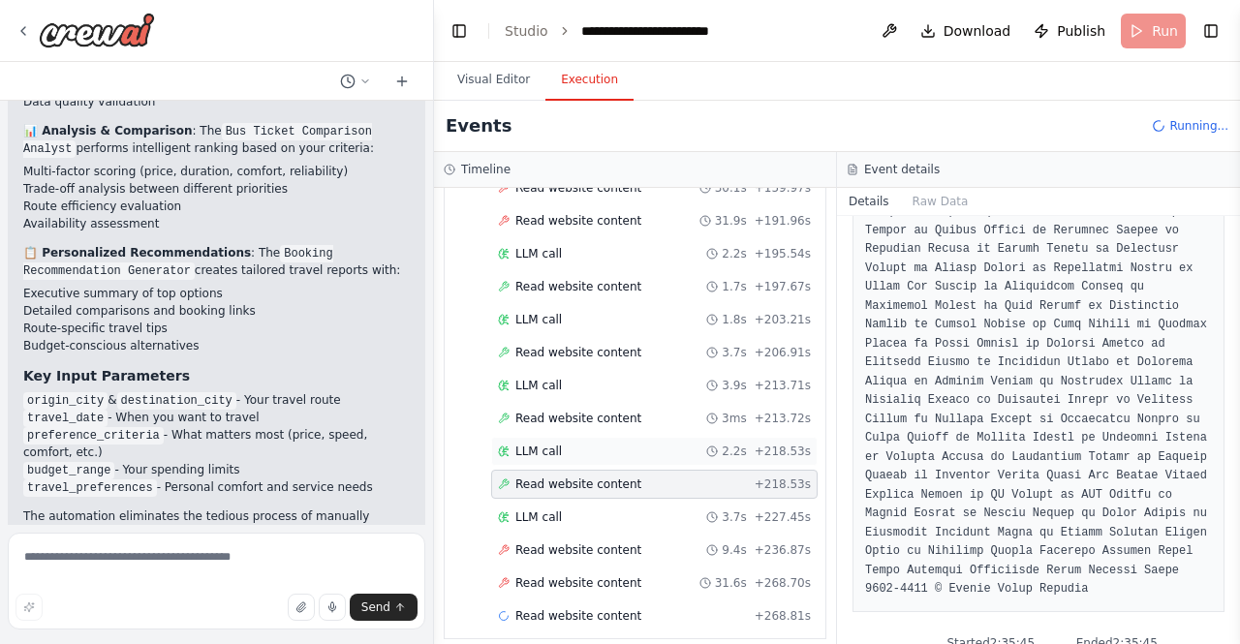
click at [655, 444] on div "LLM call 2.2s + 218.53s" at bounding box center [654, 451] width 313 height 15
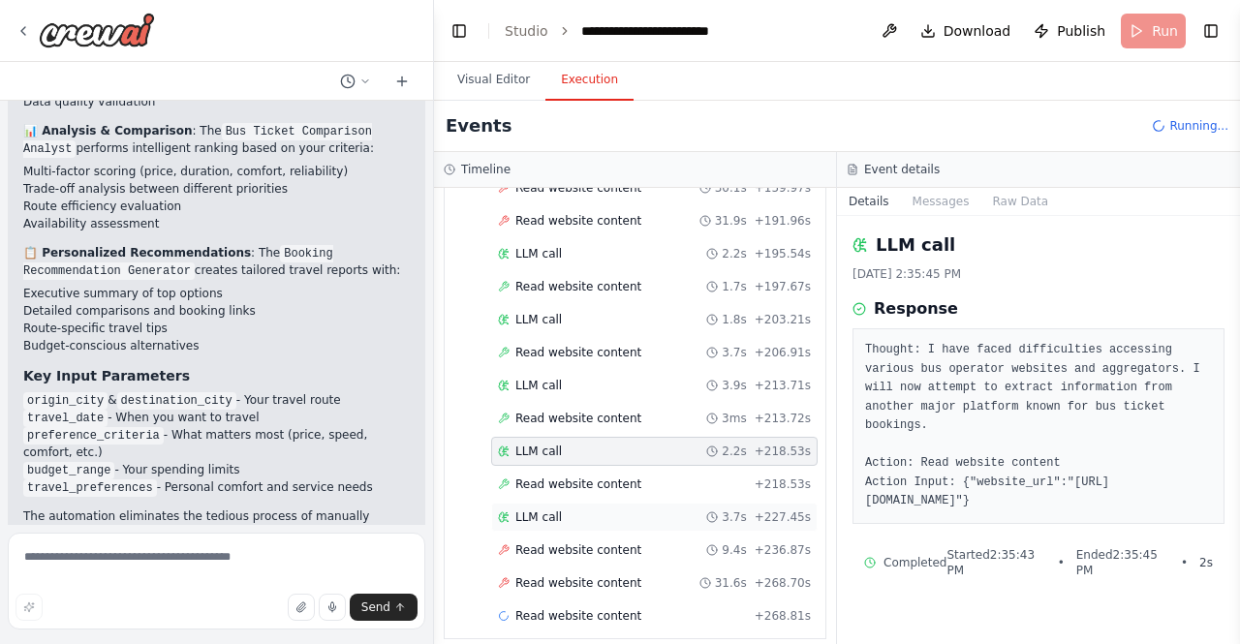
click at [630, 517] on div "LLM call 3.7s + 227.45s" at bounding box center [654, 517] width 326 height 29
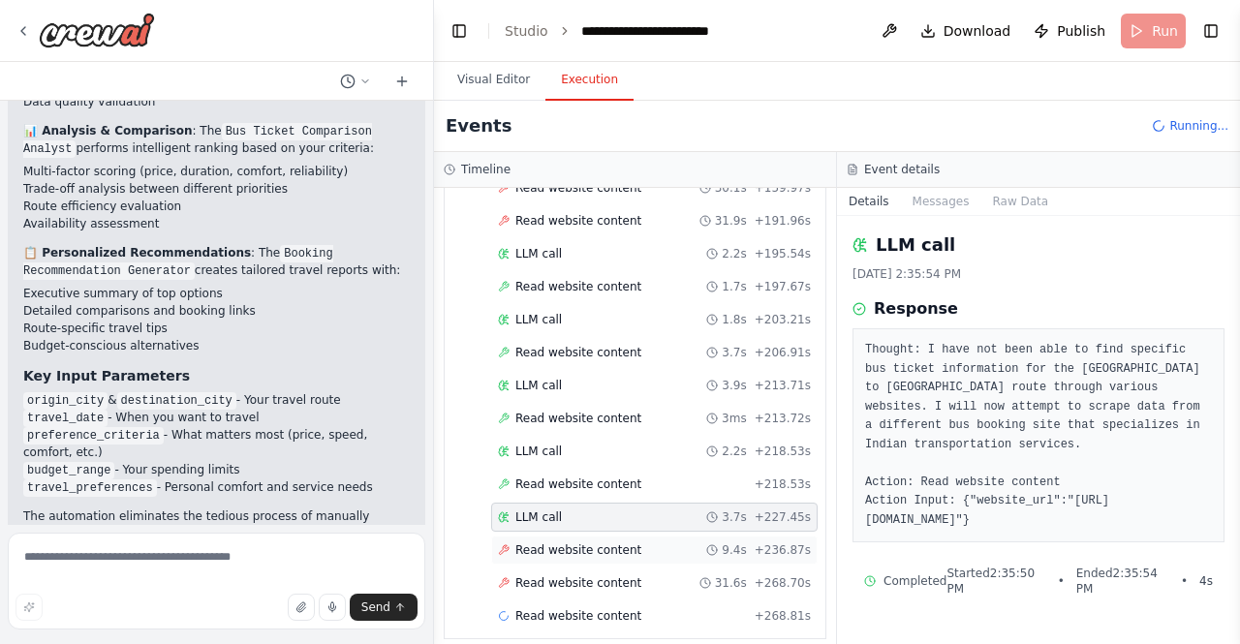
click at [622, 542] on span "Read website content" at bounding box center [578, 549] width 126 height 15
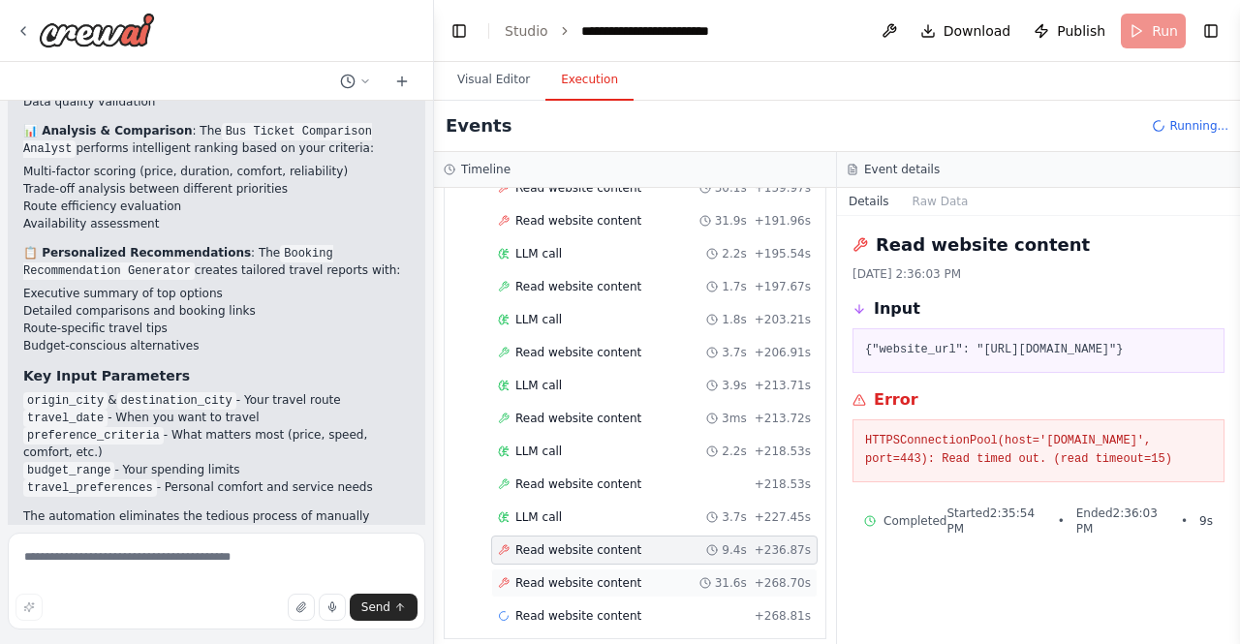
click at [619, 575] on span "Read website content" at bounding box center [578, 582] width 126 height 15
click at [645, 414] on div "Read website content 3ms + 213.72s" at bounding box center [654, 418] width 313 height 15
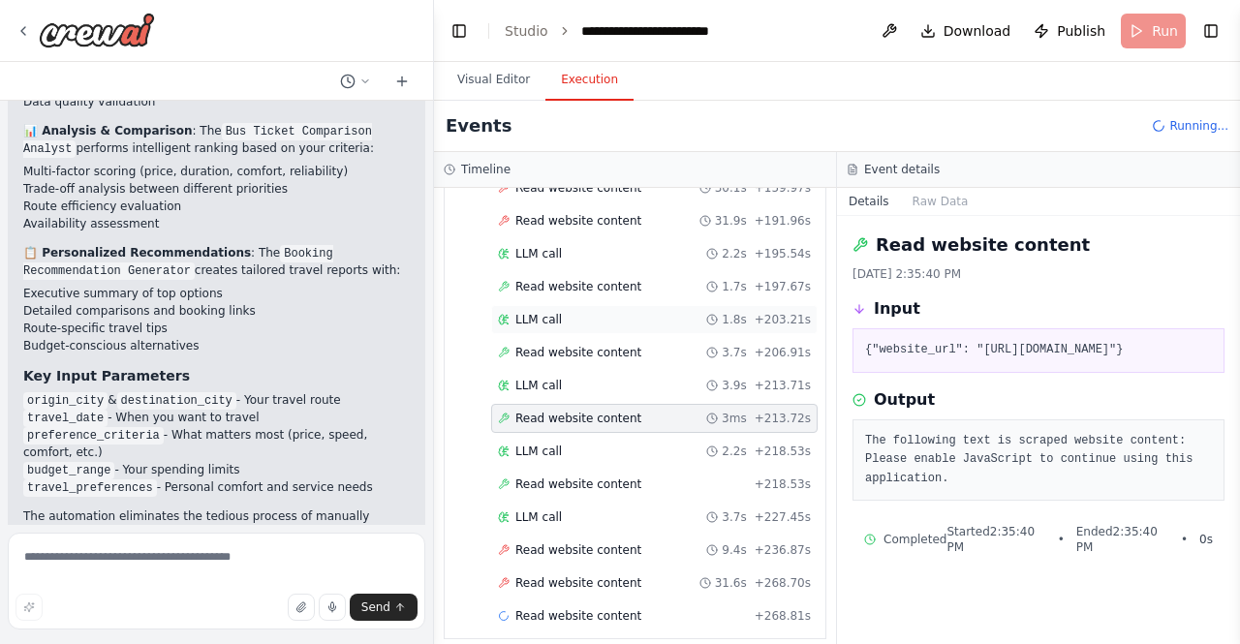
click at [684, 319] on div "LLM call 1.8s + 203.21s" at bounding box center [654, 319] width 326 height 29
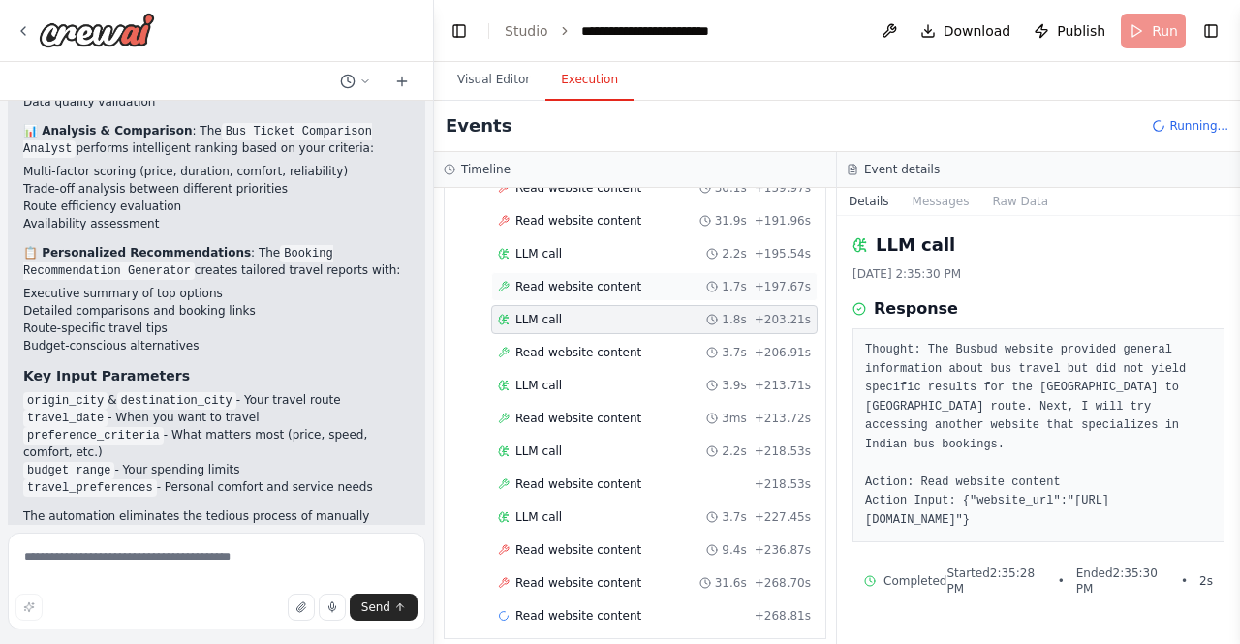
click at [673, 279] on div "Read website content 1.7s + 197.67s" at bounding box center [654, 286] width 313 height 15
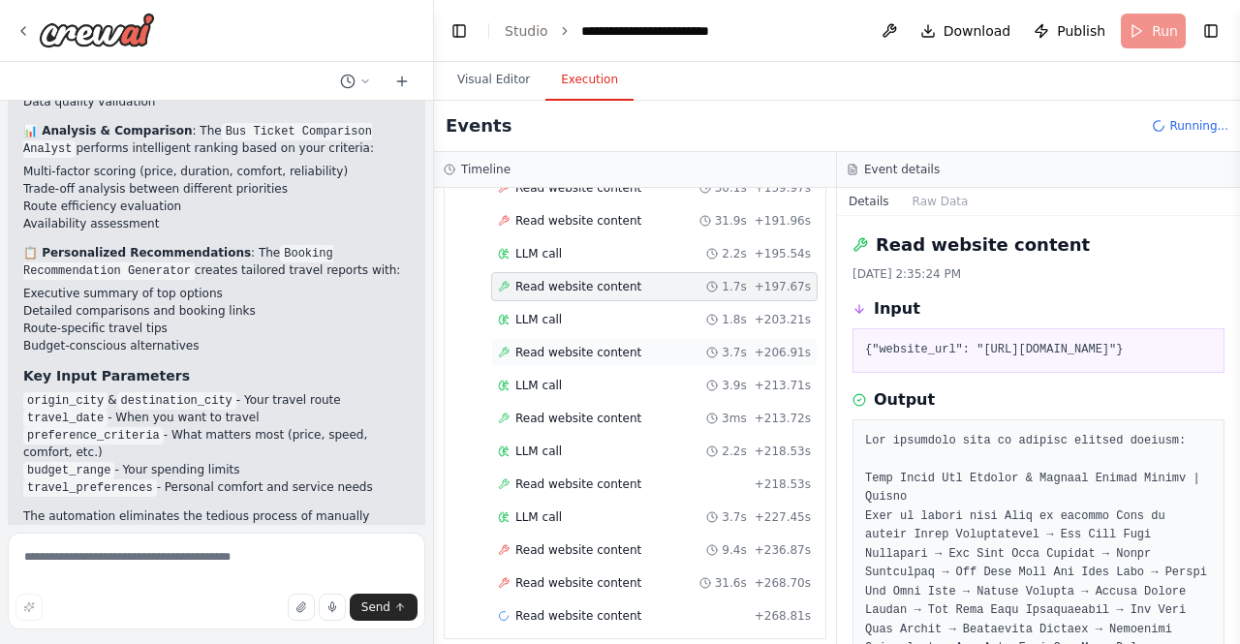
click at [640, 345] on div "Read website content 3.7s + 206.91s" at bounding box center [654, 352] width 313 height 15
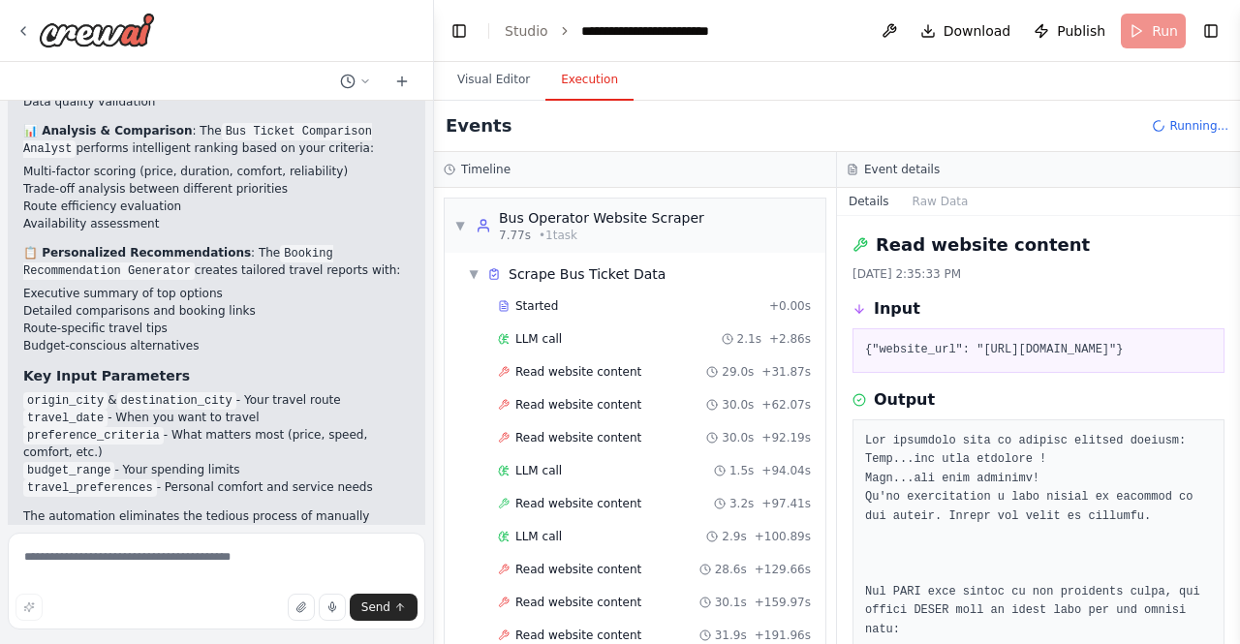
scroll to position [415, 0]
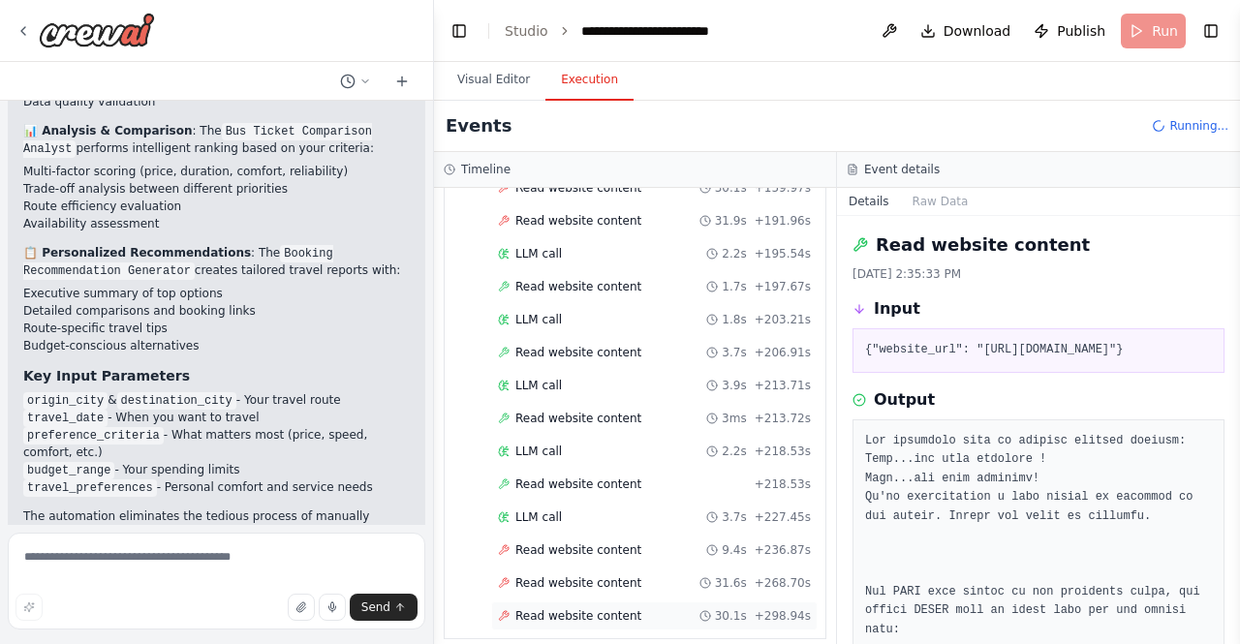
click at [593, 608] on span "Read website content" at bounding box center [578, 615] width 126 height 15
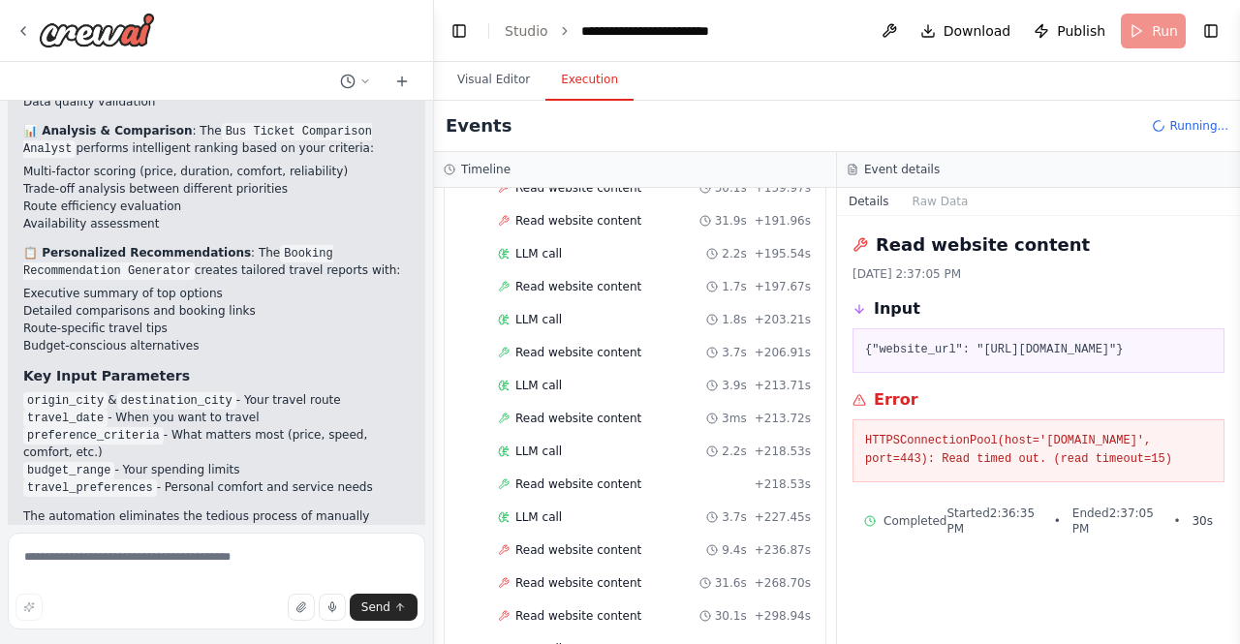
scroll to position [447, 0]
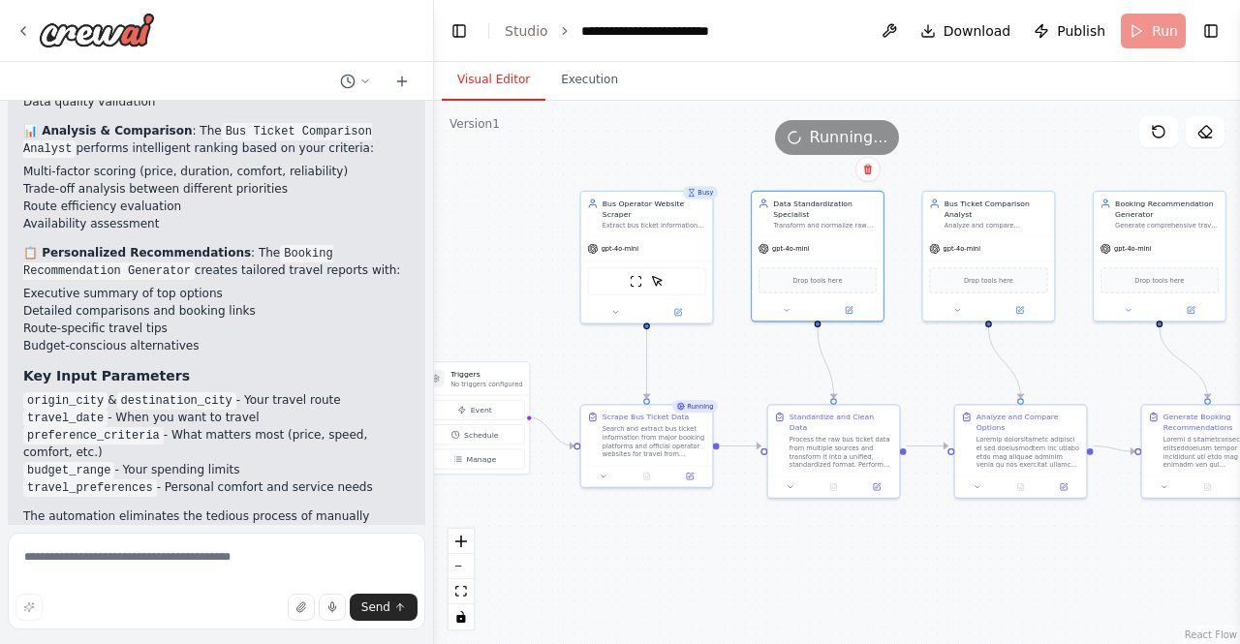
click at [508, 75] on button "Visual Editor" at bounding box center [494, 80] width 104 height 41
click at [568, 73] on button "Execution" at bounding box center [589, 80] width 88 height 41
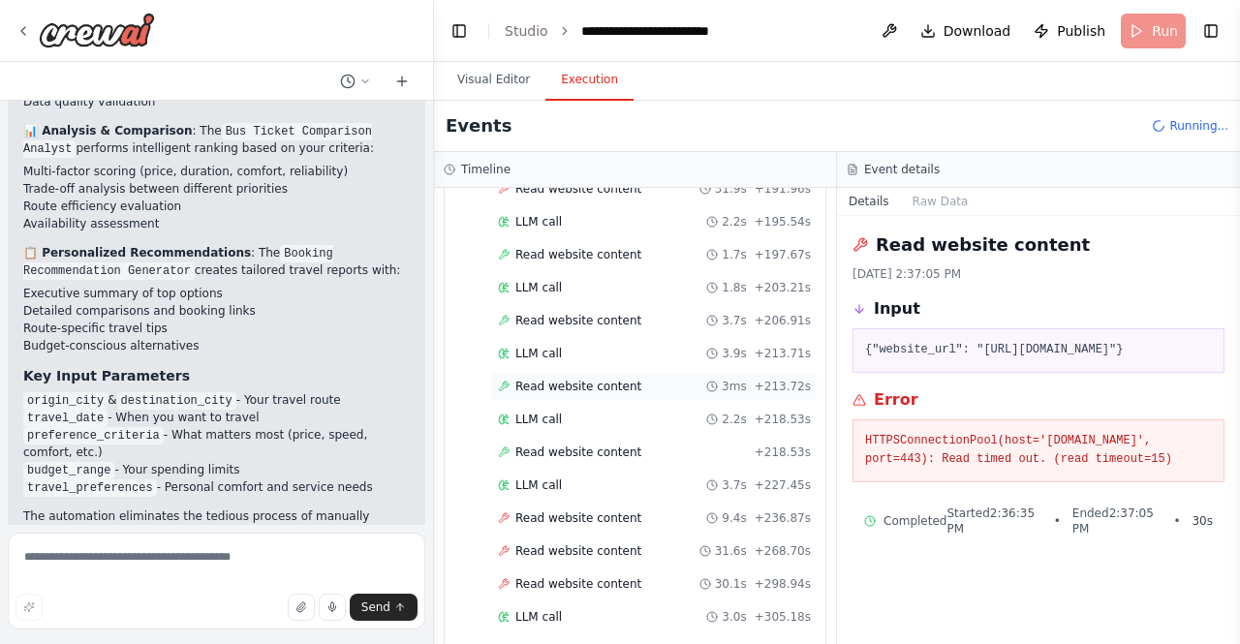
scroll to position [511, 0]
click at [635, 544] on div "LLM call 3.0s + 305.18s" at bounding box center [654, 551] width 313 height 15
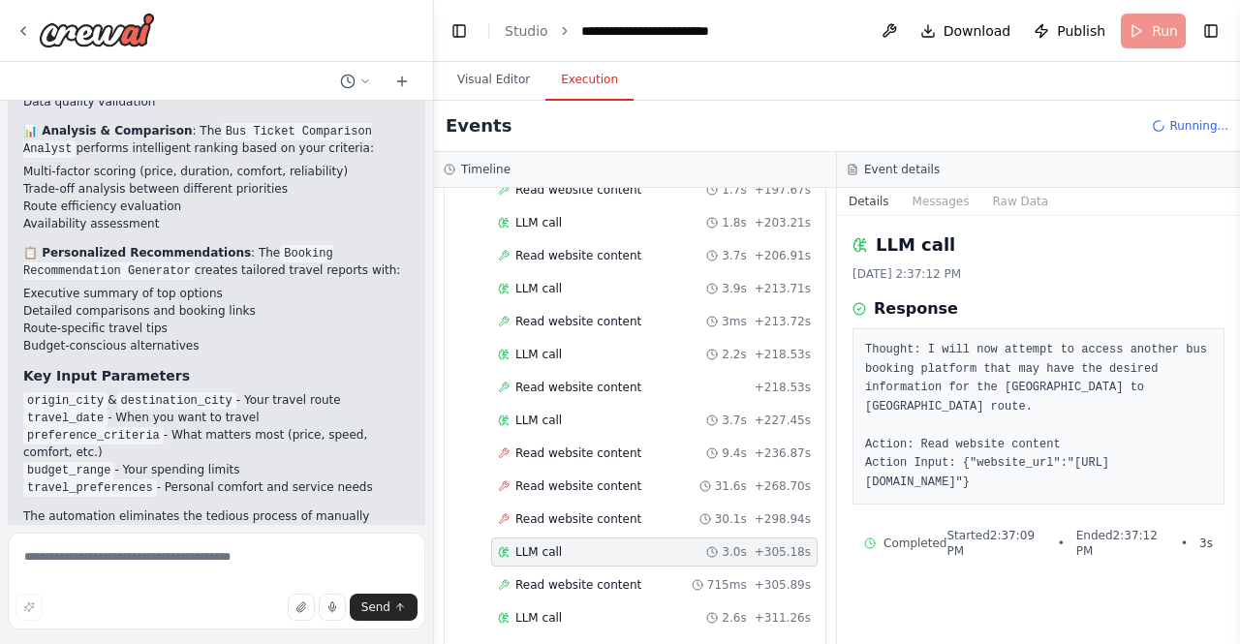
scroll to position [543, 0]
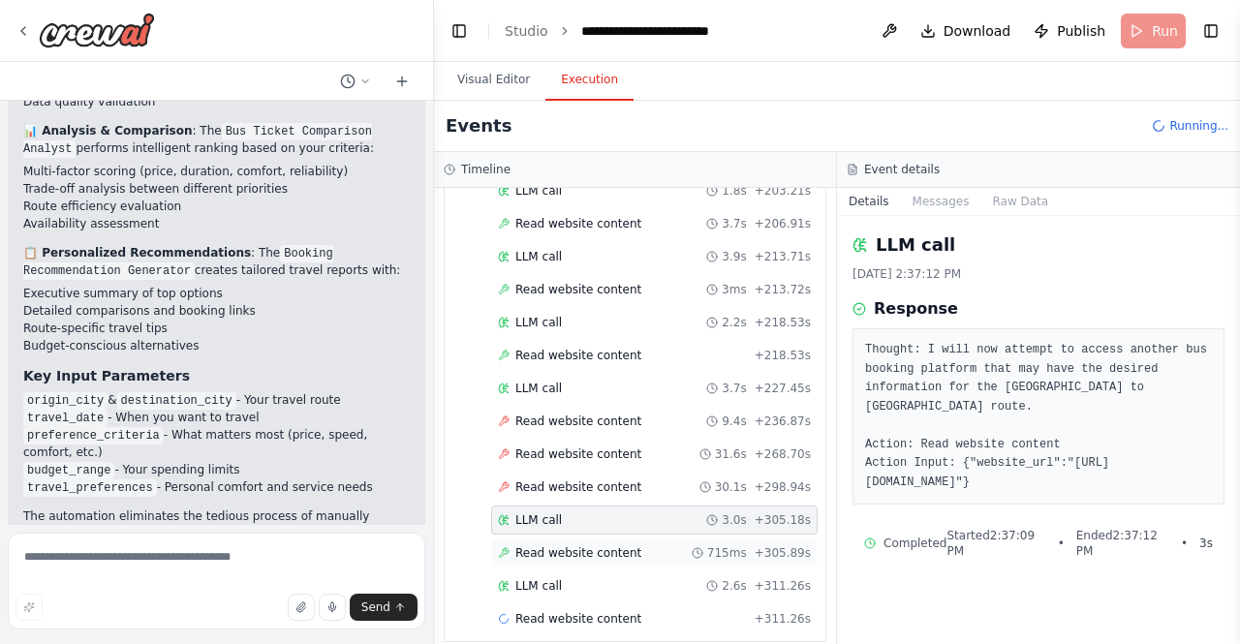
click at [623, 545] on span "Read website content" at bounding box center [578, 552] width 126 height 15
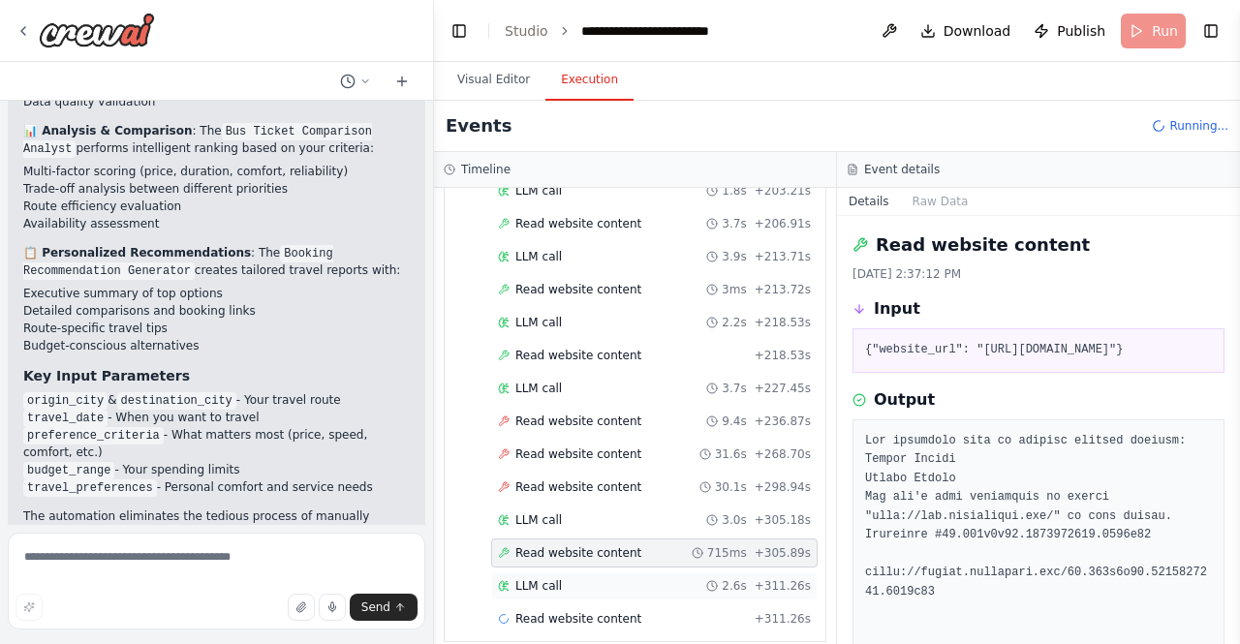
click at [606, 578] on div "LLM call 2.6s + 311.26s" at bounding box center [654, 585] width 313 height 15
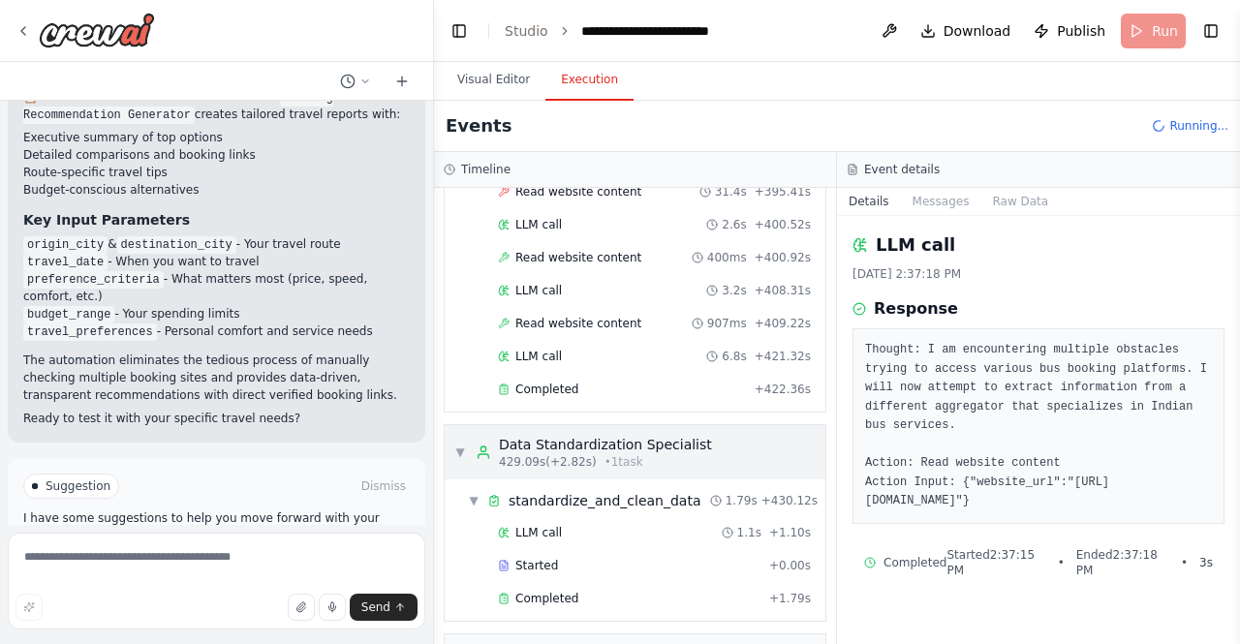
scroll to position [1157, 0]
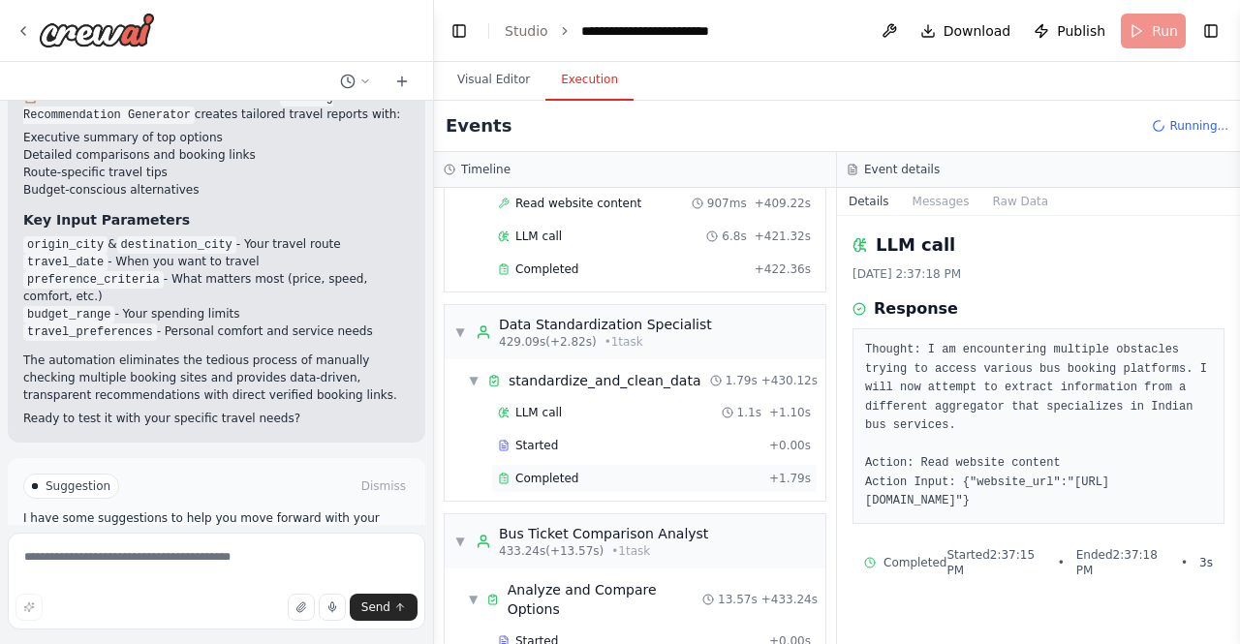
click at [573, 471] on div "Completed" at bounding box center [629, 478] width 263 height 15
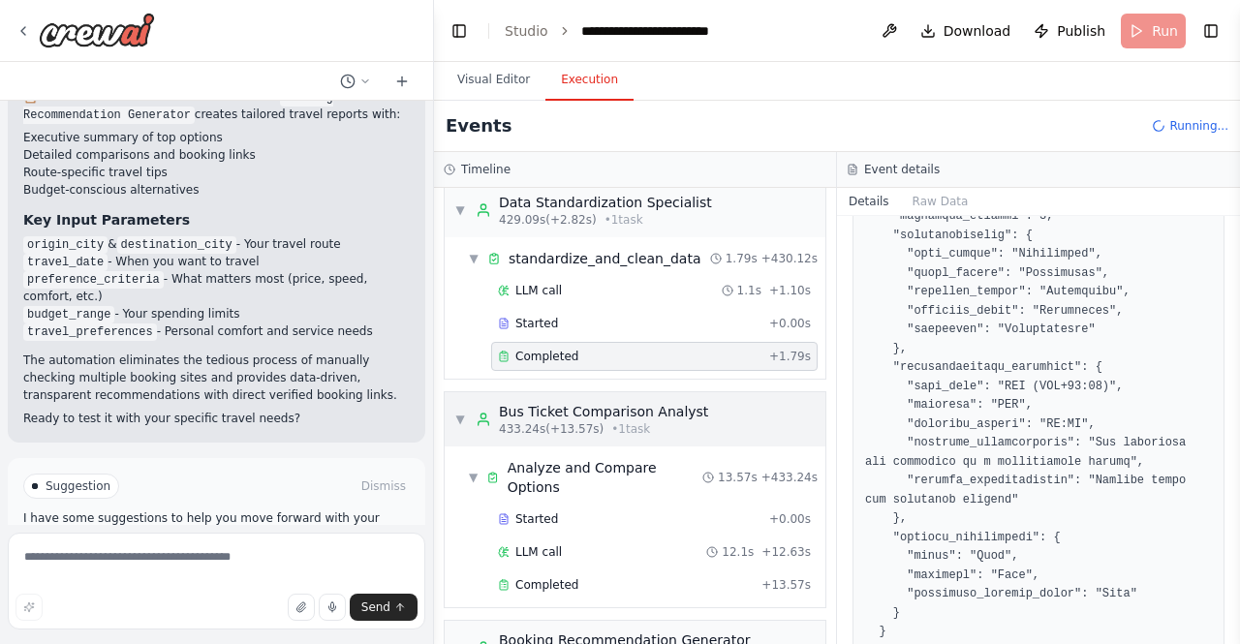
scroll to position [1281, 0]
click at [570, 542] on div "LLM call 12.1s + 12.63s" at bounding box center [654, 549] width 313 height 15
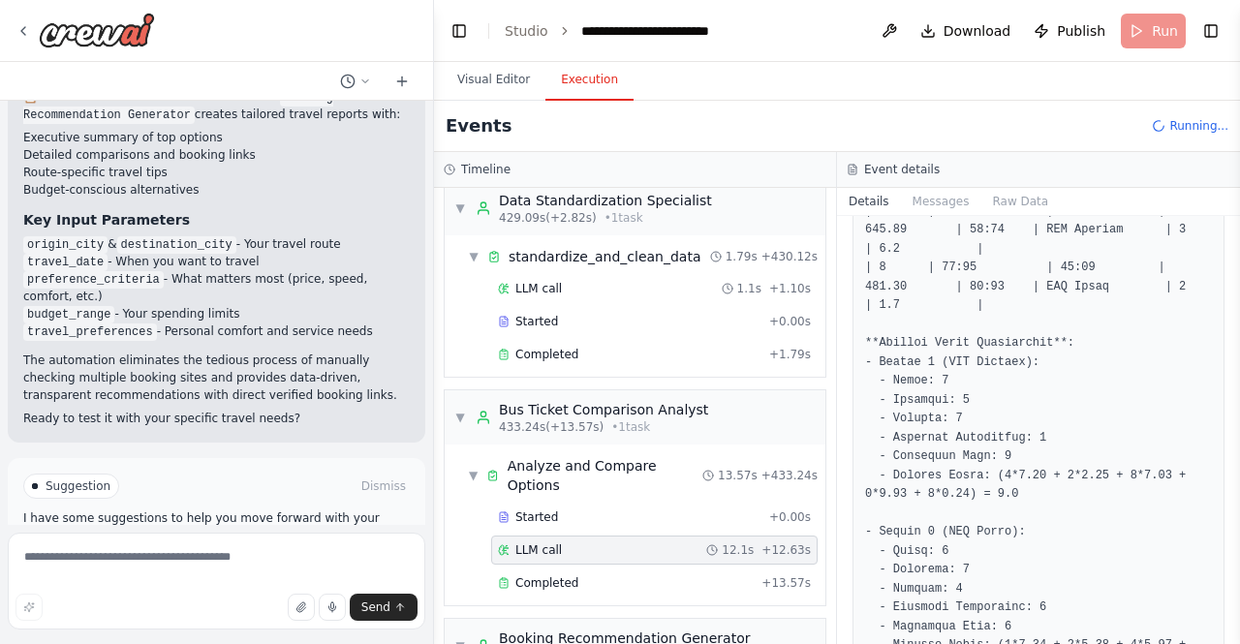
scroll to position [593, 0]
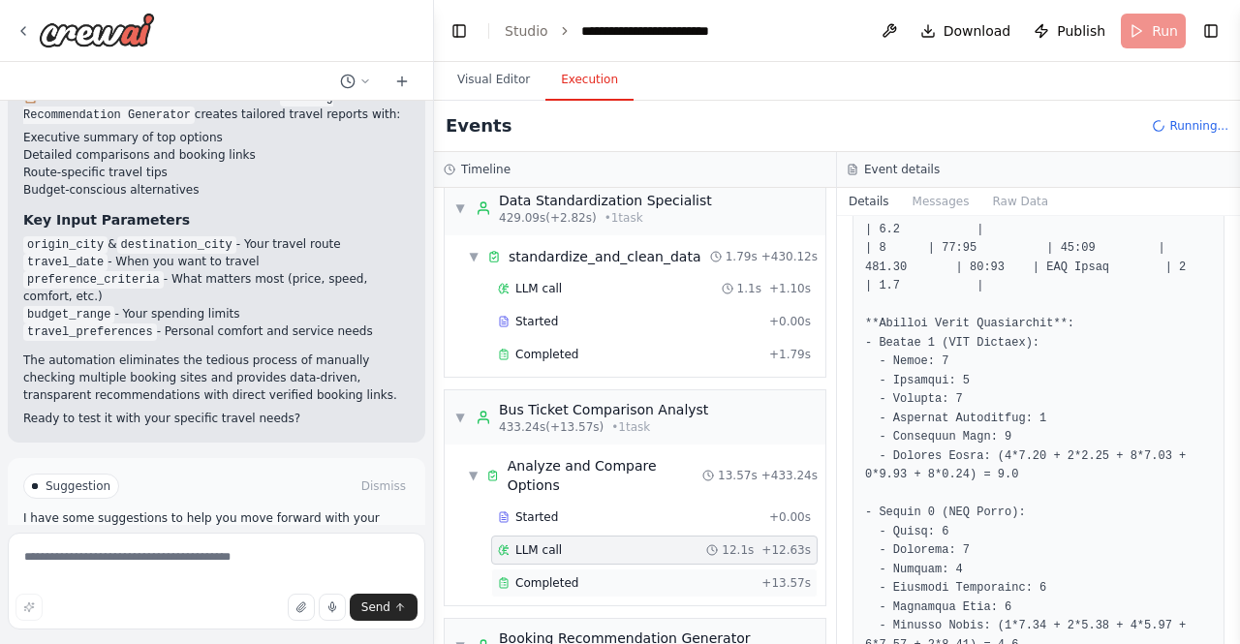
click at [625, 569] on div "Completed + 13.57s" at bounding box center [654, 583] width 326 height 29
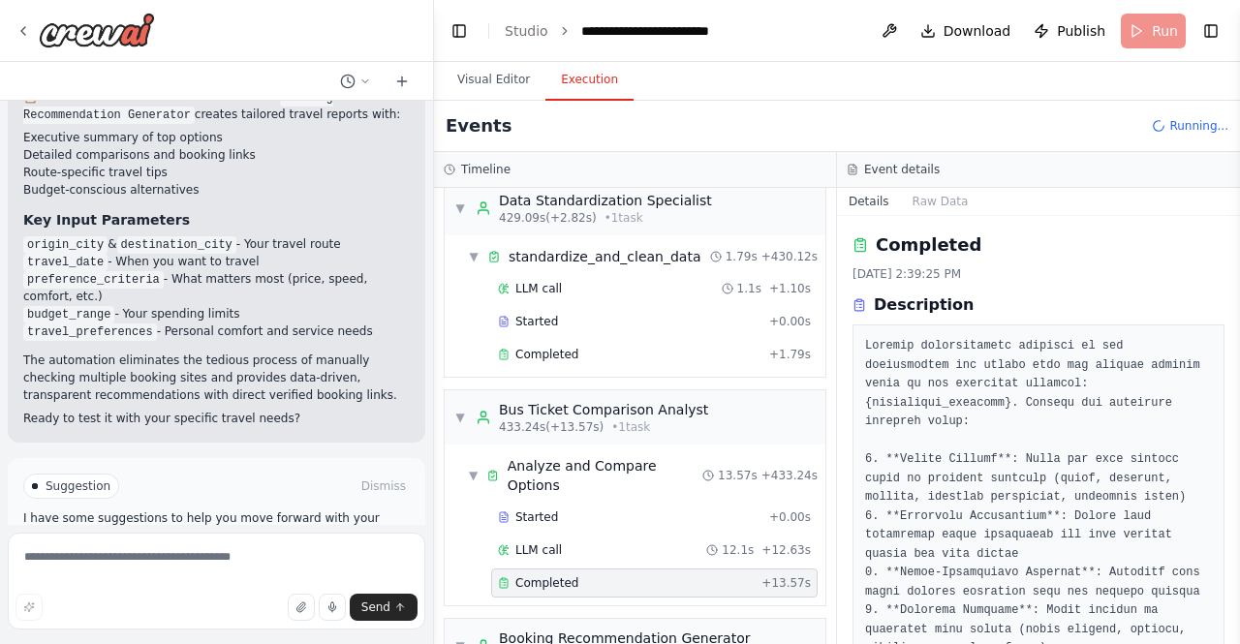
scroll to position [1441, 0]
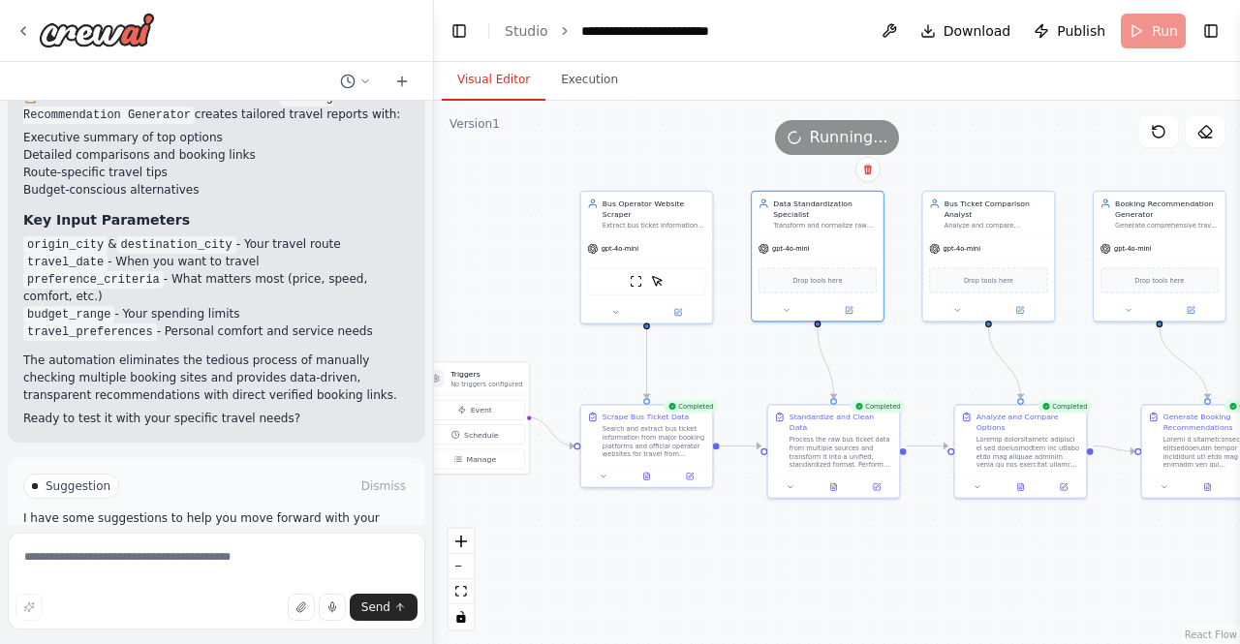
click at [489, 75] on button "Visual Editor" at bounding box center [494, 80] width 104 height 41
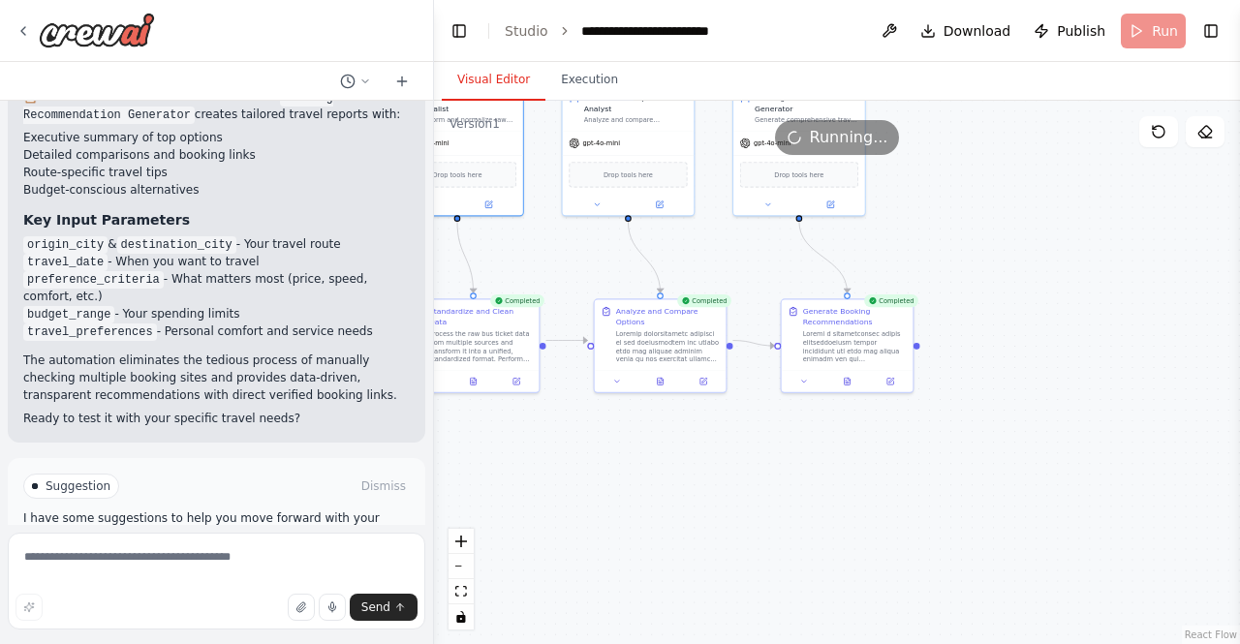
drag, startPoint x: 781, startPoint y: 534, endPoint x: 420, endPoint y: 428, distance: 375.5
click at [420, 428] on div "The Bus Ticket Booking Analyst is an AI-powered automation that simplifies bus …" at bounding box center [620, 322] width 1240 height 644
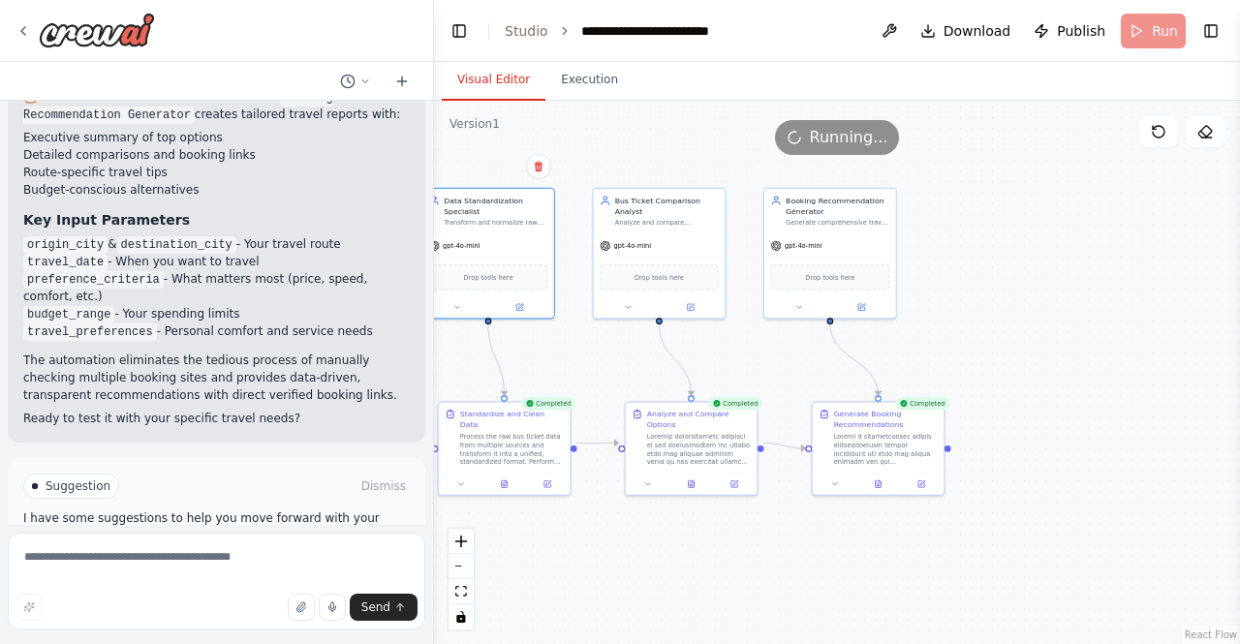
drag, startPoint x: 723, startPoint y: 483, endPoint x: 851, endPoint y: 561, distance: 150.3
click at [851, 561] on div ".deletable-edge-delete-btn { width: 20px; height: 20px; border: 0px solid #ffff…" at bounding box center [837, 372] width 806 height 543
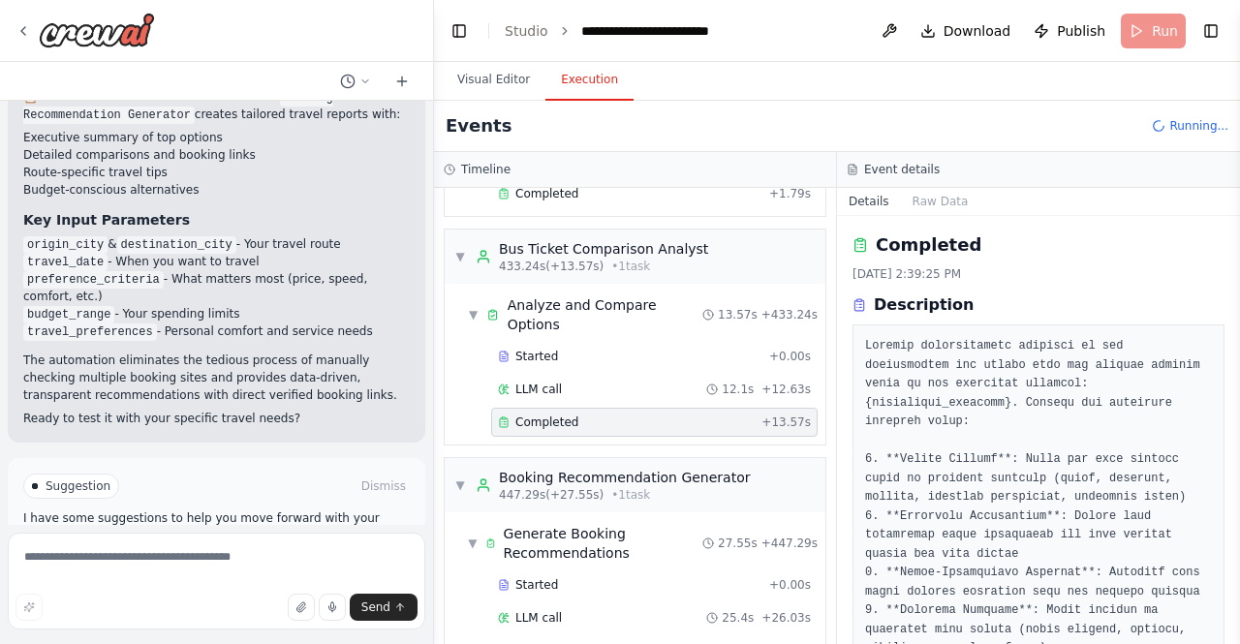
click at [573, 90] on button "Execution" at bounding box center [589, 80] width 88 height 41
click at [682, 643] on div "Completed" at bounding box center [626, 650] width 256 height 15
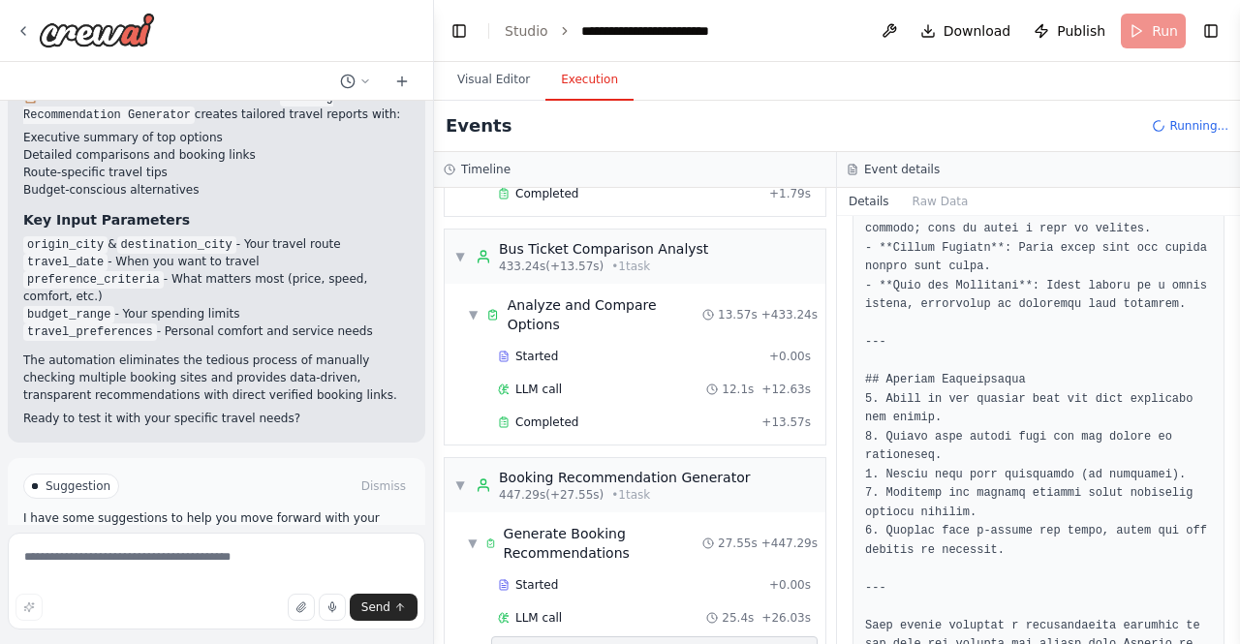
scroll to position [3092, 0]
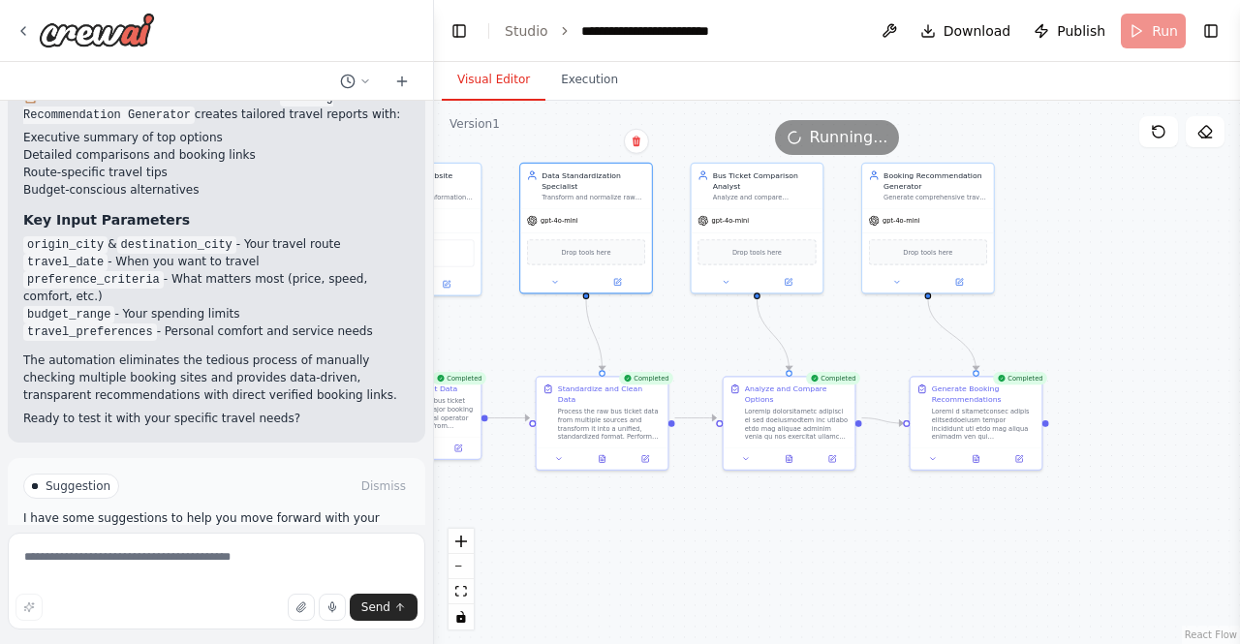
click at [502, 90] on button "Visual Editor" at bounding box center [494, 80] width 104 height 41
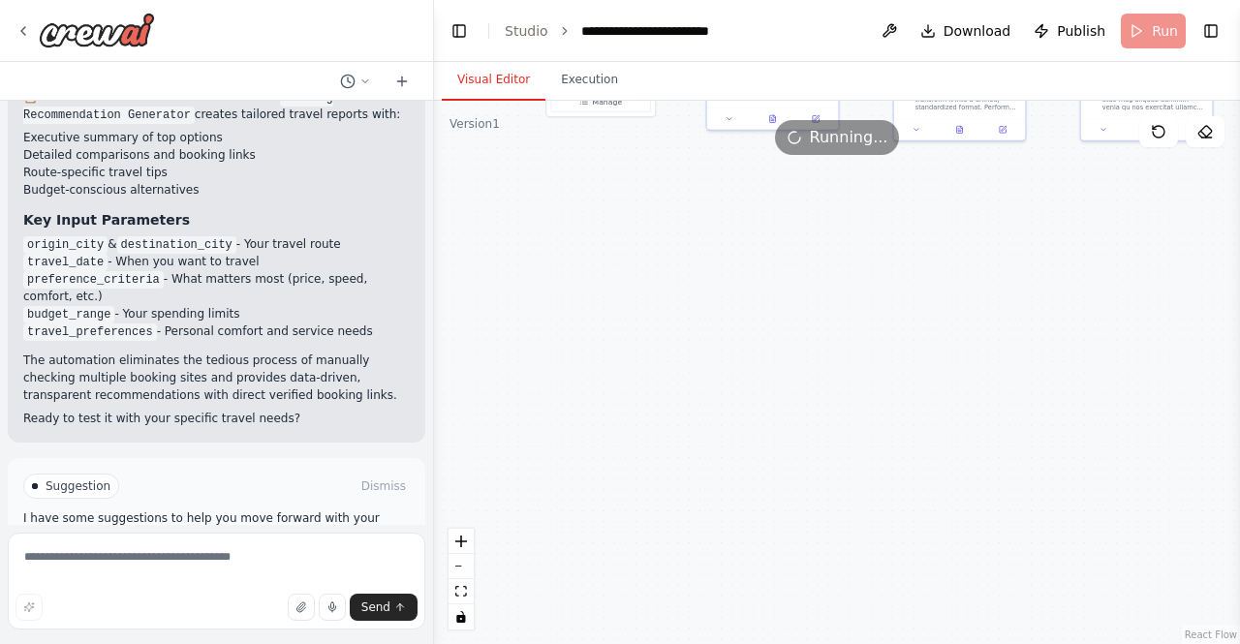
drag, startPoint x: 777, startPoint y: 485, endPoint x: 1208, endPoint y: 286, distance: 475.0
click at [1208, 286] on div ".deletable-edge-delete-btn { width: 20px; height: 20px; border: 0px solid #ffff…" at bounding box center [837, 372] width 806 height 543
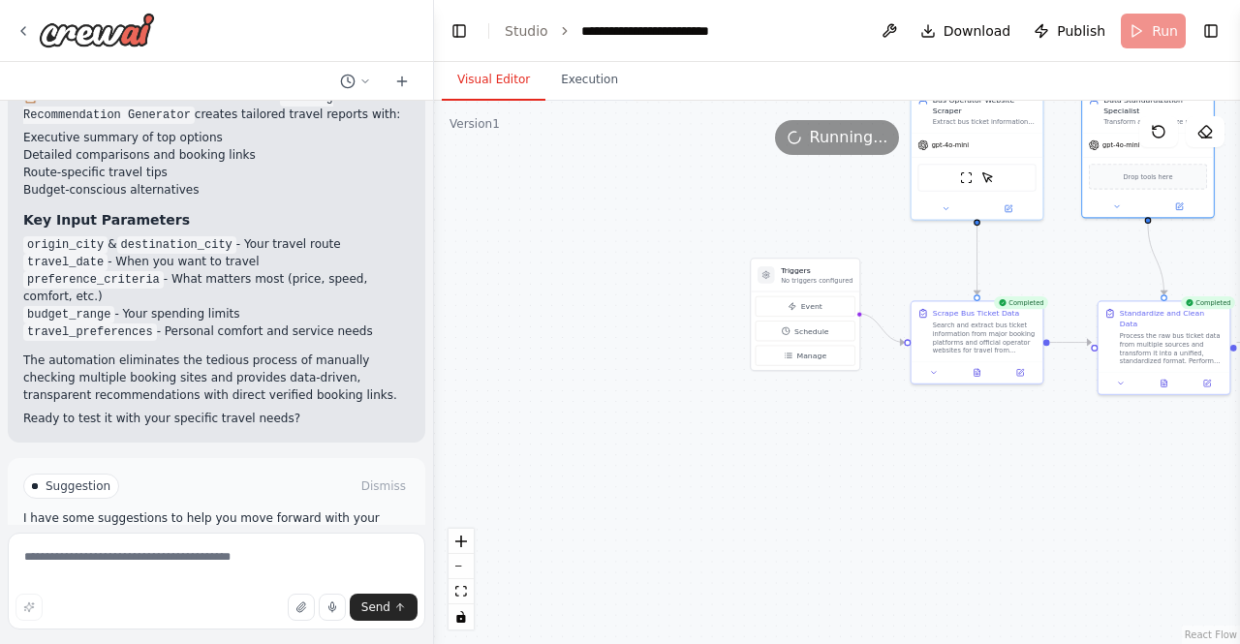
drag, startPoint x: 856, startPoint y: 385, endPoint x: 987, endPoint y: 509, distance: 180.2
click at [987, 509] on div ".deletable-edge-delete-btn { width: 20px; height: 20px; border: 0px solid #ffff…" at bounding box center [837, 372] width 806 height 543
click at [807, 362] on button "Manage" at bounding box center [806, 356] width 100 height 20
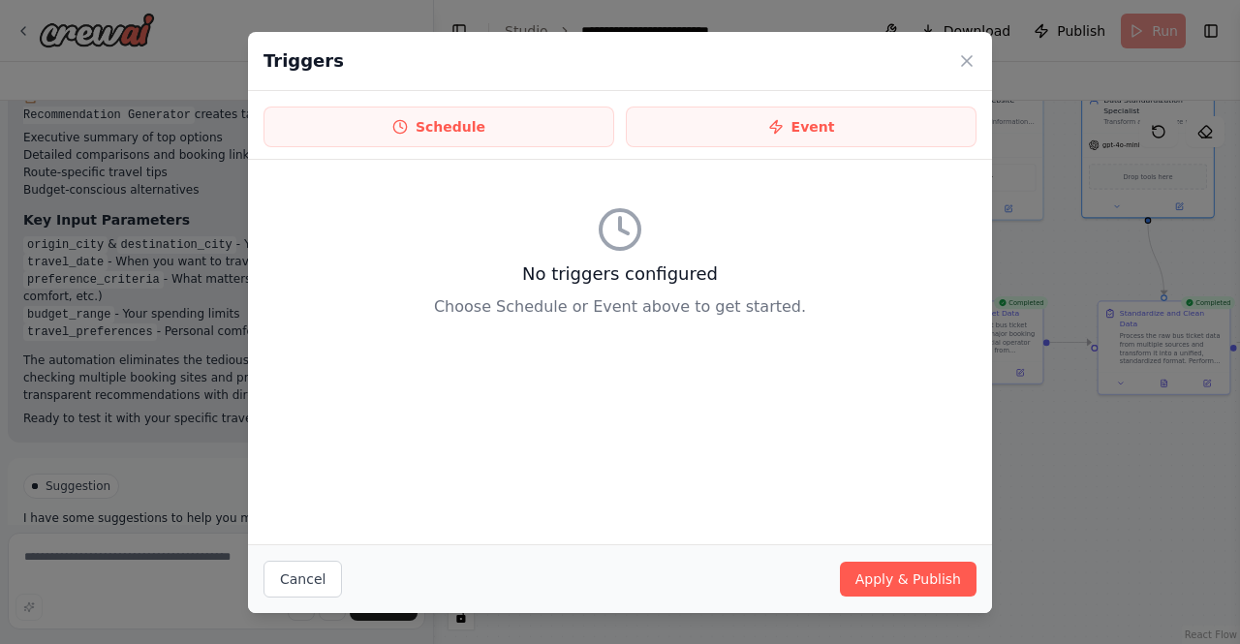
click at [954, 59] on div "Triggers" at bounding box center [620, 61] width 744 height 59
click at [958, 59] on icon at bounding box center [966, 60] width 19 height 19
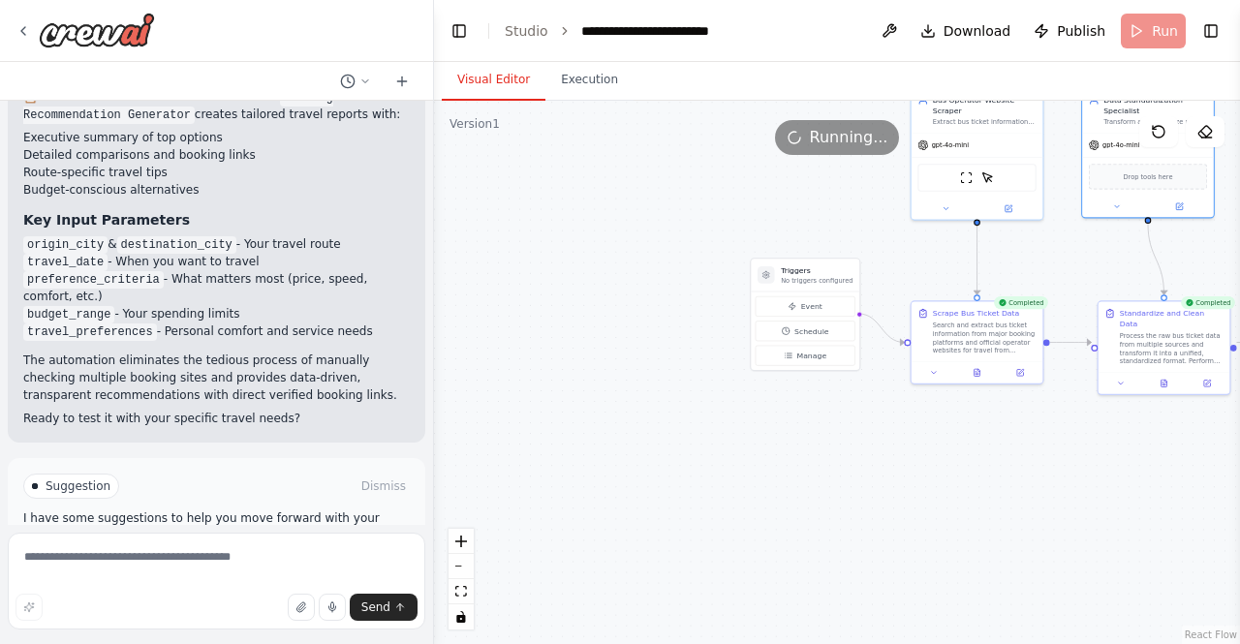
click at [308, 553] on button "Improve automation" at bounding box center [216, 568] width 387 height 31
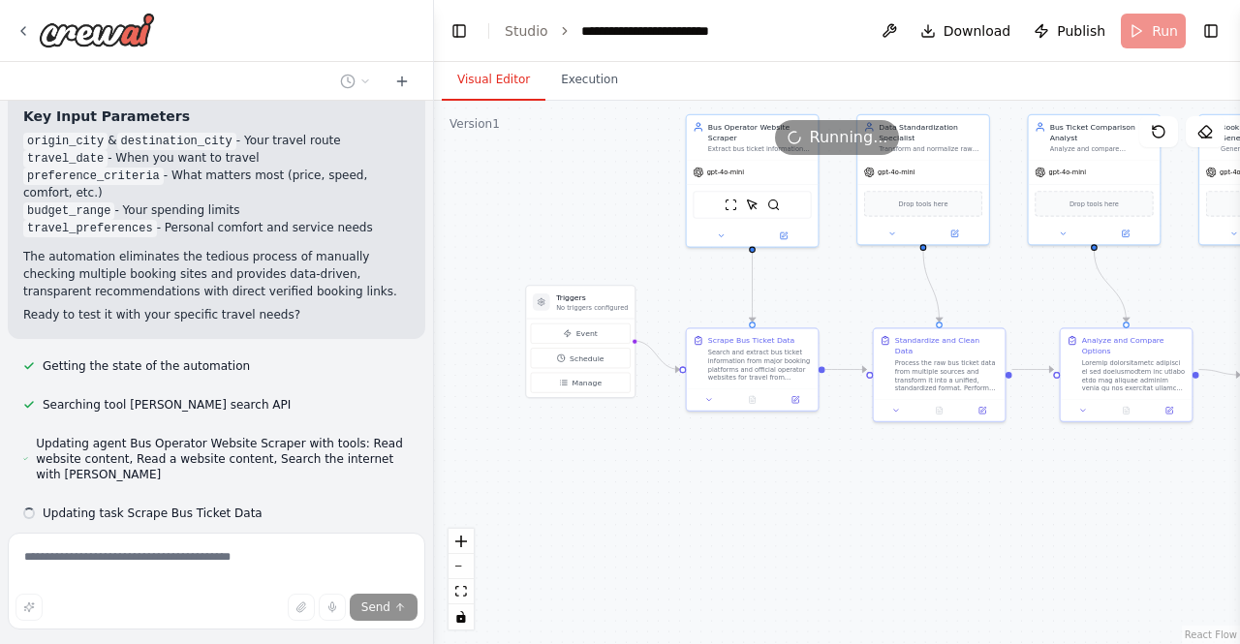
scroll to position [2558, 0]
drag, startPoint x: 732, startPoint y: 495, endPoint x: 508, endPoint y: 522, distance: 226.4
click at [508, 522] on div ".deletable-edge-delete-btn { width: 20px; height: 20px; border: 0px solid #ffff…" at bounding box center [837, 372] width 806 height 543
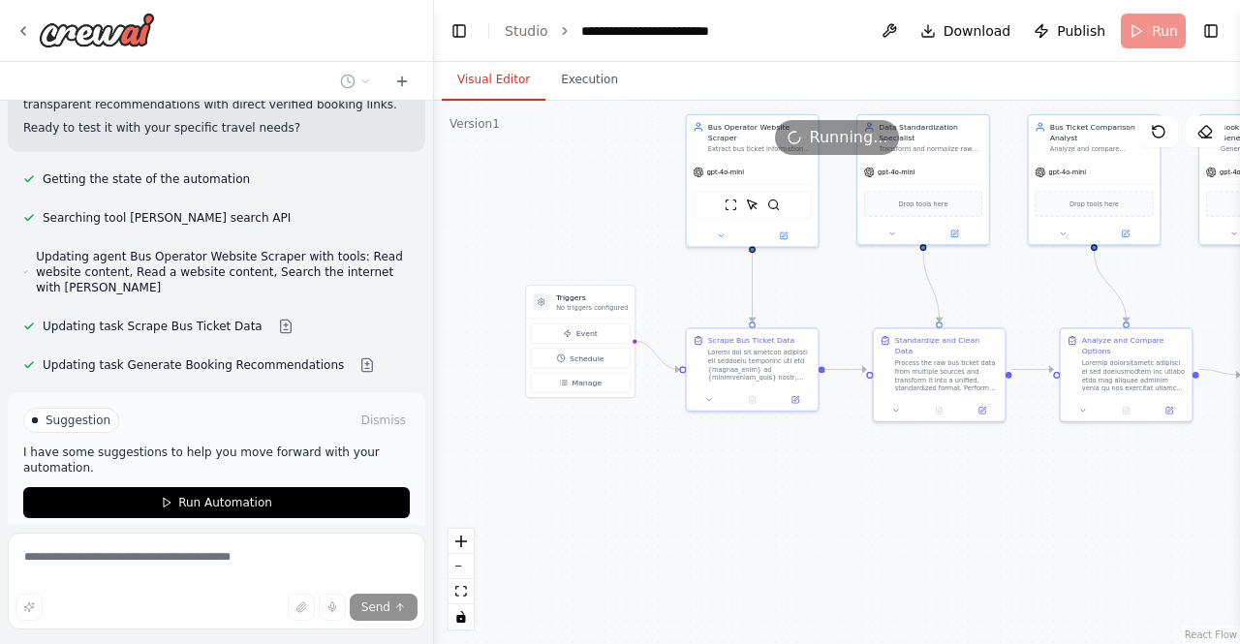
scroll to position [2753, 0]
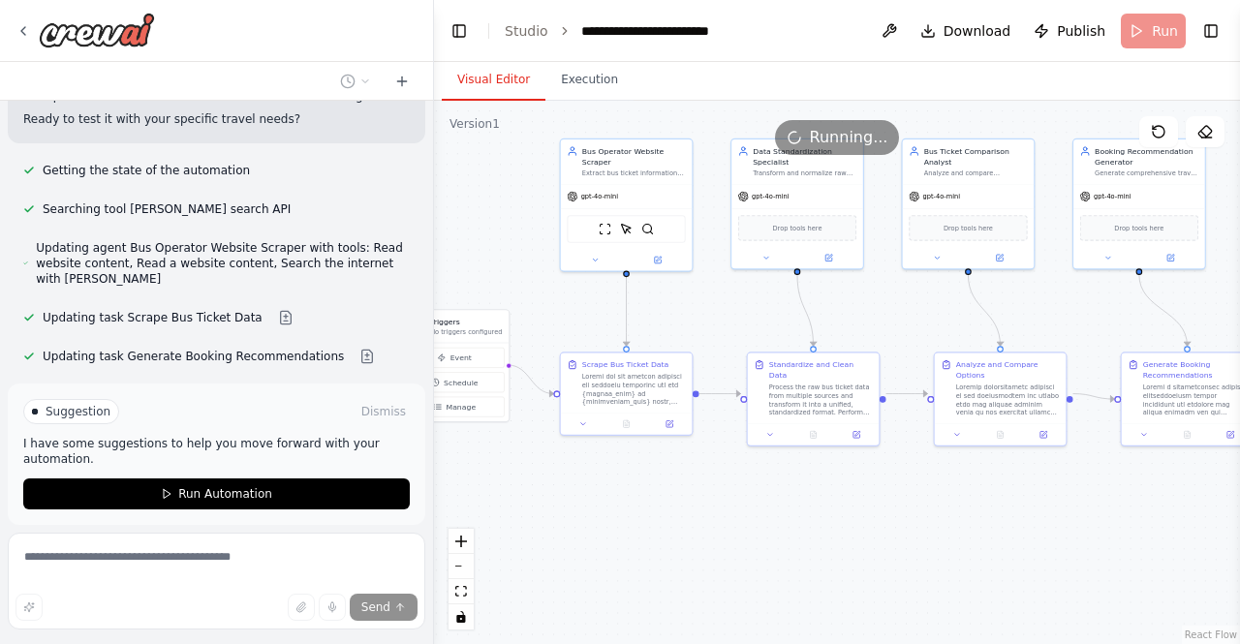
drag, startPoint x: 552, startPoint y: 428, endPoint x: 426, endPoint y: 452, distance: 128.2
click at [426, 452] on div "The Bus Ticket Booking Analyst is an AI-powered automation that simplifies bus …" at bounding box center [620, 322] width 1240 height 644
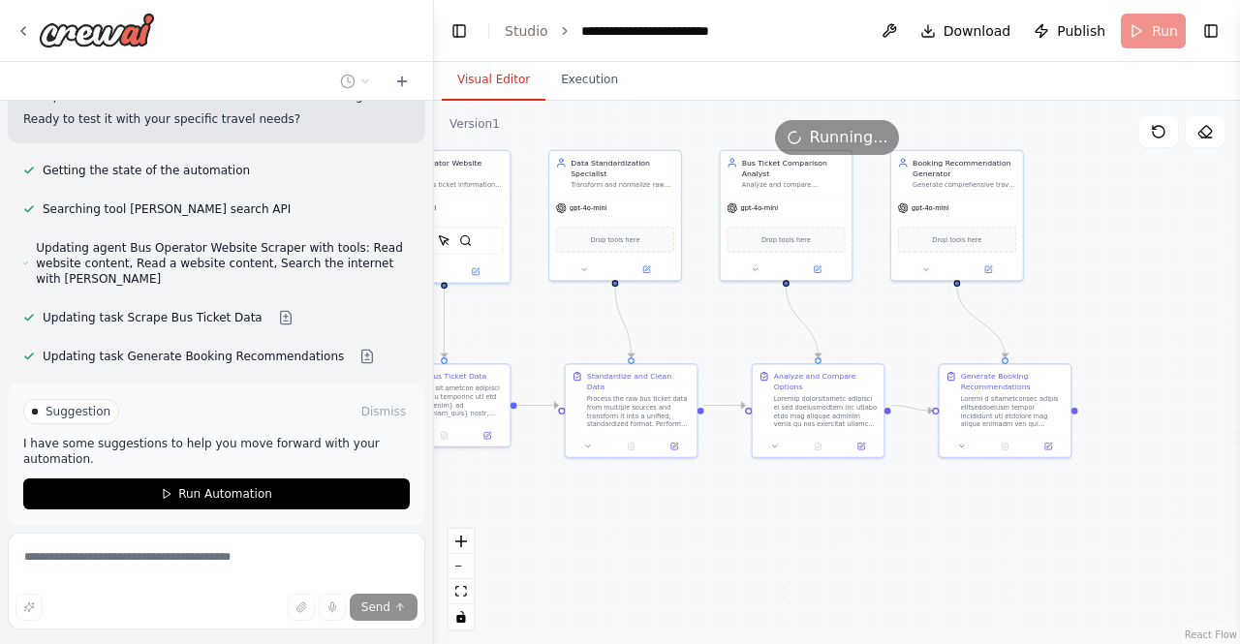
drag, startPoint x: 670, startPoint y: 495, endPoint x: 468, endPoint y: 507, distance: 202.8
click at [468, 507] on div ".deletable-edge-delete-btn { width: 20px; height: 20px; border: 0px solid #ffff…" at bounding box center [837, 372] width 806 height 543
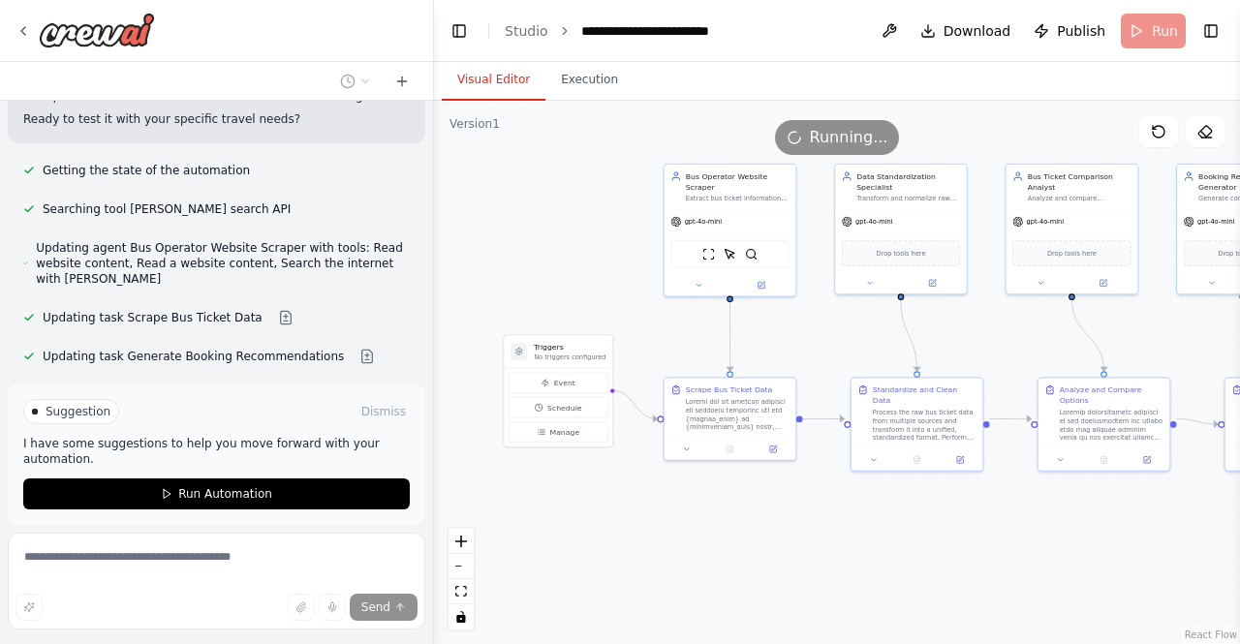
drag, startPoint x: 810, startPoint y: 523, endPoint x: 1116, endPoint y: 537, distance: 306.4
click at [1116, 537] on div ".deletable-edge-delete-btn { width: 20px; height: 20px; border: 0px solid #ffff…" at bounding box center [837, 372] width 806 height 543
click at [849, 137] on span "Running..." at bounding box center [849, 137] width 78 height 23
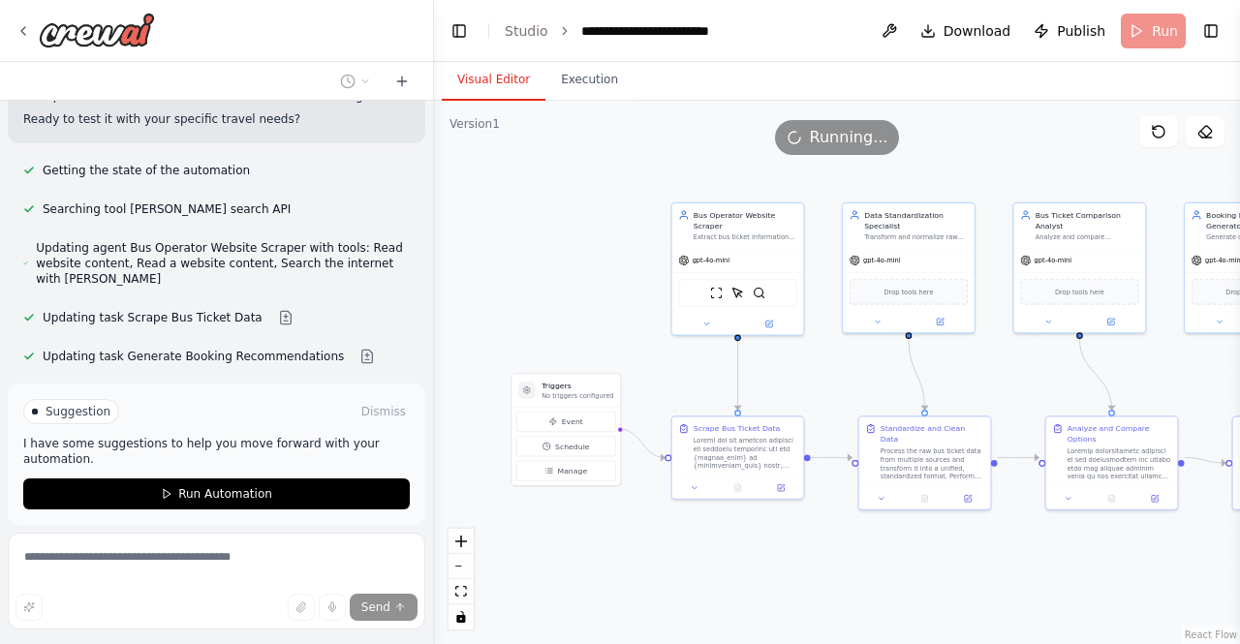
drag, startPoint x: 564, startPoint y: 181, endPoint x: 572, endPoint y: 222, distance: 41.4
click at [572, 222] on div ".deletable-edge-delete-btn { width: 20px; height: 20px; border: 0px solid #ffff…" at bounding box center [837, 372] width 806 height 543
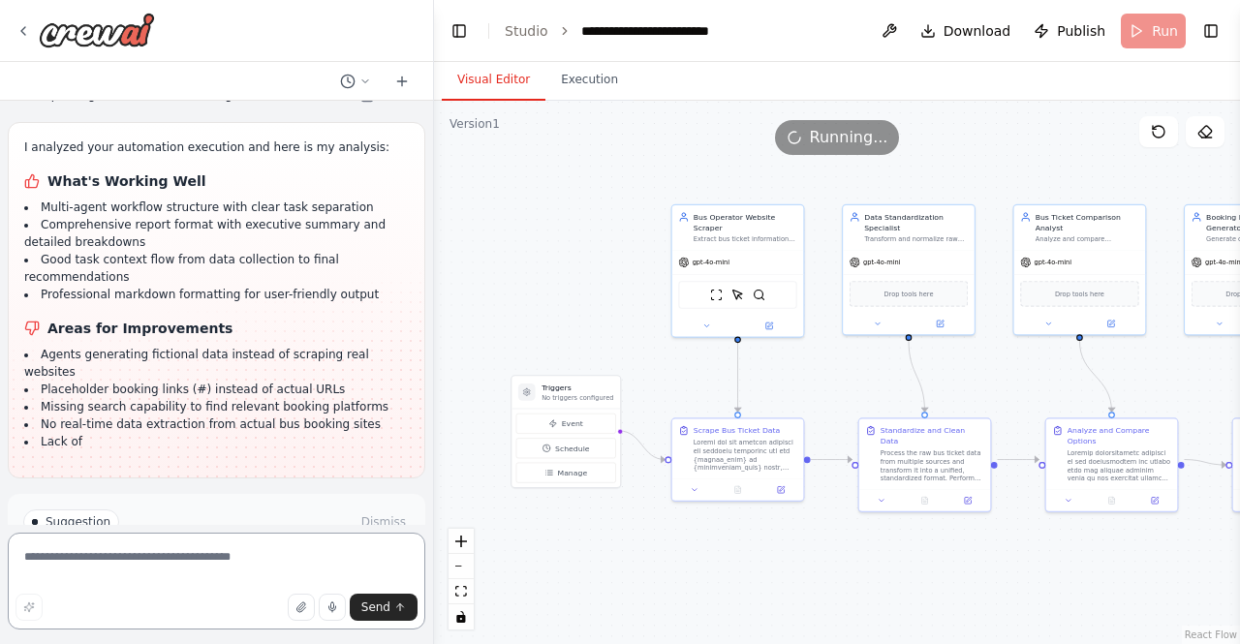
scroll to position [3032, 0]
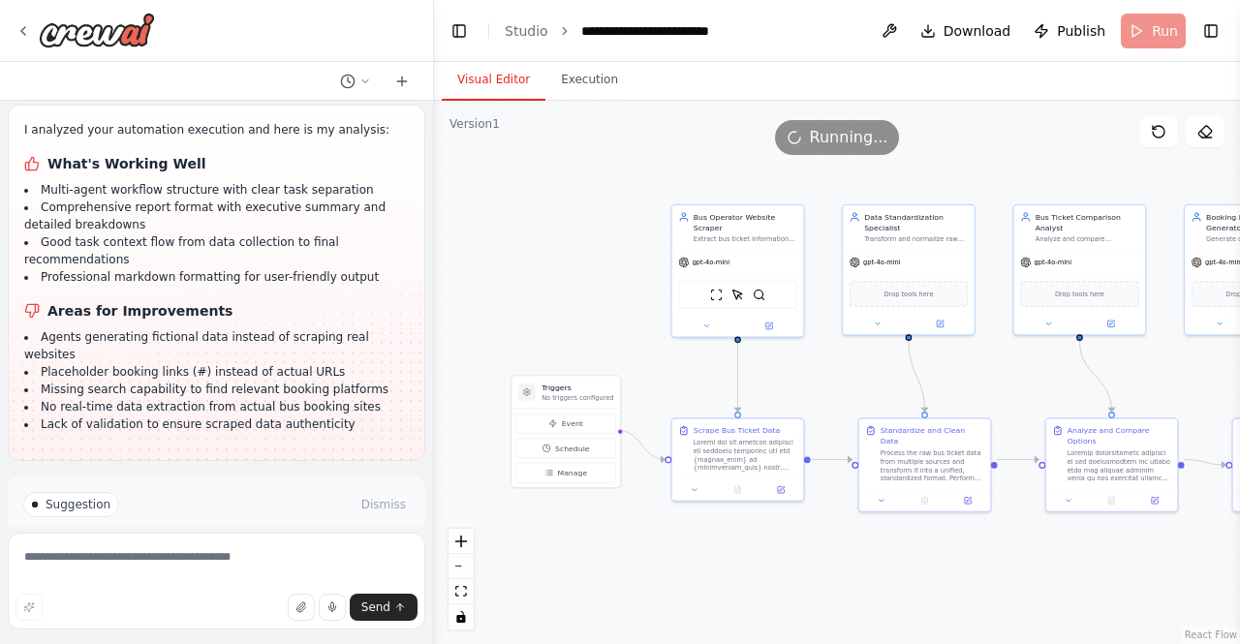
click at [189, 572] on button "Run Automation" at bounding box center [216, 587] width 387 height 31
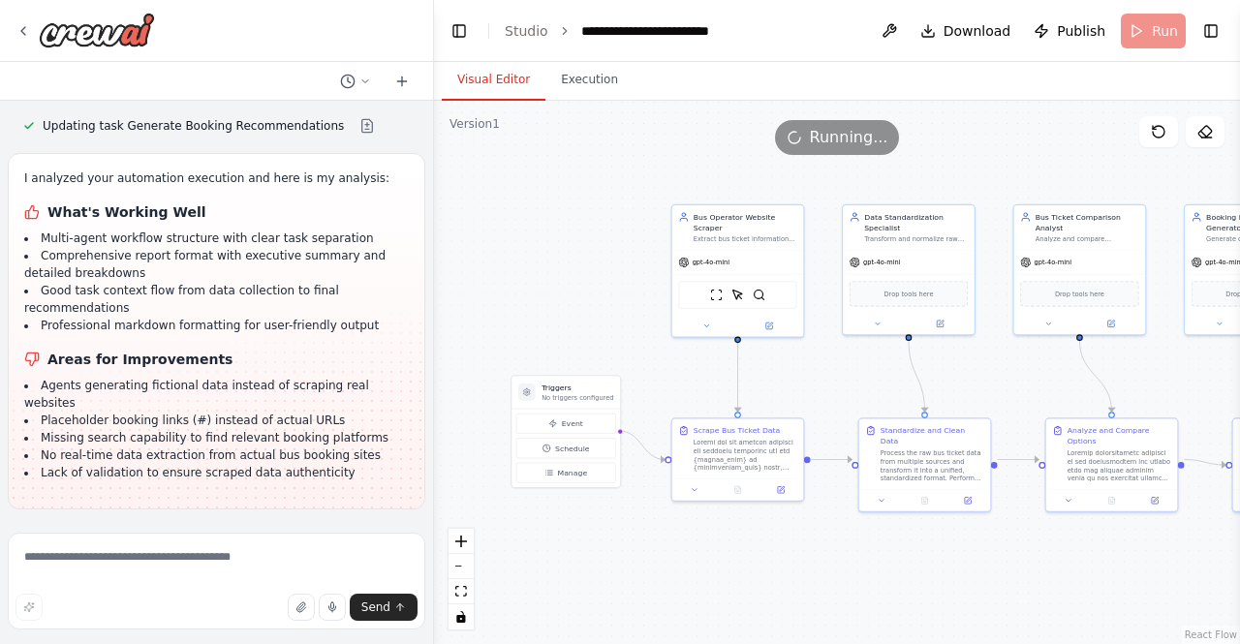
scroll to position [2876, 0]
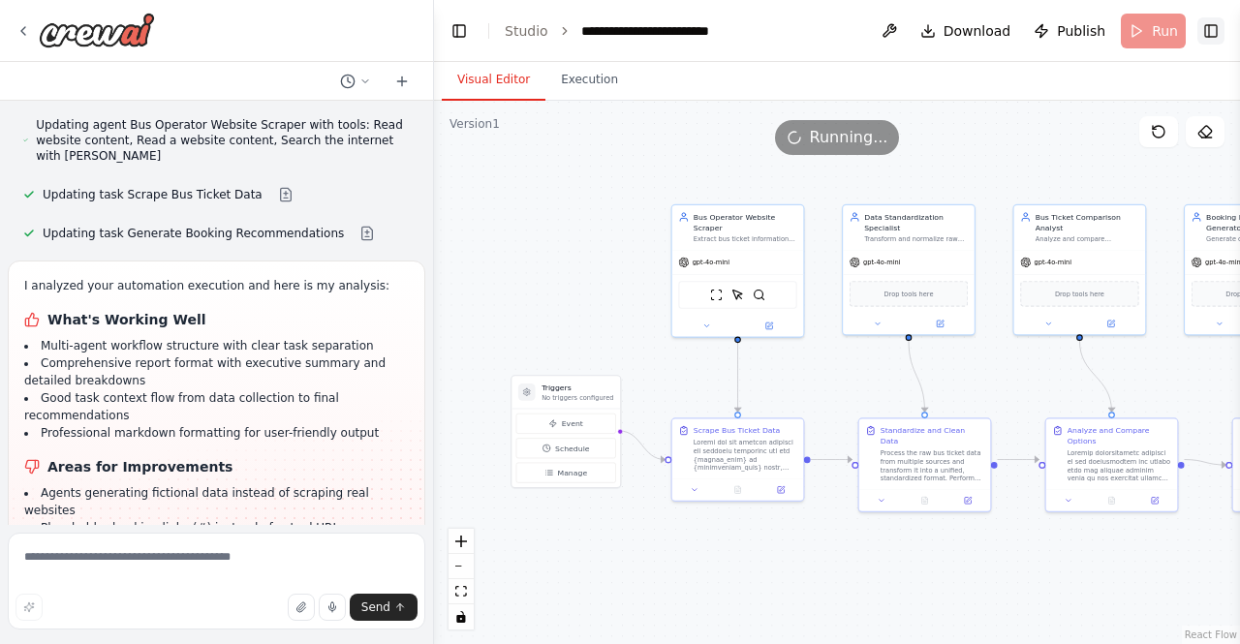
click at [1209, 42] on button "Toggle Right Sidebar" at bounding box center [1210, 30] width 27 height 27
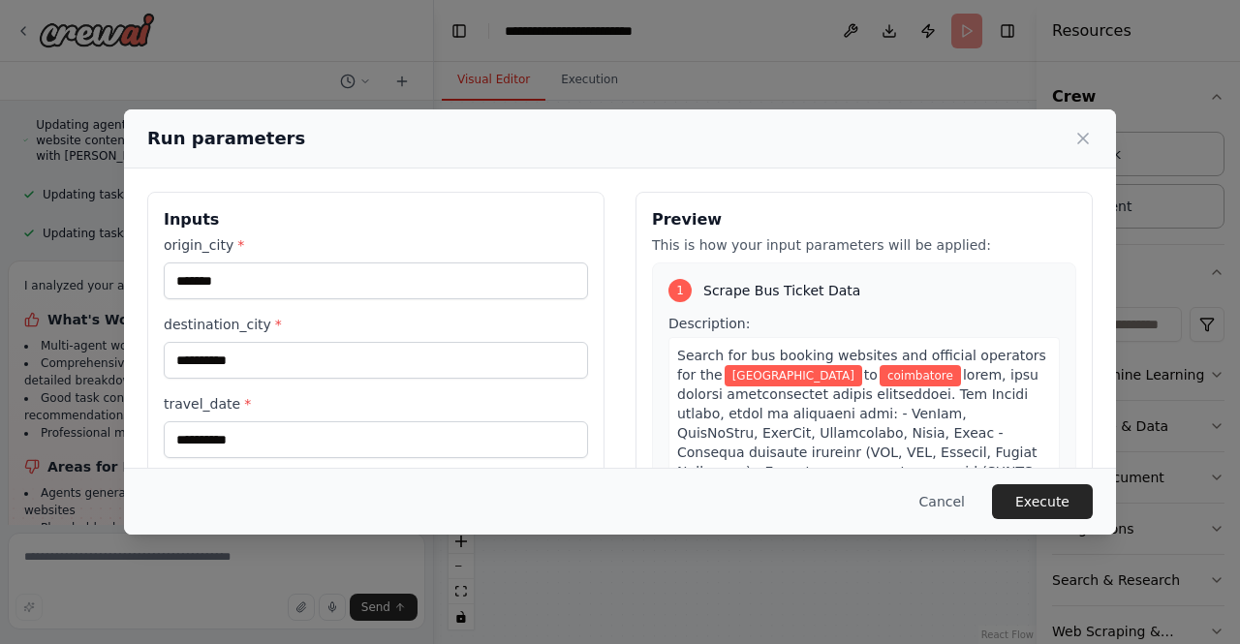
scroll to position [263, 0]
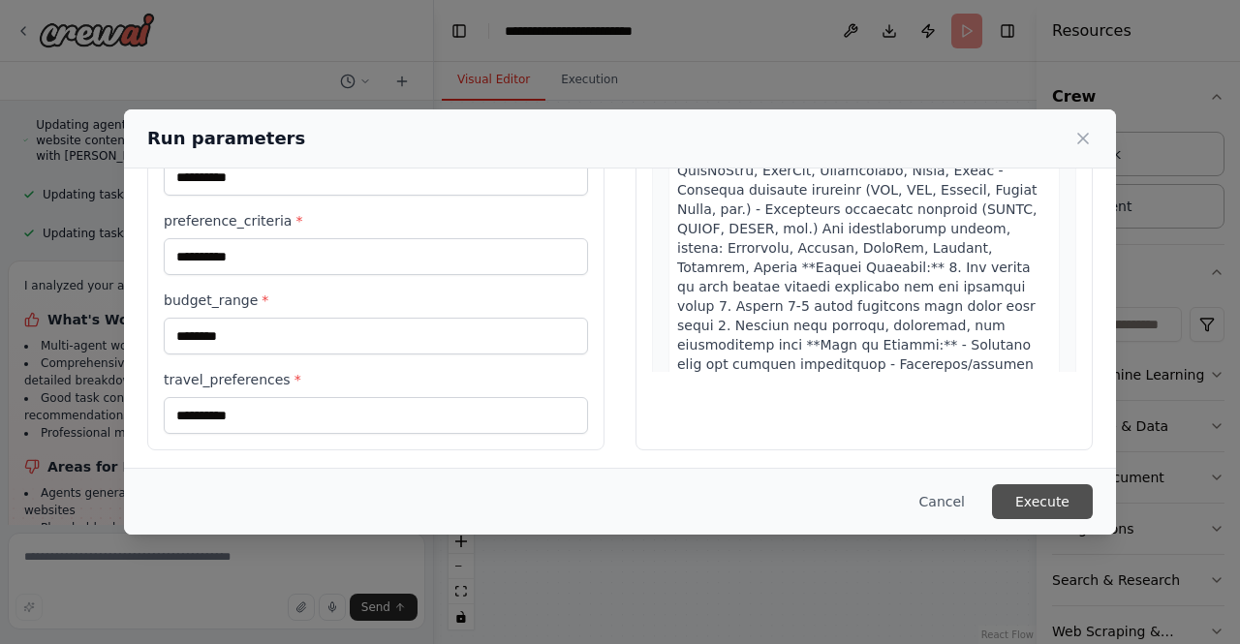
click at [1045, 503] on button "Execute" at bounding box center [1042, 501] width 101 height 35
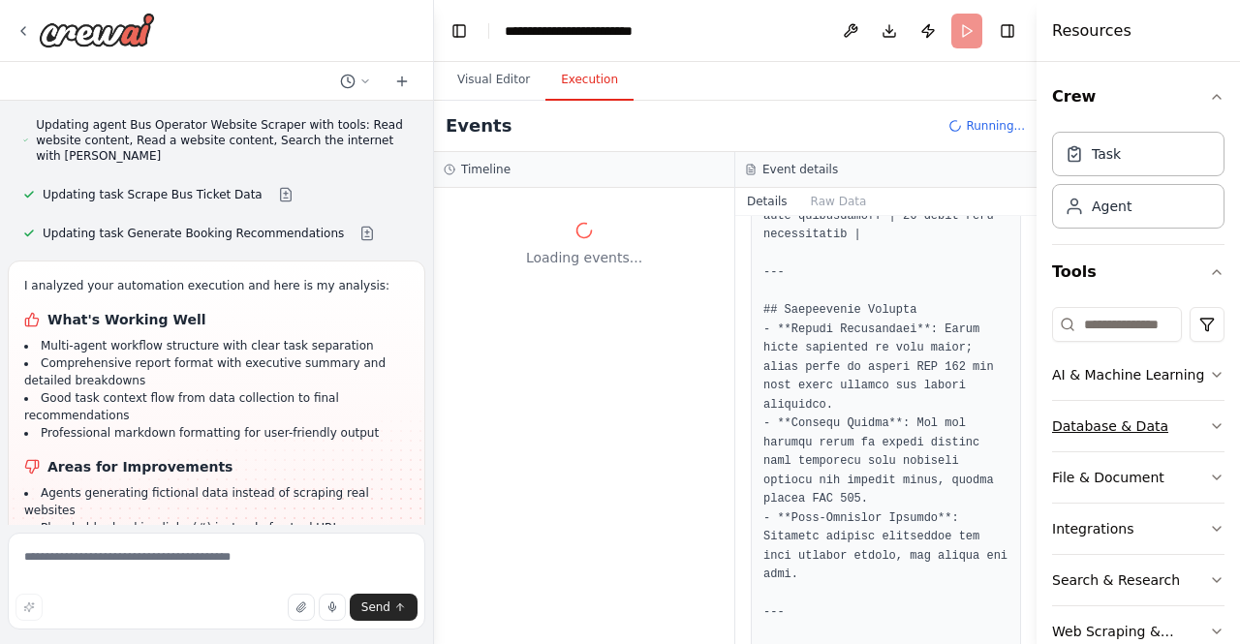
click at [1191, 421] on button "Database & Data" at bounding box center [1138, 426] width 172 height 50
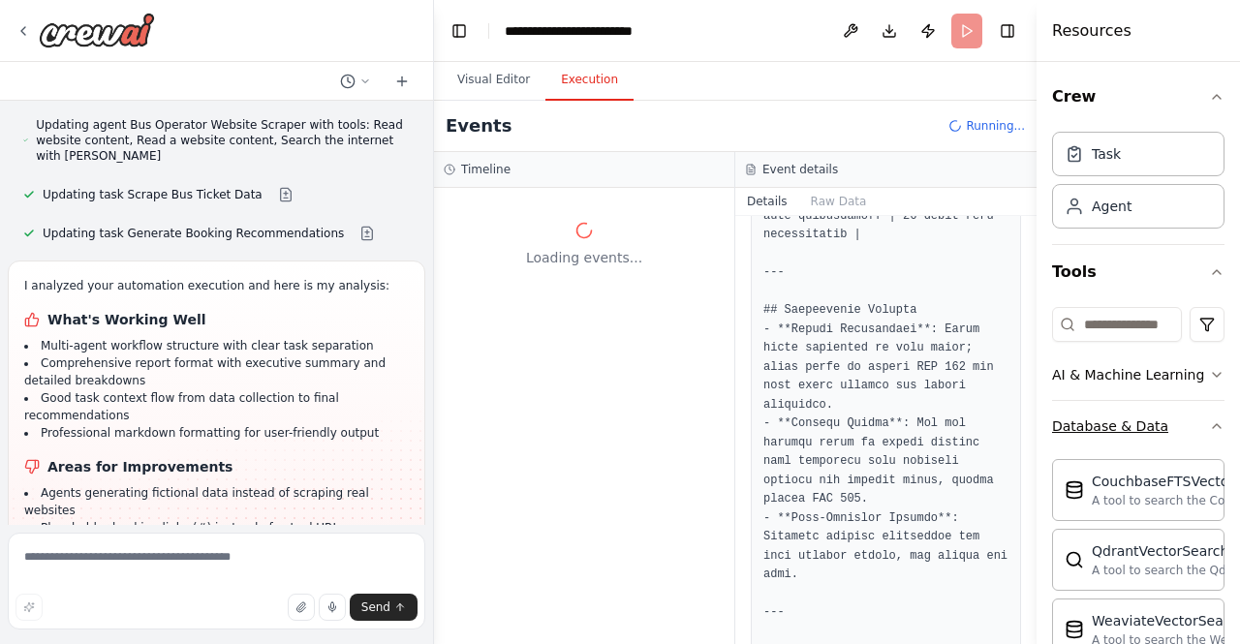
click at [1191, 421] on button "Database & Data" at bounding box center [1138, 426] width 172 height 50
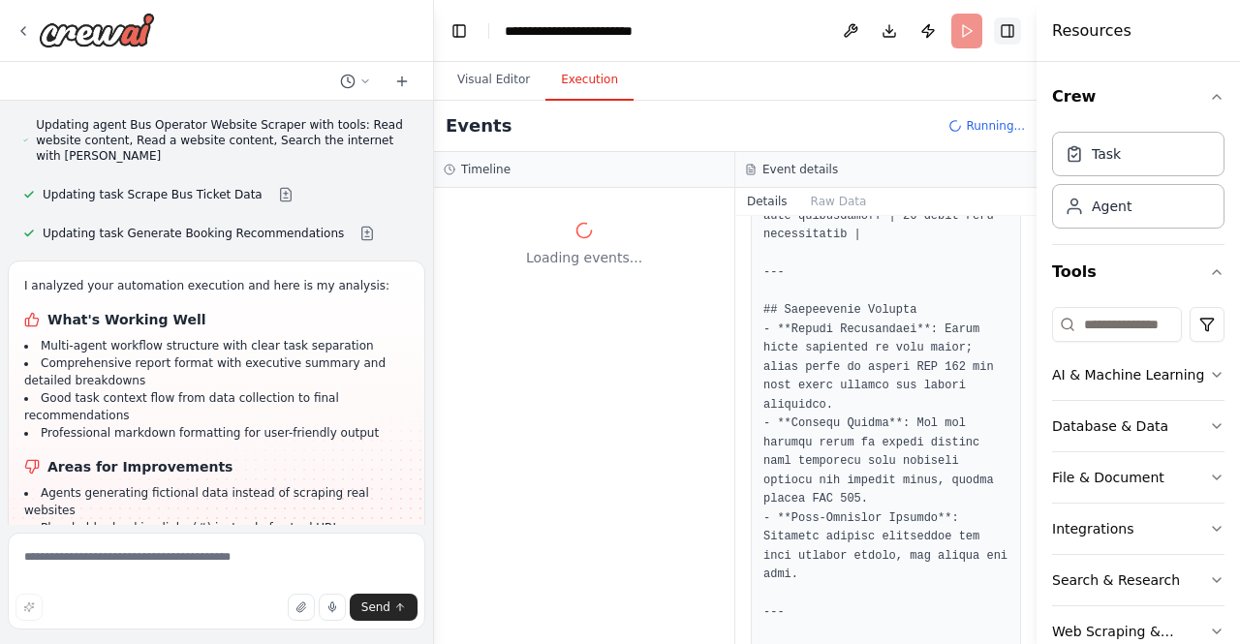
click at [1008, 28] on button "Toggle Right Sidebar" at bounding box center [1007, 30] width 27 height 27
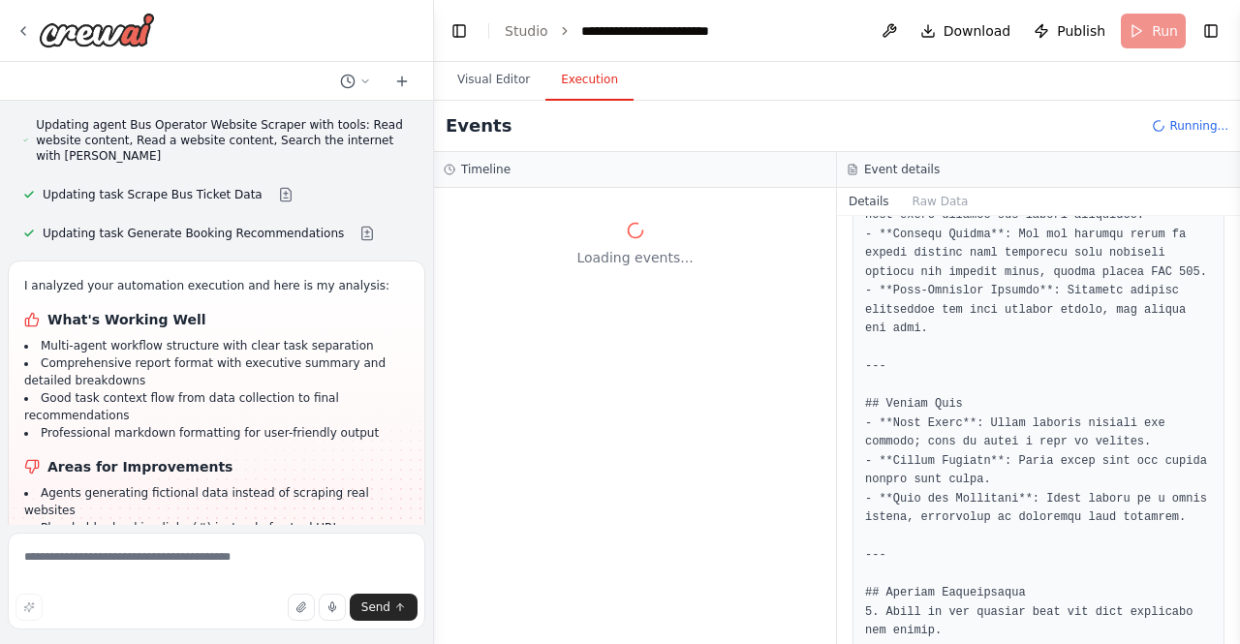
click at [1156, 36] on header "**********" at bounding box center [837, 31] width 806 height 62
drag, startPoint x: 839, startPoint y: 166, endPoint x: 810, endPoint y: 171, distance: 29.6
click at [810, 171] on div "Timeline Loading events... Event details Details Raw Data Completed [DATE] 2:39…" at bounding box center [837, 398] width 806 height 492
click at [810, 171] on div "Timeline" at bounding box center [635, 169] width 383 height 15
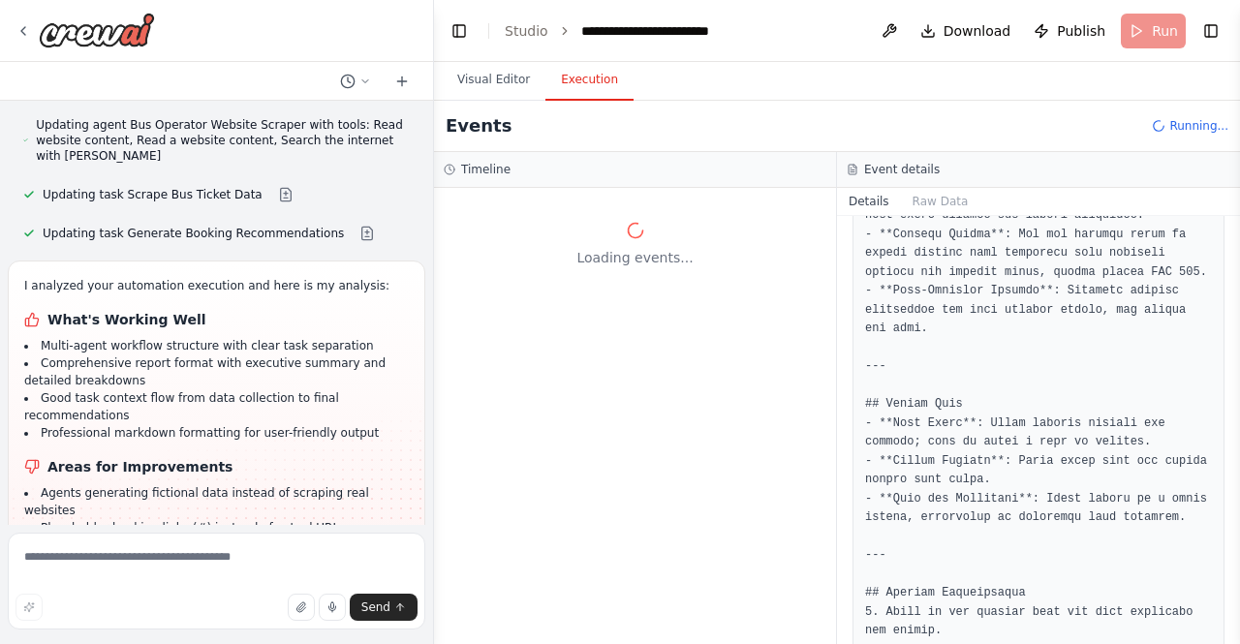
click at [465, 241] on div "Loading events..." at bounding box center [635, 244] width 383 height 46
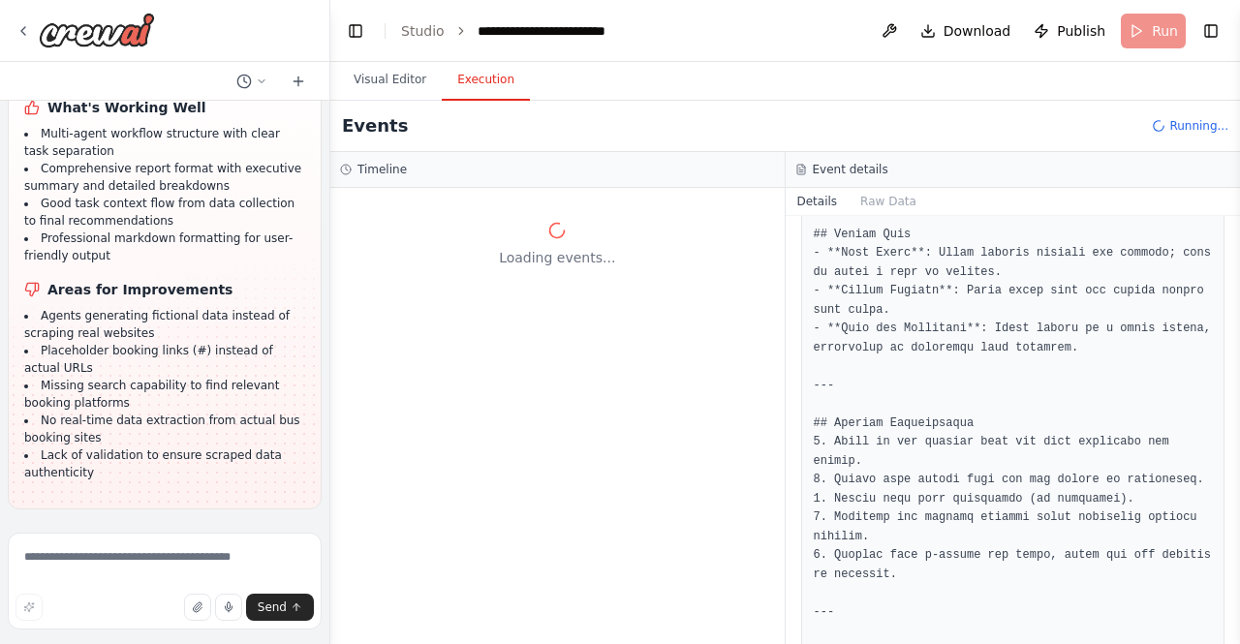
scroll to position [3461, 0]
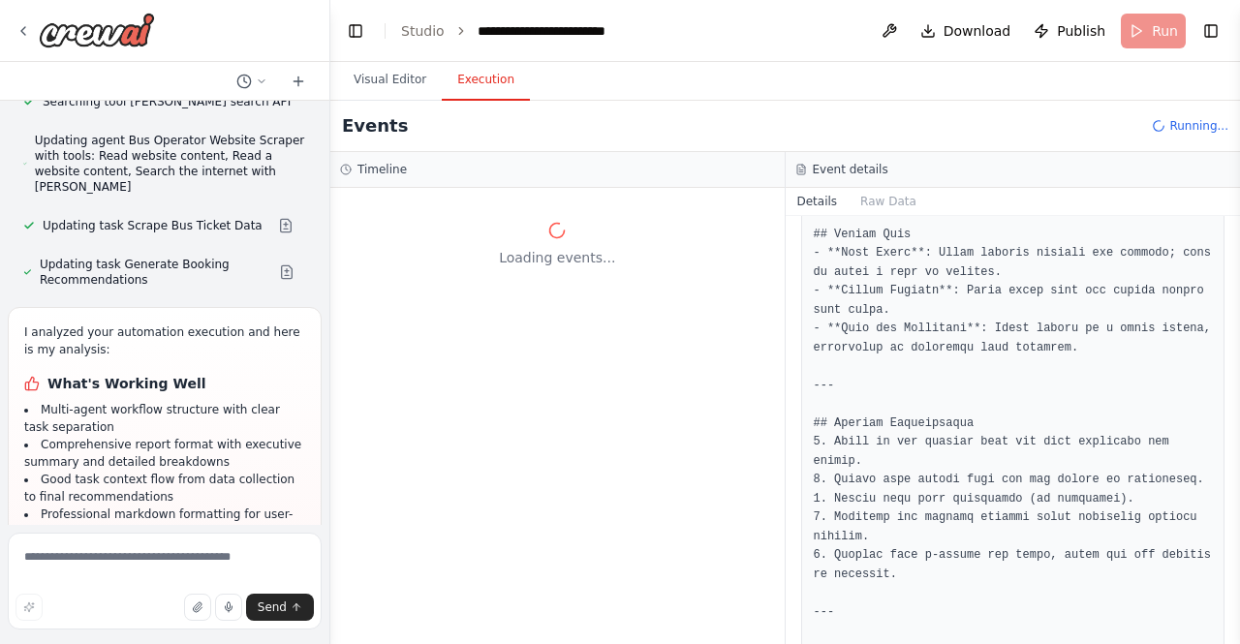
drag, startPoint x: 431, startPoint y: 354, endPoint x: 331, endPoint y: 346, distance: 100.1
click at [331, 346] on div "The Bus Ticket Booking Analyst is an AI-powered automation that simplifies bus …" at bounding box center [620, 322] width 1240 height 644
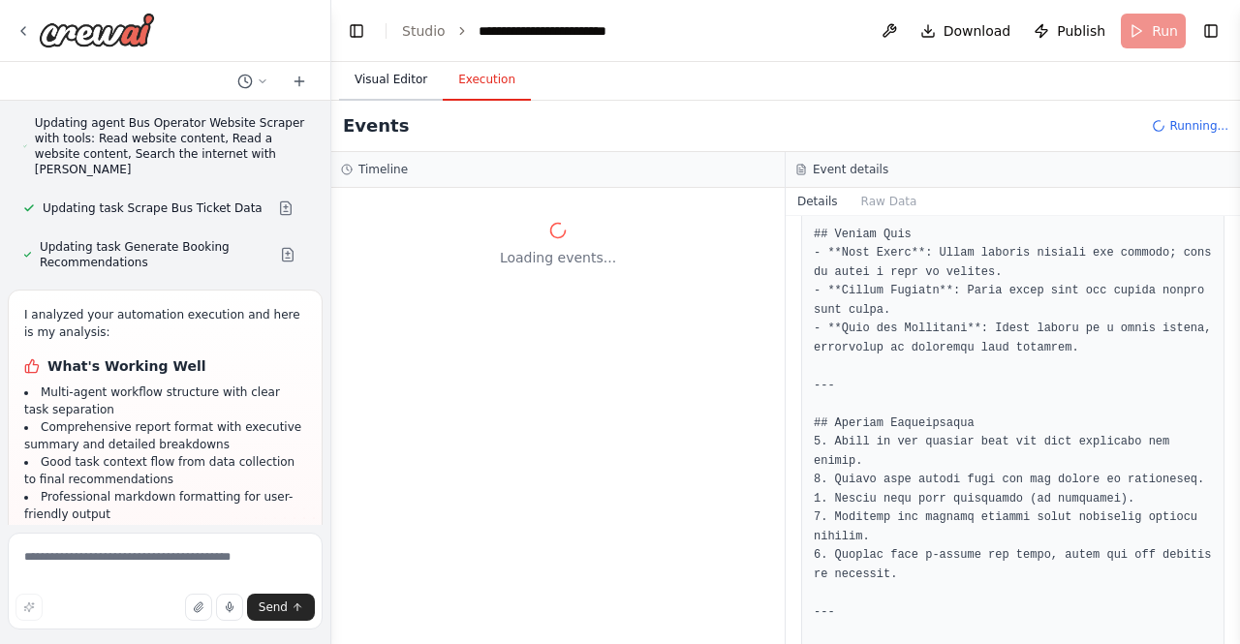
click at [380, 92] on button "Visual Editor" at bounding box center [391, 80] width 104 height 41
